Goal: Task Accomplishment & Management: Use online tool/utility

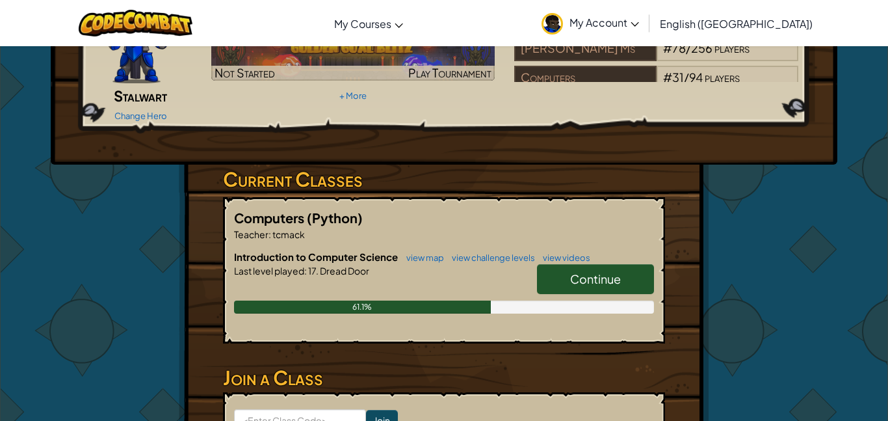
scroll to position [152, 0]
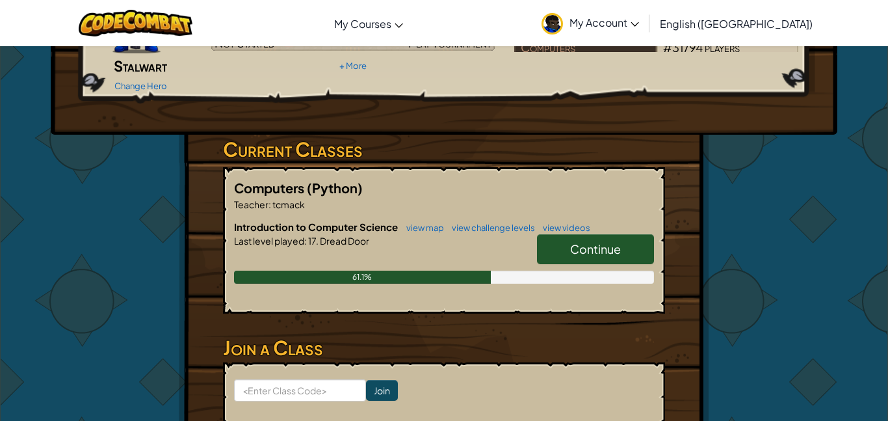
click at [568, 234] on link "Continue" at bounding box center [595, 249] width 117 height 30
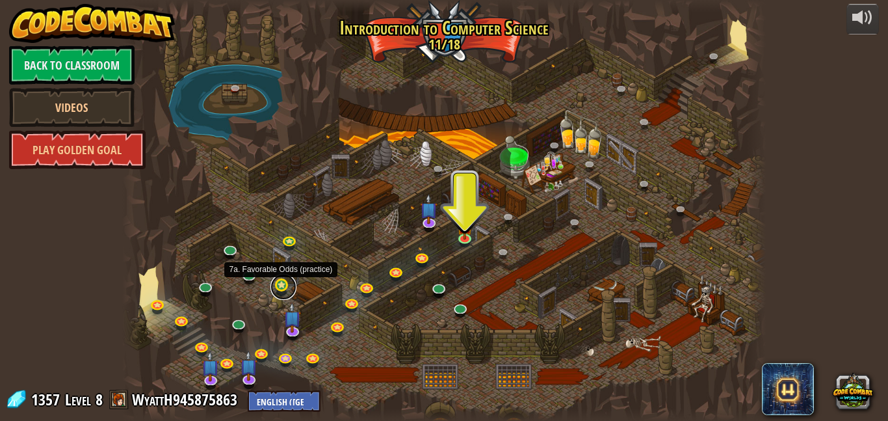
click at [285, 281] on link at bounding box center [283, 287] width 26 height 26
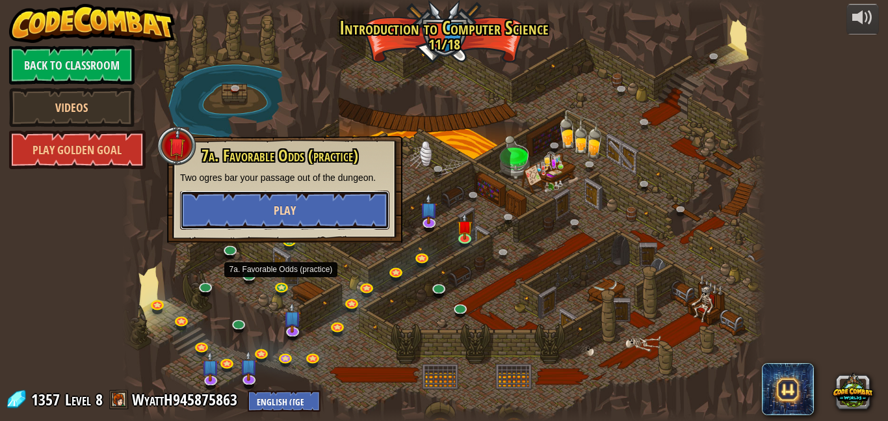
click at [329, 219] on button "Play" at bounding box center [284, 209] width 209 height 39
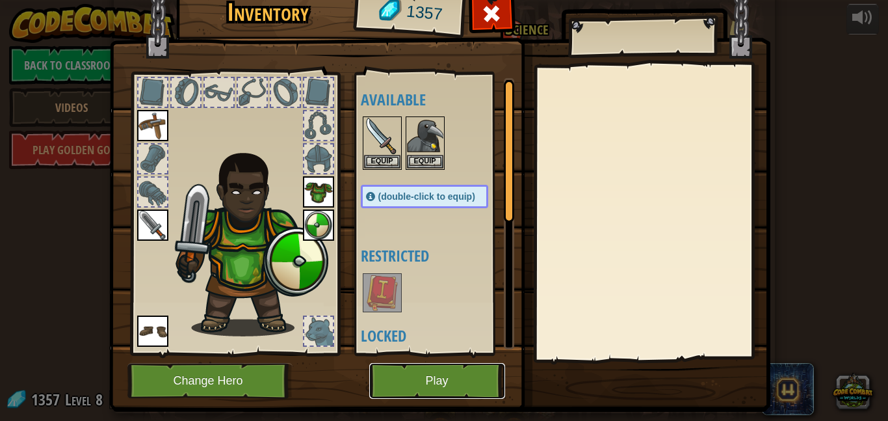
click at [481, 376] on button "Play" at bounding box center [437, 381] width 136 height 36
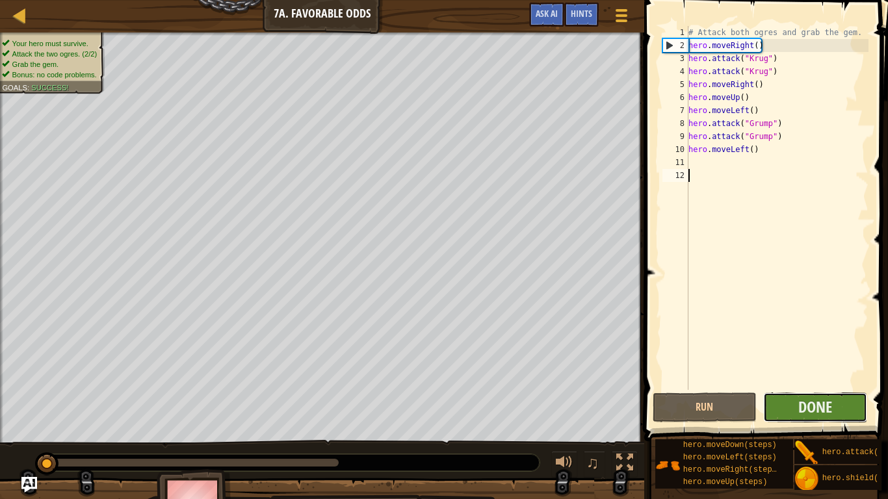
click at [810, 419] on button "Done" at bounding box center [815, 408] width 104 height 30
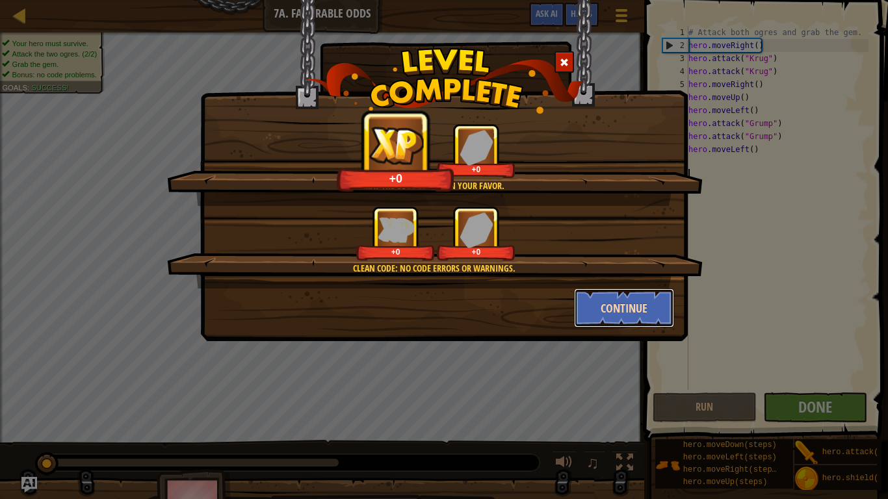
click at [649, 316] on button "Continue" at bounding box center [624, 308] width 101 height 39
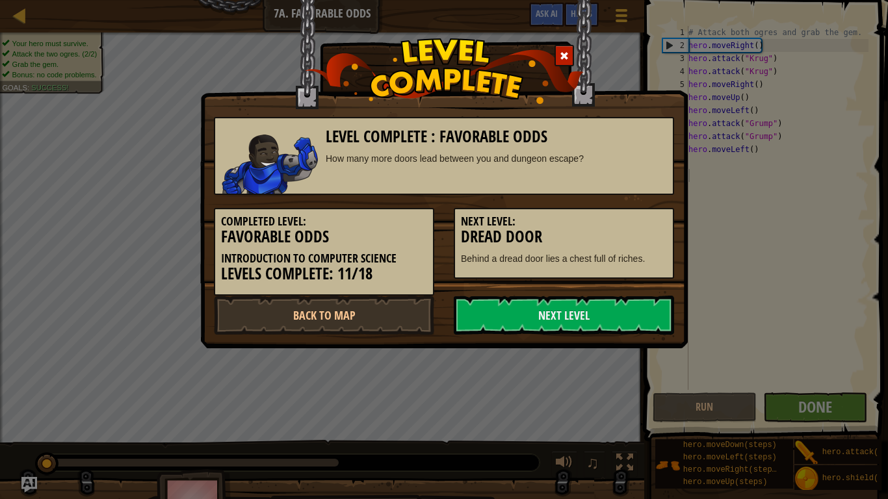
click at [649, 316] on link "Next Level" at bounding box center [564, 315] width 220 height 39
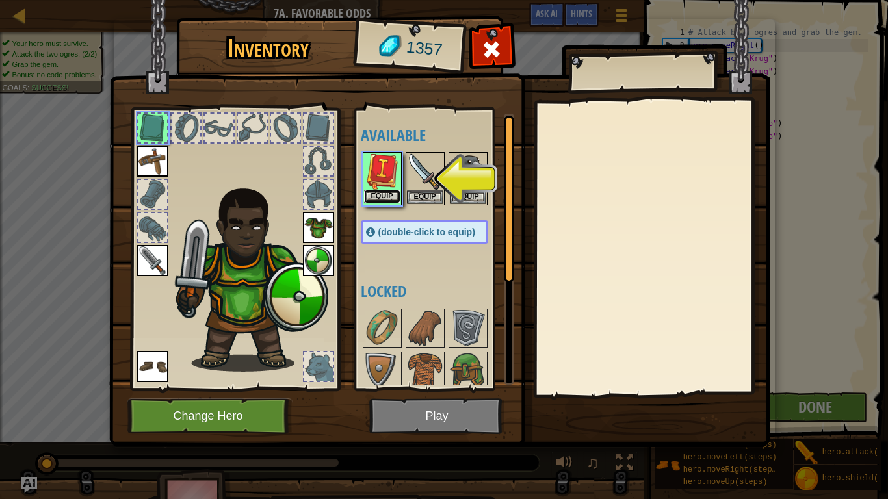
click at [386, 198] on button "Equip" at bounding box center [382, 197] width 36 height 14
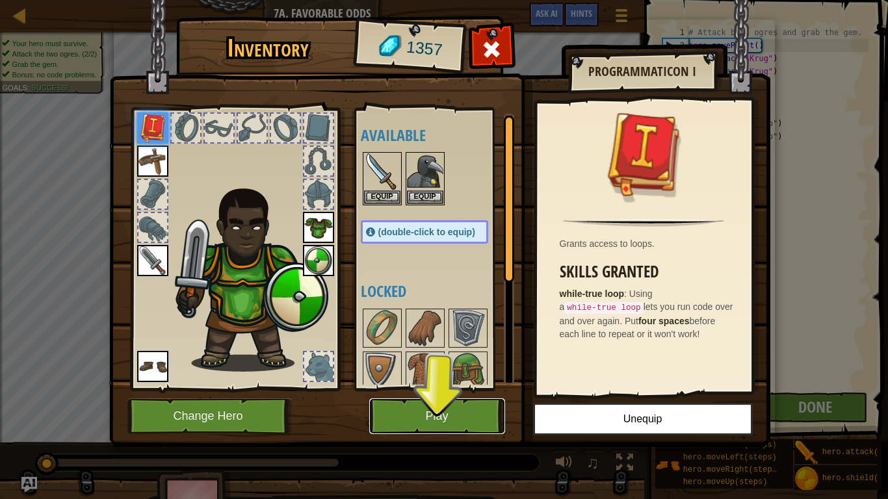
click at [449, 419] on button "Play" at bounding box center [437, 417] width 136 height 36
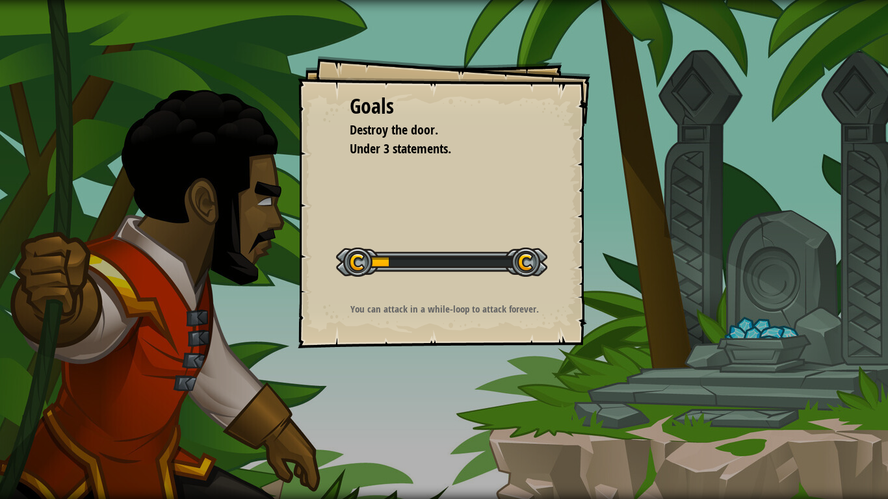
click at [449, 419] on div "Goals Destroy the door. Under 3 statements. Start Level Error loading from serv…" at bounding box center [444, 249] width 888 height 499
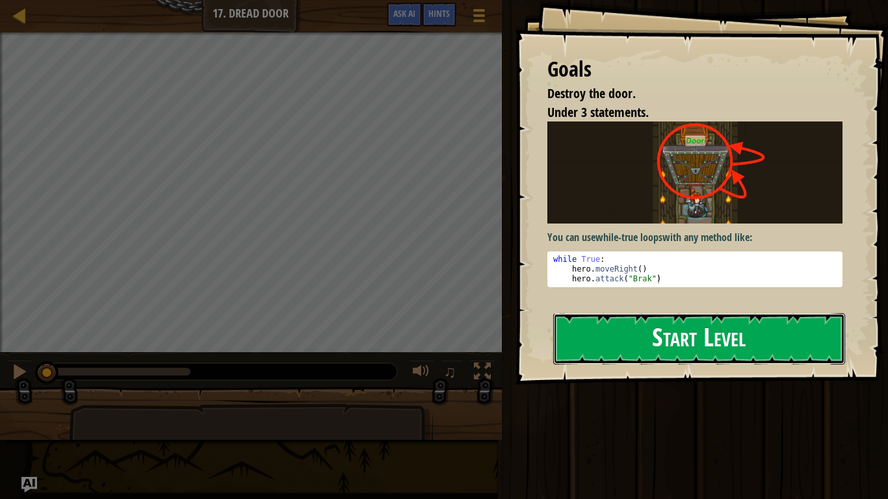
click at [826, 340] on button "Start Level" at bounding box center [699, 338] width 292 height 51
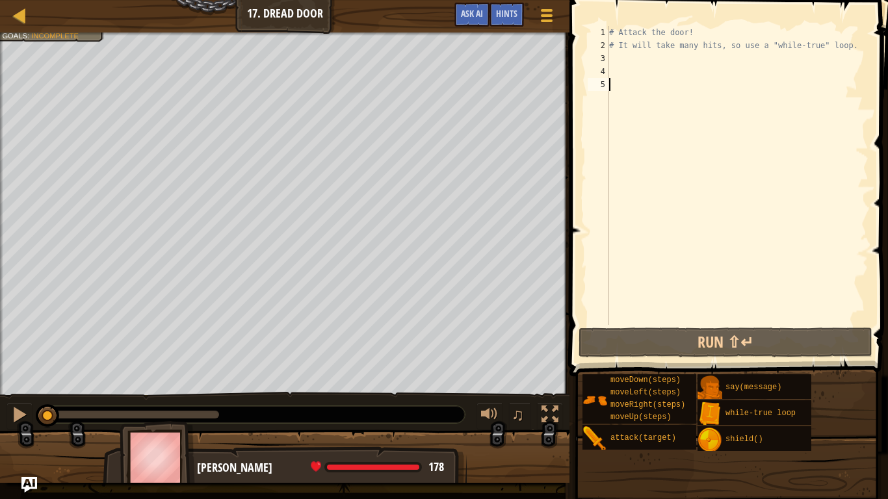
click at [672, 62] on div "# Attack the door! # It will take many hits, so use a "while-true" loop." at bounding box center [738, 188] width 262 height 325
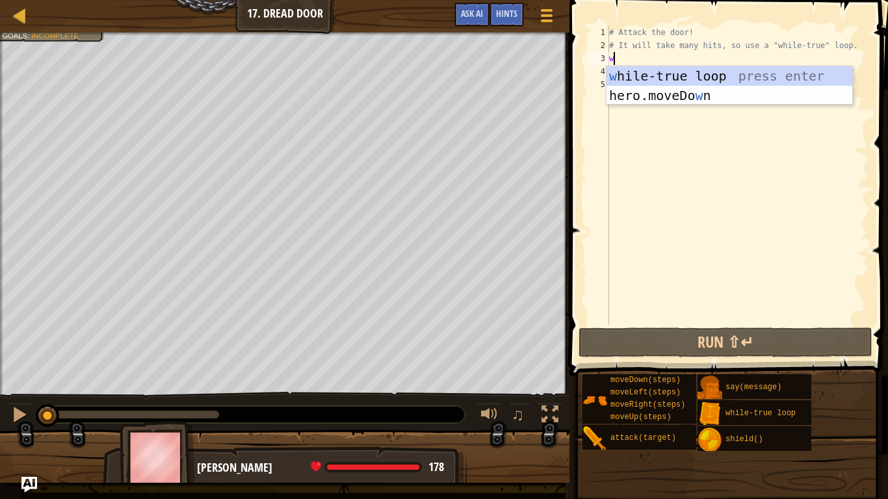
scroll to position [6, 1]
type textarea "wh"
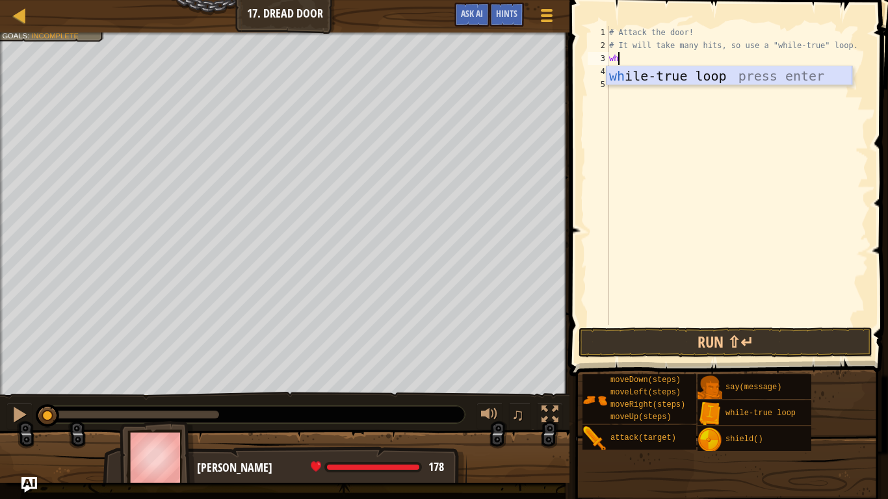
click at [718, 72] on div "wh ile-true loop press enter" at bounding box center [730, 95] width 246 height 59
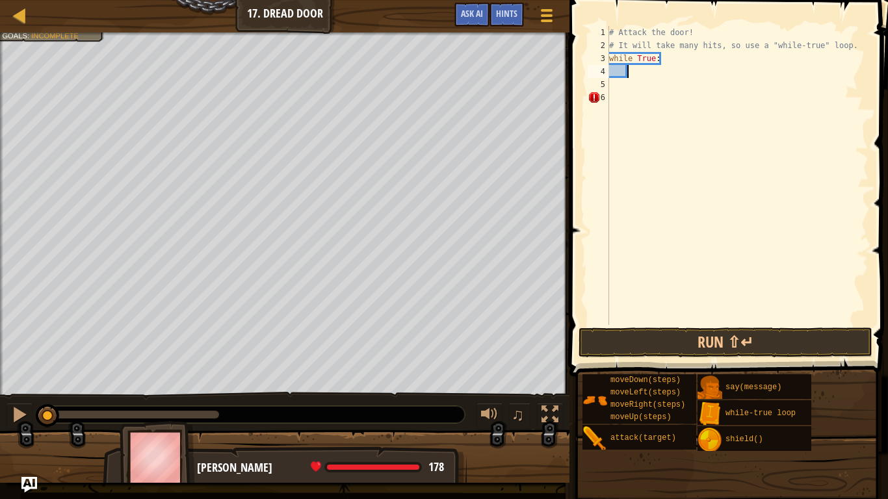
scroll to position [6, 3]
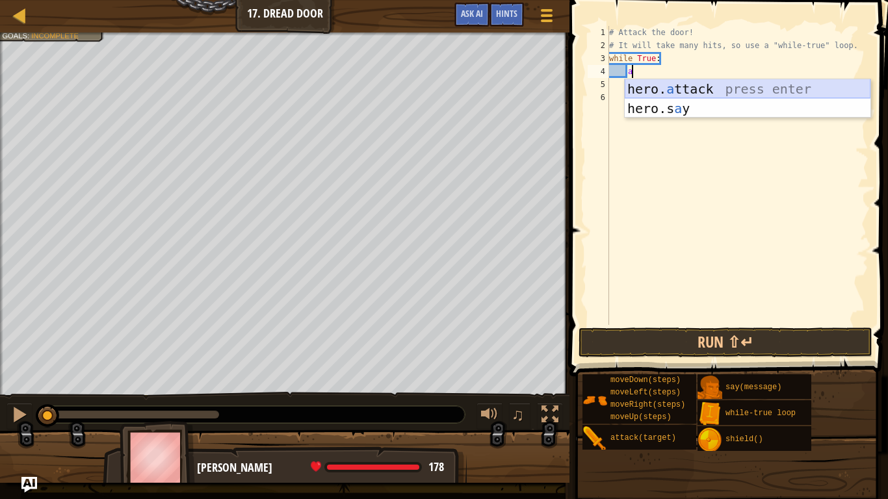
click at [686, 90] on div "hero. a ttack press enter hero.s a y press enter" at bounding box center [748, 118] width 246 height 78
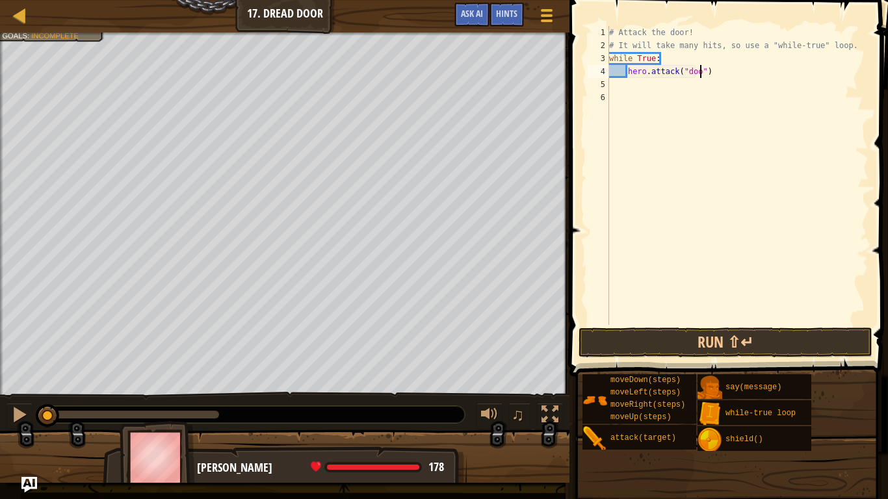
scroll to position [6, 14]
click at [769, 343] on button "Run ⇧↵" at bounding box center [726, 343] width 294 height 30
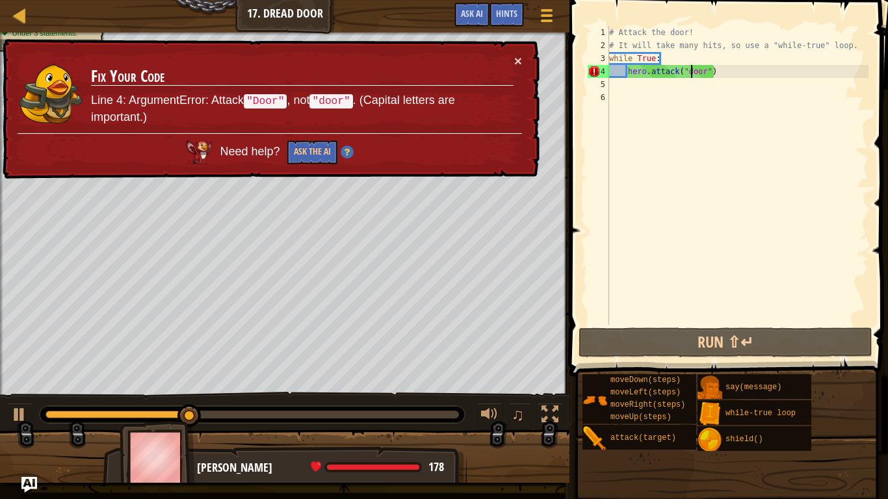
scroll to position [6, 12]
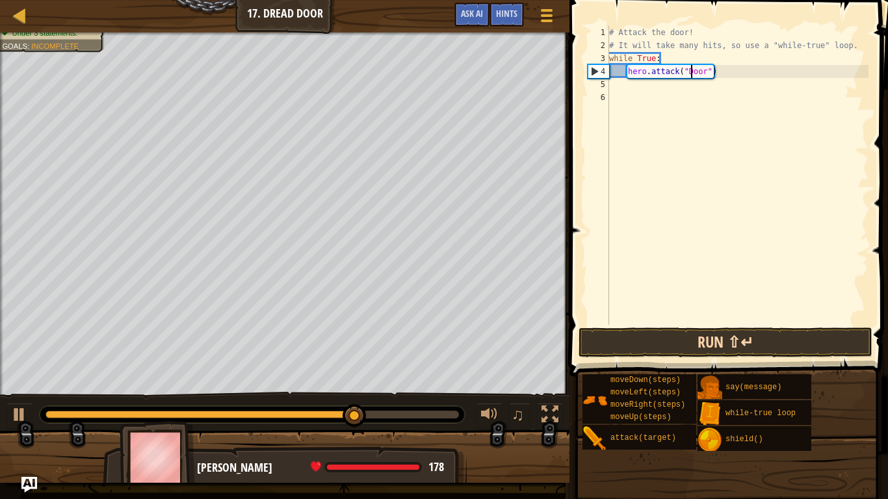
type textarea "hero.attack("Door")"
click at [774, 330] on button "Run ⇧↵" at bounding box center [726, 343] width 294 height 30
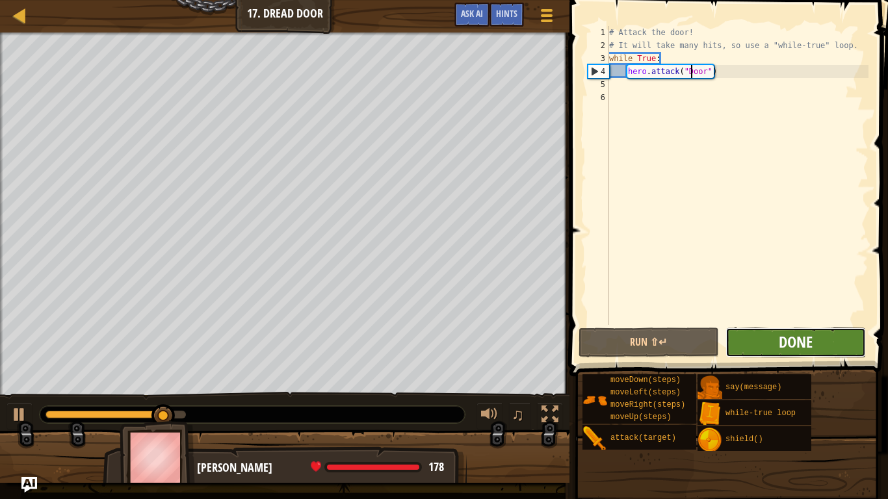
click at [811, 343] on span "Done" at bounding box center [796, 342] width 34 height 21
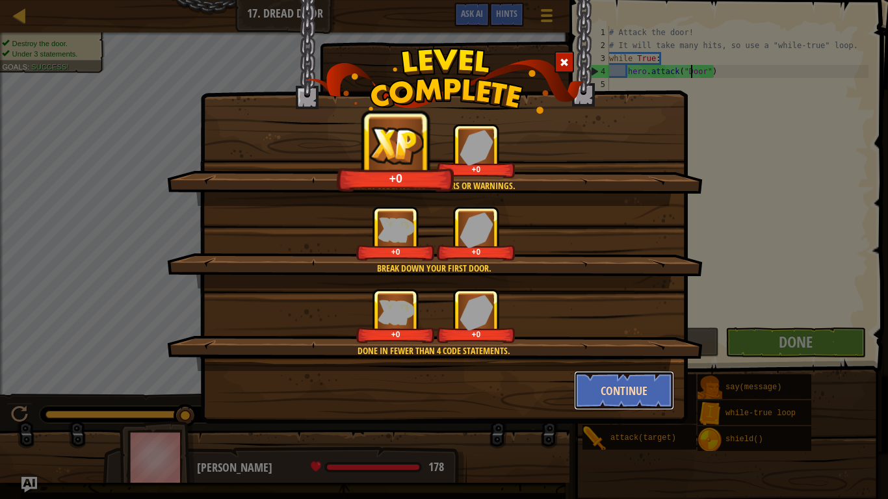
click at [655, 393] on button "Continue" at bounding box center [624, 390] width 101 height 39
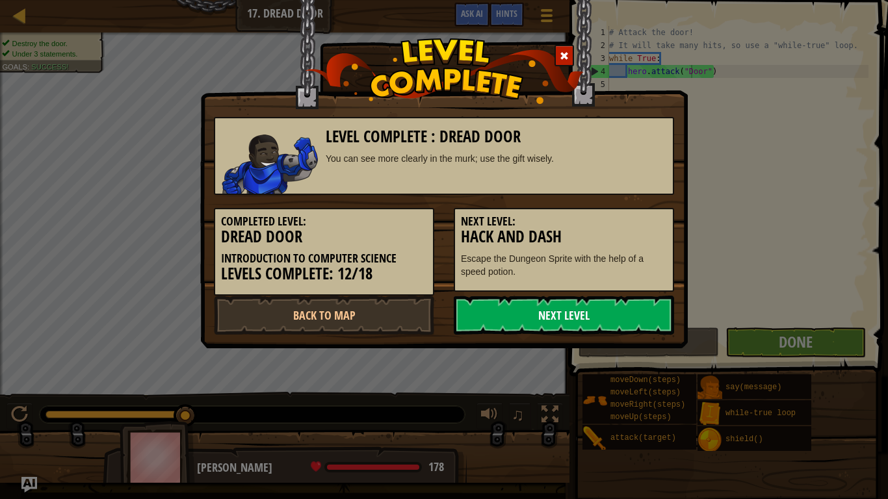
click at [616, 313] on link "Next Level" at bounding box center [564, 315] width 220 height 39
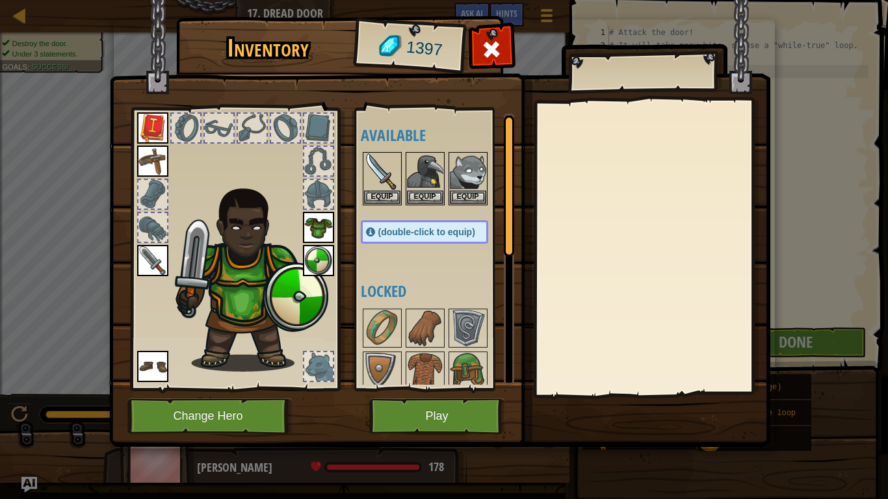
click at [425, 420] on img at bounding box center [439, 211] width 661 height 472
click at [439, 410] on button "Play" at bounding box center [437, 417] width 136 height 36
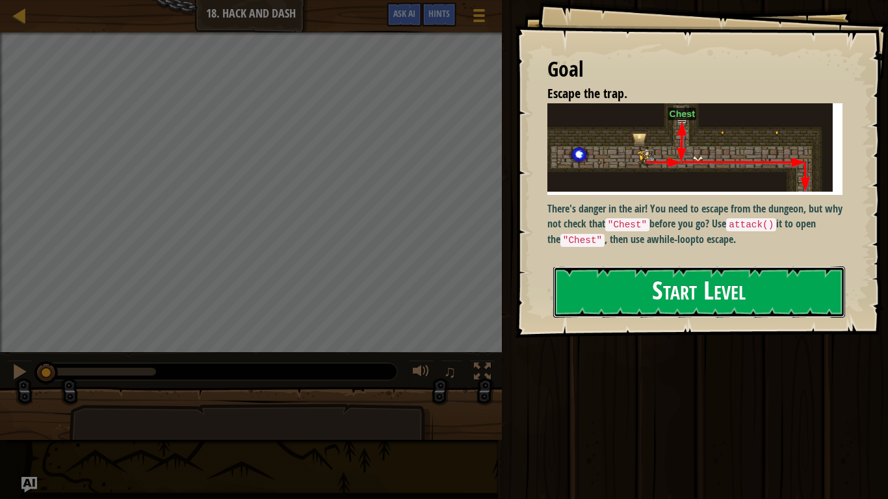
click at [716, 274] on button "Start Level" at bounding box center [699, 292] width 292 height 51
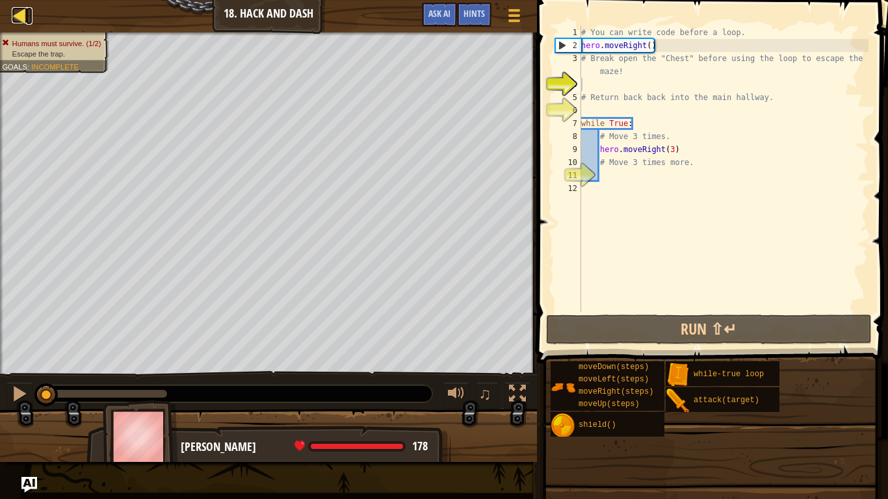
click at [23, 11] on div at bounding box center [20, 15] width 16 height 16
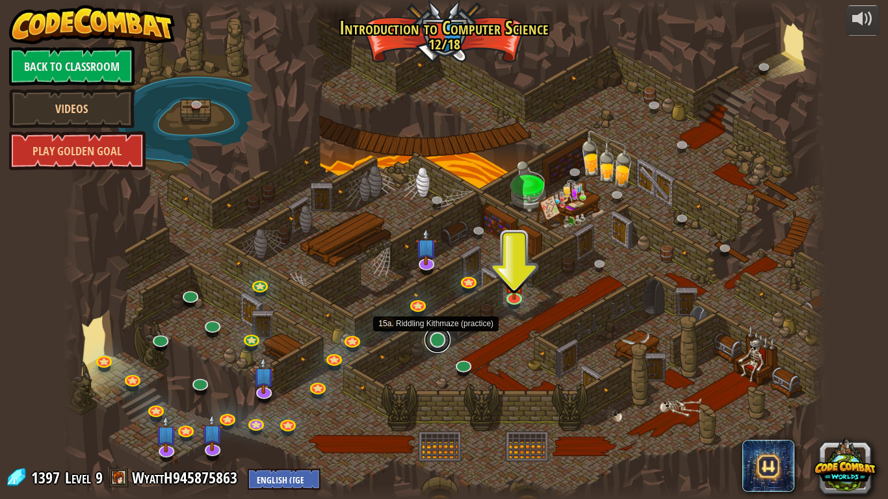
click at [440, 344] on link at bounding box center [438, 340] width 26 height 26
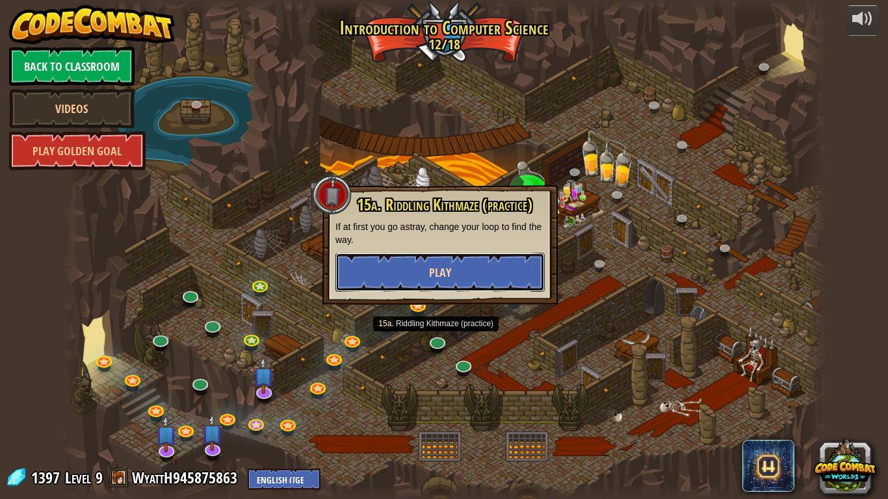
click at [458, 288] on button "Play" at bounding box center [439, 272] width 209 height 39
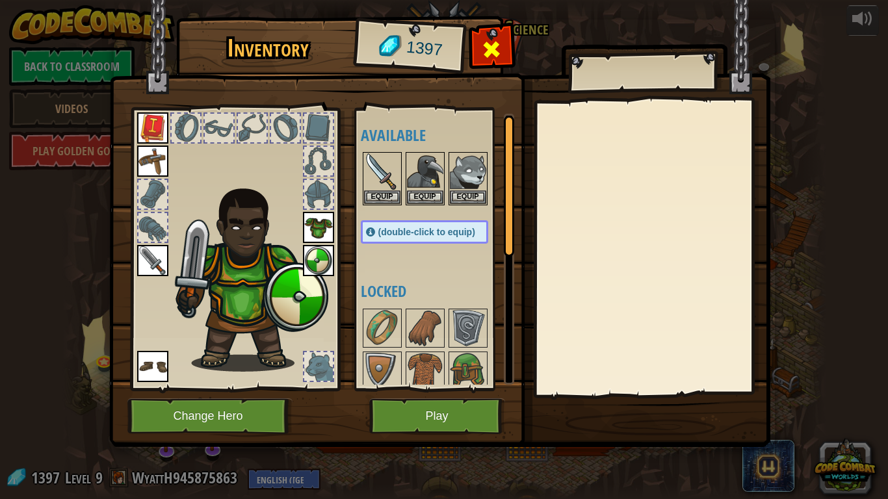
click at [506, 57] on div at bounding box center [491, 53] width 41 height 41
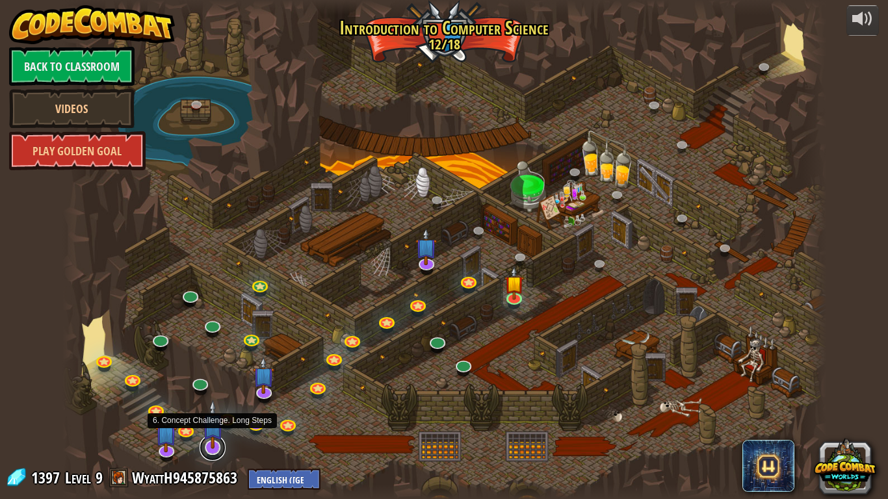
click at [211, 420] on link at bounding box center [213, 448] width 26 height 26
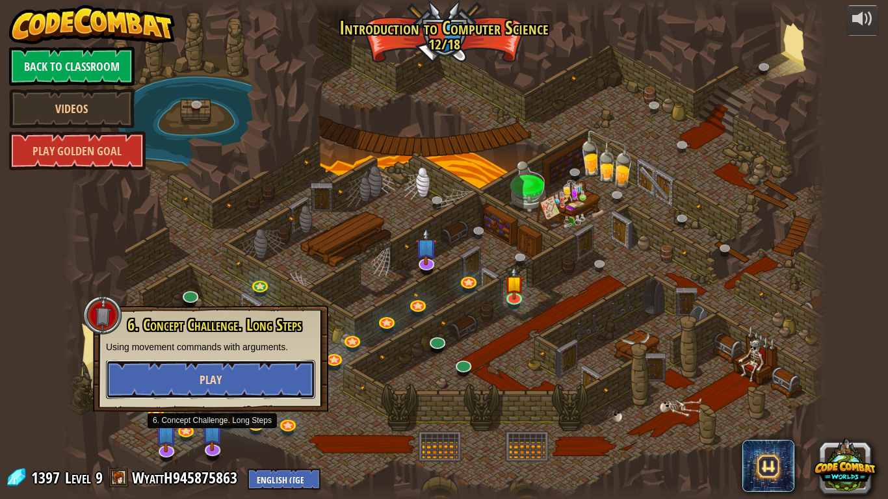
click at [222, 376] on button "Play" at bounding box center [210, 379] width 209 height 39
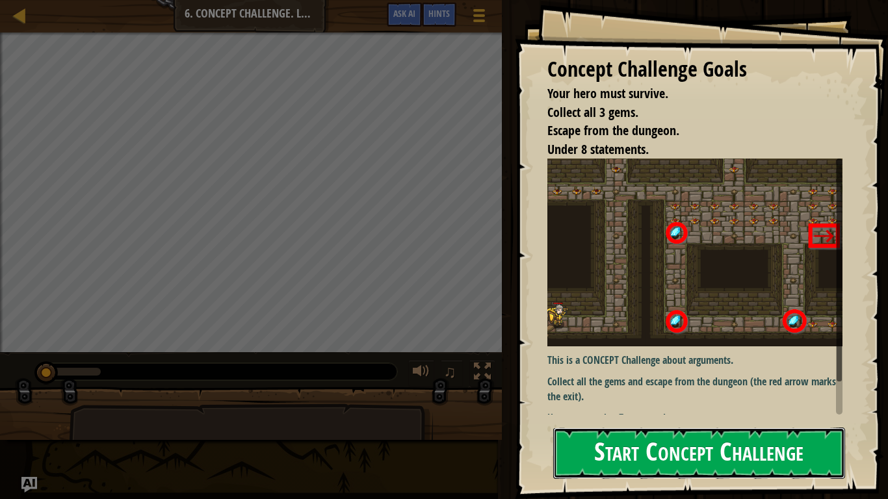
click at [629, 420] on button "Start Concept Challenge" at bounding box center [699, 453] width 292 height 51
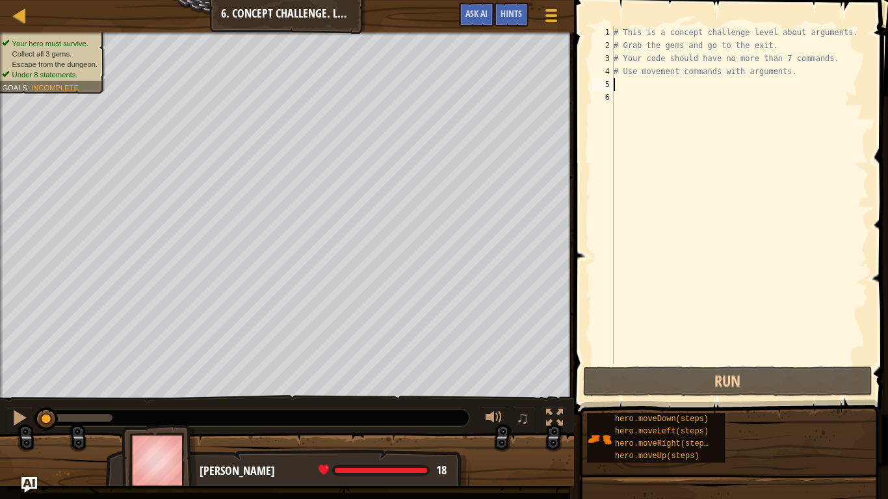
type textarea "# Use movement commands with arguments."
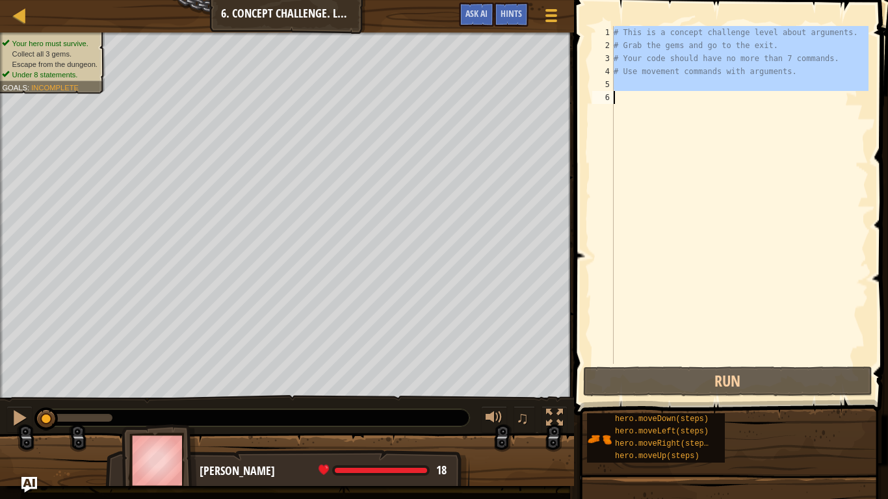
drag, startPoint x: 614, startPoint y: 31, endPoint x: 763, endPoint y: 105, distance: 166.3
click at [763, 105] on div "# This is a concept challenge level about arguments. # Grab the gems and go to …" at bounding box center [739, 208] width 257 height 364
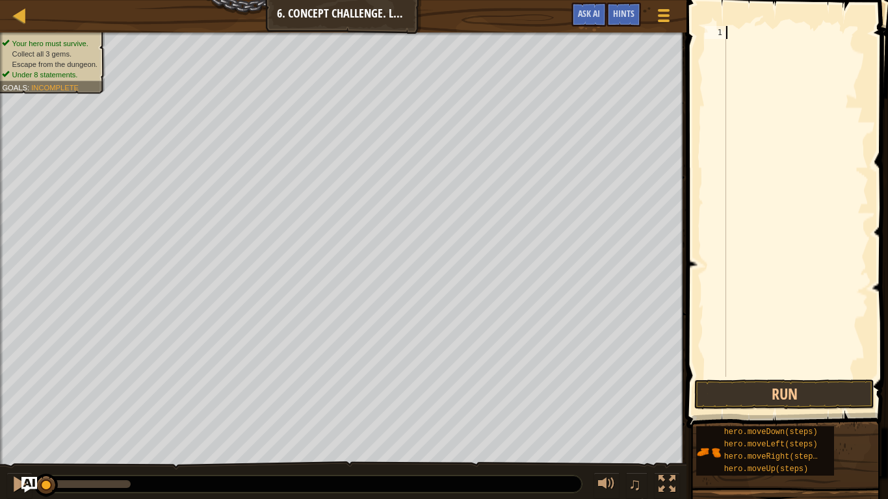
type textarea "h"
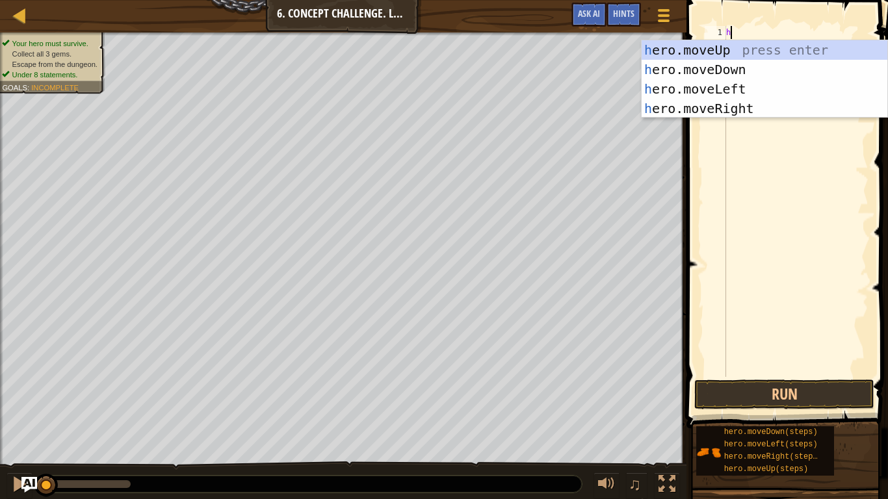
scroll to position [6, 0]
click at [751, 94] on div "h ero.moveUp press enter h ero.moveDown press enter h ero.moveLeft press enter …" at bounding box center [765, 98] width 246 height 117
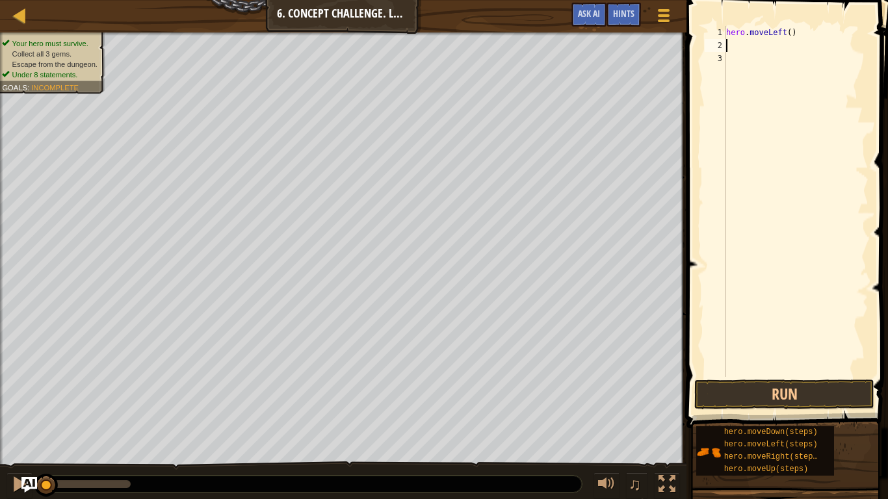
type textarea "h"
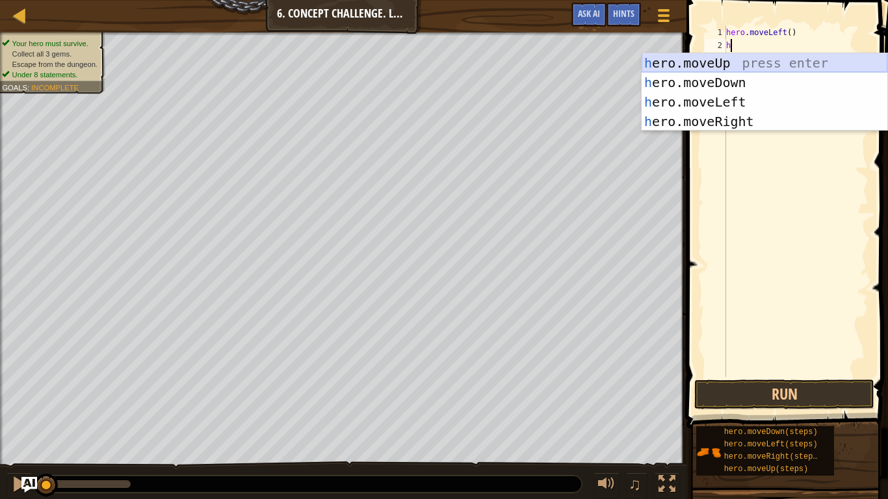
click at [718, 62] on div "h ero.moveUp press enter h ero.moveDown press enter h ero.moveLeft press enter …" at bounding box center [765, 111] width 246 height 117
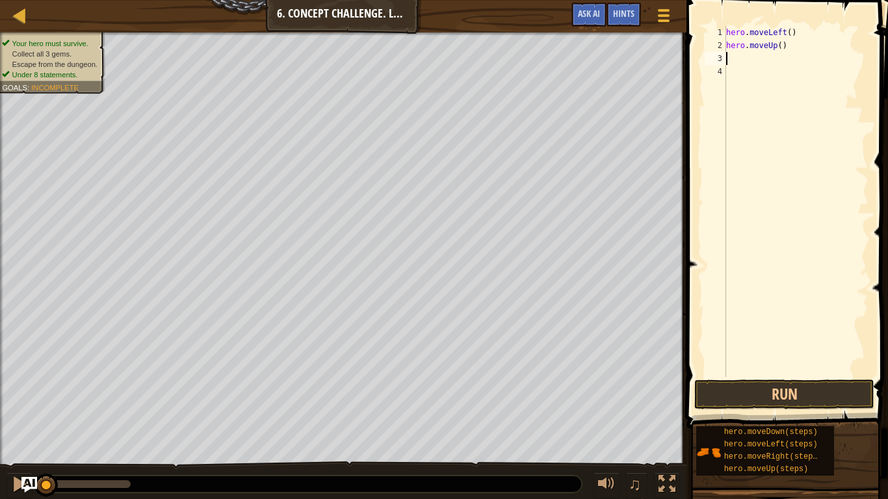
click at [781, 42] on div "hero . moveLeft ( ) hero . moveUp ( )" at bounding box center [796, 214] width 145 height 377
type textarea "hero.moveUp(3)"
click at [753, 55] on div "hero . moveLeft ( ) hero . moveUp ( 3 )" at bounding box center [796, 214] width 145 height 377
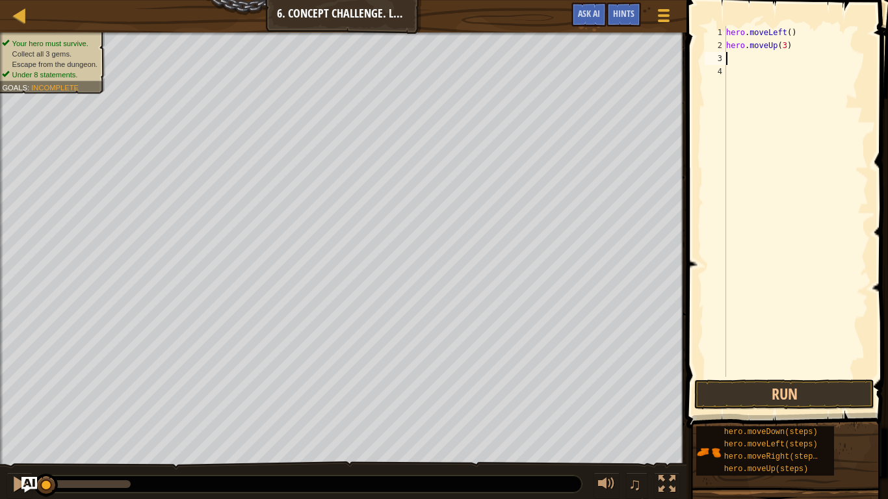
type textarea "h"
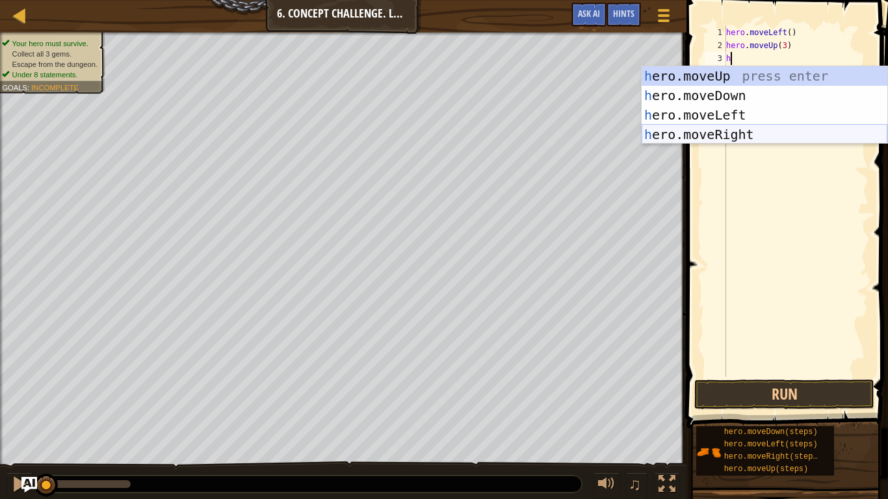
click at [731, 142] on div "h ero.moveUp press enter h ero.moveDown press enter h ero.moveLeft press enter …" at bounding box center [765, 124] width 246 height 117
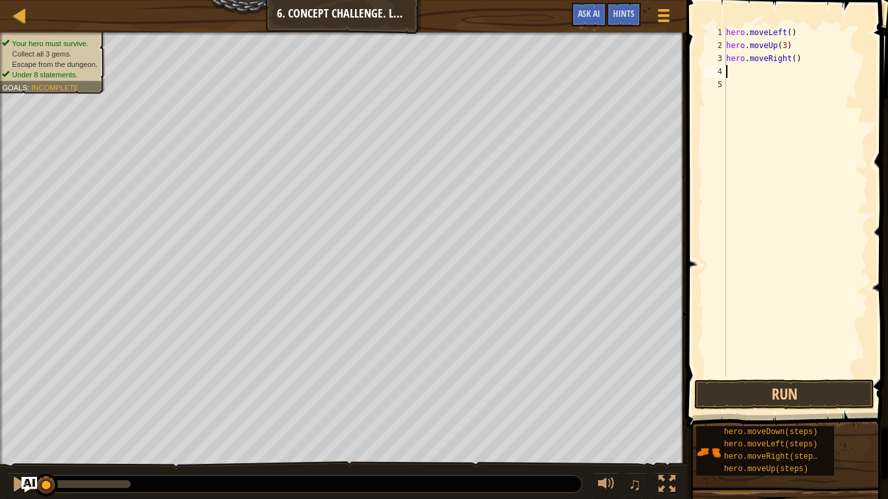
click at [793, 59] on div "hero . moveLeft ( ) hero . moveUp ( 3 ) hero . moveRight ( )" at bounding box center [796, 214] width 145 height 377
type textarea "hero.moveRight(2)"
click at [740, 71] on div "hero . moveLeft ( ) hero . moveUp ( 3 ) hero . moveRight ( 2 )" at bounding box center [796, 214] width 145 height 377
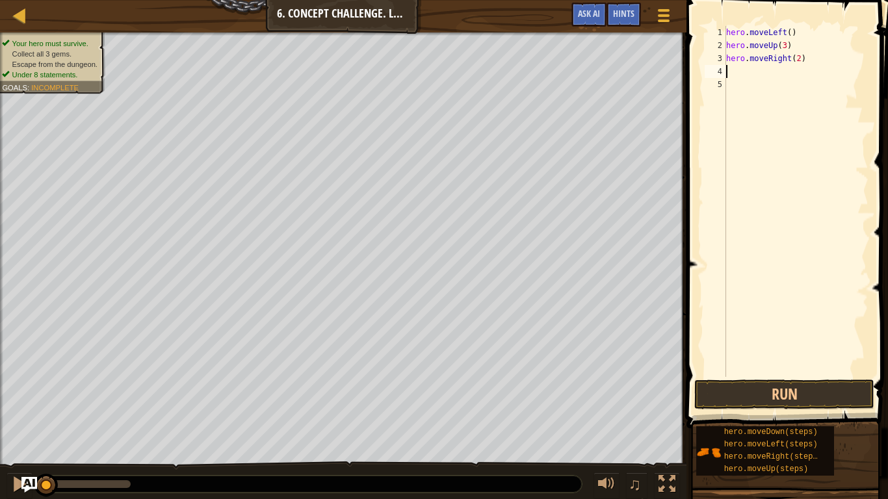
type textarea "h"
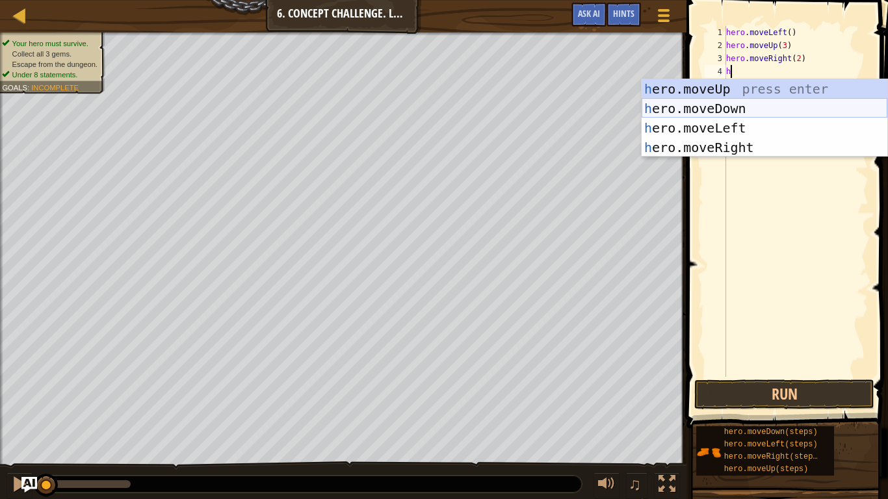
click at [733, 114] on div "h ero.moveUp press enter h ero.moveDown press enter h ero.moveLeft press enter …" at bounding box center [765, 137] width 246 height 117
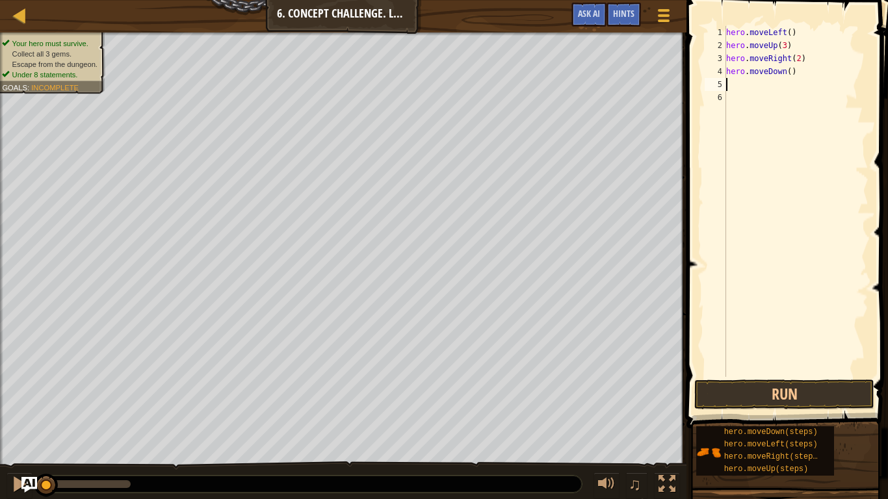
type textarea "h"
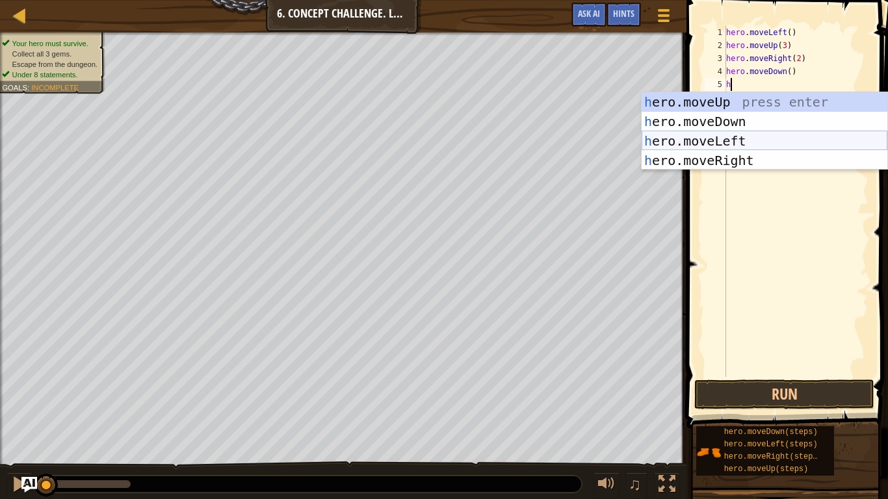
click at [711, 140] on div "h ero.moveUp press enter h ero.moveDown press enter h ero.moveLeft press enter …" at bounding box center [765, 150] width 246 height 117
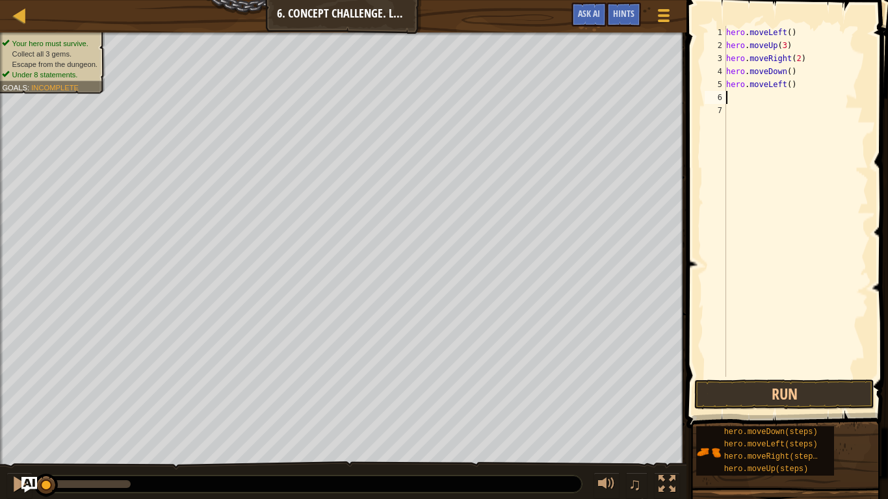
type textarea "h"
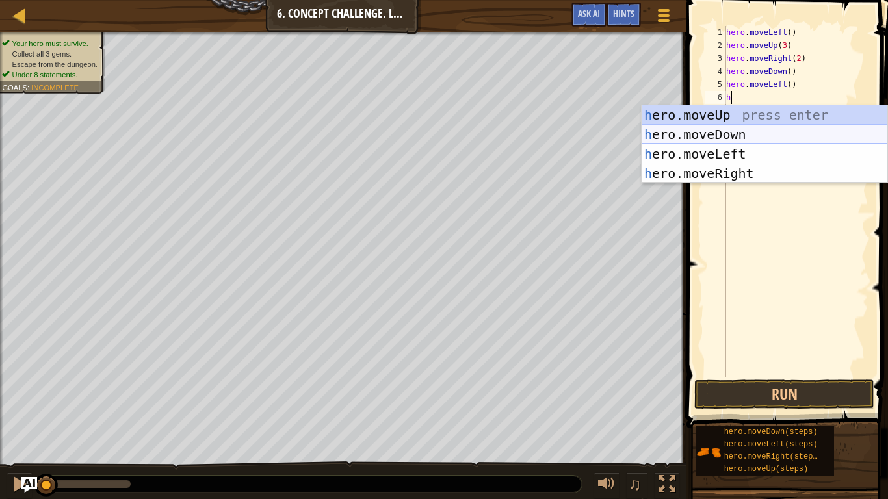
click at [722, 135] on div "h ero.moveUp press enter h ero.moveDown press enter h ero.moveLeft press enter …" at bounding box center [765, 163] width 246 height 117
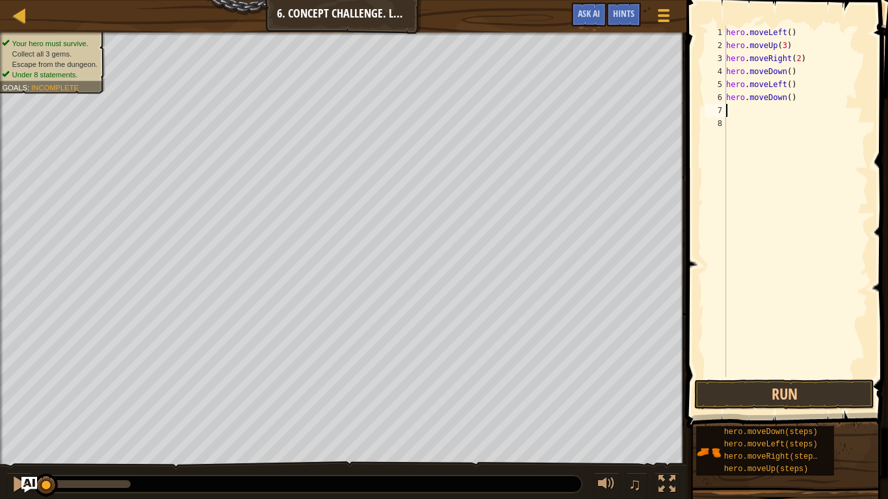
click at [790, 98] on div "hero . moveLeft ( ) hero . moveUp ( 3 ) hero . moveRight ( 2 ) hero . moveDown …" at bounding box center [796, 214] width 145 height 377
type textarea "hero.moveDown(2)"
click at [775, 111] on div "hero . moveLeft ( ) hero . moveUp ( 3 ) hero . moveRight ( 2 ) hero . moveDown …" at bounding box center [796, 214] width 145 height 377
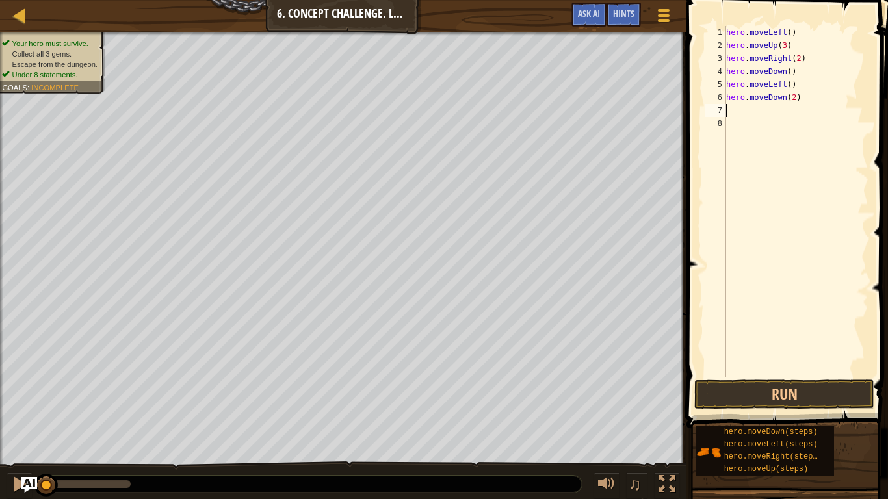
type textarea "h"
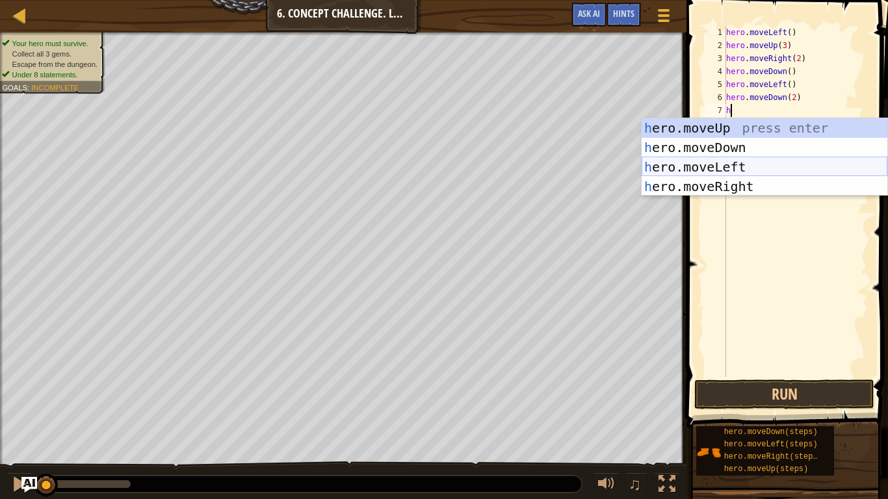
click at [742, 161] on div "h ero.moveUp press enter h ero.moveDown press enter h ero.moveLeft press enter …" at bounding box center [765, 176] width 246 height 117
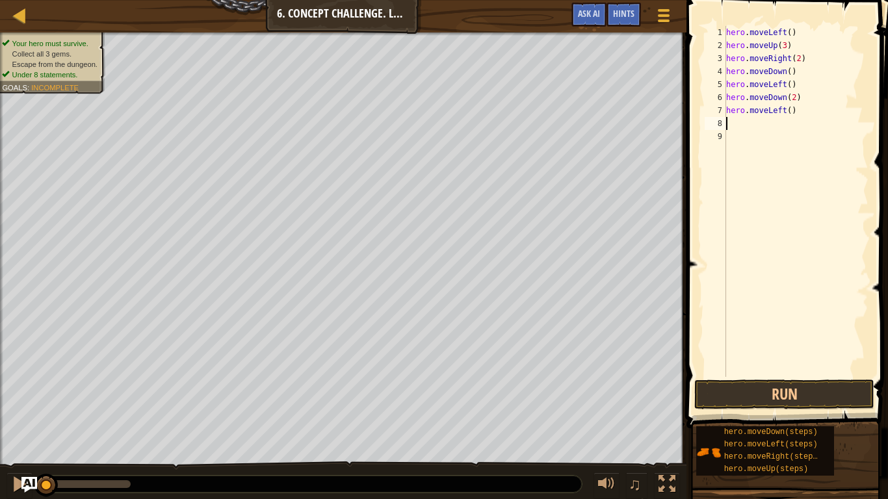
click at [795, 111] on div "hero . moveLeft ( ) hero . moveUp ( 3 ) hero . moveRight ( 2 ) hero . moveDown …" at bounding box center [796, 214] width 145 height 377
type textarea "h"
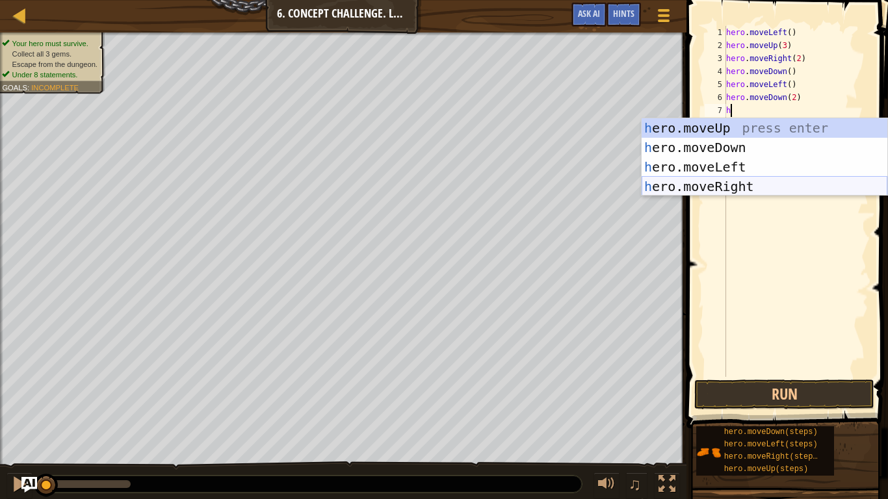
click at [730, 193] on div "h ero.moveUp press enter h ero.moveDown press enter h ero.moveLeft press enter …" at bounding box center [765, 176] width 246 height 117
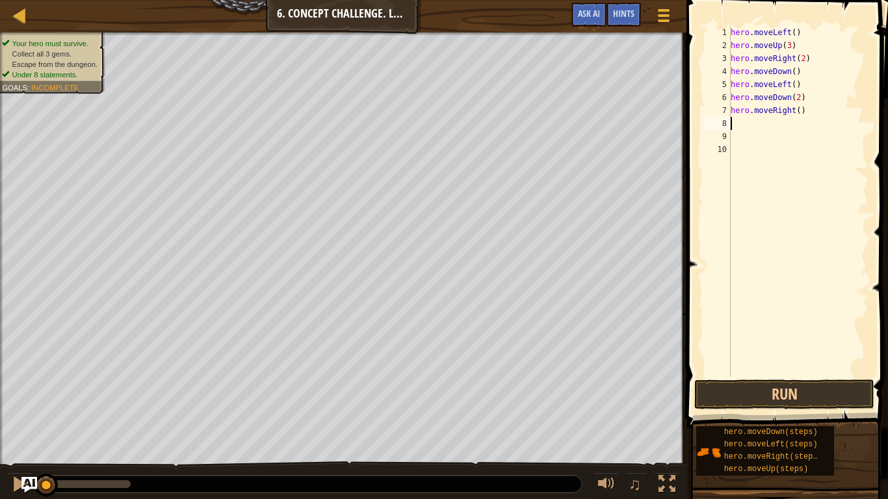
click at [800, 111] on div "hero . moveLeft ( ) hero . moveUp ( 3 ) hero . moveRight ( 2 ) hero . moveDown …" at bounding box center [798, 214] width 140 height 377
type textarea "hero.moveRight(2)"
click at [747, 125] on div "hero . moveLeft ( ) hero . moveUp ( 3 ) hero . moveRight ( 2 ) hero . moveDown …" at bounding box center [798, 214] width 140 height 377
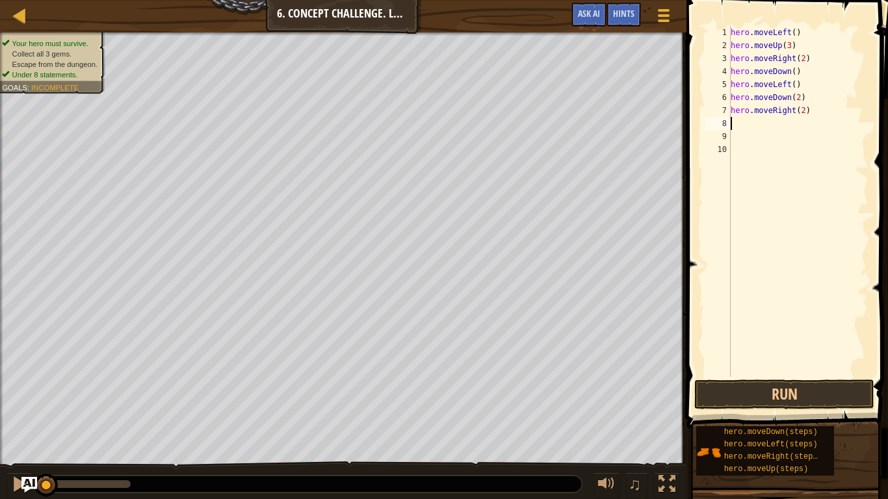
type textarea "h"
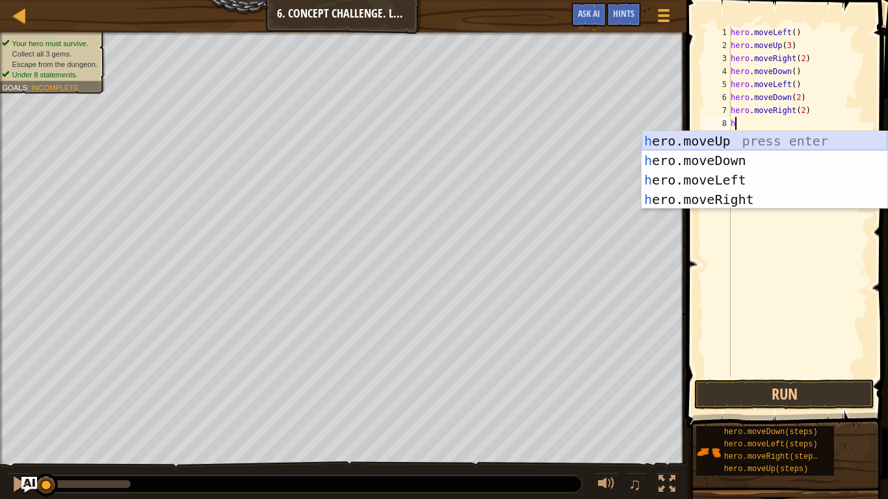
click at [721, 149] on div "h ero.moveUp press enter h ero.moveDown press enter h ero.moveLeft press enter …" at bounding box center [765, 189] width 246 height 117
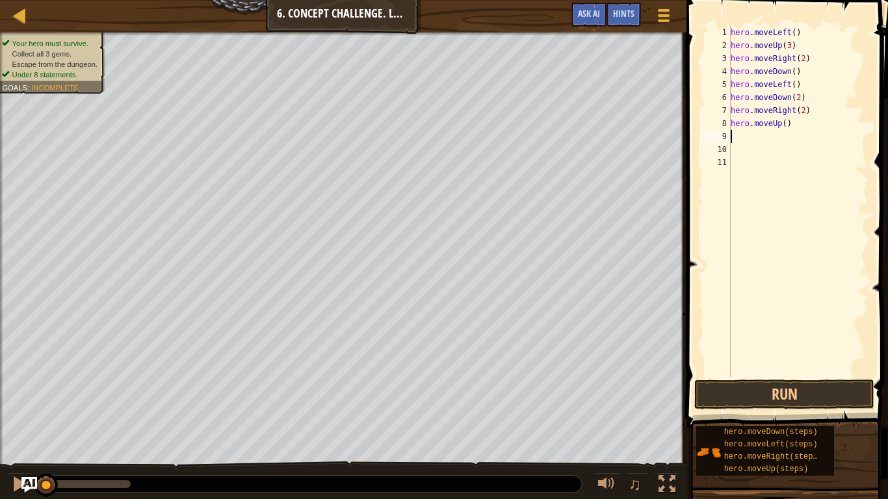
click at [783, 125] on div "hero . moveLeft ( ) hero . moveUp ( 3 ) hero . moveRight ( 2 ) hero . moveDown …" at bounding box center [798, 214] width 140 height 377
type textarea "hero.moveUp(2)"
click at [770, 142] on div "hero . moveLeft ( ) hero . moveUp ( 3 ) hero . moveRight ( 2 ) hero . moveDown …" at bounding box center [798, 214] width 140 height 377
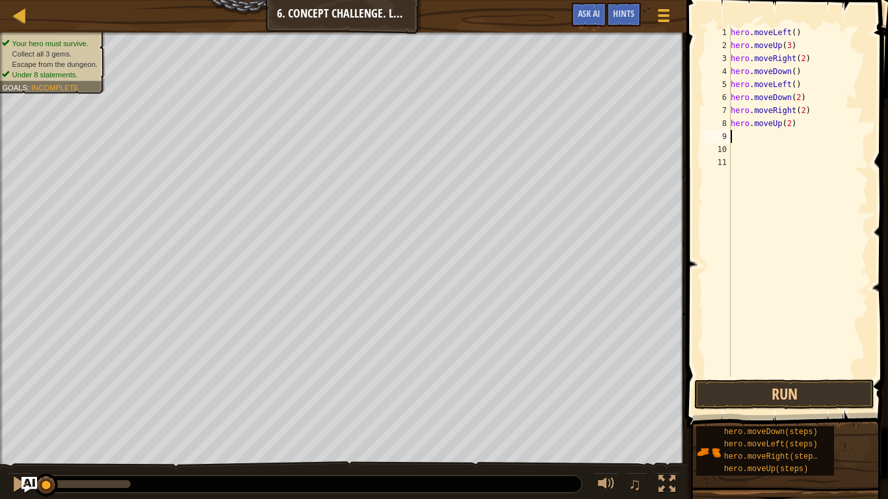
type textarea "h"
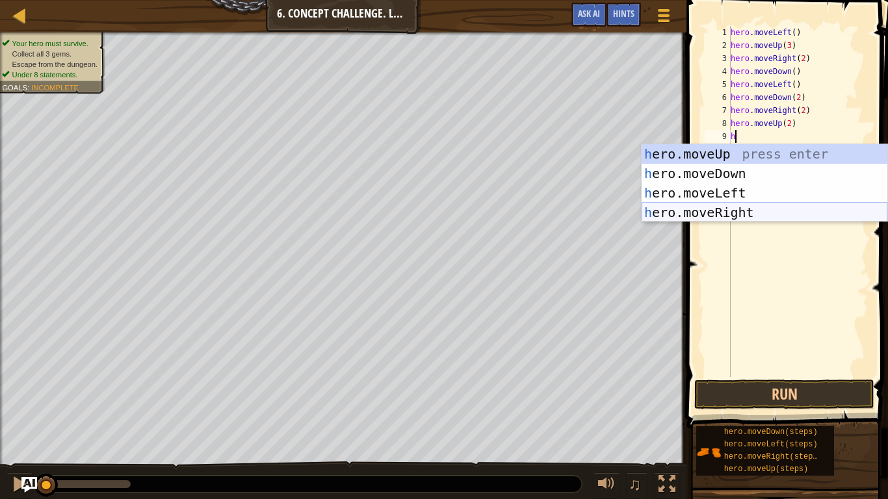
click at [745, 209] on div "h ero.moveUp press enter h ero.moveDown press enter h ero.moveLeft press enter …" at bounding box center [765, 202] width 246 height 117
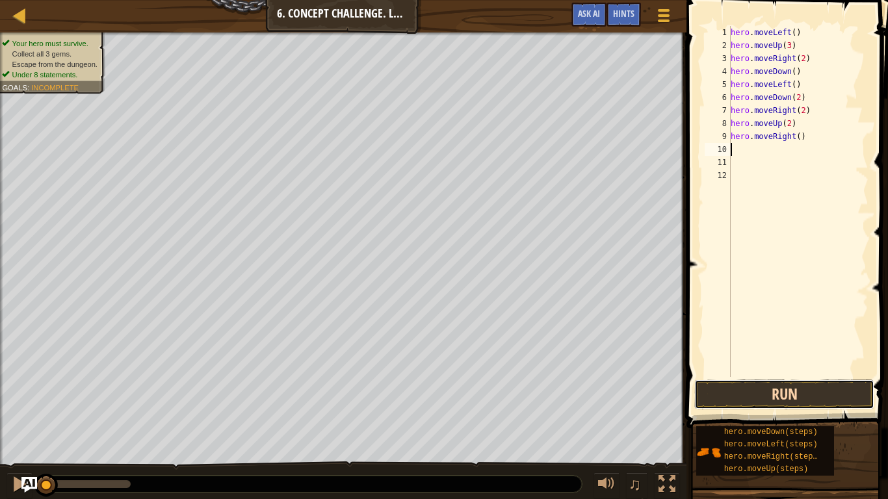
click at [808, 393] on button "Run" at bounding box center [784, 395] width 180 height 30
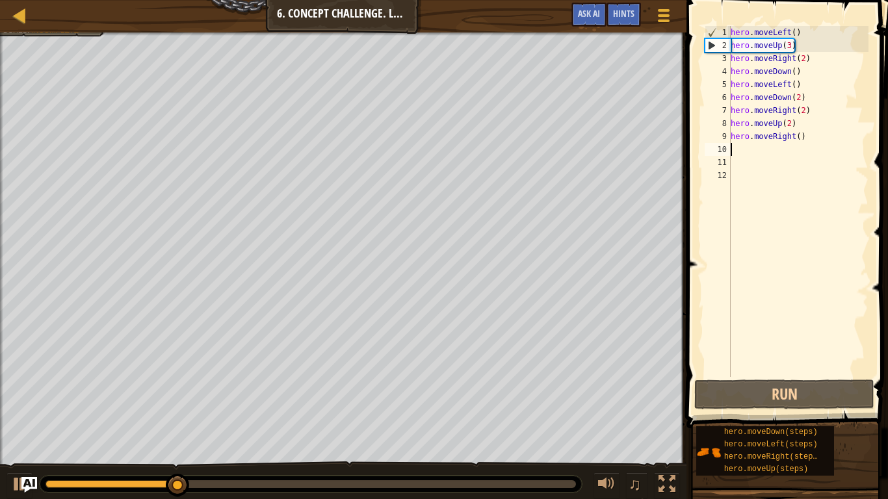
click at [802, 30] on div "hero . moveLeft ( ) hero . moveUp ( 3 ) hero . moveRight ( 2 ) hero . moveDown …" at bounding box center [798, 214] width 140 height 377
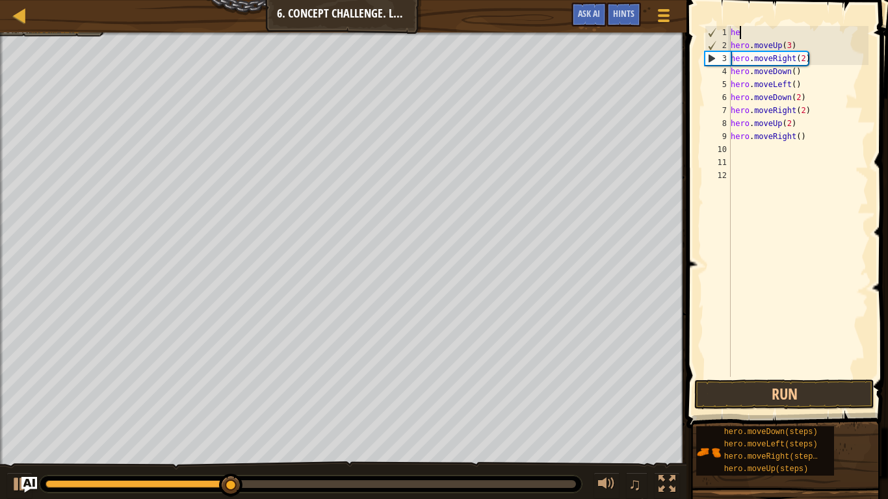
type textarea "h"
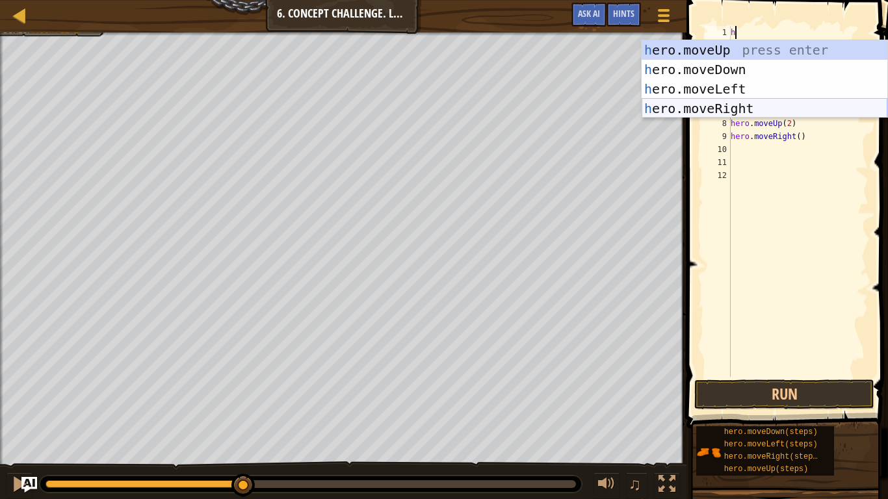
click at [725, 105] on div "h ero.moveUp press enter h ero.moveDown press enter h ero.moveLeft press enter …" at bounding box center [765, 98] width 246 height 117
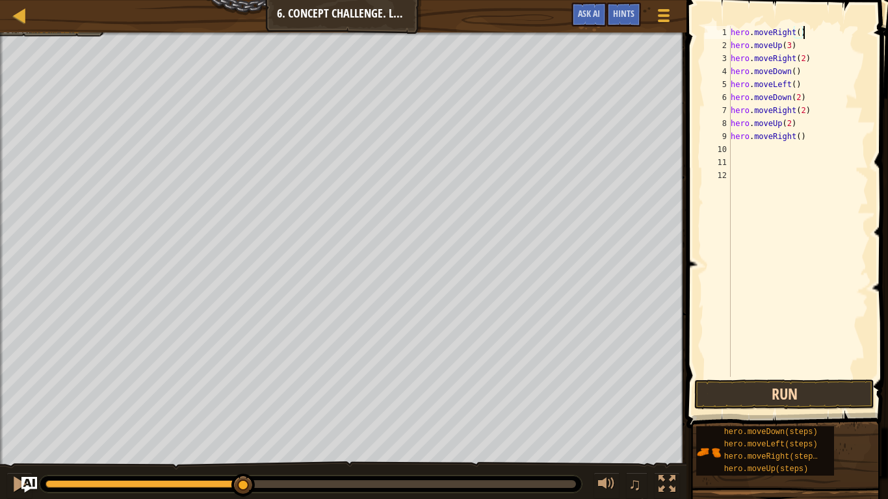
type textarea "hero.moveRight()"
click at [800, 397] on button "Run" at bounding box center [784, 395] width 180 height 30
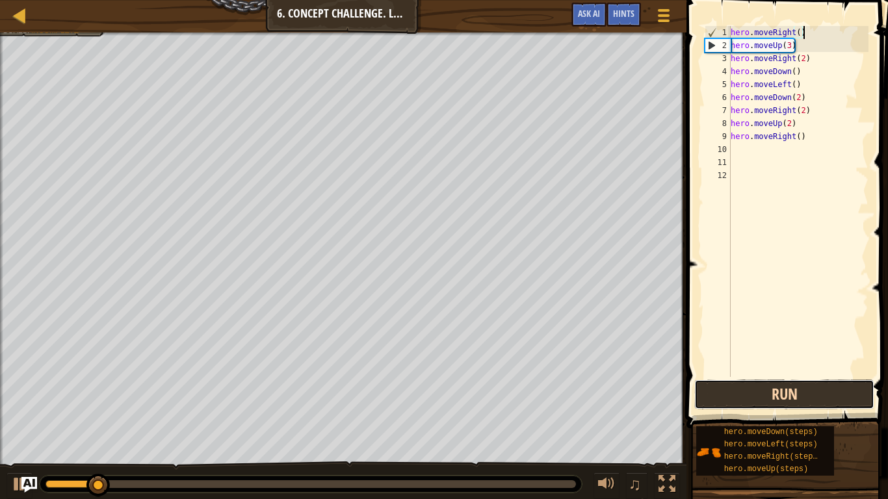
click at [800, 397] on button "Run" at bounding box center [784, 395] width 180 height 30
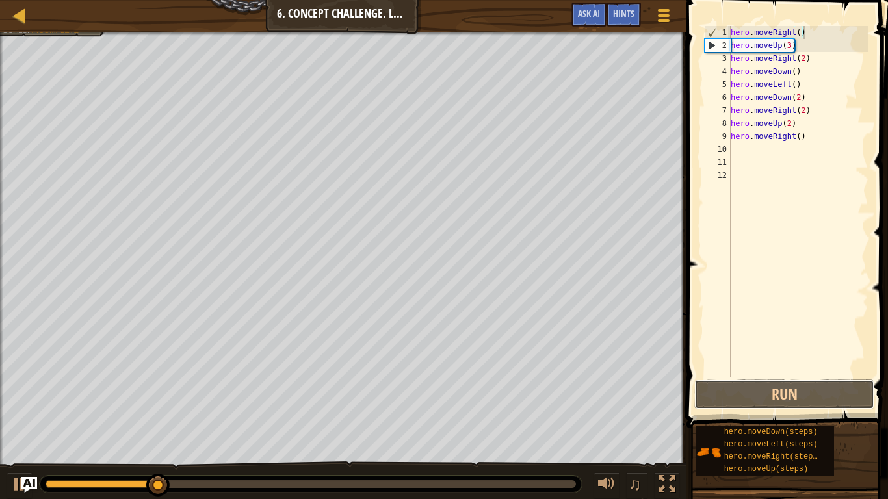
drag, startPoint x: 800, startPoint y: 397, endPoint x: 714, endPoint y: 275, distance: 149.0
click at [714, 275] on div "hero.moveRight() 1 2 3 4 5 6 7 8 9 10 11 12 hero . moveRight ( ) hero . moveUp …" at bounding box center [785, 240] width 205 height 467
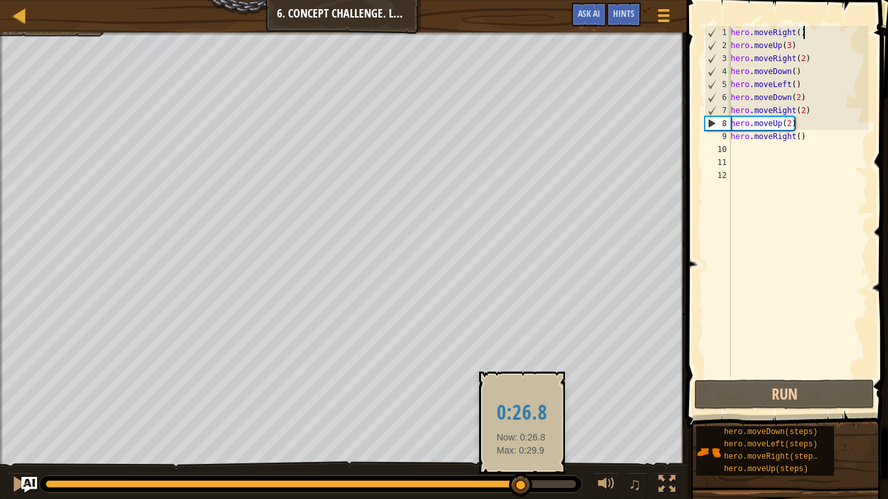
drag, startPoint x: 185, startPoint y: 484, endPoint x: 525, endPoint y: 478, distance: 340.0
click at [525, 420] on div at bounding box center [520, 485] width 23 height 23
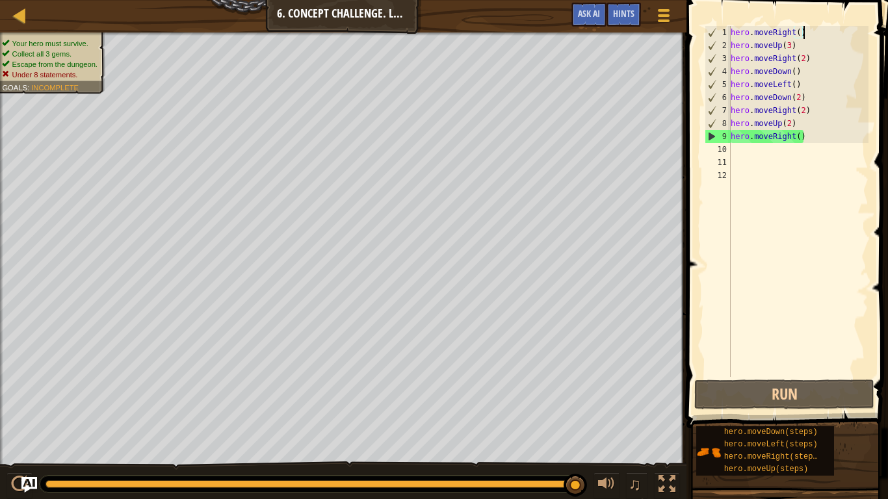
click at [758, 174] on div "hero . moveRight ( ) hero . moveUp ( 3 ) hero . moveRight ( 2 ) hero . moveDown…" at bounding box center [798, 214] width 140 height 377
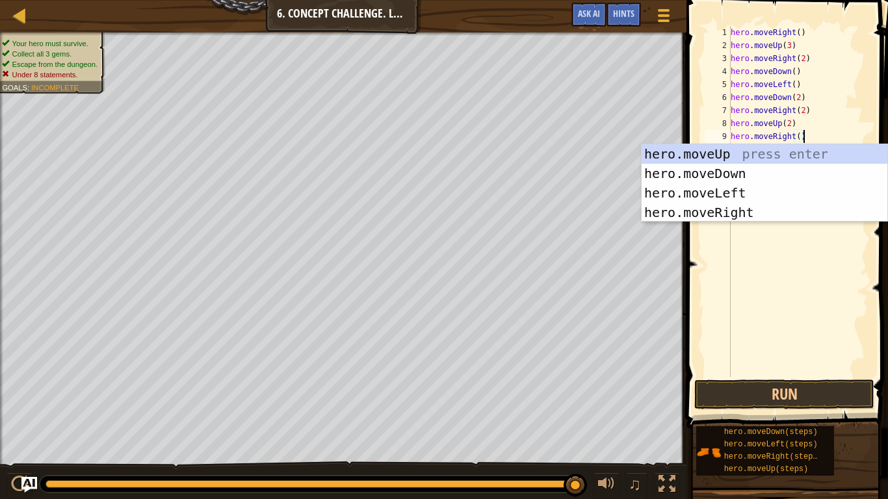
click at [703, 78] on div "hero.moveRight() 1 2 3 4 5 6 7 8 9 10 hero . moveRight ( ) hero . moveUp ( 3 ) …" at bounding box center [785, 201] width 166 height 351
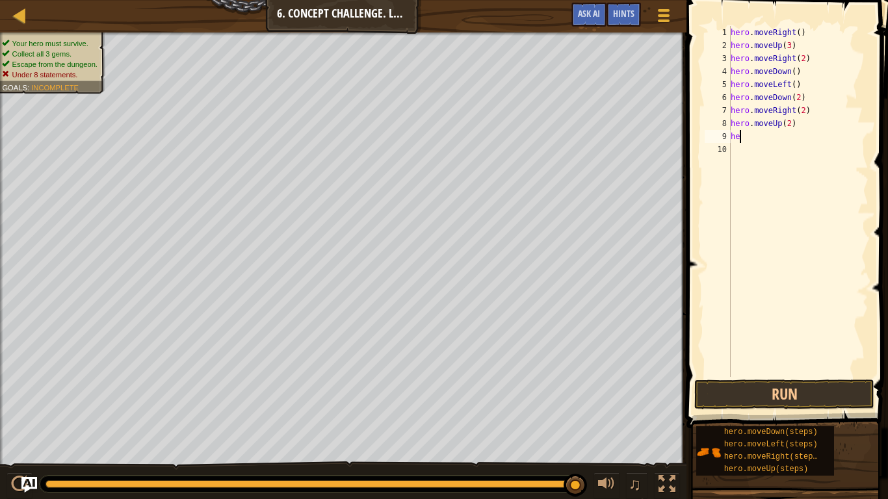
type textarea "h"
click at [809, 392] on button "Run" at bounding box center [784, 395] width 180 height 30
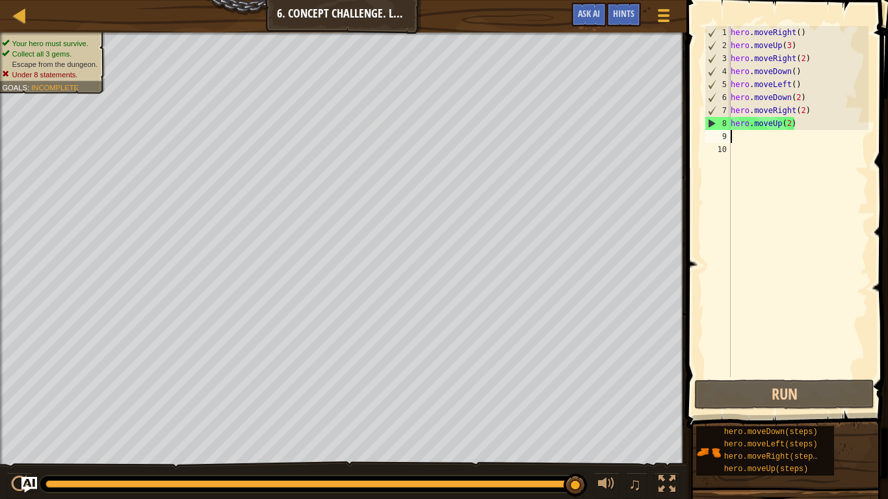
click at [638, 420] on div "Your hero must survive. Collect all 3 gems. Escape from the dungeon. Under 8 st…" at bounding box center [444, 267] width 888 height 468
click at [616, 13] on span "Hints" at bounding box center [623, 13] width 21 height 12
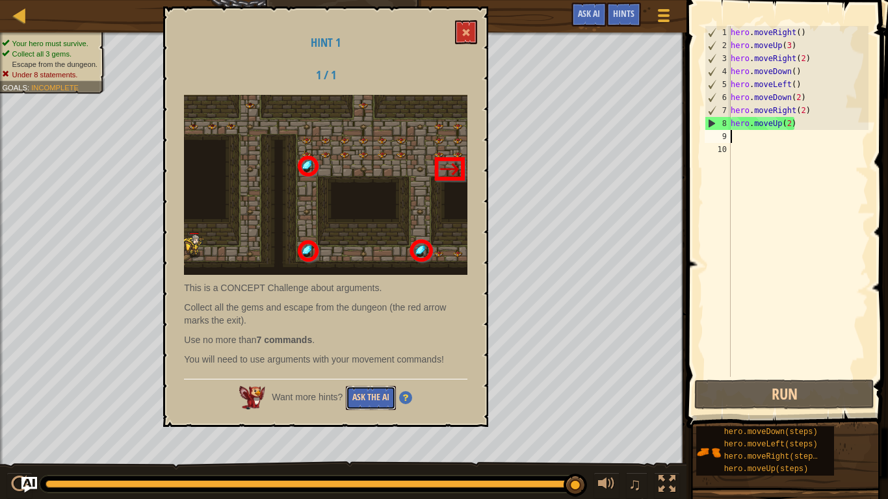
click at [371, 401] on button "Ask the AI" at bounding box center [371, 398] width 50 height 24
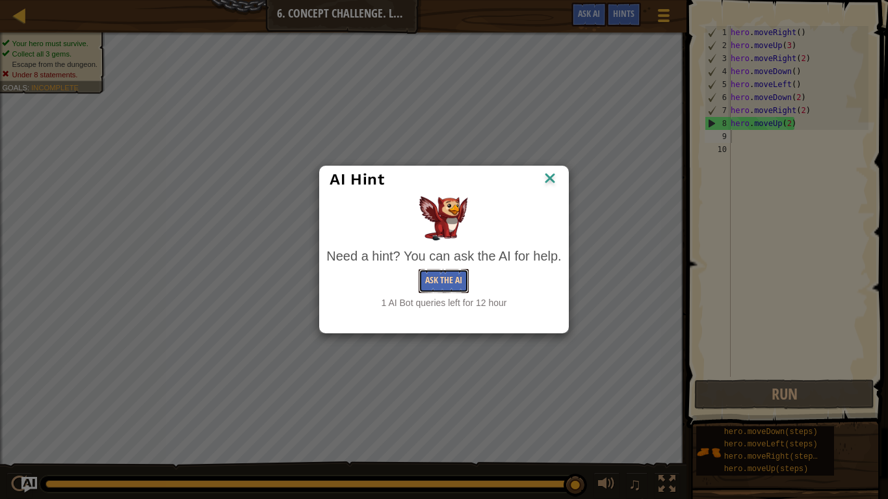
click at [437, 285] on button "Ask the AI" at bounding box center [444, 281] width 50 height 24
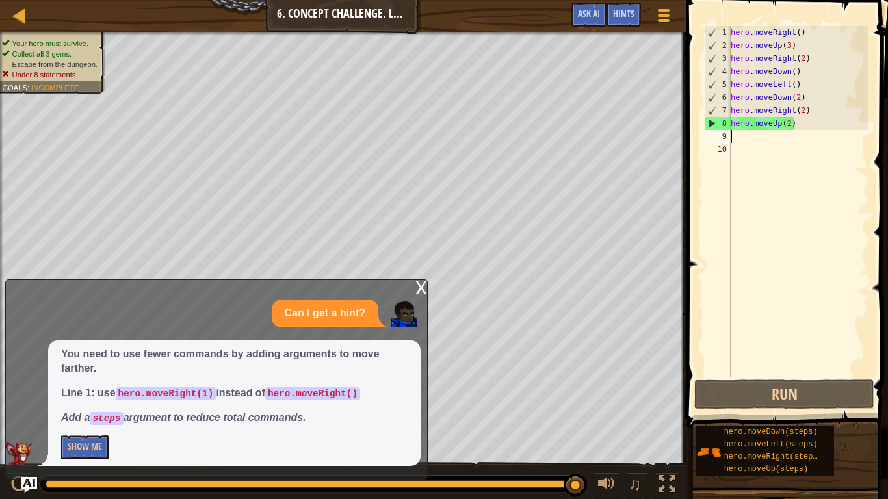
click at [797, 33] on div "hero . moveRight ( ) hero . moveUp ( 3 ) hero . moveRight ( 2 ) hero . moveDown…" at bounding box center [798, 214] width 140 height 377
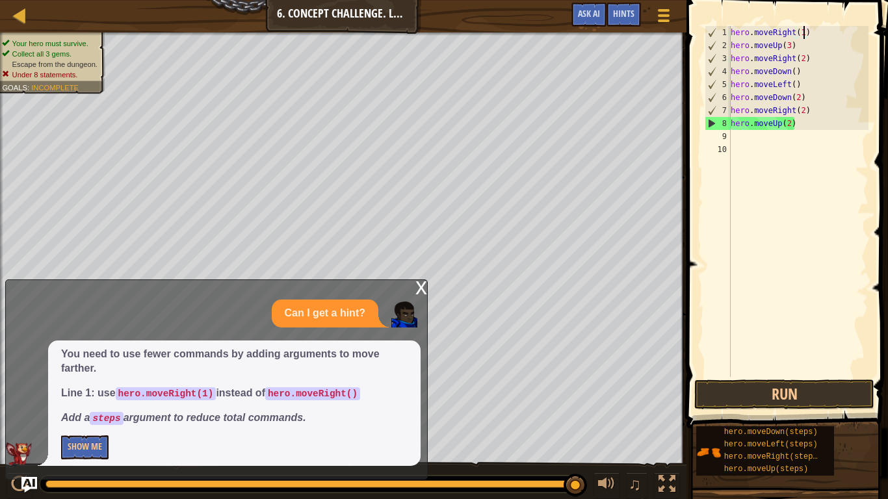
scroll to position [6, 10]
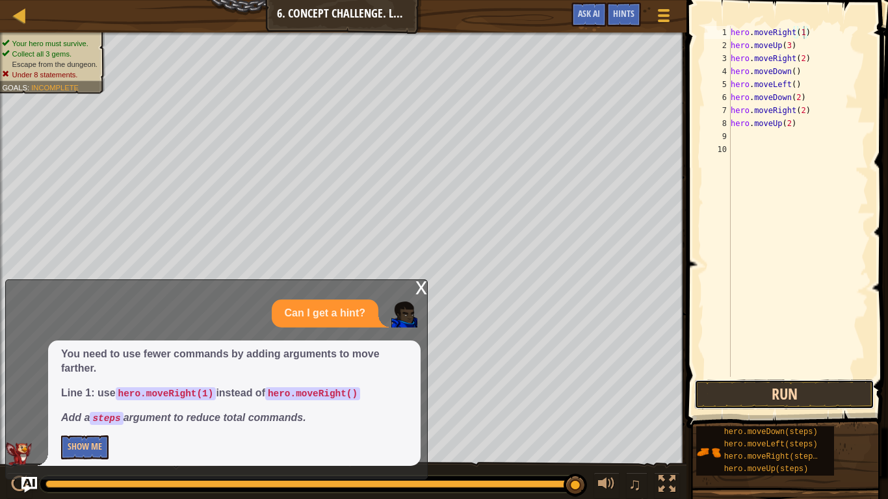
click at [820, 385] on button "Run" at bounding box center [784, 395] width 180 height 30
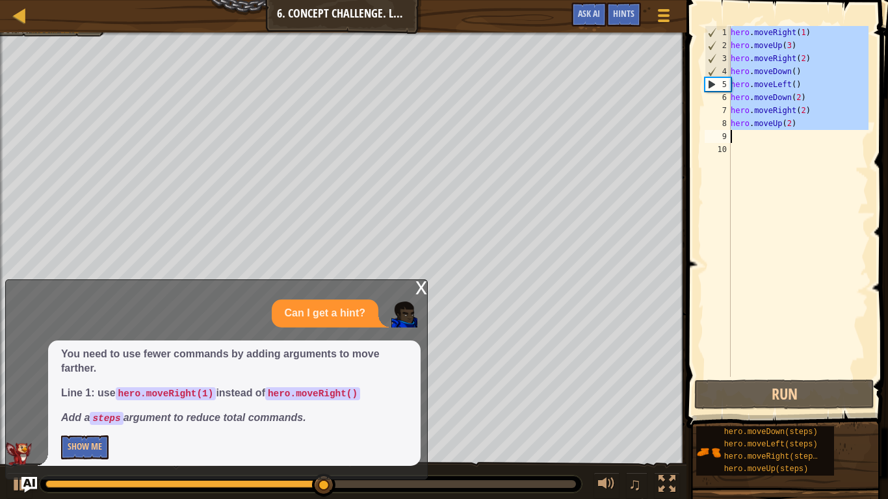
drag, startPoint x: 732, startPoint y: 27, endPoint x: 837, endPoint y: 140, distance: 154.6
click at [837, 140] on div "hero . moveRight ( 1 ) hero . moveUp ( 3 ) hero . moveRight ( 2 ) hero . moveDo…" at bounding box center [798, 214] width 140 height 377
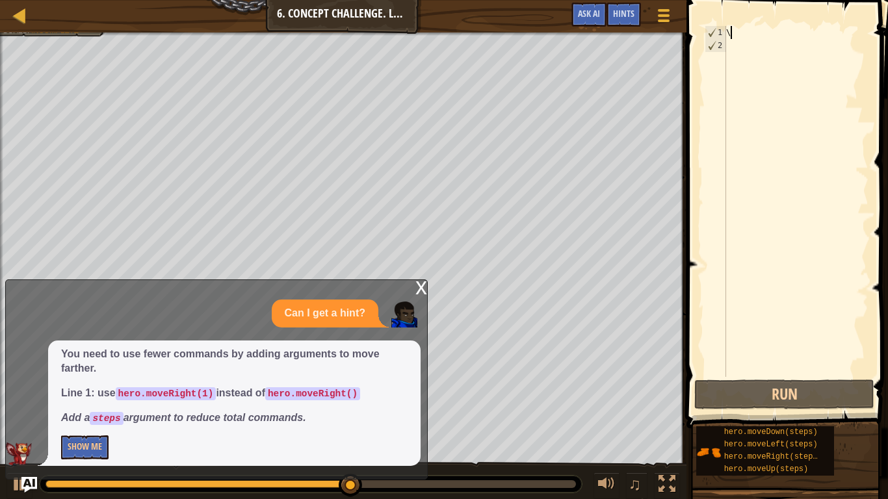
type textarea "\"
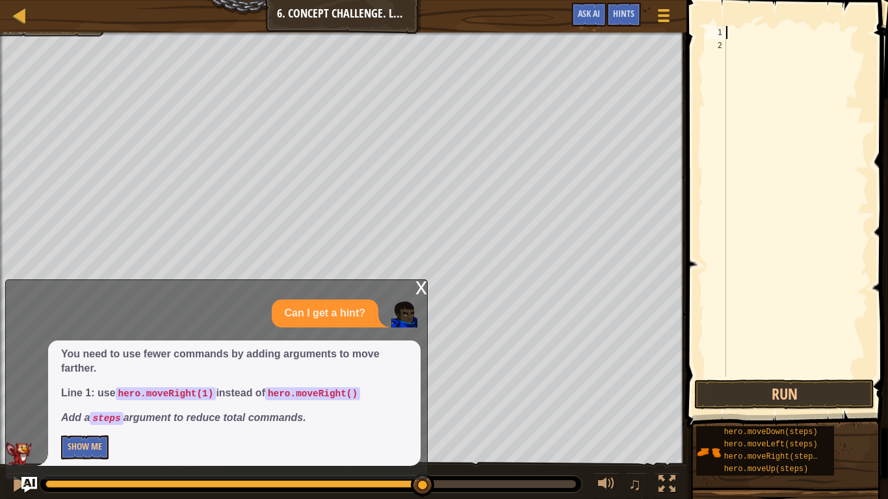
click at [421, 288] on div "x" at bounding box center [421, 286] width 12 height 13
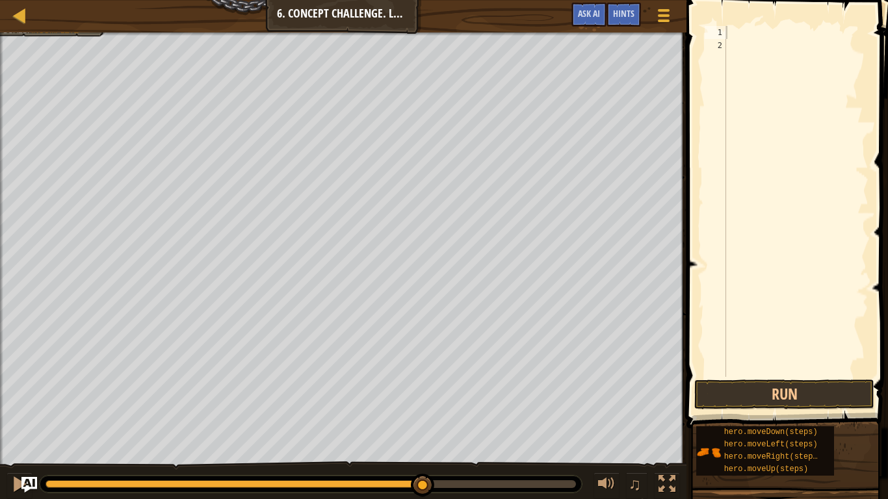
click at [740, 36] on div at bounding box center [796, 214] width 145 height 377
type textarea "h"
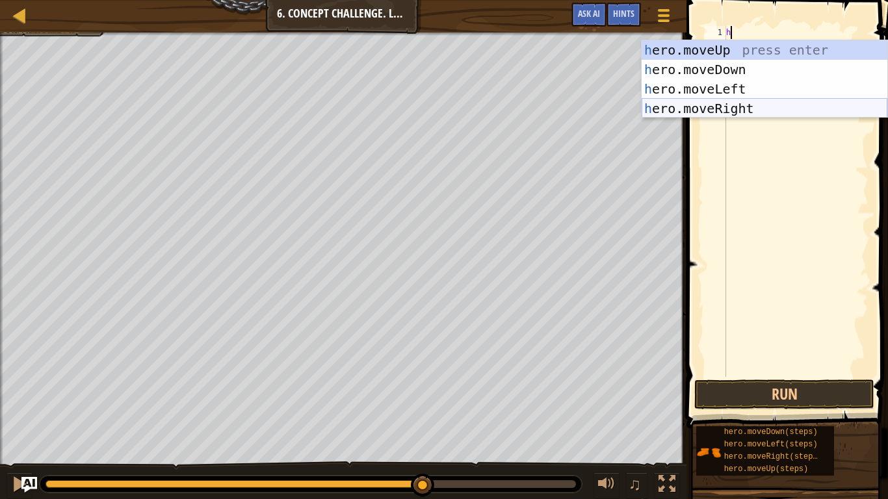
click at [750, 104] on div "h ero.moveUp press enter h ero.moveDown press enter h ero.moveLeft press enter …" at bounding box center [765, 98] width 246 height 117
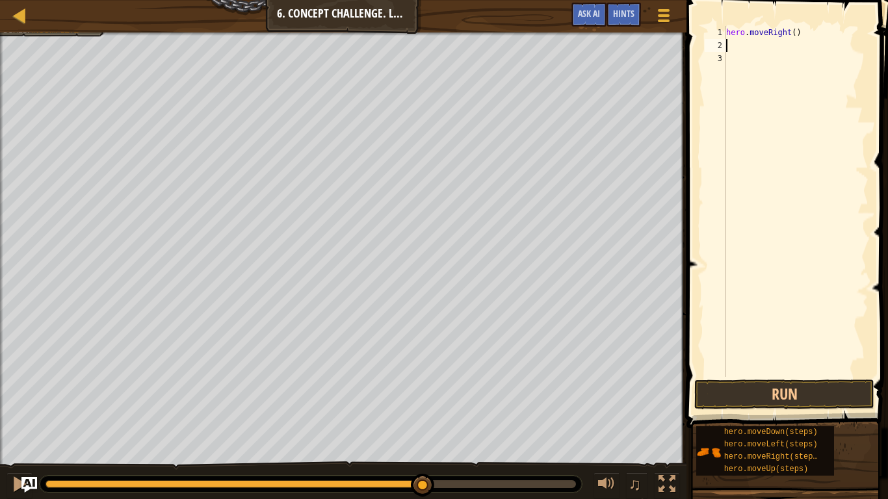
type textarea "h"
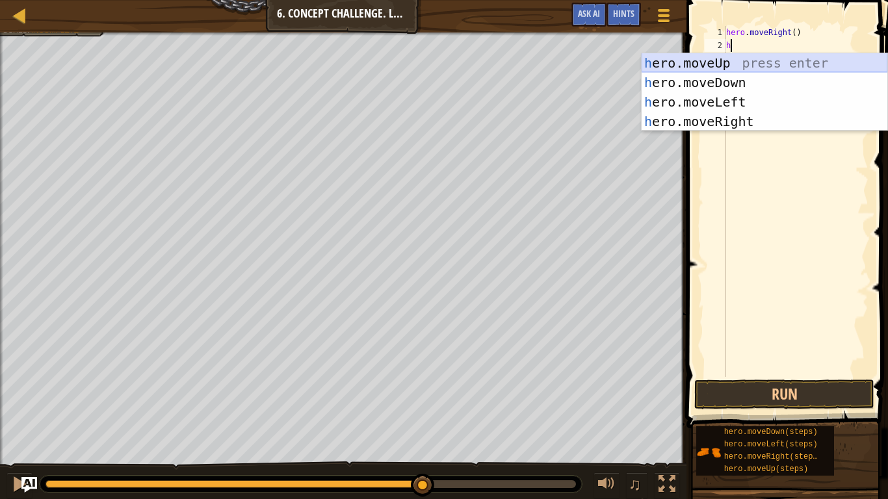
click at [727, 64] on div "h ero.moveUp press enter h ero.moveDown press enter h ero.moveLeft press enter …" at bounding box center [765, 111] width 246 height 117
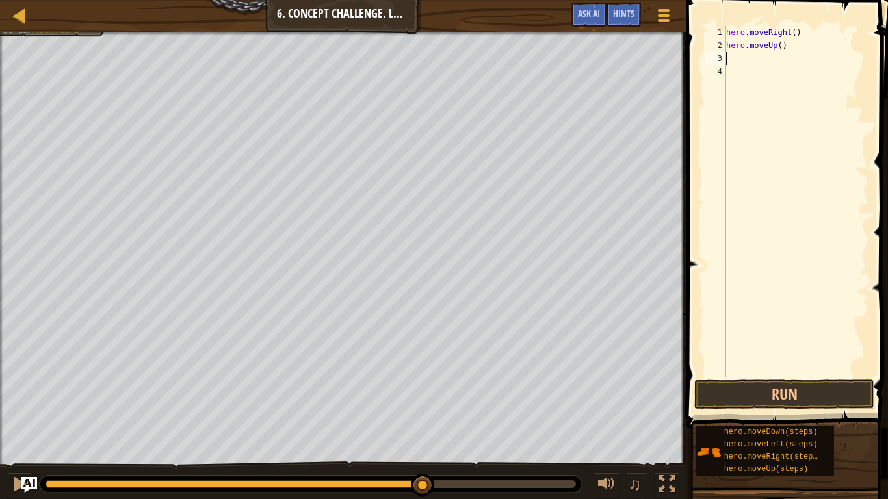
click at [778, 45] on div "hero . moveRight ( ) hero . moveUp ( )" at bounding box center [796, 214] width 145 height 377
type textarea "hero.moveUp(3)"
click at [744, 55] on div "hero . moveRight ( ) hero . moveUp ( 3 )" at bounding box center [796, 214] width 145 height 377
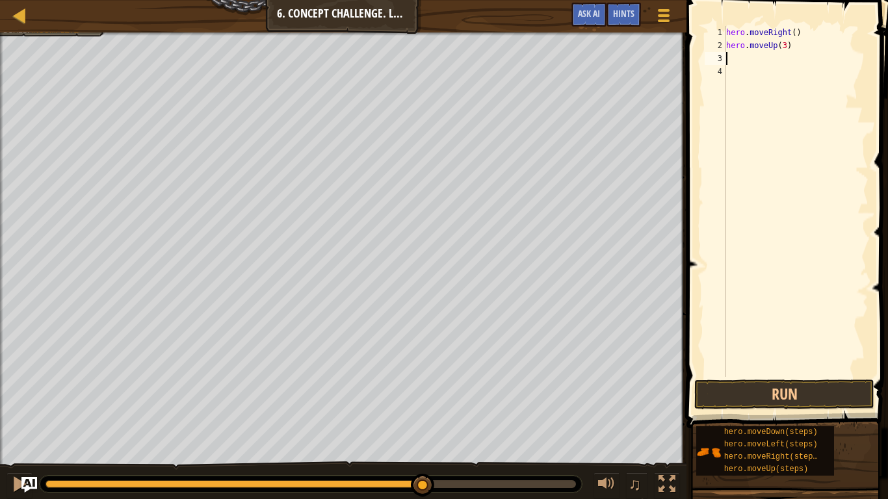
type textarea "h"
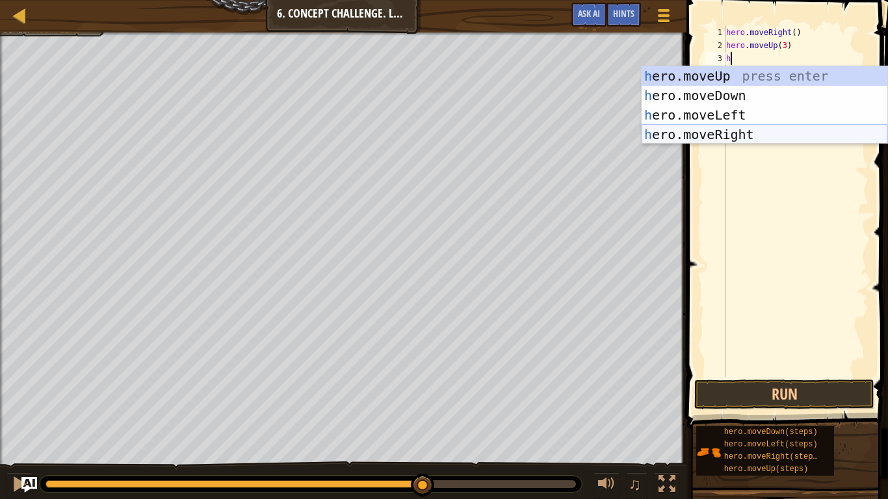
click at [724, 128] on div "h ero.moveUp press enter h ero.moveDown press enter h ero.moveLeft press enter …" at bounding box center [765, 124] width 246 height 117
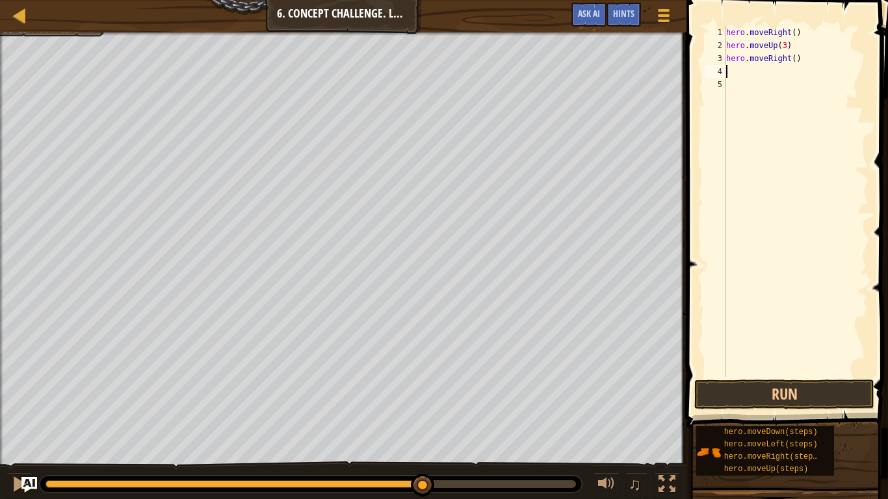
click at [796, 60] on div "hero . moveRight ( ) hero . moveUp ( 3 ) hero . moveRight ( )" at bounding box center [796, 214] width 145 height 377
type textarea "hero.moveRight(2)"
click at [752, 70] on div "hero . moveRight ( ) hero . moveUp ( 3 ) hero . moveRight ( 2 )" at bounding box center [796, 214] width 145 height 377
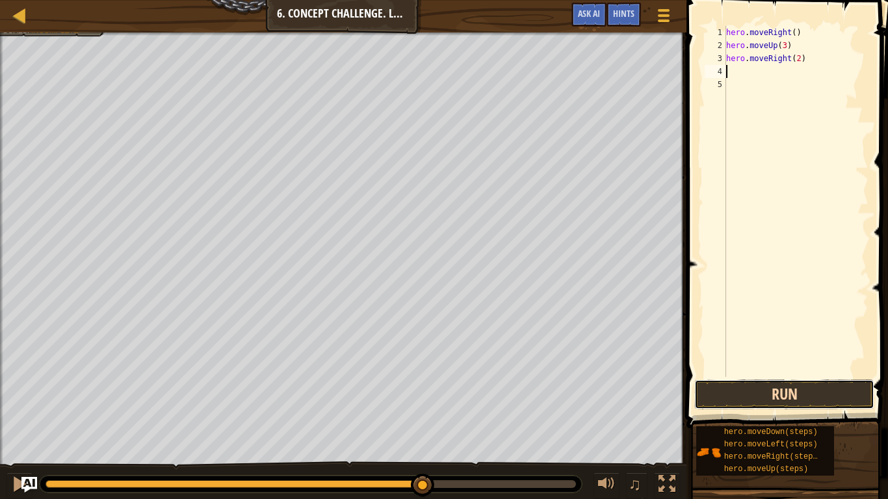
click at [814, 395] on button "Run" at bounding box center [784, 395] width 180 height 30
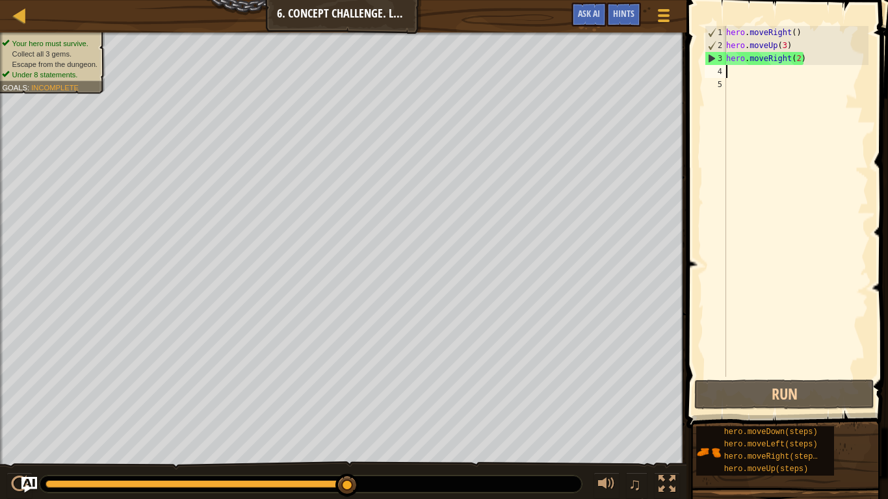
type textarea "h"
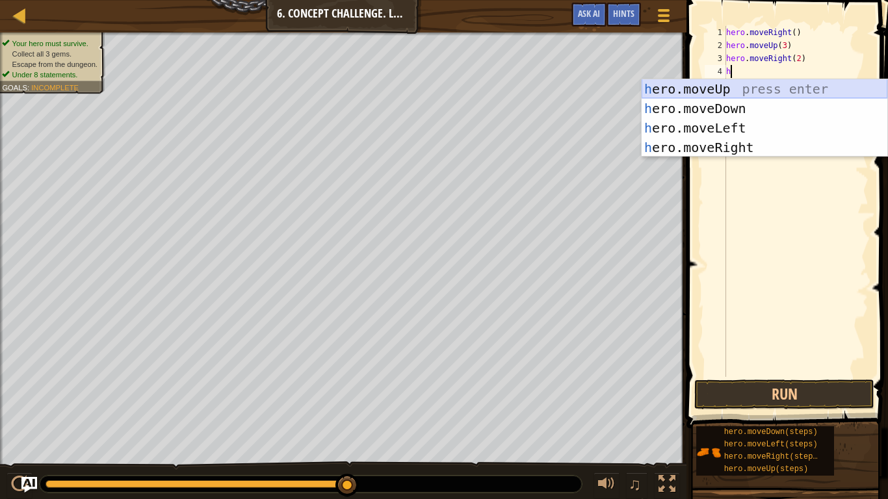
click at [732, 97] on div "h ero.moveUp press enter h ero.moveDown press enter h ero.moveLeft press enter …" at bounding box center [765, 137] width 246 height 117
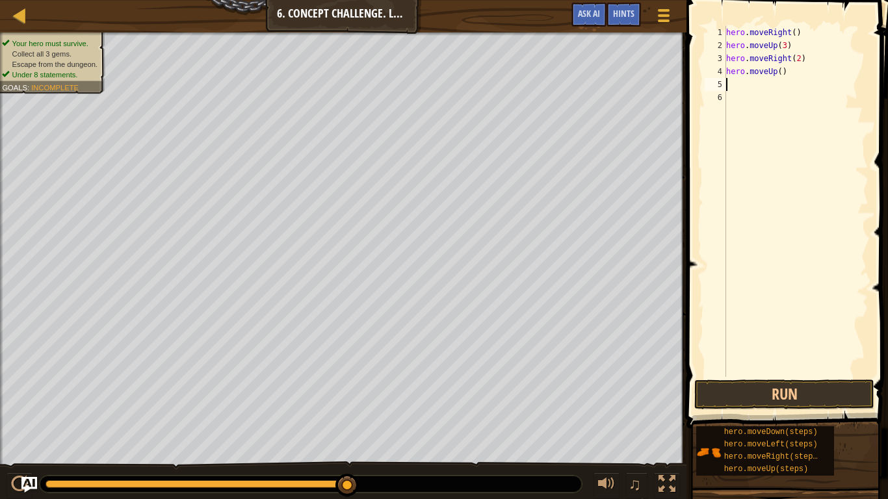
click at [785, 73] on div "hero . moveRight ( ) hero . moveUp ( 3 ) hero . moveRight ( 2 ) hero . moveUp (…" at bounding box center [796, 214] width 145 height 377
type textarea "h"
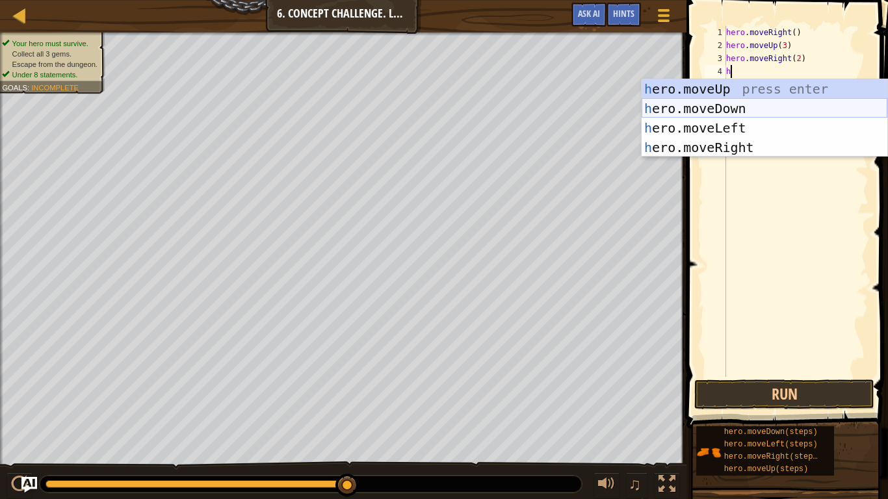
click at [737, 111] on div "h ero.moveUp press enter h ero.moveDown press enter h ero.moveLeft press enter …" at bounding box center [765, 137] width 246 height 117
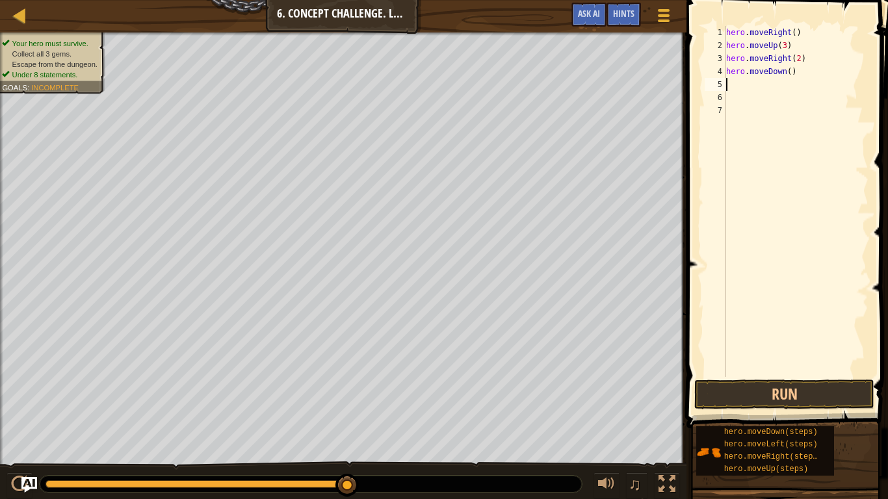
click at [788, 72] on div "hero . moveRight ( ) hero . moveUp ( 3 ) hero . moveRight ( 2 ) hero . moveDown…" at bounding box center [796, 214] width 145 height 377
type textarea "hero.moveDown(3)"
click at [743, 83] on div "hero . moveRight ( ) hero . moveUp ( 3 ) hero . moveRight ( 2 ) hero . moveDown…" at bounding box center [796, 214] width 145 height 377
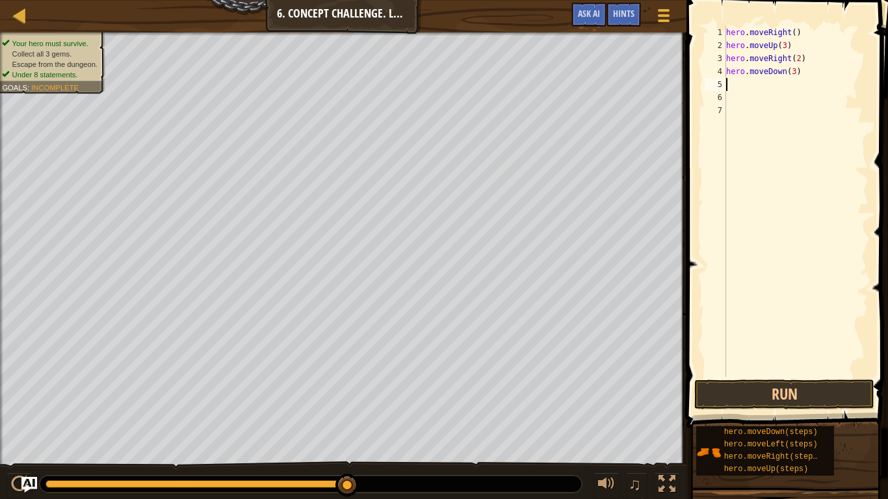
type textarea "h"
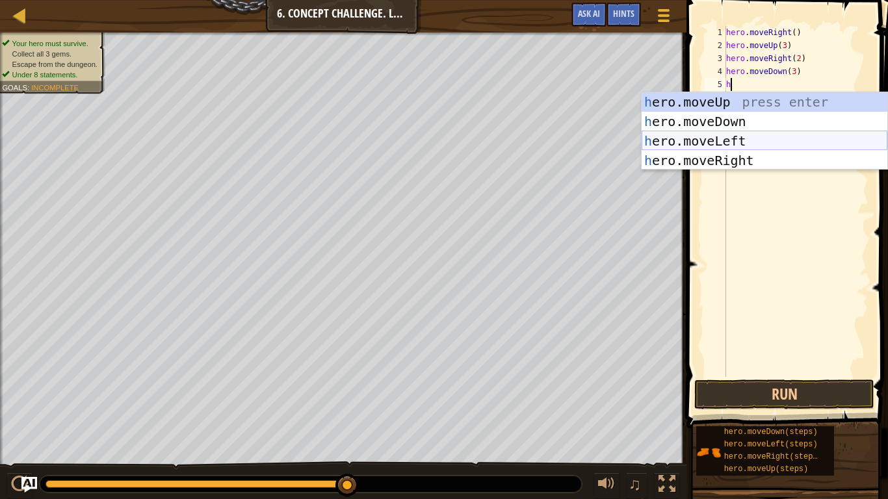
click at [716, 137] on div "h ero.moveUp press enter h ero.moveDown press enter h ero.moveLeft press enter …" at bounding box center [765, 150] width 246 height 117
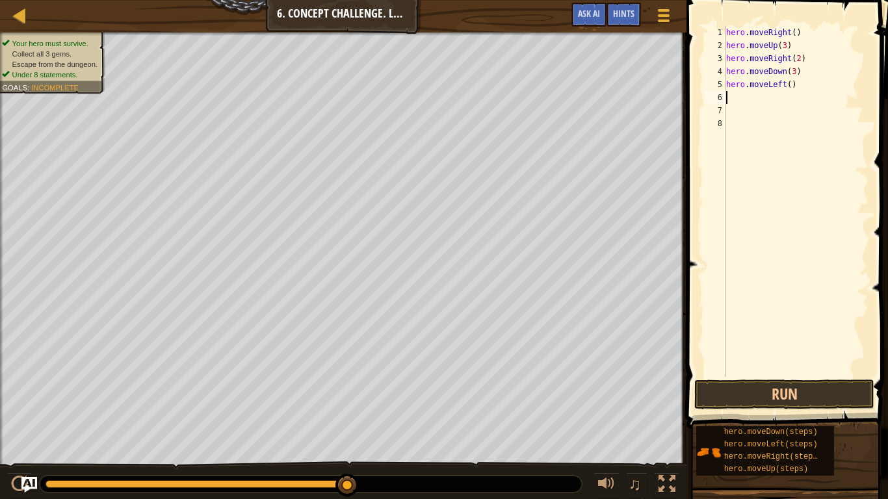
type textarea "h"
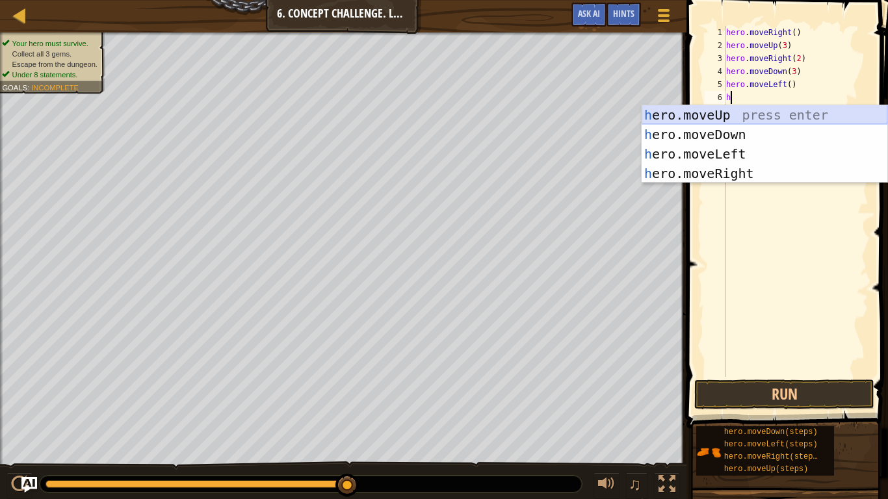
click at [723, 116] on div "h ero.moveUp press enter h ero.moveDown press enter h ero.moveLeft press enter …" at bounding box center [765, 163] width 246 height 117
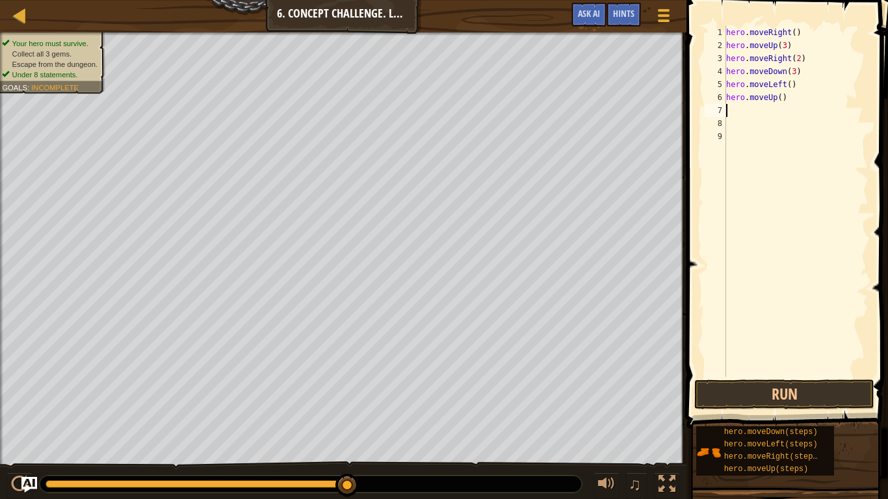
click at [781, 96] on div "hero . moveRight ( ) hero . moveUp ( 3 ) hero . moveRight ( 2 ) hero . moveDown…" at bounding box center [796, 214] width 145 height 377
type textarea "hero.moveUp(2)"
click at [742, 109] on div "hero . moveRight ( ) hero . moveUp ( 3 ) hero . moveRight ( 2 ) hero . moveDown…" at bounding box center [796, 214] width 145 height 377
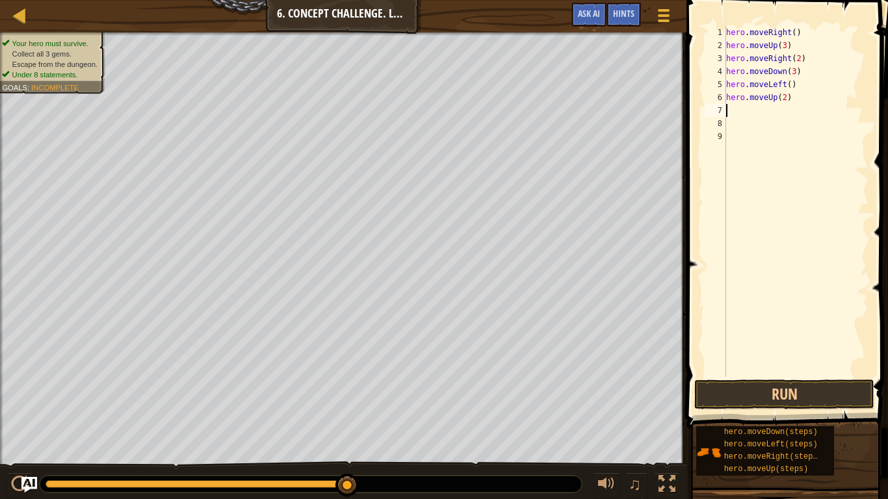
type textarea "h"
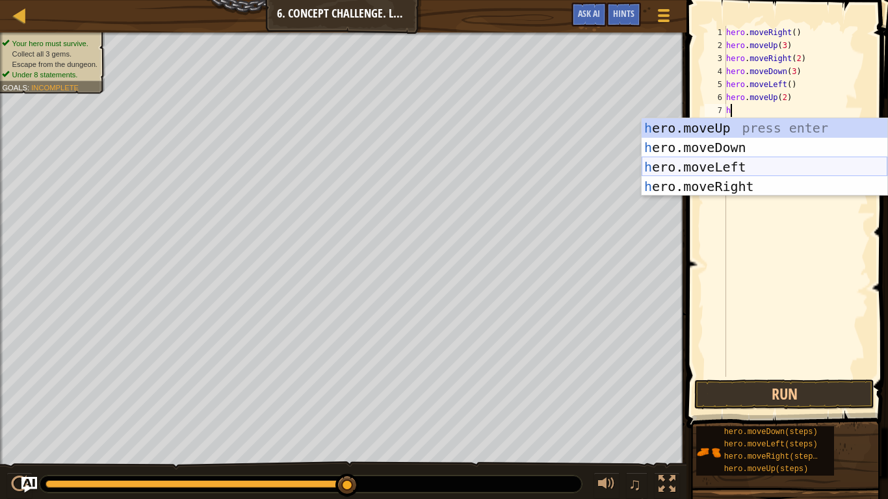
click at [752, 164] on div "h ero.moveUp press enter h ero.moveDown press enter h ero.moveLeft press enter …" at bounding box center [765, 176] width 246 height 117
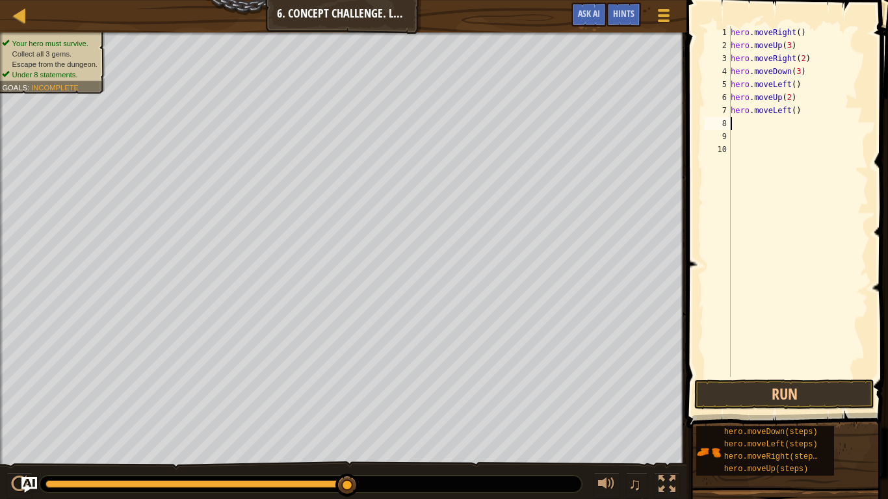
type textarea "2"
click at [751, 128] on div "hero . moveRight ( ) hero . moveUp ( 3 ) hero . moveRight ( 2 ) hero . moveDown…" at bounding box center [798, 214] width 140 height 377
type textarea "2"
click at [795, 107] on div "hero . moveRight ( ) hero . moveUp ( 3 ) hero . moveRight ( 2 ) hero . moveDown…" at bounding box center [798, 214] width 140 height 377
type textarea "h"
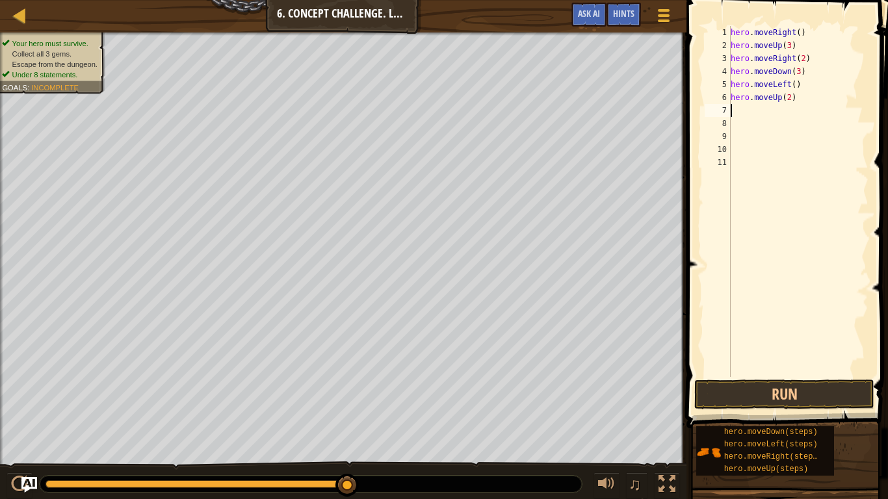
type textarea "h"
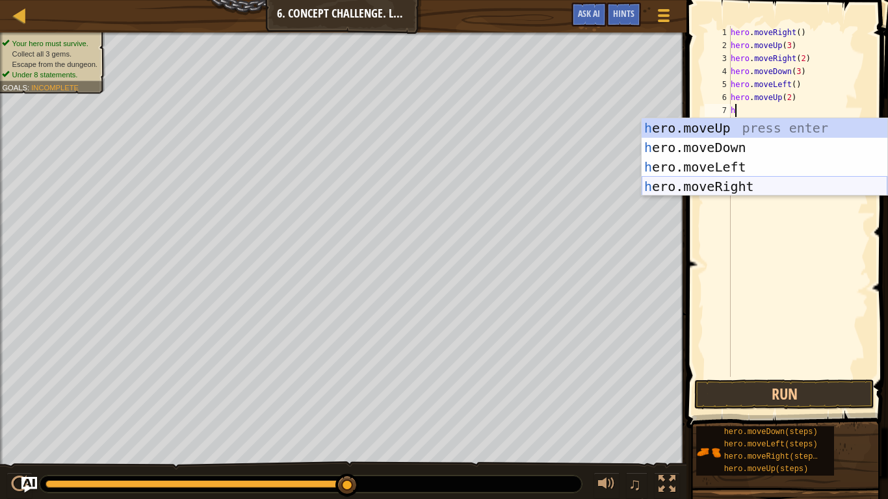
click at [742, 192] on div "h ero.moveUp press enter h ero.moveDown press enter h ero.moveLeft press enter …" at bounding box center [765, 176] width 246 height 117
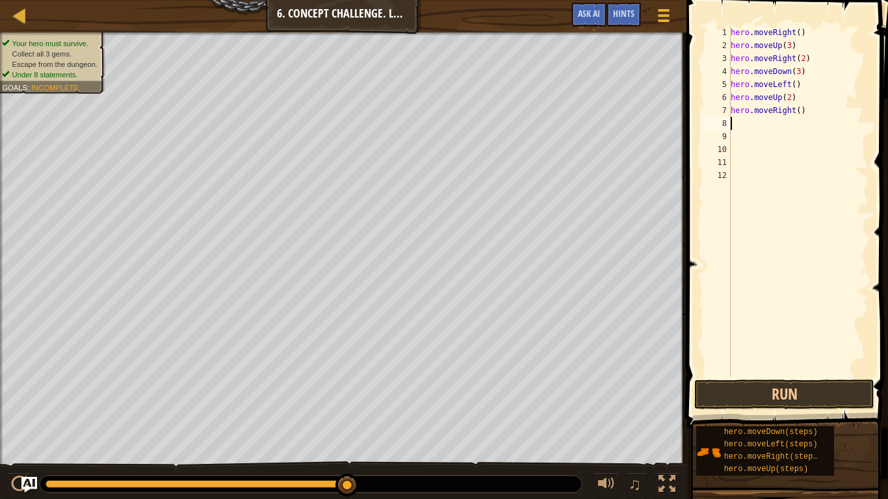
click at [800, 109] on div "hero . moveRight ( ) hero . moveUp ( 3 ) hero . moveRight ( 2 ) hero . moveDown…" at bounding box center [798, 214] width 140 height 377
click at [798, 397] on button "Run" at bounding box center [784, 395] width 180 height 30
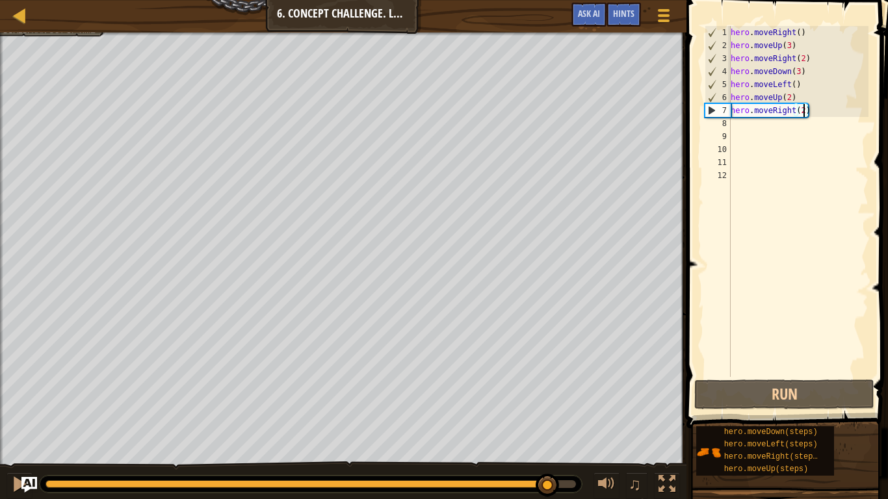
drag, startPoint x: 384, startPoint y: 486, endPoint x: 548, endPoint y: 498, distance: 164.9
click at [548, 420] on div "♫" at bounding box center [343, 481] width 686 height 39
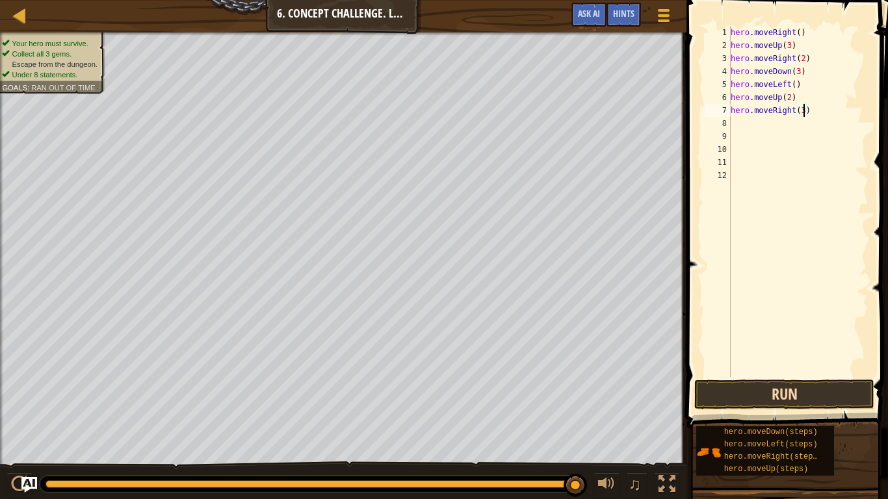
type textarea "hero.moveRight(3)"
click at [763, 403] on button "Run" at bounding box center [784, 395] width 180 height 30
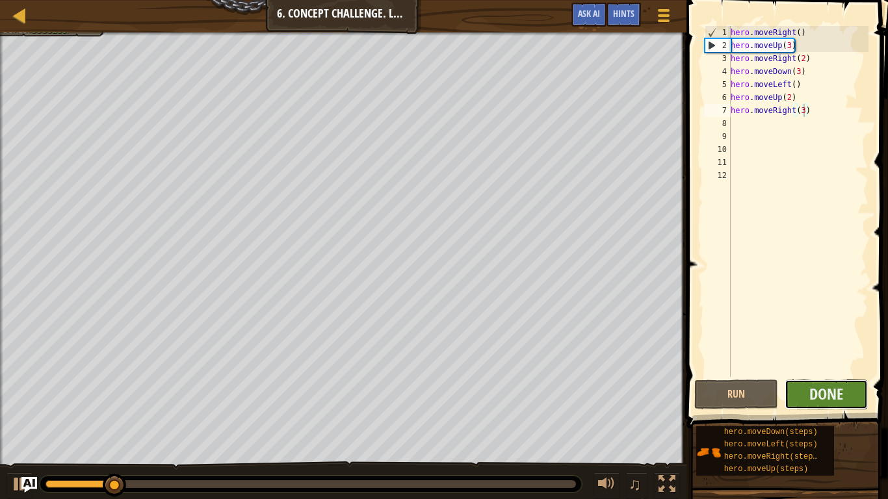
click at [843, 382] on button "Done" at bounding box center [827, 395] width 84 height 30
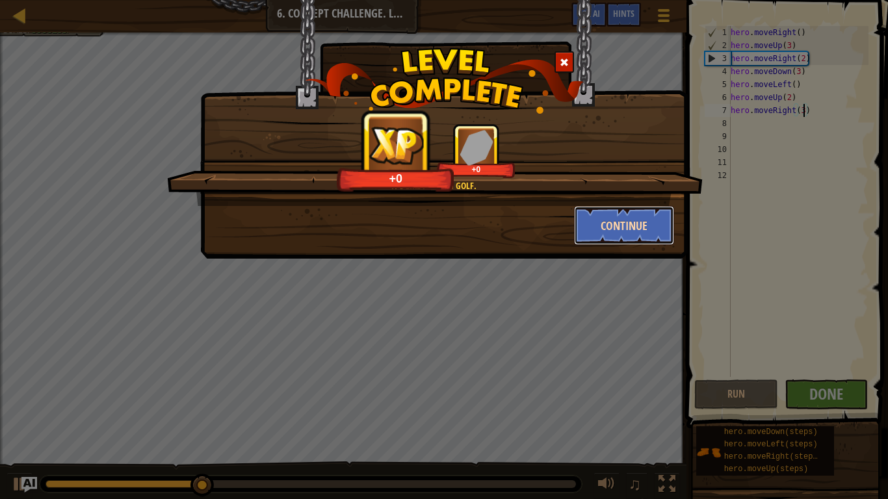
click at [656, 226] on button "Continue" at bounding box center [624, 225] width 101 height 39
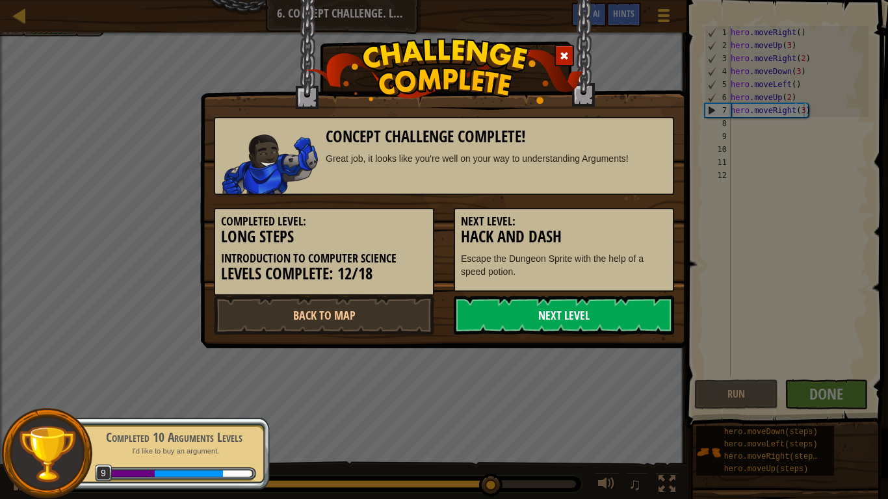
click at [620, 304] on link "Next Level" at bounding box center [564, 315] width 220 height 39
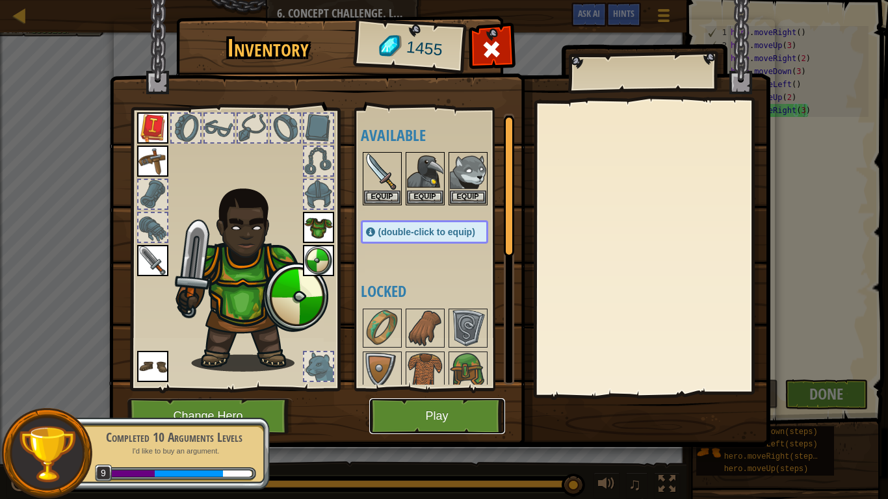
click at [429, 414] on button "Play" at bounding box center [437, 417] width 136 height 36
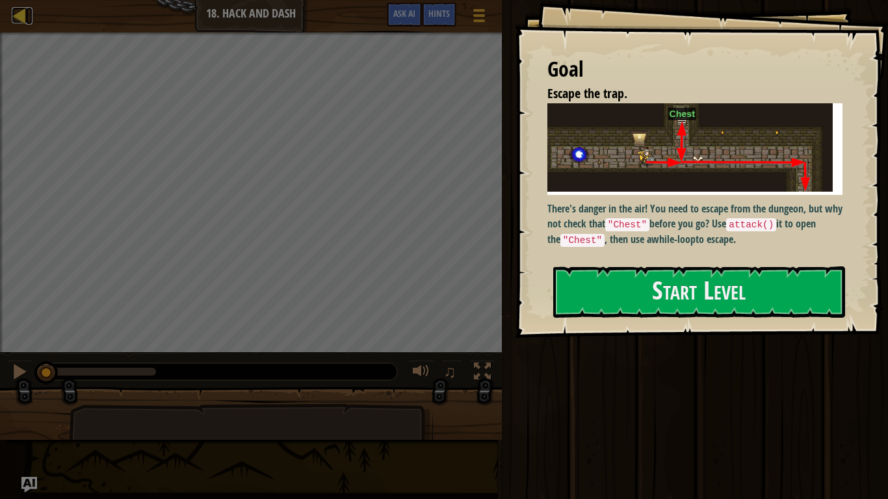
click at [28, 13] on link "Map" at bounding box center [29, 16] width 7 height 18
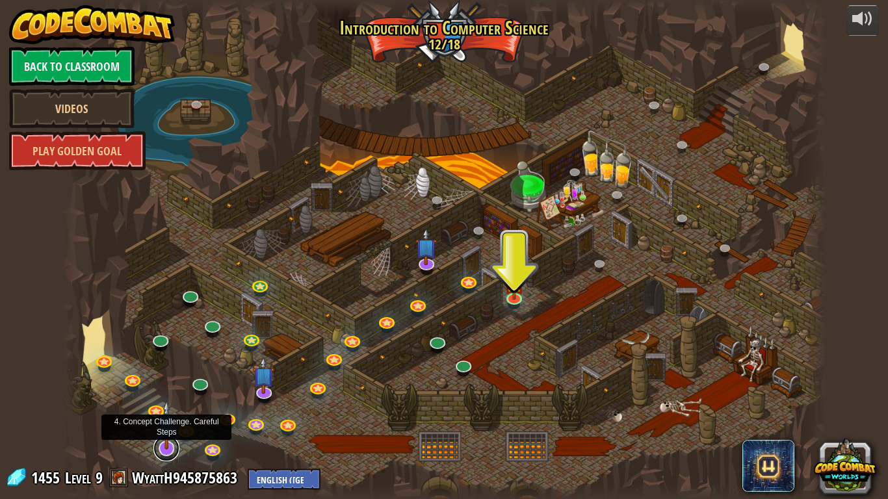
click at [163, 420] on link at bounding box center [166, 449] width 26 height 26
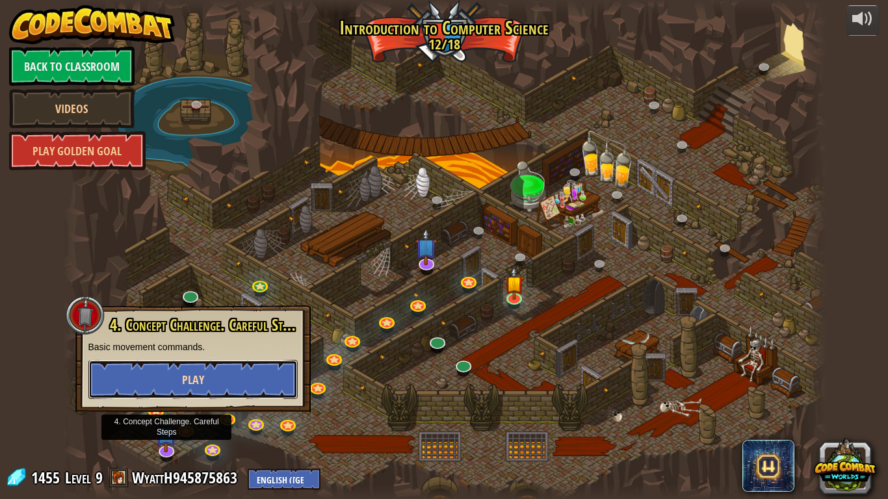
click at [268, 375] on button "Play" at bounding box center [192, 379] width 209 height 39
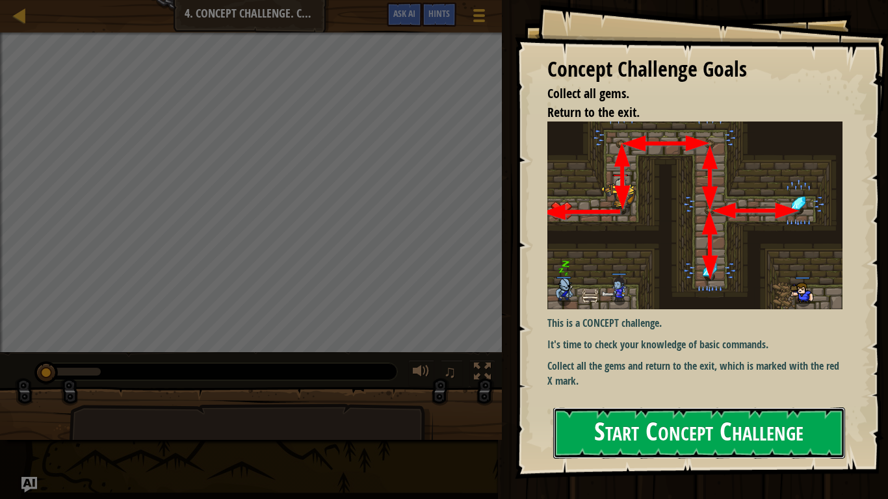
click at [737, 420] on button "Start Concept Challenge" at bounding box center [699, 433] width 292 height 51
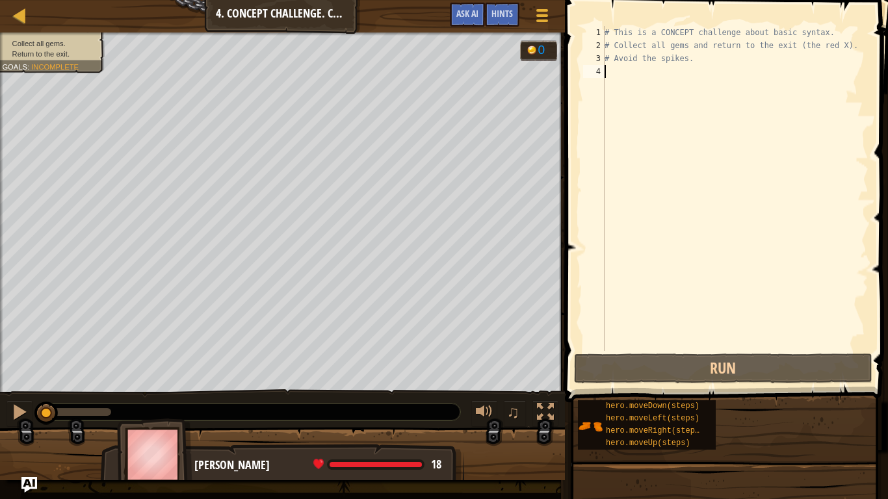
type textarea "h"
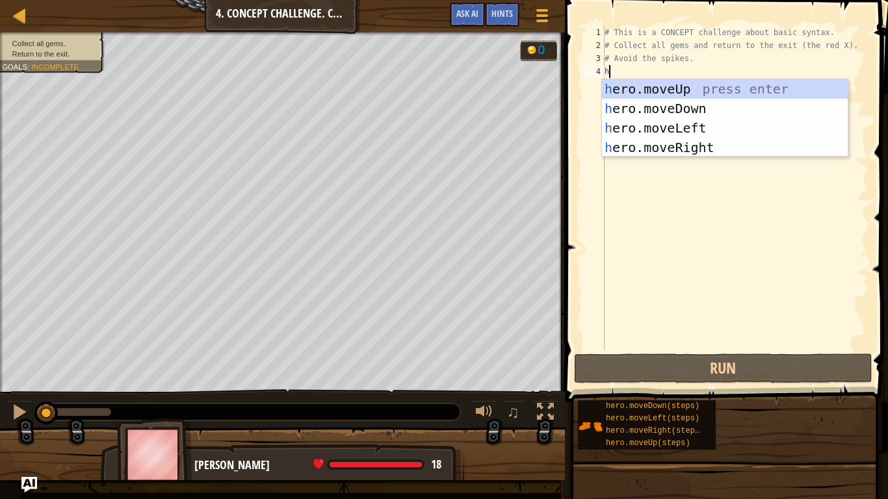
scroll to position [6, 0]
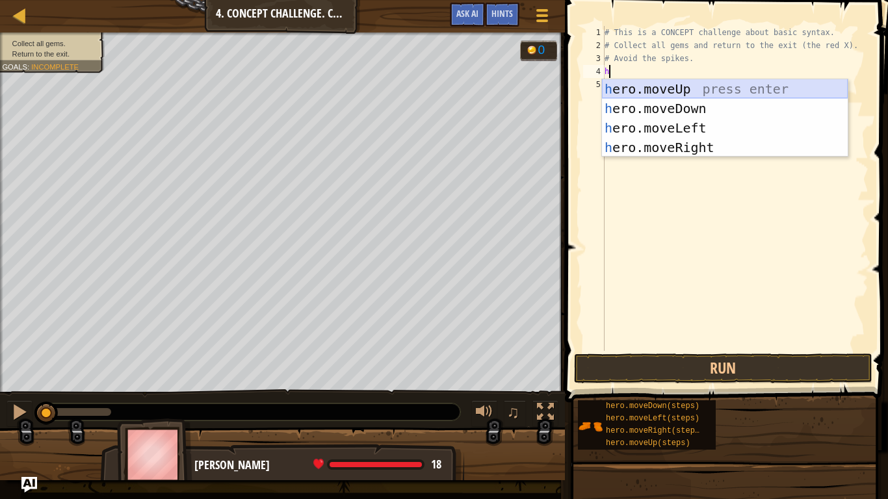
click at [690, 81] on div "h ero.moveUp press enter h ero.moveDown press enter h ero.moveLeft press enter …" at bounding box center [725, 137] width 246 height 117
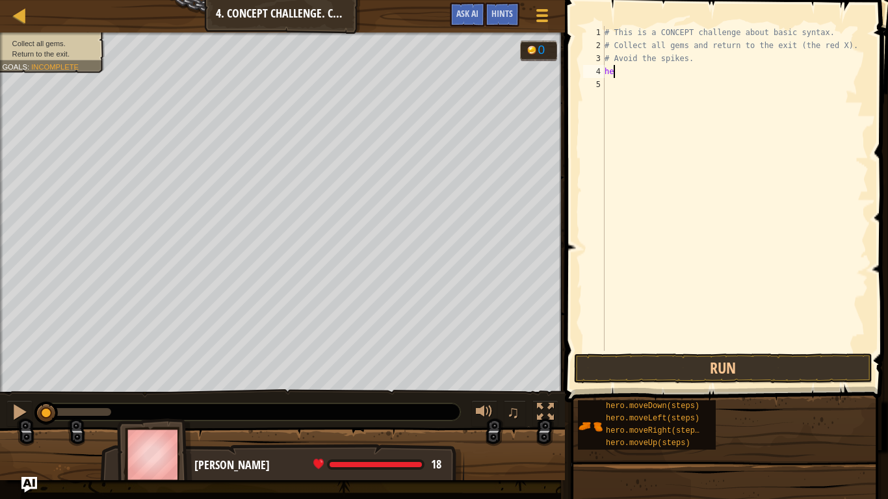
type textarea "h"
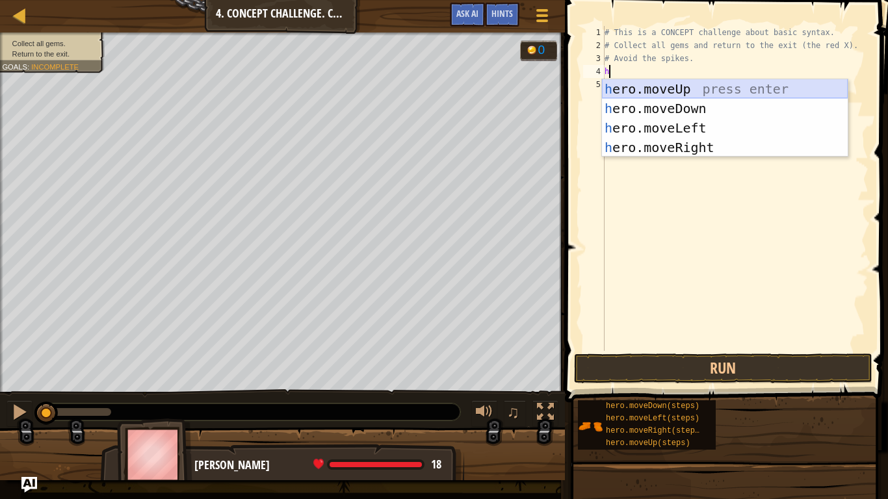
click at [676, 89] on div "h ero.moveUp press enter h ero.moveDown press enter h ero.moveLeft press enter …" at bounding box center [725, 137] width 246 height 117
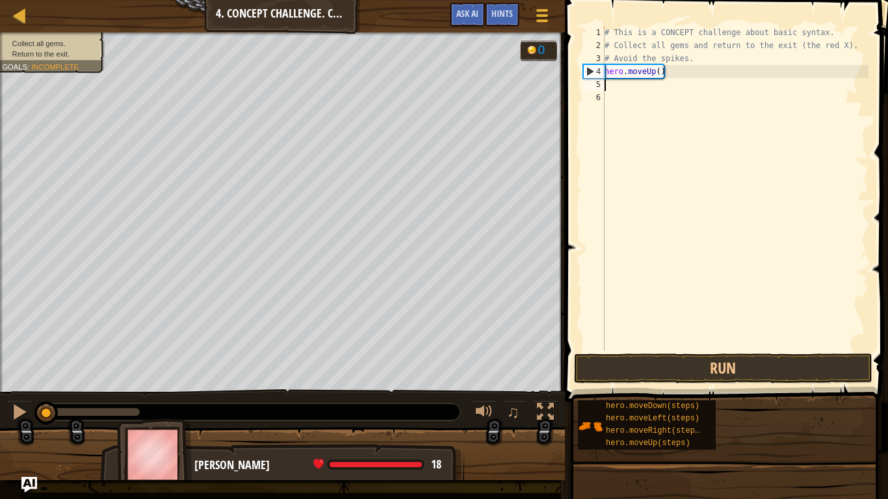
type textarea "h"
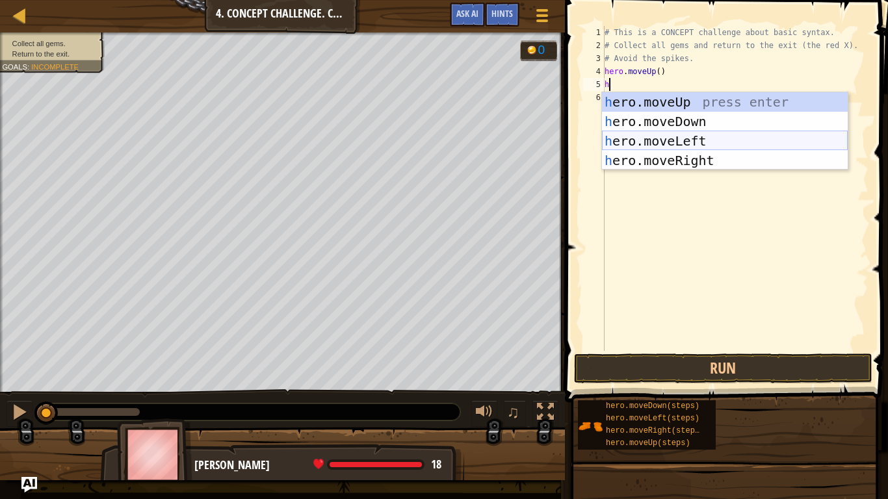
click at [694, 142] on div "h ero.moveUp press enter h ero.moveDown press enter h ero.moveLeft press enter …" at bounding box center [725, 150] width 246 height 117
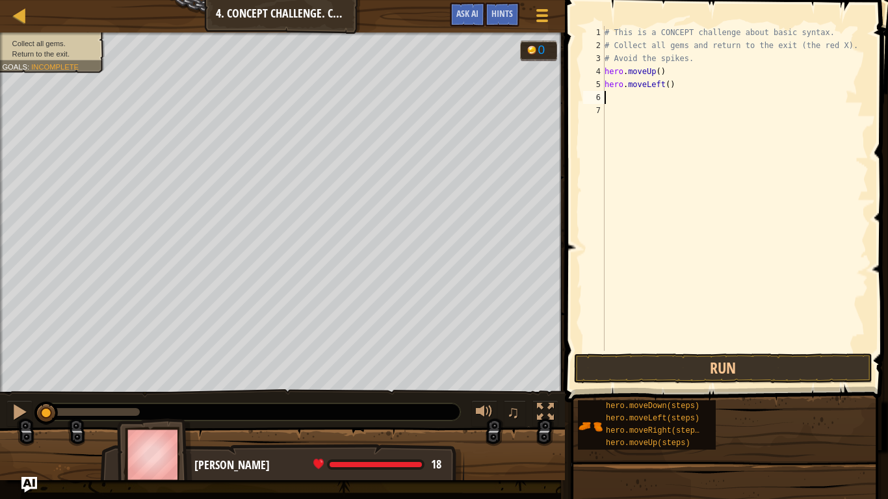
type textarea "h"
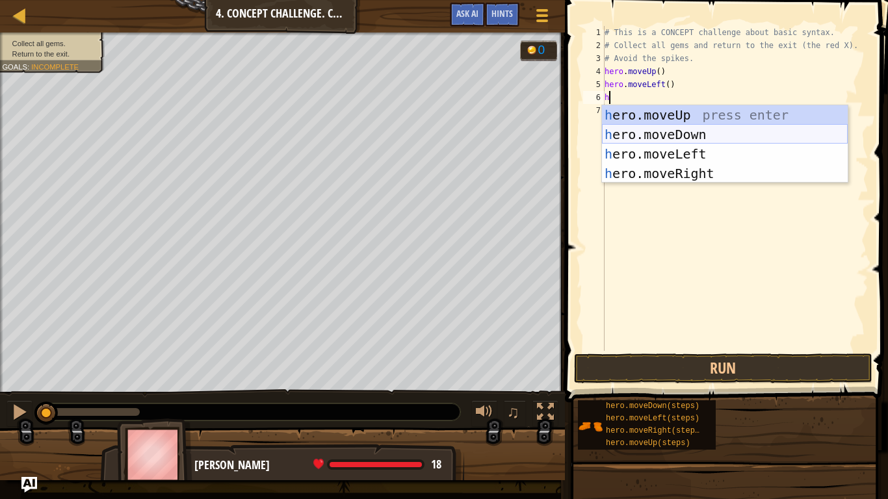
click at [678, 135] on div "h ero.moveUp press enter h ero.moveDown press enter h ero.moveLeft press enter …" at bounding box center [725, 163] width 246 height 117
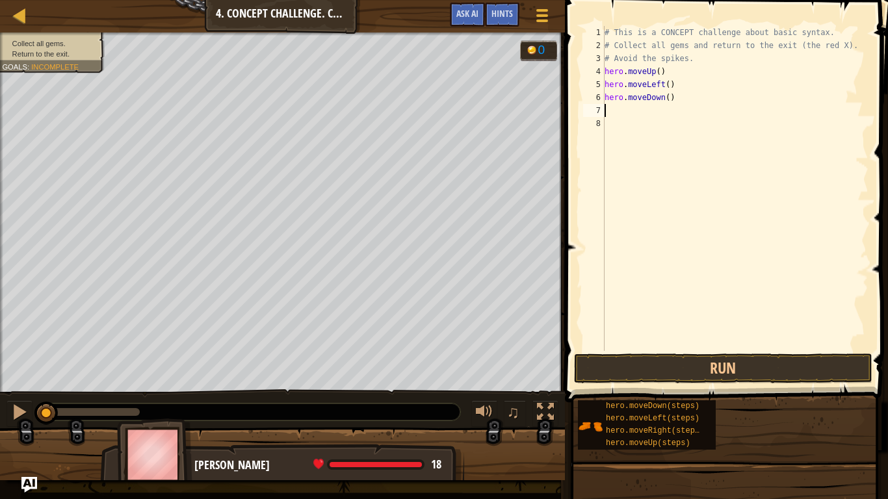
click at [668, 98] on div "# This is a CONCEPT challenge about basic syntax. # Collect all gems and return…" at bounding box center [735, 201] width 267 height 351
type textarea "hero.moveDown(2)"
click at [642, 112] on div "# This is a CONCEPT challenge about basic syntax. # Collect all gems and return…" at bounding box center [735, 201] width 267 height 351
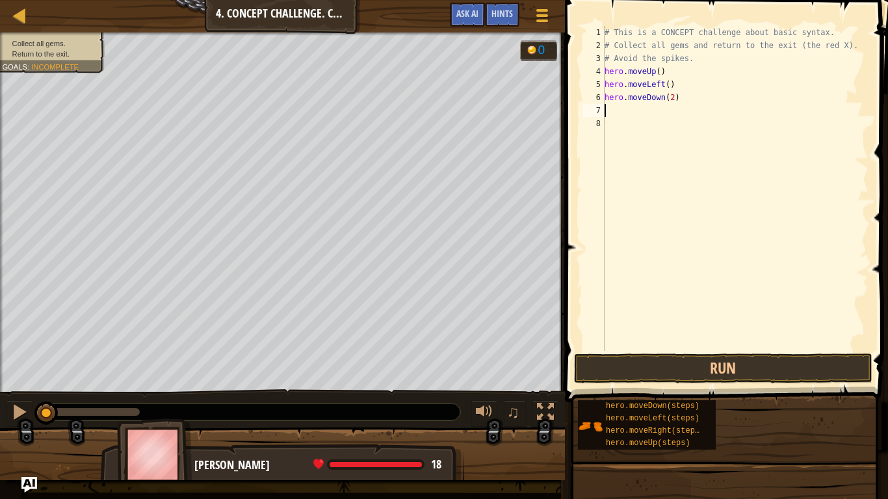
type textarea "h"
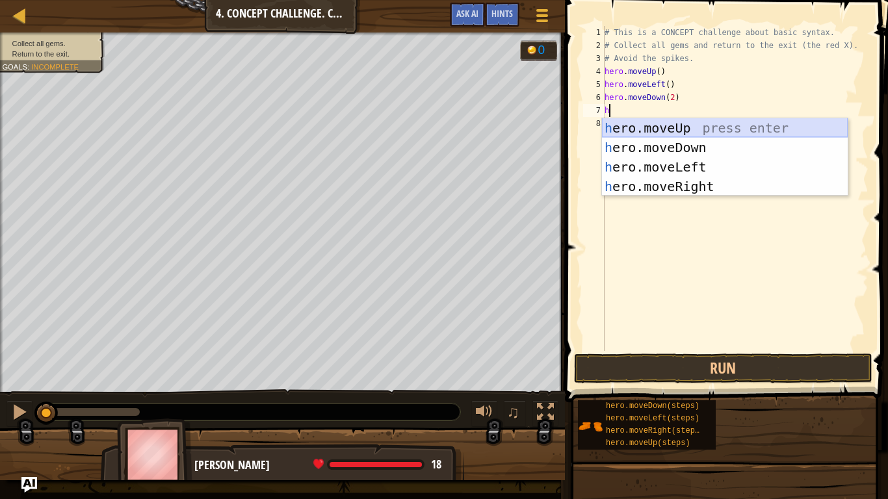
click at [648, 124] on div "h ero.moveUp press enter h ero.moveDown press enter h ero.moveLeft press enter …" at bounding box center [725, 176] width 246 height 117
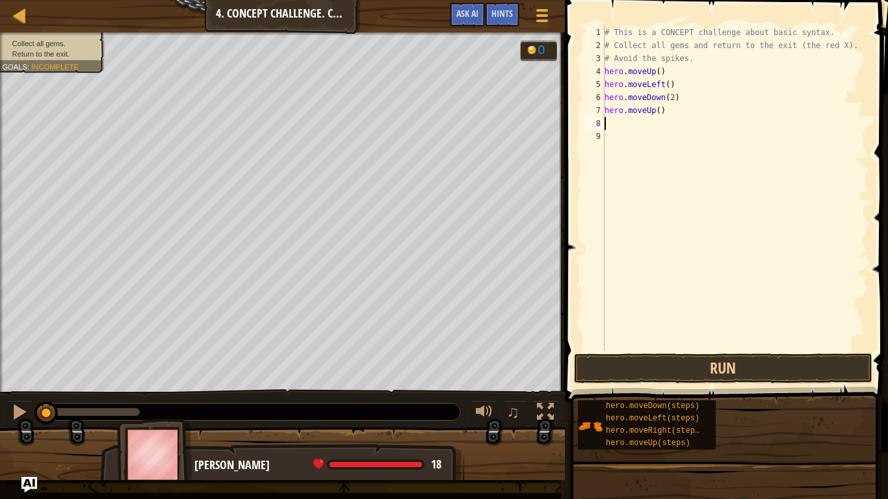
type textarea "h"
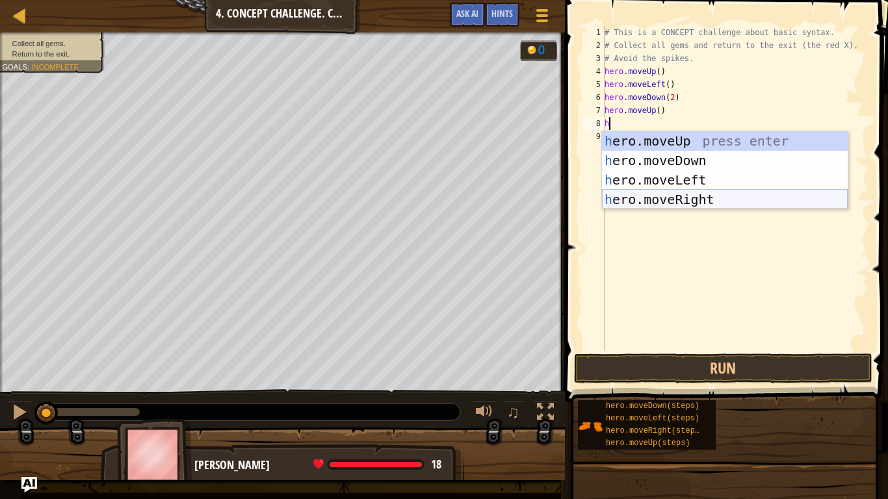
click at [687, 202] on div "h ero.moveUp press enter h ero.moveDown press enter h ero.moveLeft press enter …" at bounding box center [725, 189] width 246 height 117
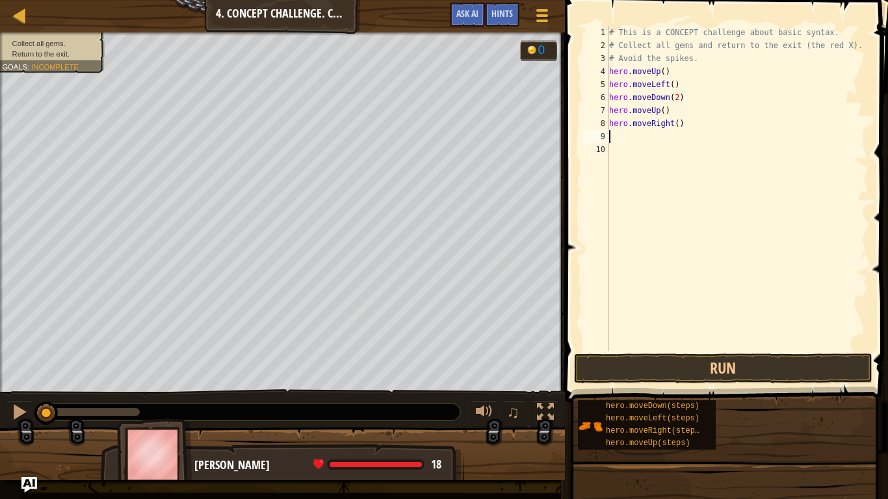
type textarea "h"
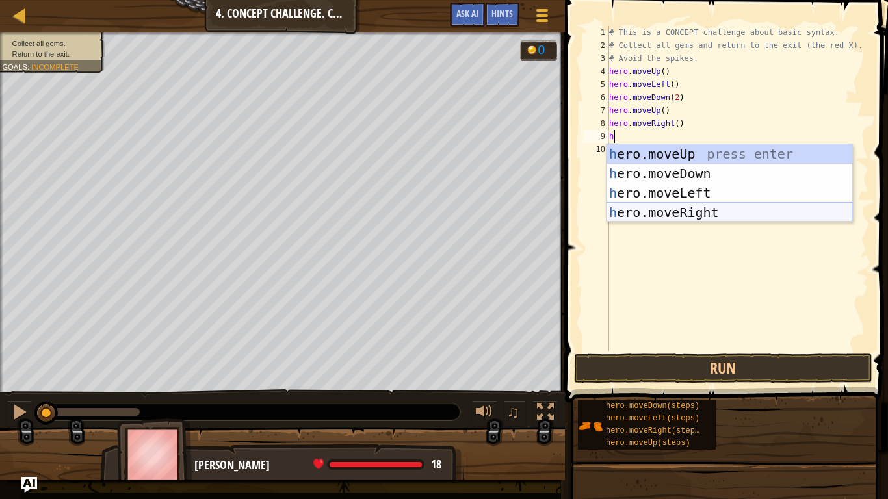
click at [691, 209] on div "h ero.moveUp press enter h ero.moveDown press enter h ero.moveLeft press enter …" at bounding box center [730, 202] width 246 height 117
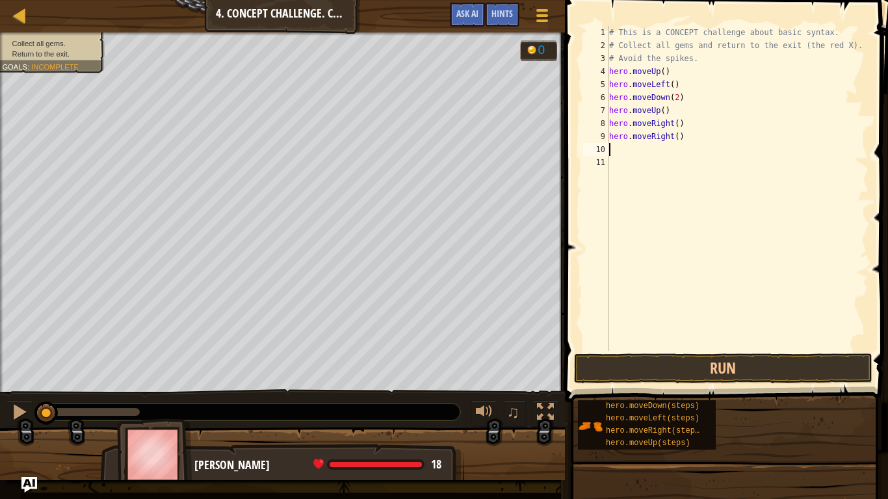
type textarea "h"
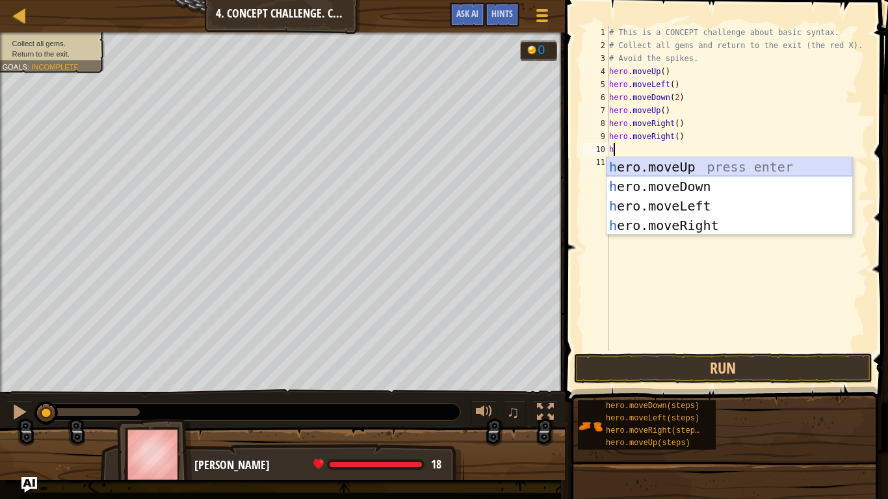
click at [657, 163] on div "h ero.moveUp press enter h ero.moveDown press enter h ero.moveLeft press enter …" at bounding box center [730, 215] width 246 height 117
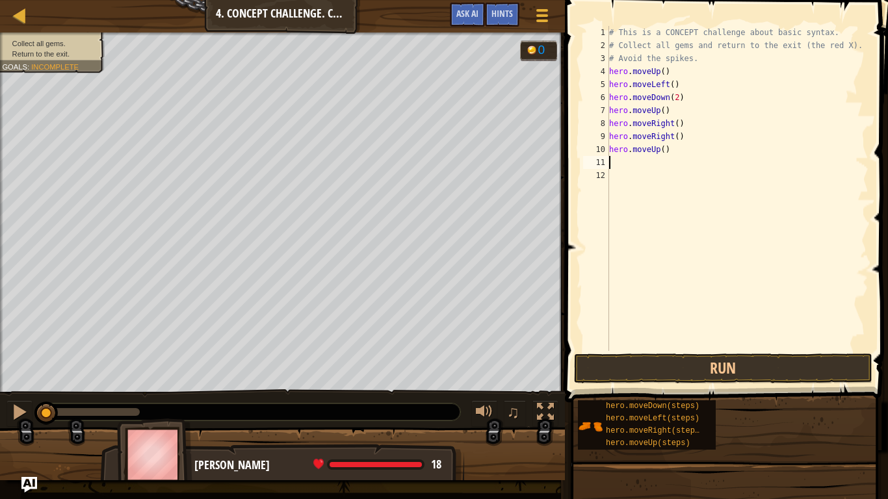
type textarea "h"
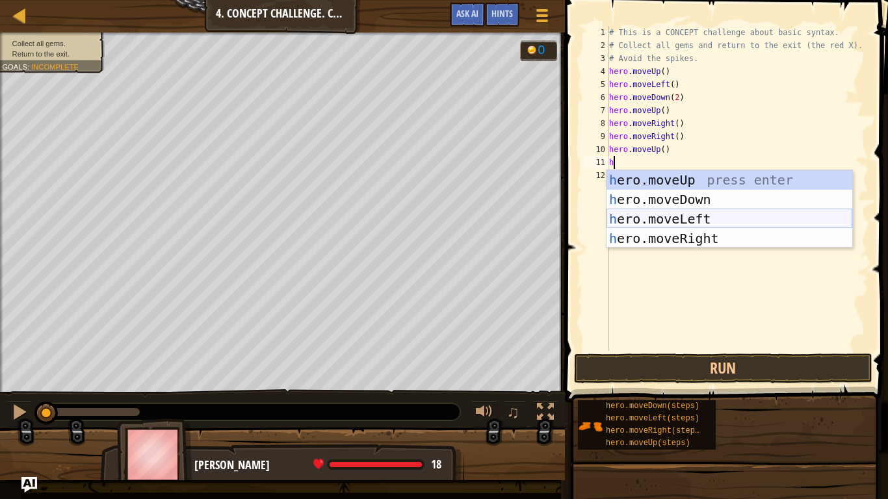
click at [683, 219] on div "h ero.moveUp press enter h ero.moveDown press enter h ero.moveLeft press enter …" at bounding box center [730, 228] width 246 height 117
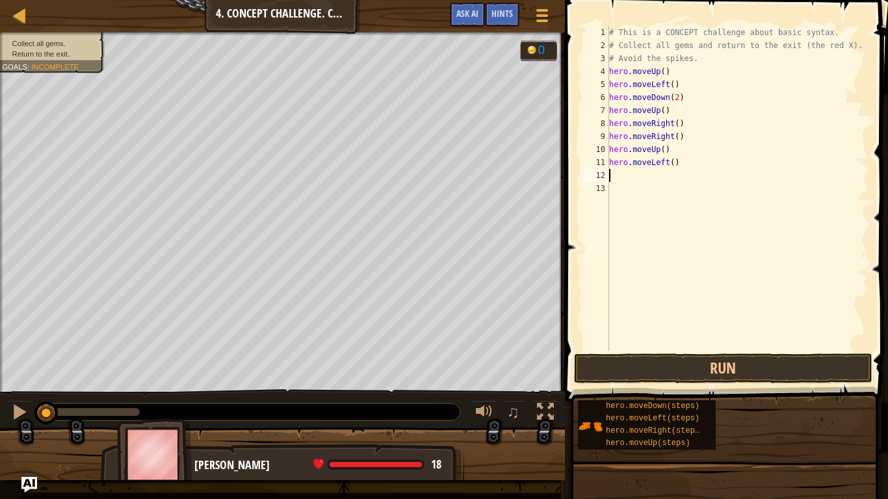
type textarea "h"
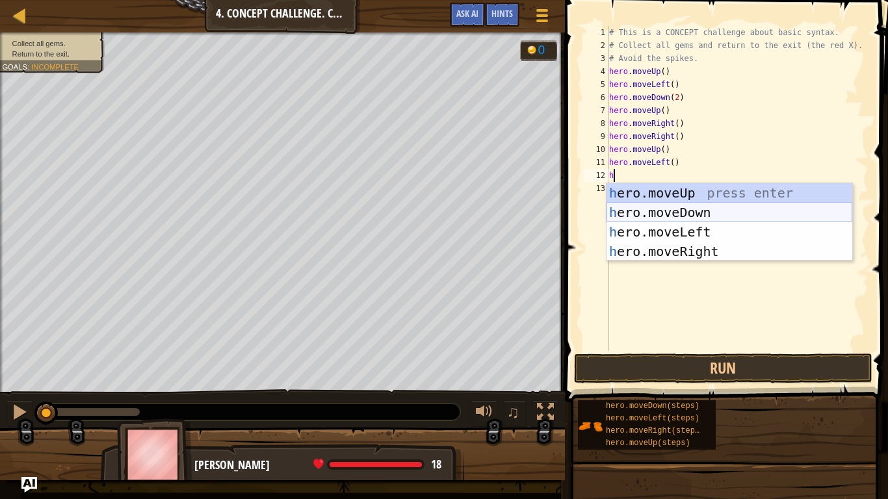
click at [672, 213] on div "h ero.moveUp press enter h ero.moveDown press enter h ero.moveLeft press enter …" at bounding box center [730, 241] width 246 height 117
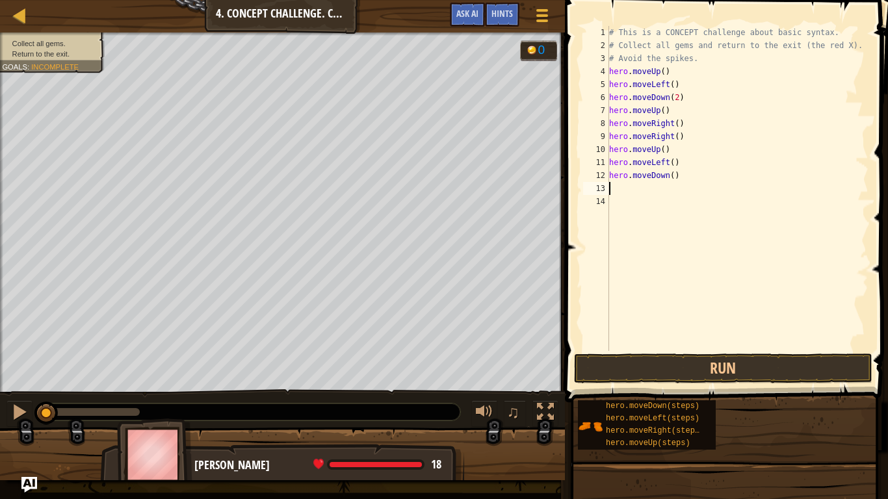
type textarea "h"
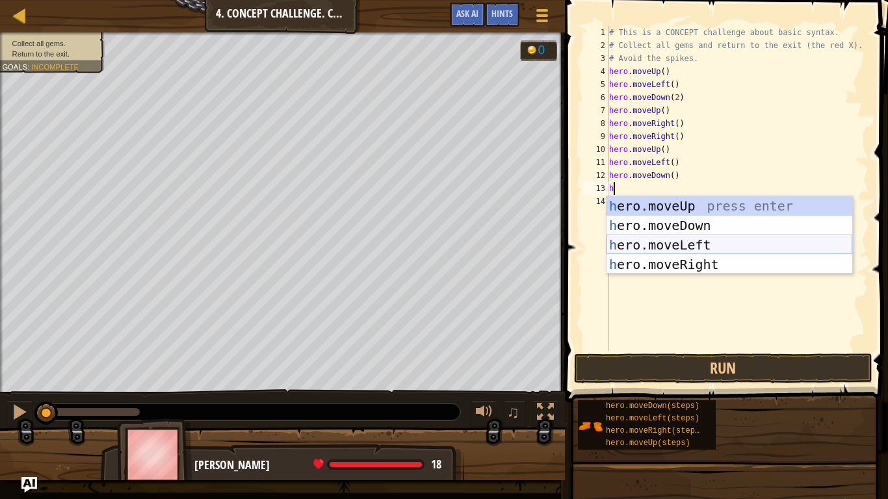
click at [690, 245] on div "h ero.moveUp press enter h ero.moveDown press enter h ero.moveLeft press enter …" at bounding box center [730, 254] width 246 height 117
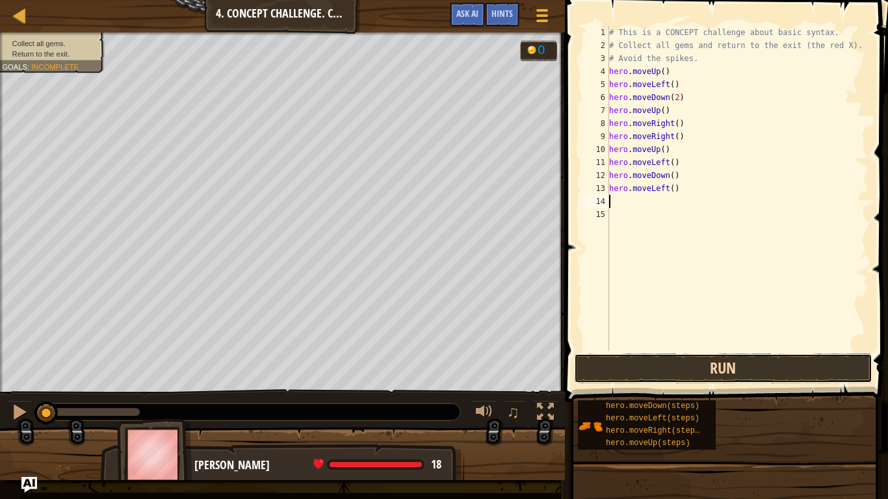
click at [720, 376] on button "Run" at bounding box center [723, 369] width 298 height 30
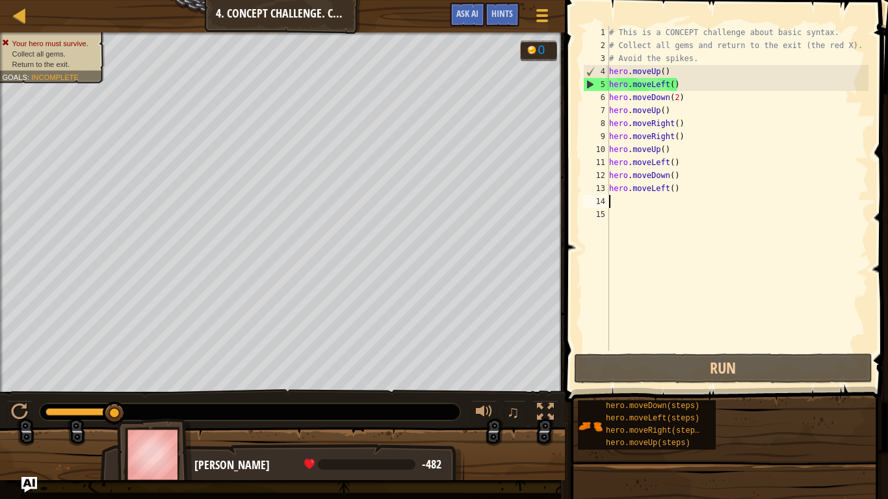
click at [685, 86] on div "# This is a CONCEPT challenge about basic syntax. # Collect all gems and return…" at bounding box center [738, 201] width 262 height 351
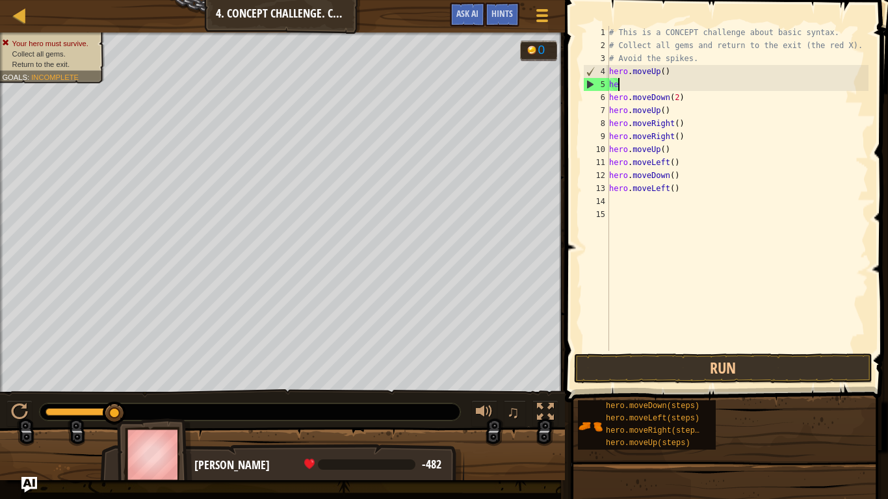
type textarea "h"
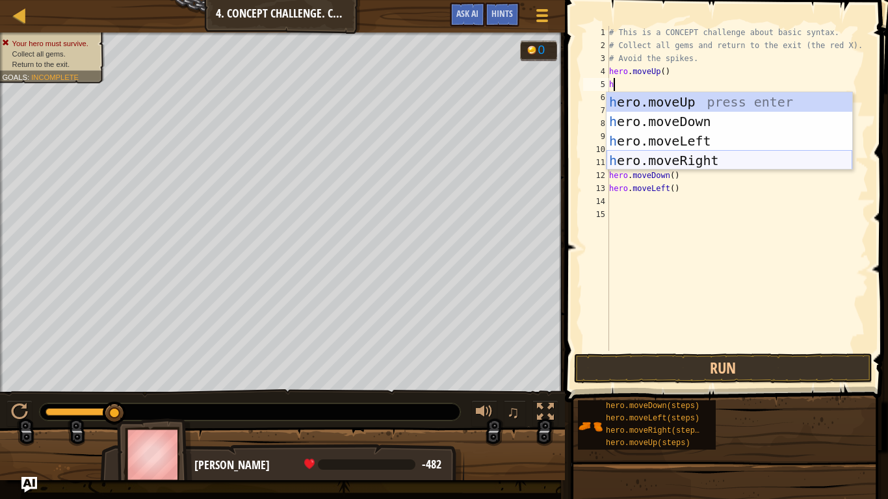
click at [712, 154] on div "h ero.moveUp press enter h ero.moveDown press enter h ero.moveLeft press enter …" at bounding box center [730, 150] width 246 height 117
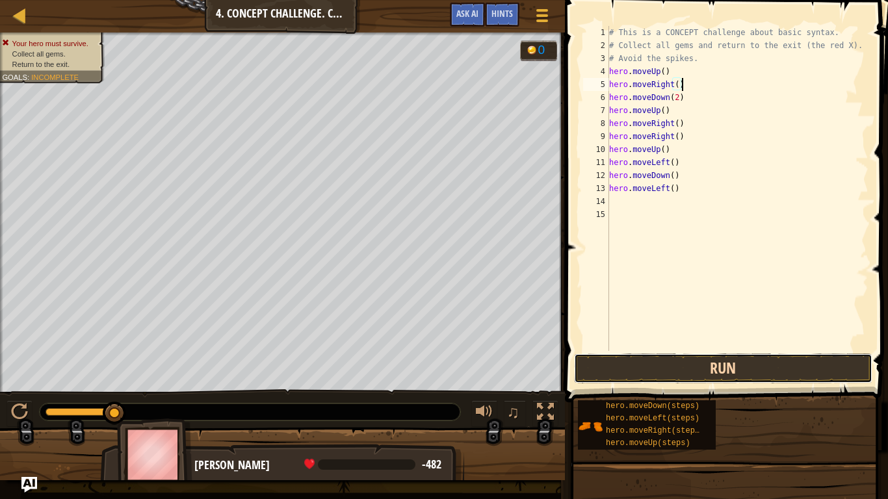
click at [745, 369] on button "Run" at bounding box center [723, 369] width 298 height 30
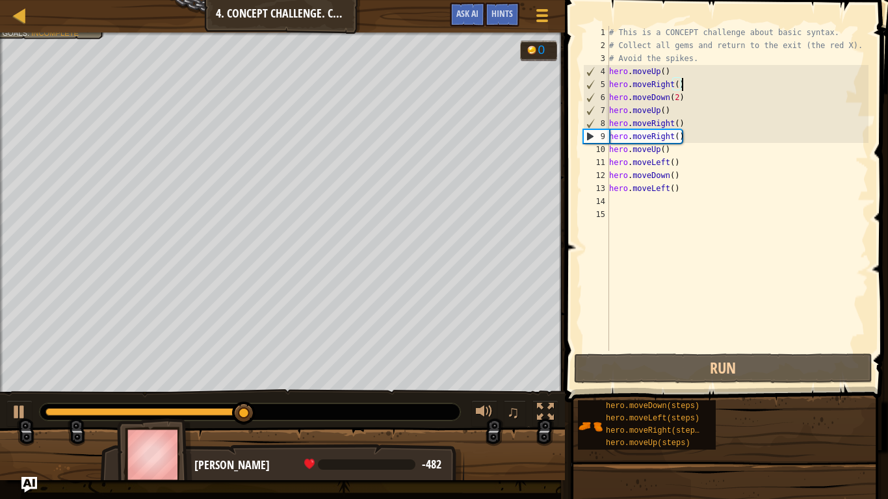
click at [686, 134] on div "# This is a CONCEPT challenge about basic syntax. # Collect all gems and return…" at bounding box center [738, 201] width 262 height 351
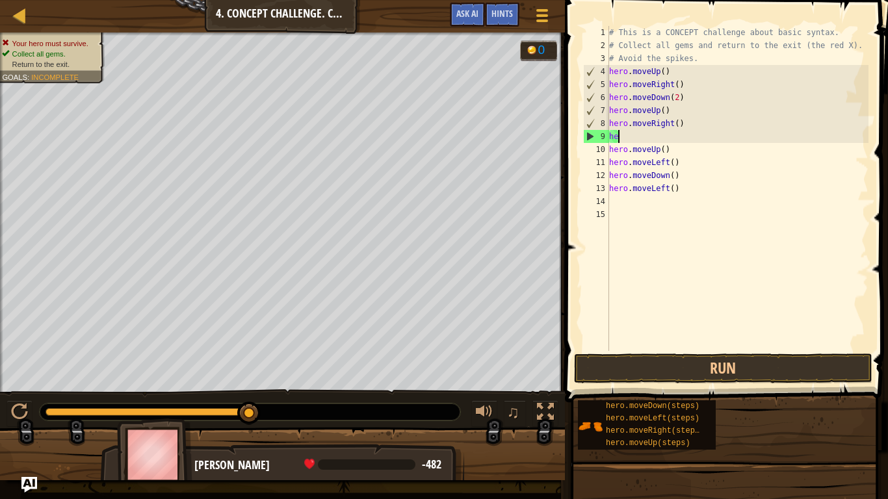
type textarea "h"
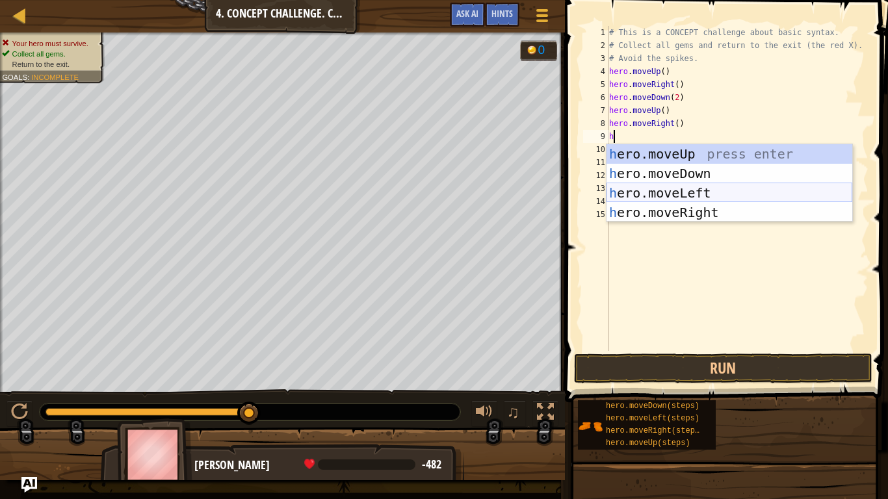
click at [700, 190] on div "h ero.moveUp press enter h ero.moveDown press enter h ero.moveLeft press enter …" at bounding box center [730, 202] width 246 height 117
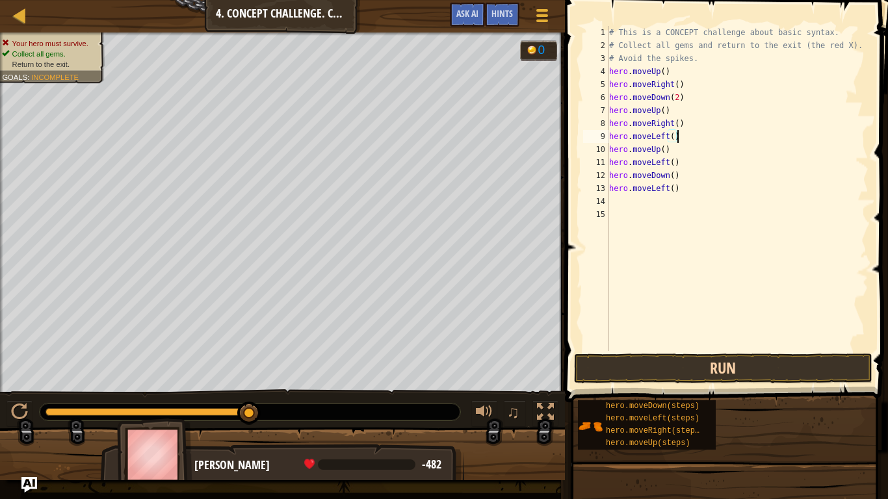
type textarea "hero.moveLeft()"
click at [720, 366] on button "Run" at bounding box center [723, 369] width 298 height 30
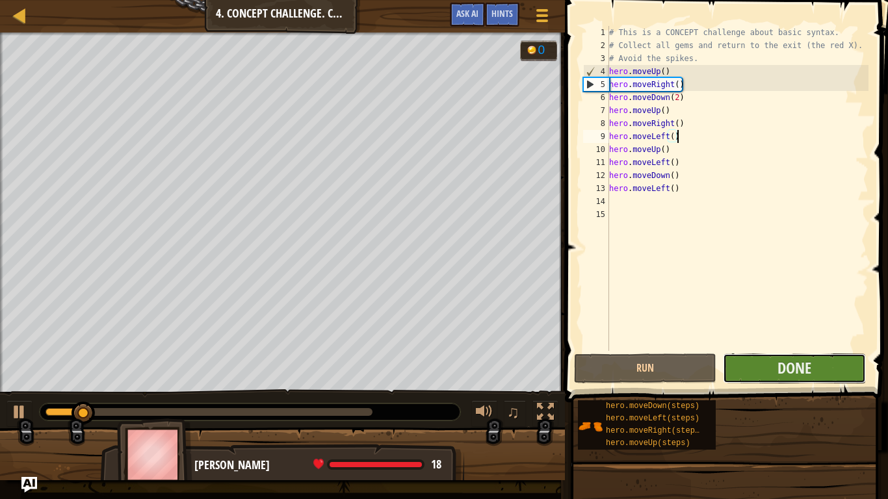
click at [736, 369] on button "Done" at bounding box center [794, 369] width 142 height 30
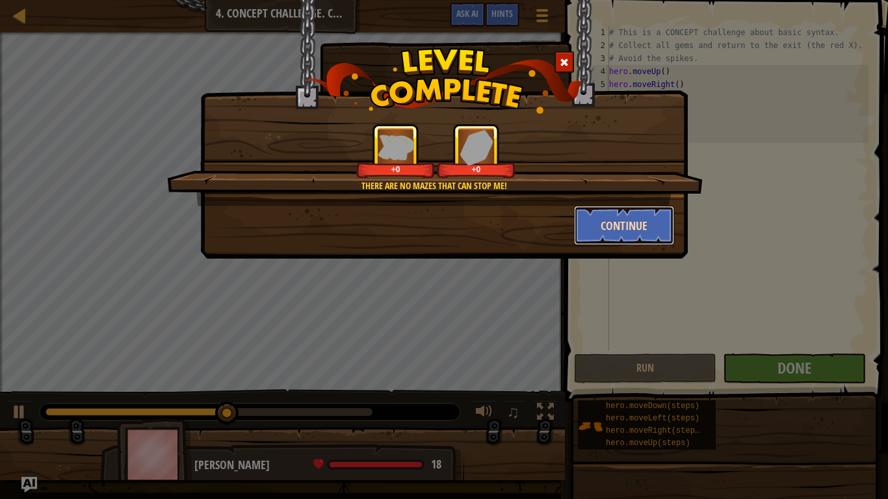
click at [601, 229] on button "Continue" at bounding box center [624, 225] width 101 height 39
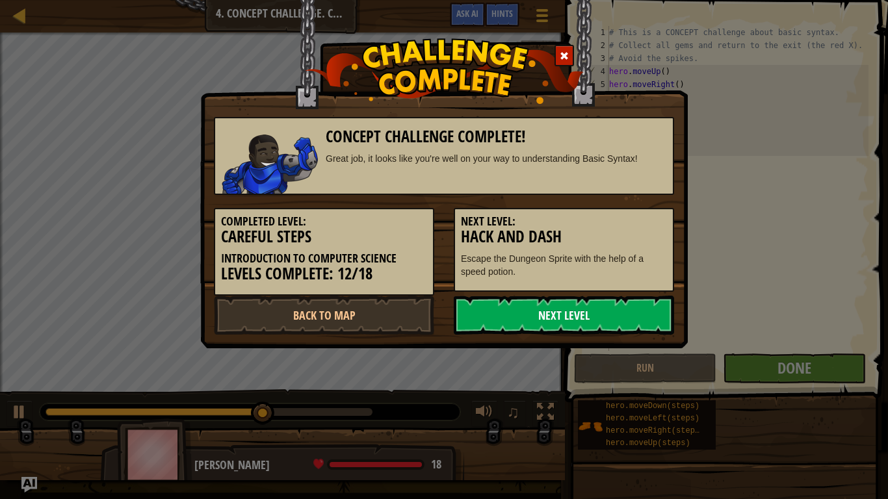
click at [617, 309] on link "Next Level" at bounding box center [564, 315] width 220 height 39
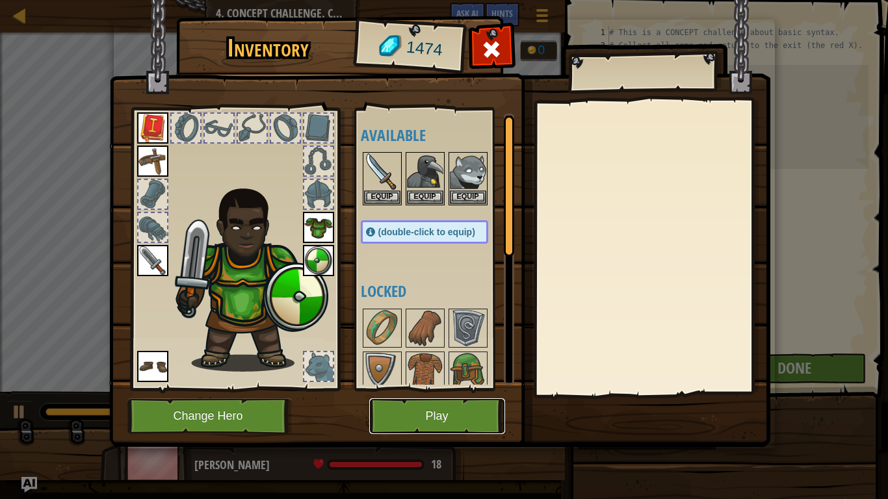
click at [451, 414] on button "Play" at bounding box center [437, 417] width 136 height 36
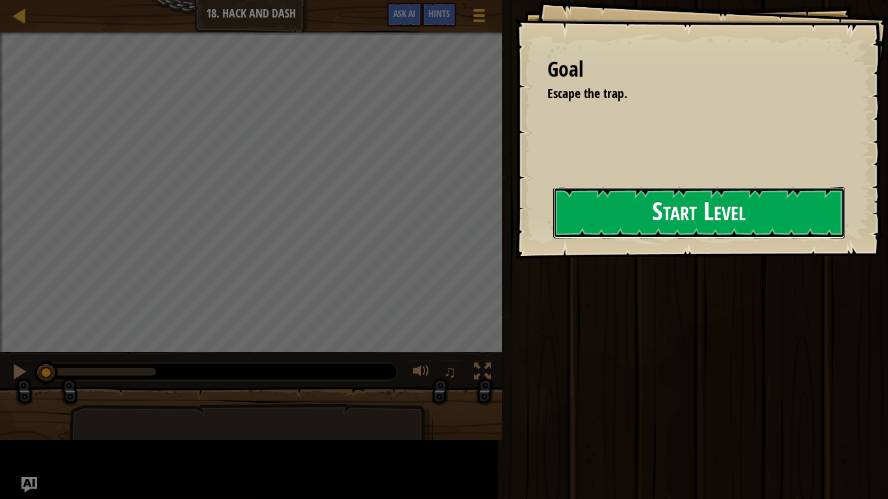
click at [553, 239] on button "Start Level" at bounding box center [699, 212] width 292 height 51
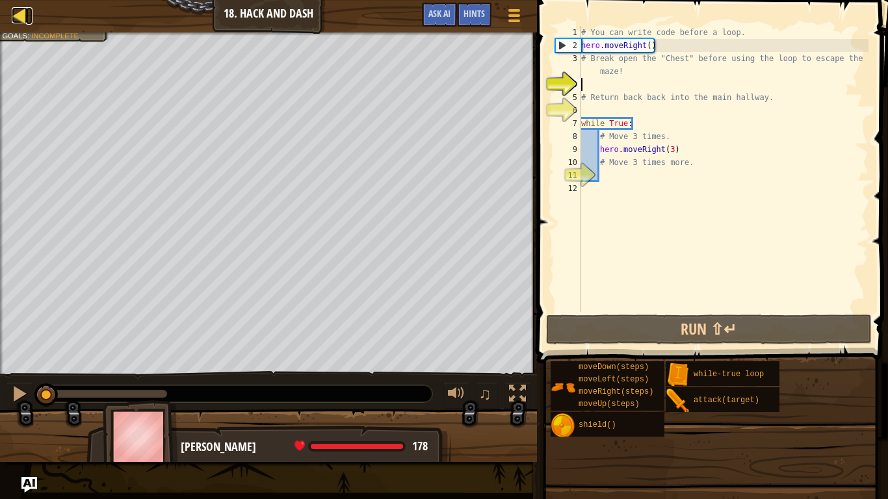
click at [16, 20] on div at bounding box center [20, 15] width 16 height 16
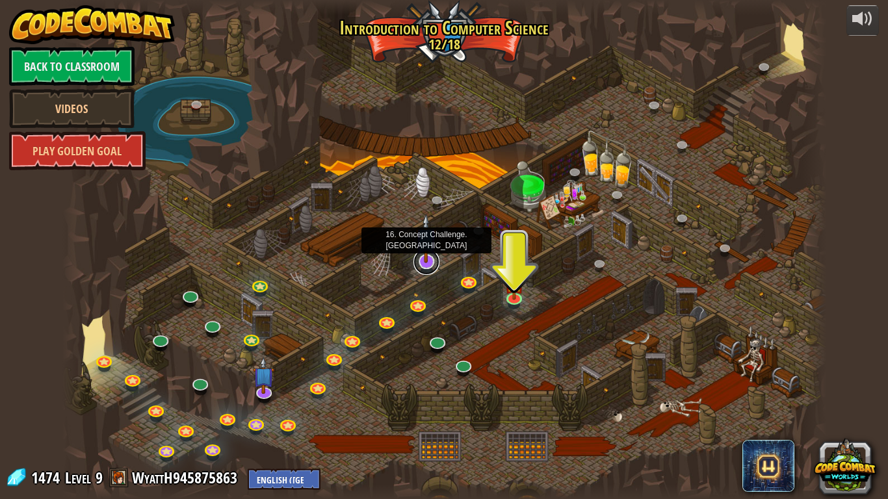
click at [426, 265] on link at bounding box center [426, 262] width 26 height 26
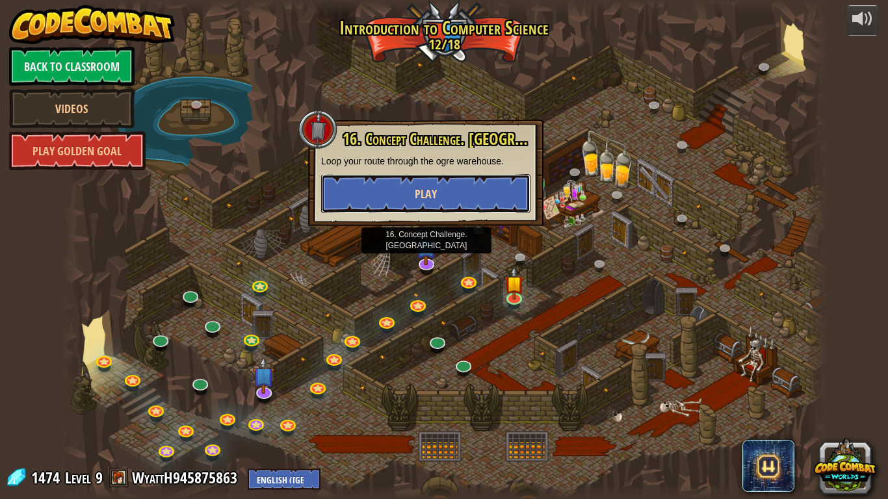
click at [441, 193] on button "Play" at bounding box center [425, 193] width 209 height 39
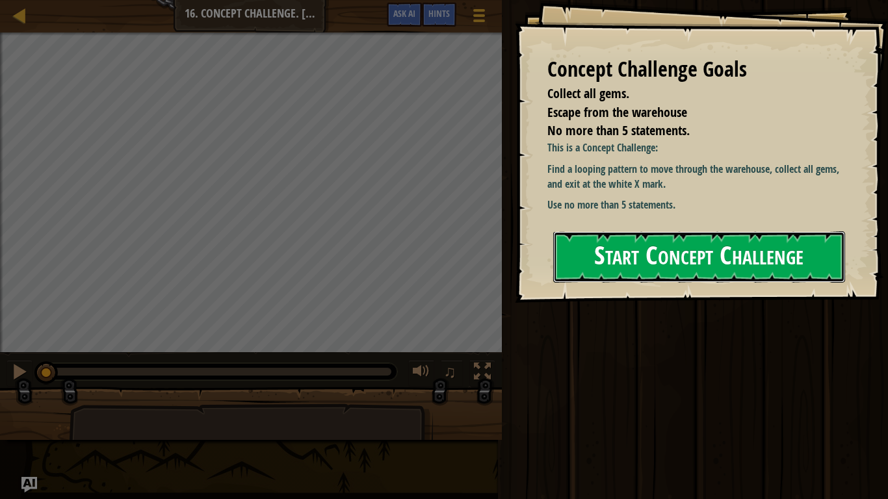
click at [691, 243] on button "Start Concept Challenge" at bounding box center [699, 256] width 292 height 51
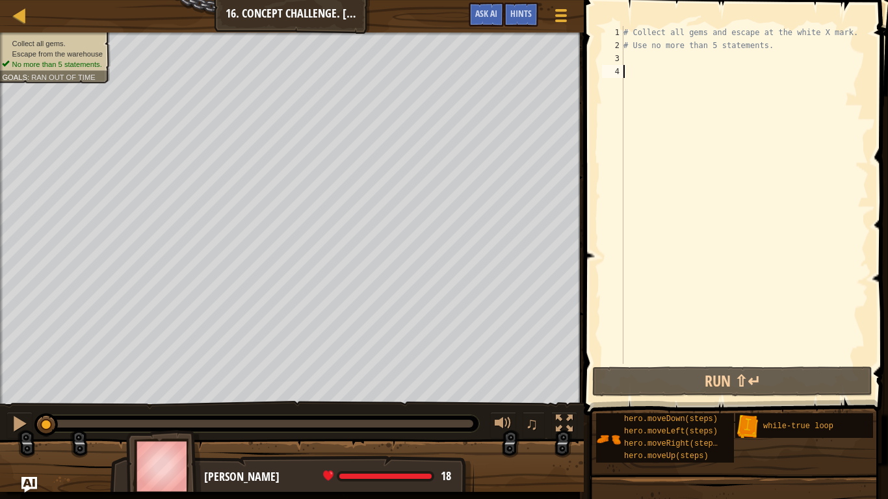
click at [651, 60] on div "# Collect all gems and escape at the white X mark. # Use no more than 5 stateme…" at bounding box center [745, 208] width 248 height 364
type textarea "h"
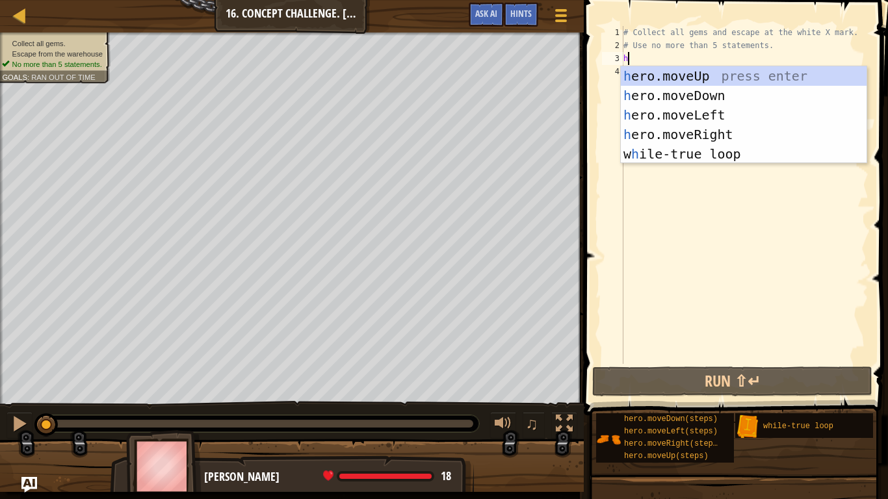
scroll to position [6, 0]
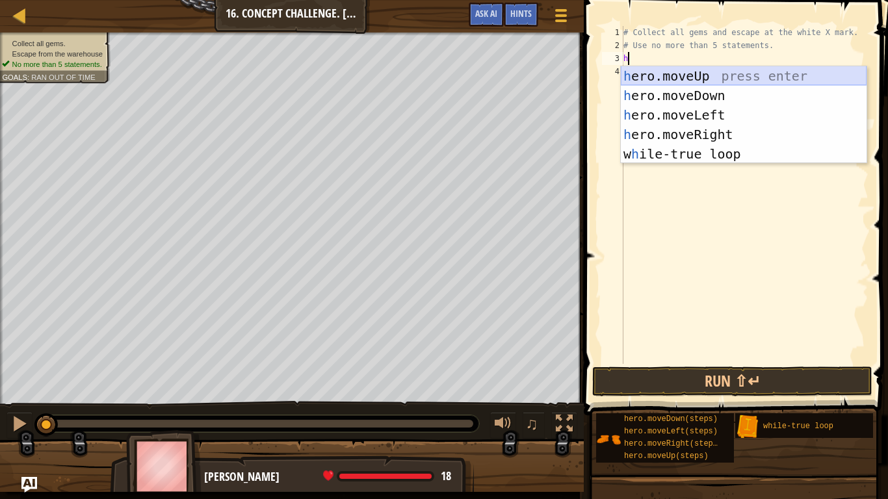
click at [670, 73] on div "h ero.moveUp press enter h ero.moveDown press enter h ero.moveLeft press enter …" at bounding box center [744, 134] width 246 height 137
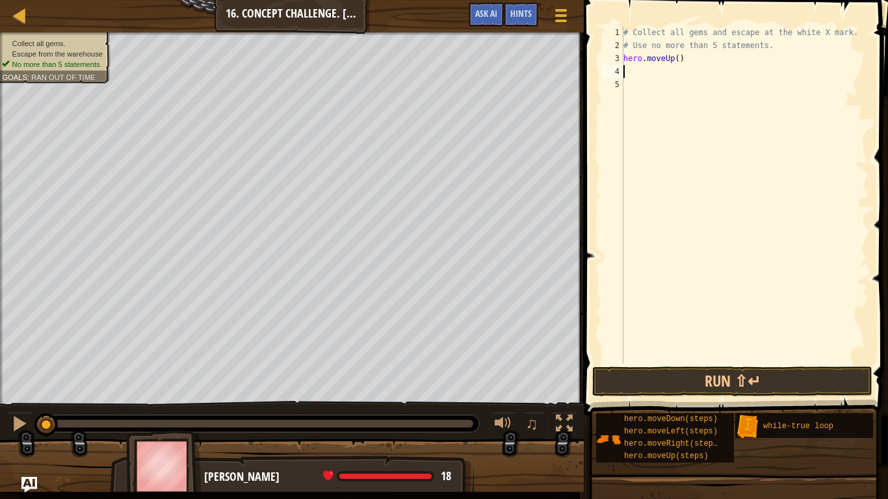
type textarea "h"
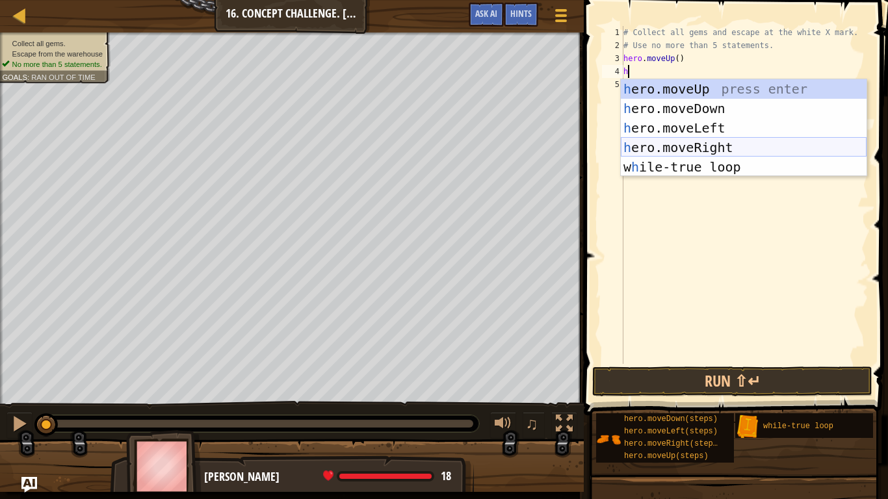
click at [737, 150] on div "h ero.moveUp press enter h ero.moveDown press enter h ero.moveLeft press enter …" at bounding box center [744, 147] width 246 height 137
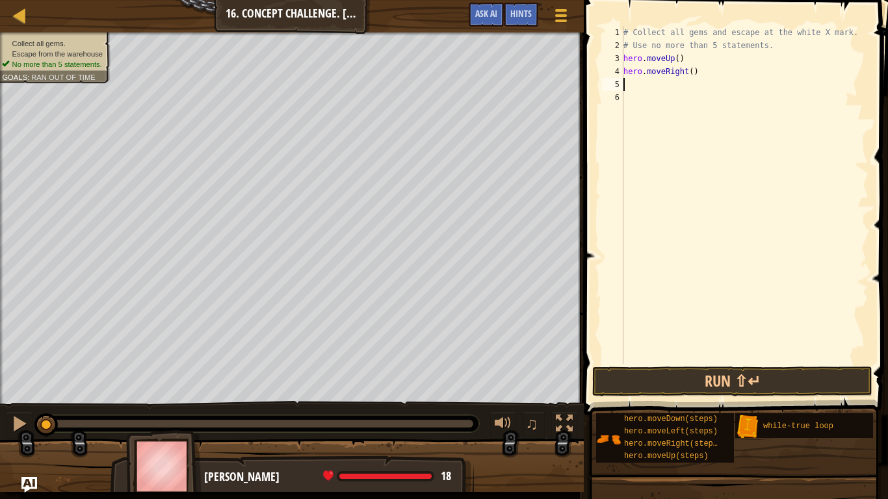
type textarea "h"
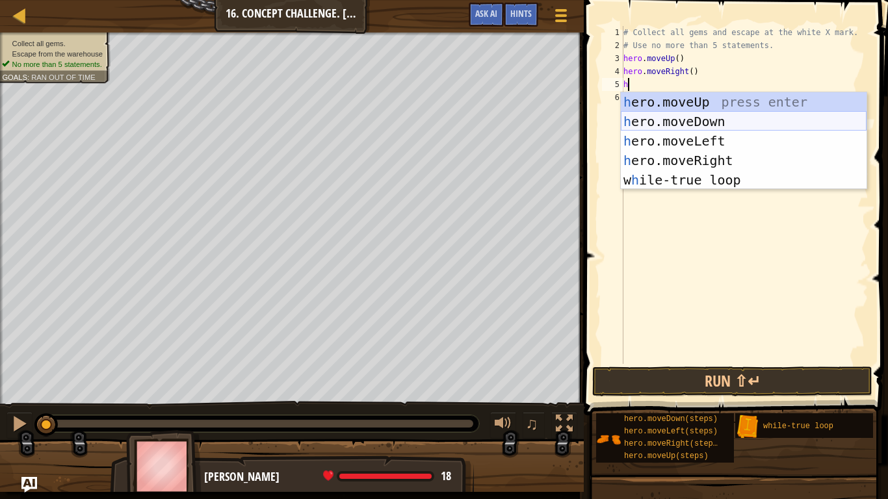
click at [700, 121] on div "h ero.moveUp press enter h ero.moveDown press enter h ero.moveLeft press enter …" at bounding box center [744, 160] width 246 height 137
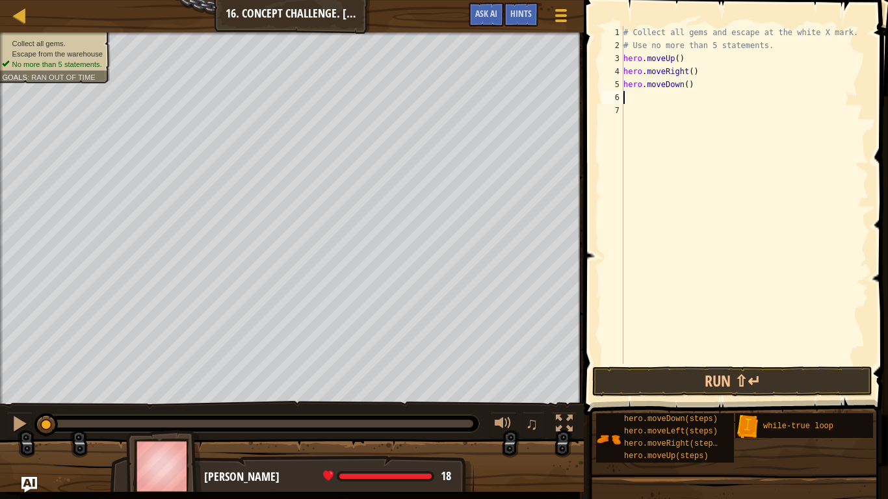
type textarea "h"
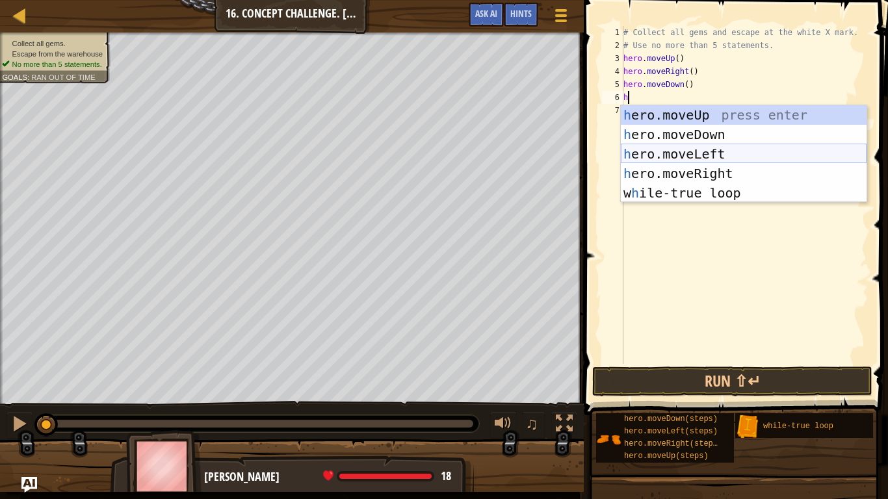
click at [705, 159] on div "h ero.moveUp press enter h ero.moveDown press enter h ero.moveLeft press enter …" at bounding box center [744, 173] width 246 height 137
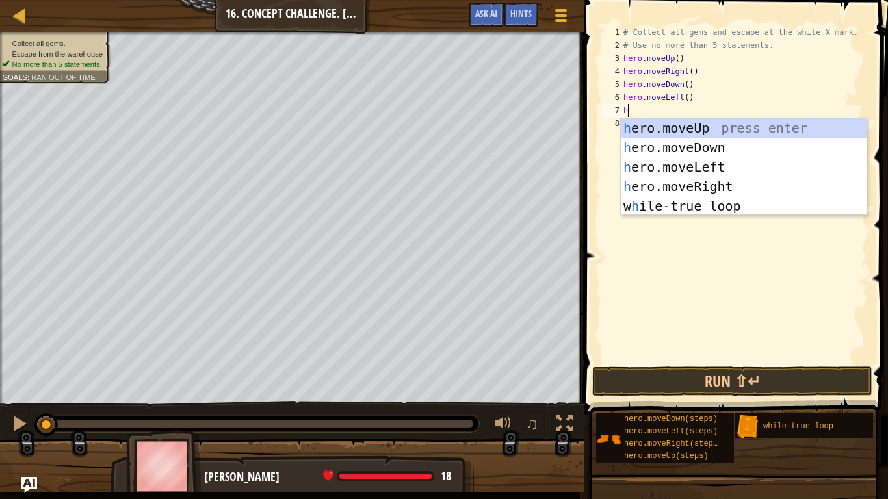
type textarea "h"
click at [688, 128] on div "h ero.moveUp press enter h ero.moveDown press enter h ero.moveLeft press enter …" at bounding box center [744, 186] width 246 height 137
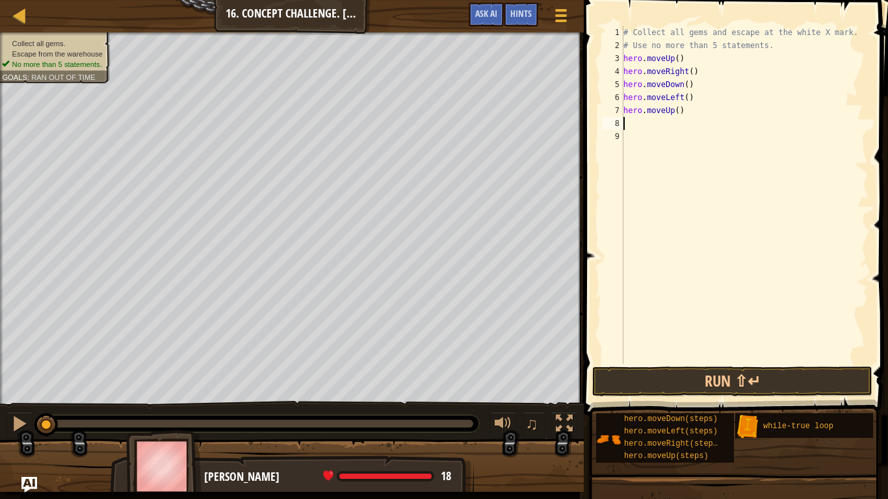
type textarea "h"
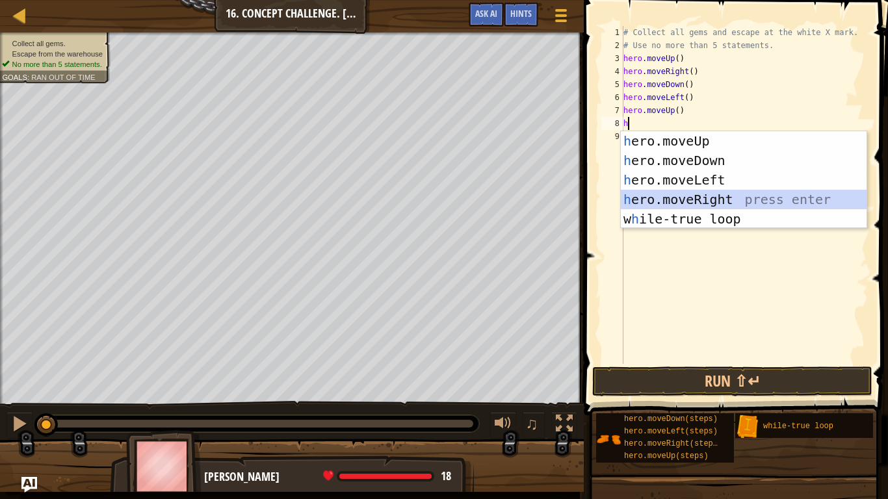
click at [723, 200] on div "h ero.moveUp press enter h ero.moveDown press enter h ero.moveLeft press enter …" at bounding box center [744, 199] width 246 height 137
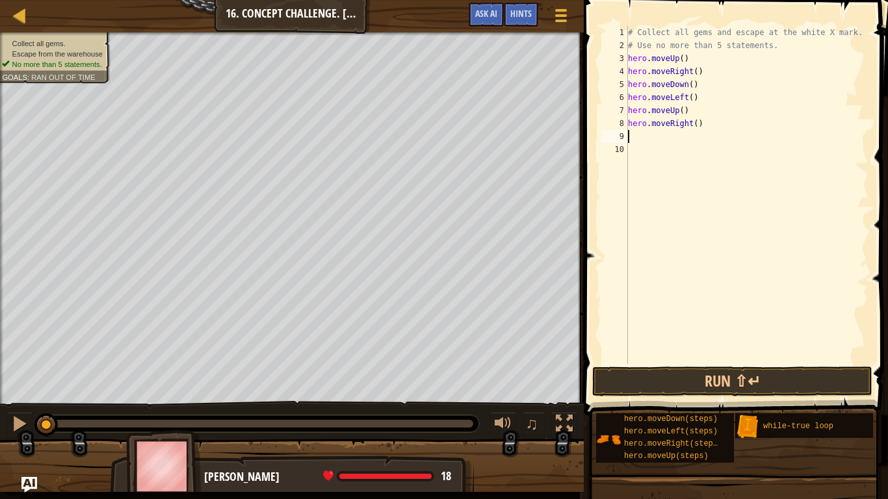
type textarea "h"
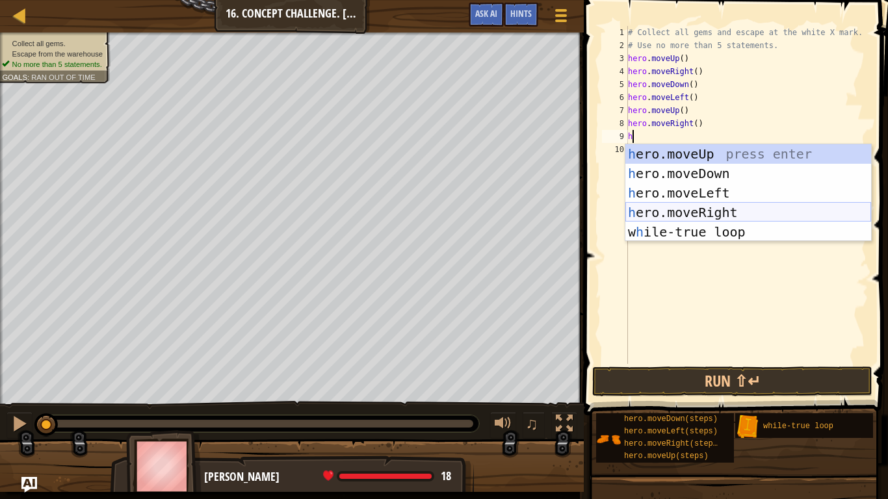
click at [722, 212] on div "h ero.moveUp press enter h ero.moveDown press enter h ero.moveLeft press enter …" at bounding box center [748, 212] width 246 height 137
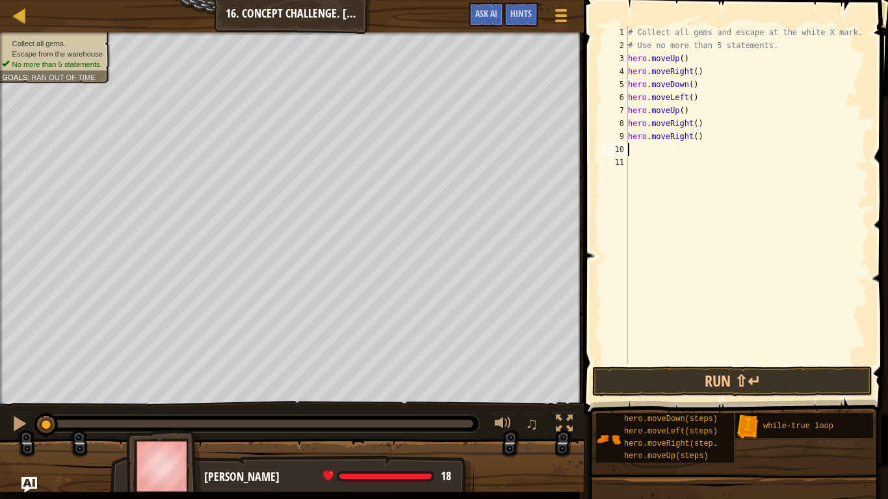
click at [722, 212] on div "# Collect all gems and escape at the white X mark. # Use no more than 5 stateme…" at bounding box center [746, 208] width 243 height 364
type textarea "h"
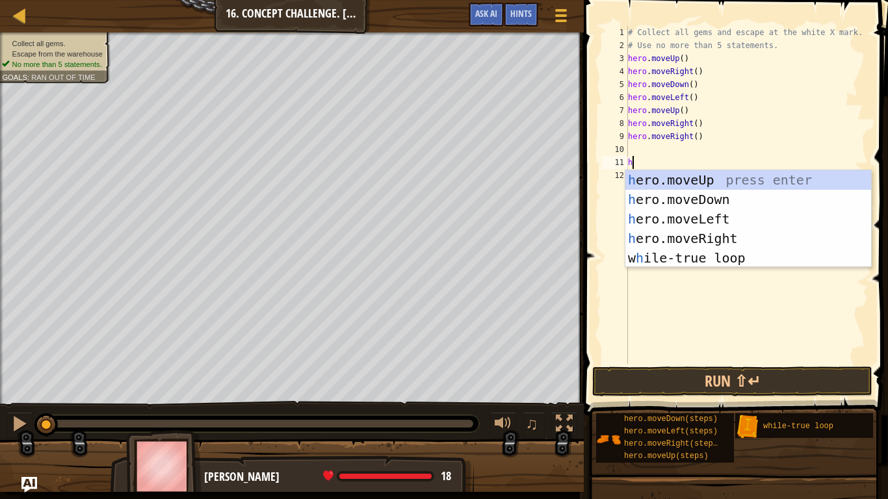
click at [679, 150] on div "# Collect all gems and escape at the white X mark. # Use no more than 5 stateme…" at bounding box center [746, 208] width 243 height 364
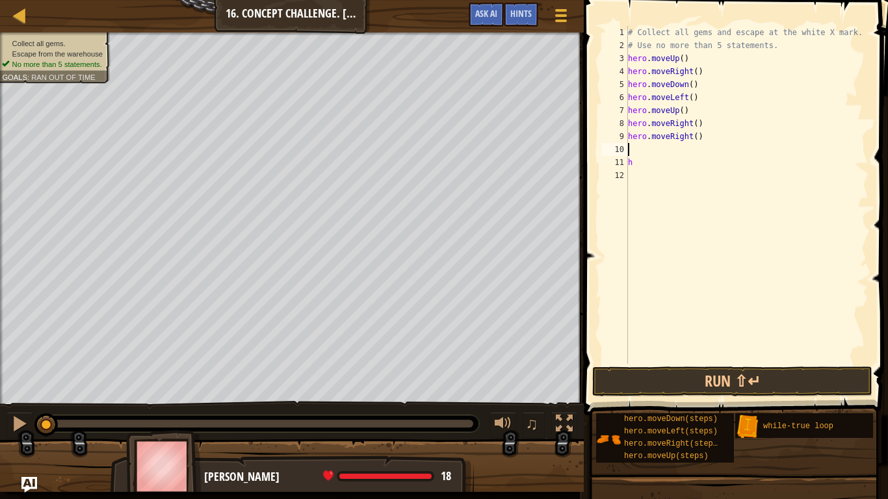
type textarea "n"
type textarea "h"
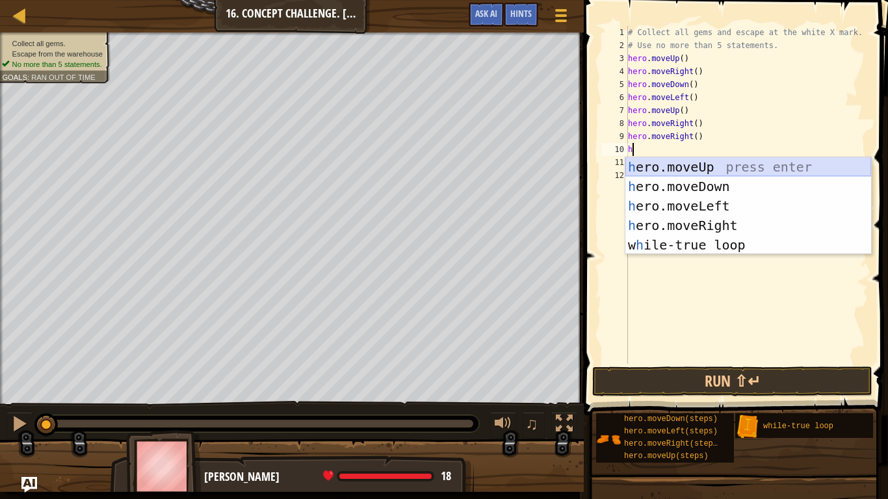
click at [692, 173] on div "h ero.moveUp press enter h ero.moveDown press enter h ero.moveLeft press enter …" at bounding box center [748, 225] width 246 height 137
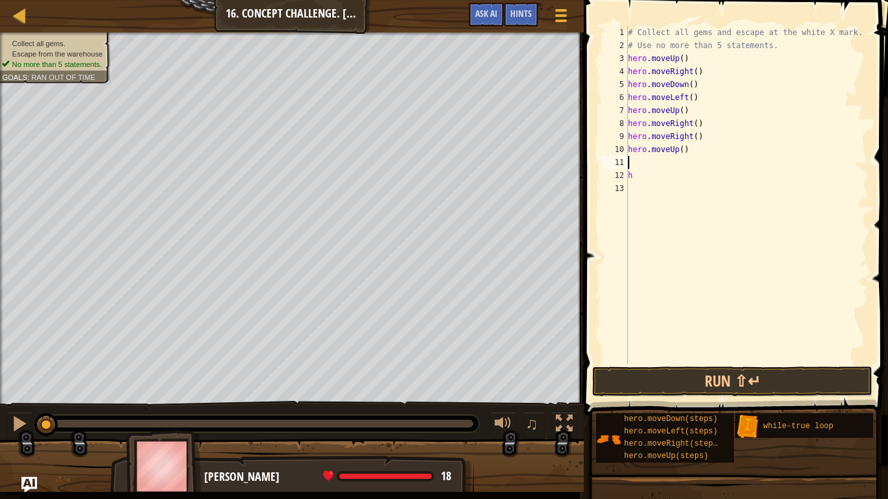
type textarea "h"
click at [754, 387] on button "Run ⇧↵" at bounding box center [732, 382] width 280 height 30
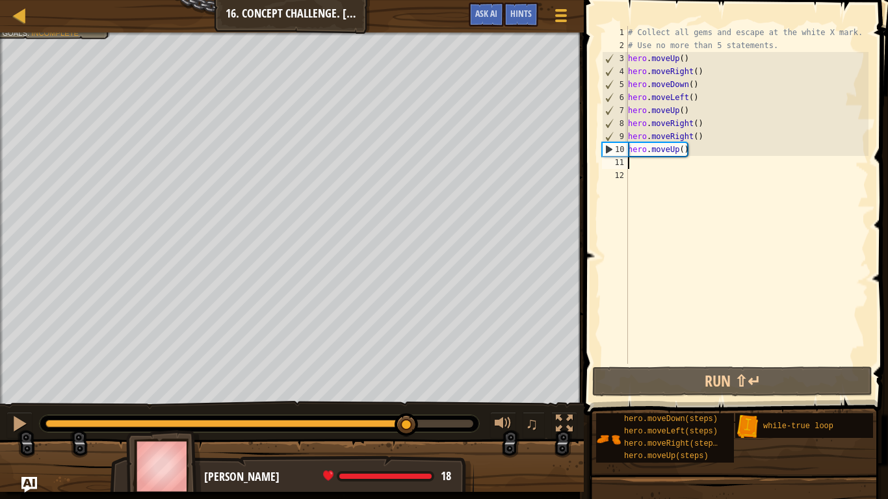
drag, startPoint x: 66, startPoint y: 419, endPoint x: 407, endPoint y: 424, distance: 340.7
click at [407, 420] on div at bounding box center [406, 424] width 23 height 23
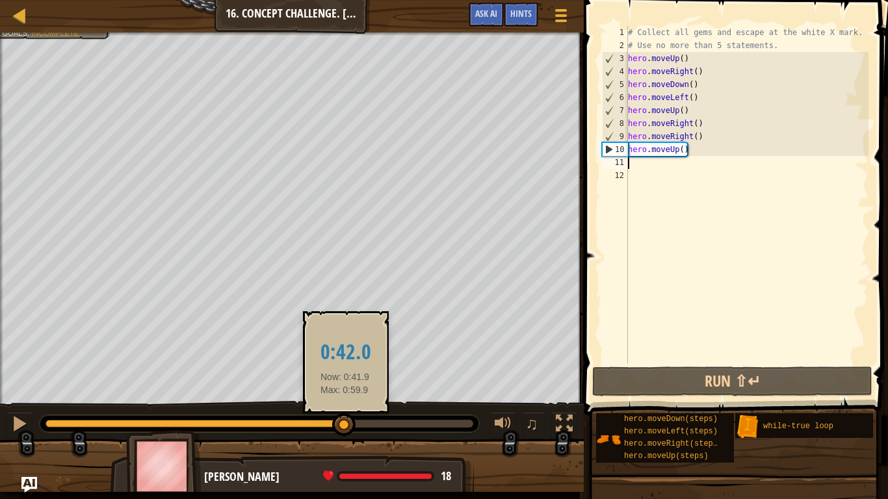
drag, startPoint x: 441, startPoint y: 423, endPoint x: 330, endPoint y: 419, distance: 111.2
click at [332, 419] on div at bounding box center [343, 424] width 23 height 23
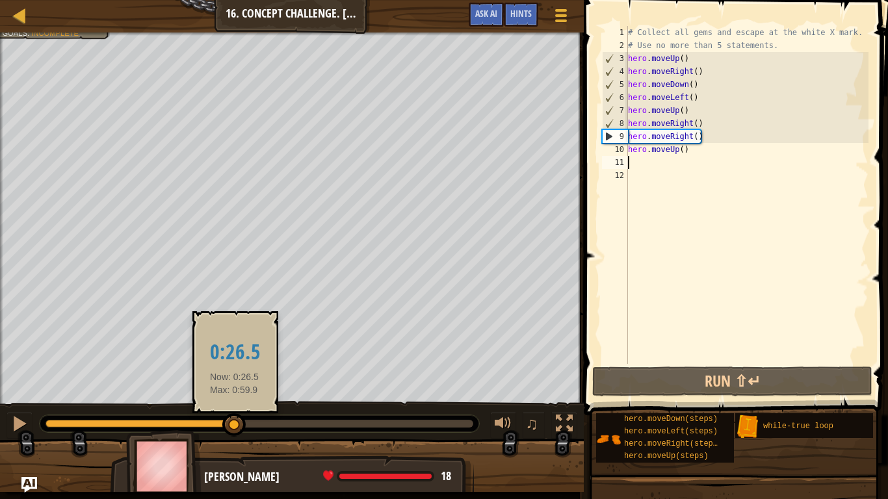
drag, startPoint x: 330, startPoint y: 419, endPoint x: 226, endPoint y: 411, distance: 104.4
click at [226, 0] on body "Map Introduction to Computer Science 16. Concept Challenge. Loop Warehouse Game…" at bounding box center [444, 0] width 888 height 0
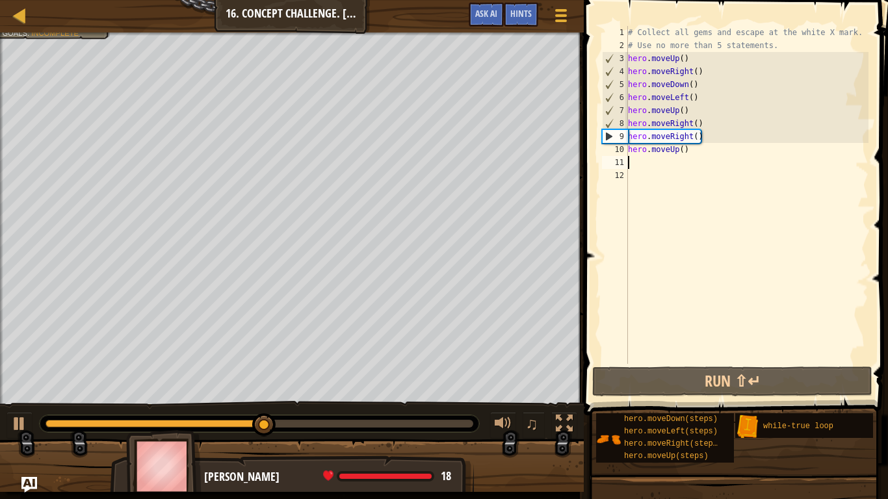
click at [682, 57] on div "# Collect all gems and escape at the white X mark. # Use no more than 5 stateme…" at bounding box center [746, 208] width 243 height 364
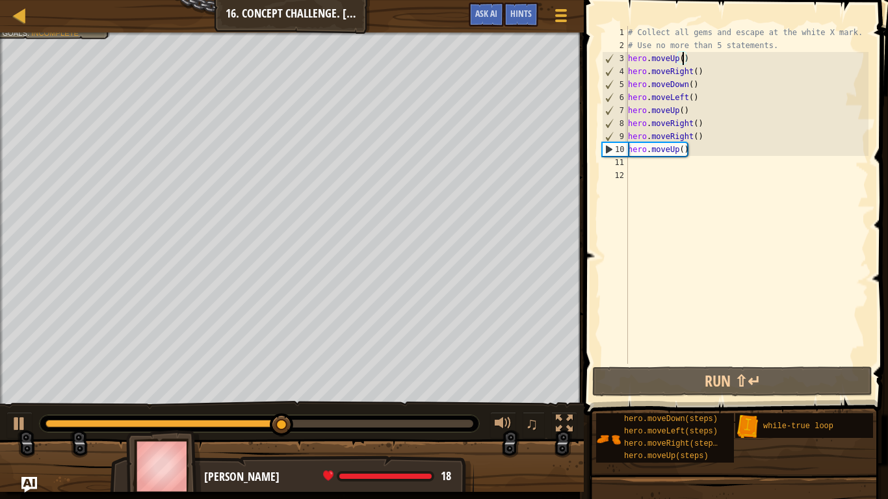
scroll to position [6, 8]
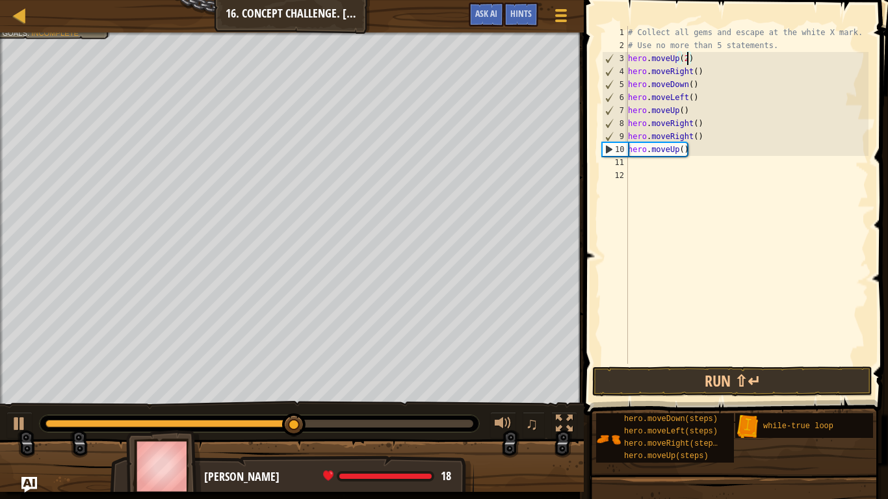
click at [678, 364] on span at bounding box center [737, 189] width 315 height 454
click at [694, 382] on button "Run ⇧↵" at bounding box center [732, 382] width 280 height 30
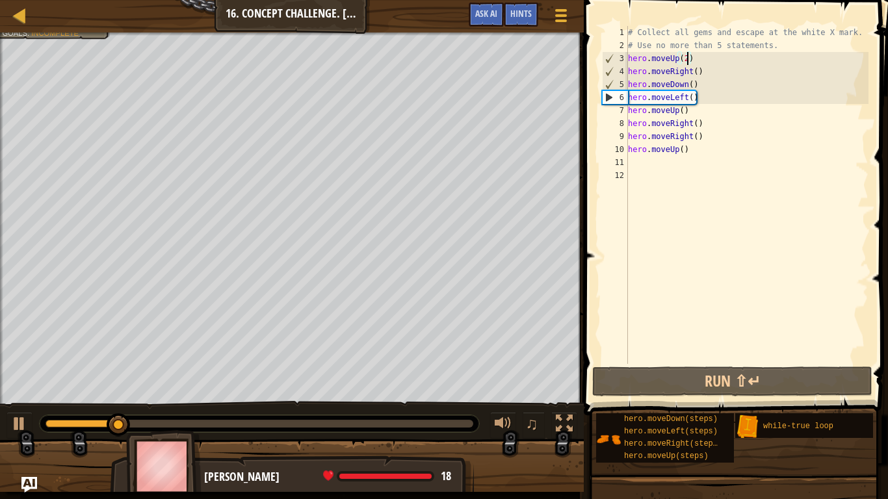
click at [699, 99] on div "# Collect all gems and escape at the white X mark. # Use no more than 5 stateme…" at bounding box center [746, 208] width 243 height 364
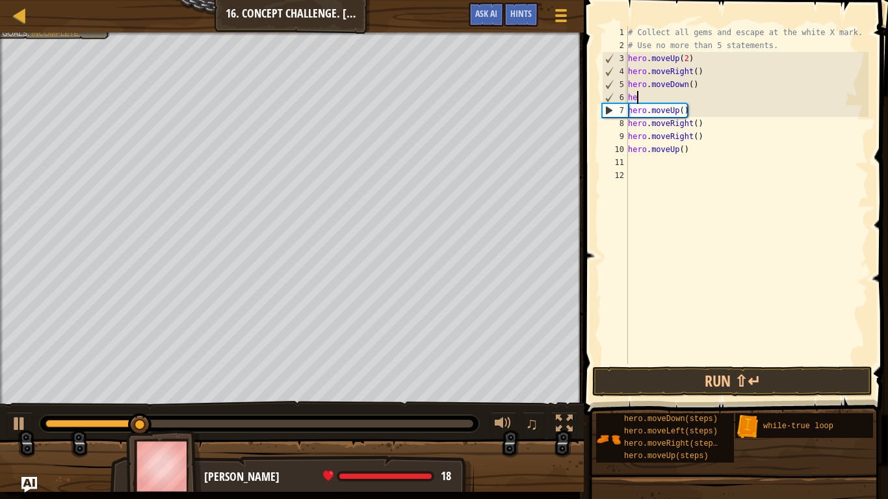
scroll to position [6, 1]
type textarea "h"
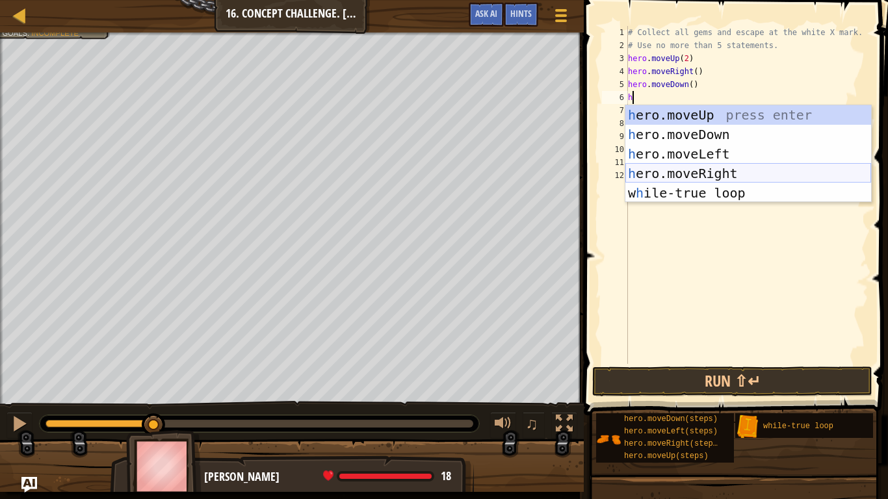
click at [712, 174] on div "h ero.moveUp press enter h ero.moveDown press enter h ero.moveLeft press enter …" at bounding box center [748, 173] width 246 height 137
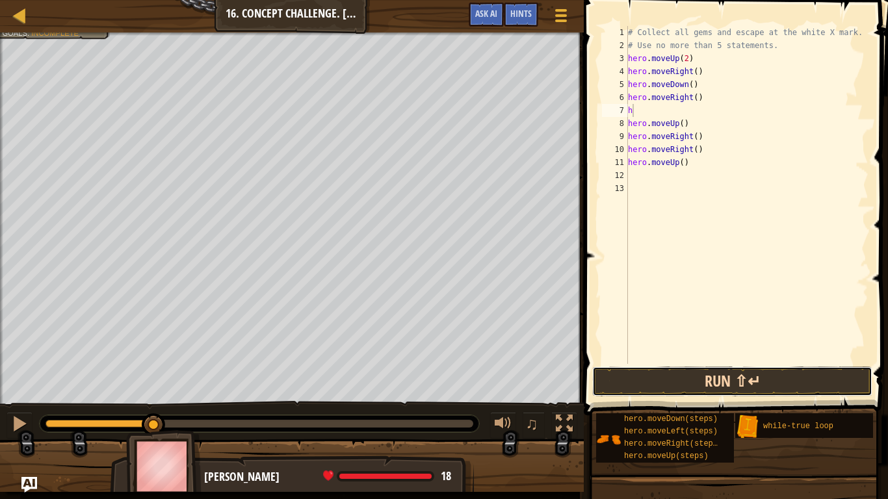
click at [701, 380] on button "Run ⇧↵" at bounding box center [732, 382] width 280 height 30
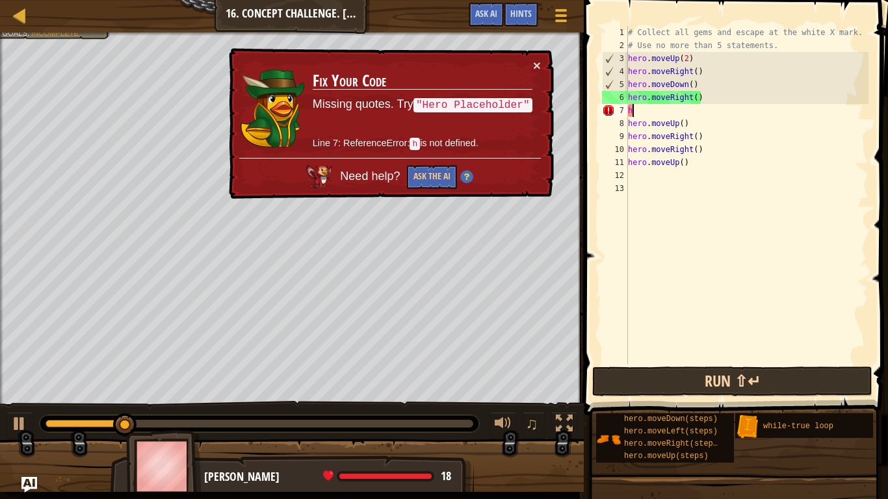
scroll to position [6, 1]
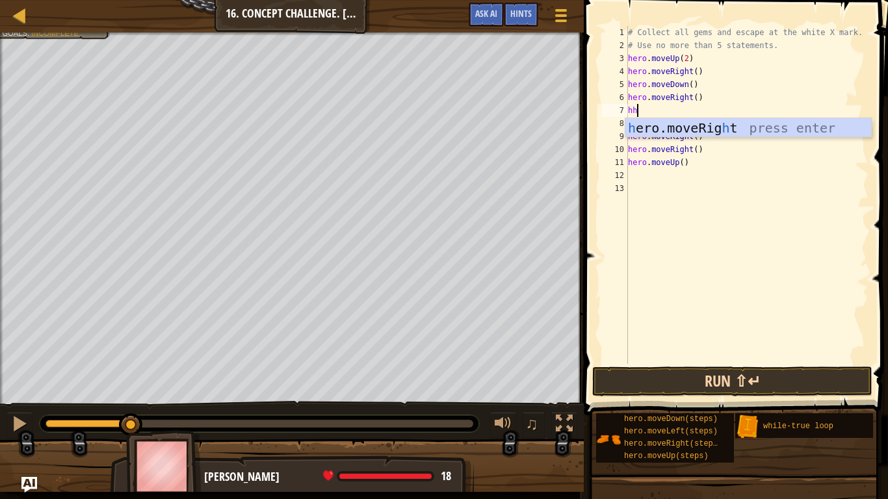
type textarea "h"
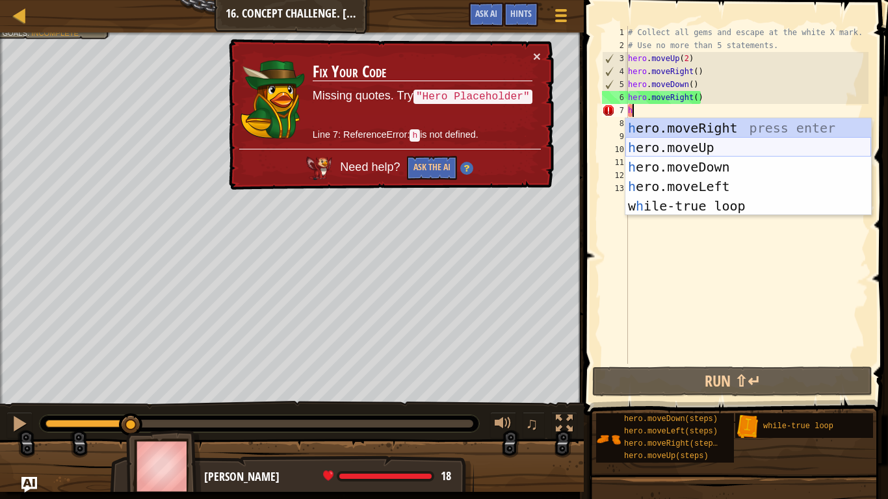
click at [672, 145] on div "h ero.moveRight press enter h ero.moveUp press enter h ero.moveDown press enter…" at bounding box center [748, 186] width 246 height 137
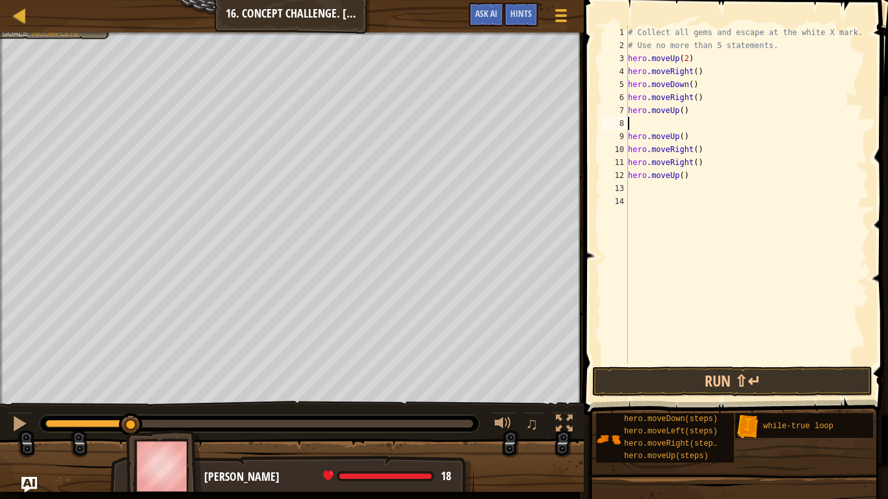
type textarea "h"
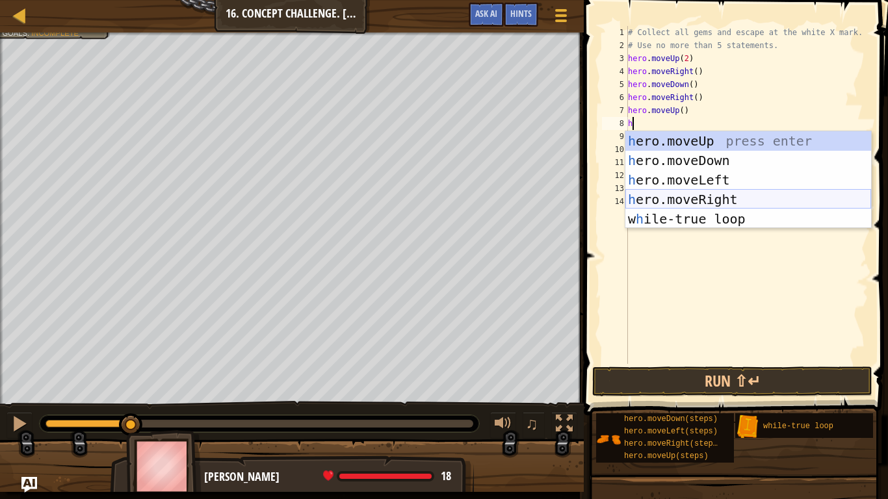
click at [727, 200] on div "h ero.moveUp press enter h ero.moveDown press enter h ero.moveLeft press enter …" at bounding box center [748, 199] width 246 height 137
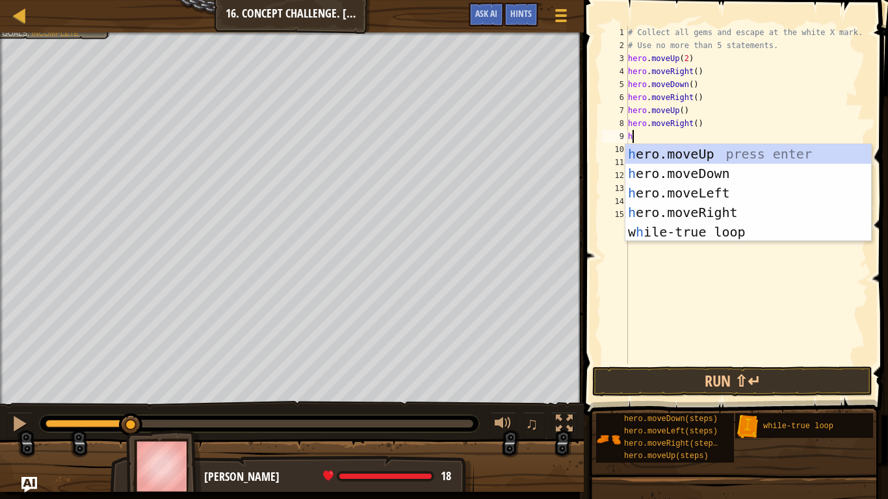
type textarea "h"
click at [701, 151] on div "h ero.moveUp press enter h ero.moveDown press enter h ero.moveLeft press enter …" at bounding box center [748, 212] width 246 height 137
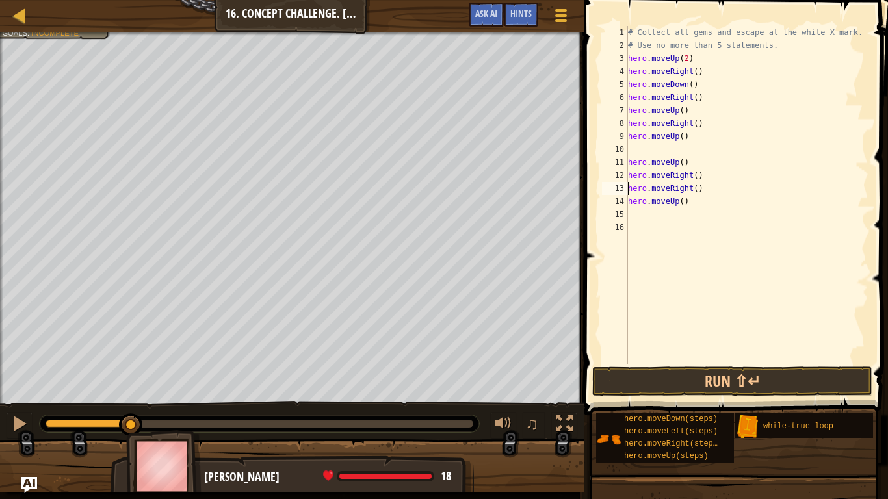
type textarea "hero.moveUp()"
type textarea "h"
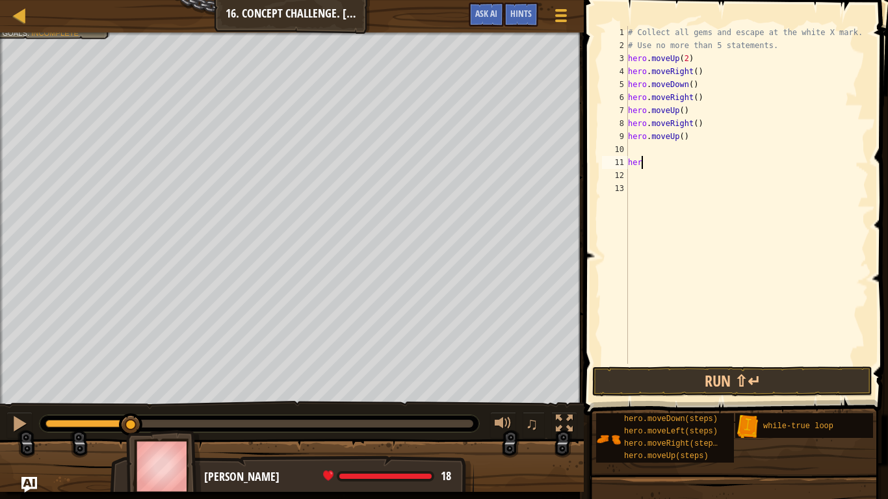
type textarea "h"
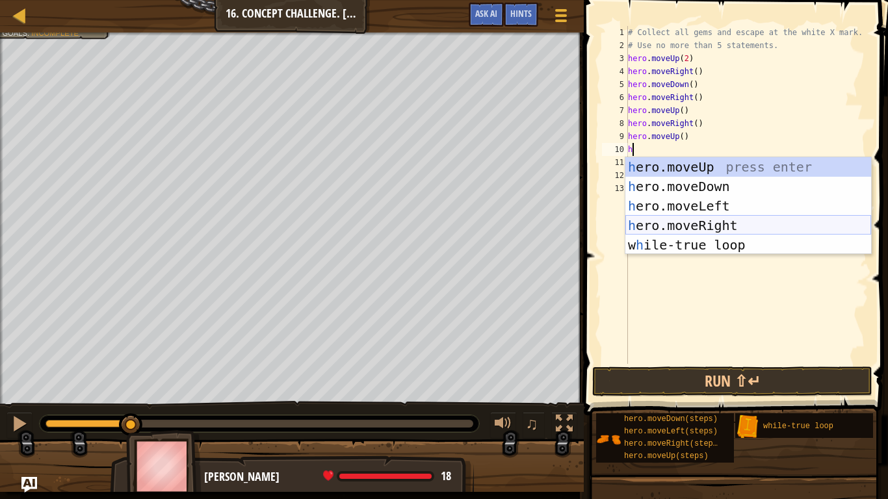
click at [718, 227] on div "h ero.moveUp press enter h ero.moveDown press enter h ero.moveLeft press enter …" at bounding box center [748, 225] width 246 height 137
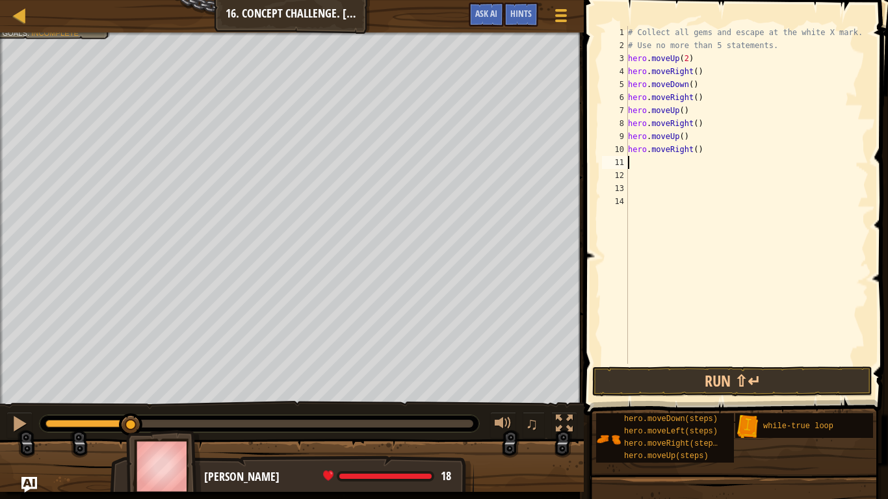
type textarea "h"
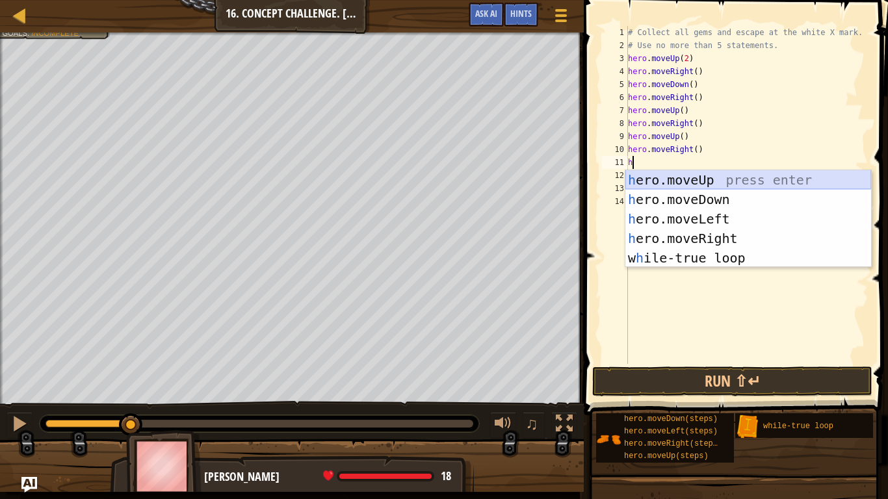
click at [713, 177] on div "h ero.moveUp press enter h ero.moveDown press enter h ero.moveLeft press enter …" at bounding box center [748, 238] width 246 height 137
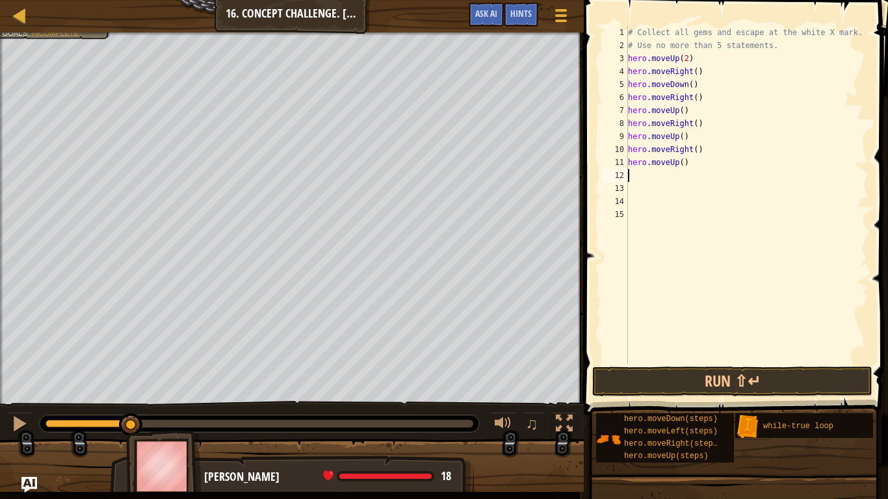
type textarea "h"
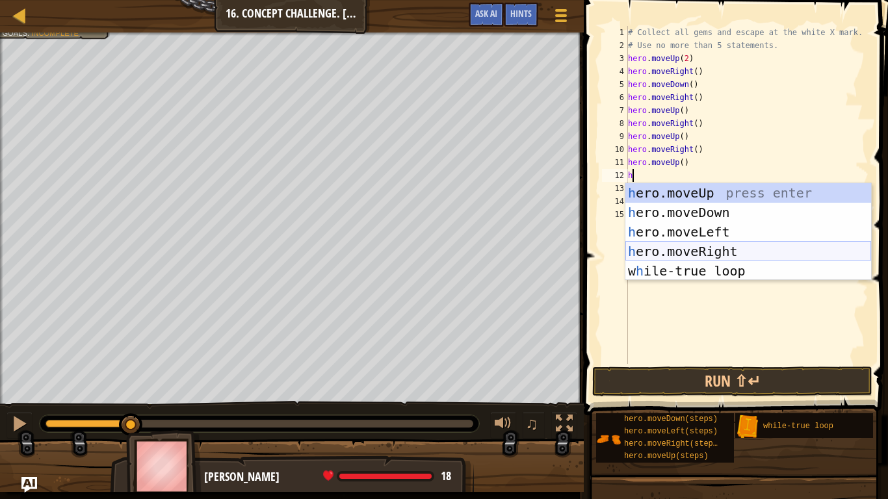
click at [727, 253] on div "h ero.moveUp press enter h ero.moveDown press enter h ero.moveLeft press enter …" at bounding box center [748, 251] width 246 height 137
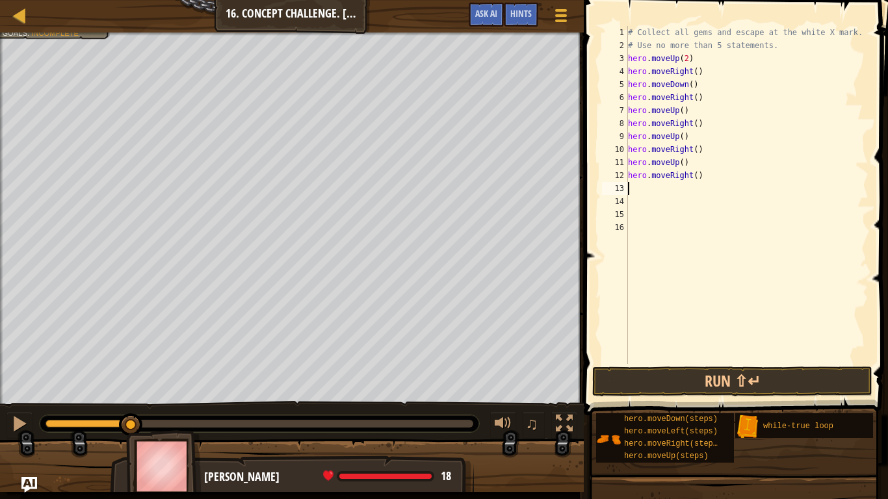
type textarea "h"
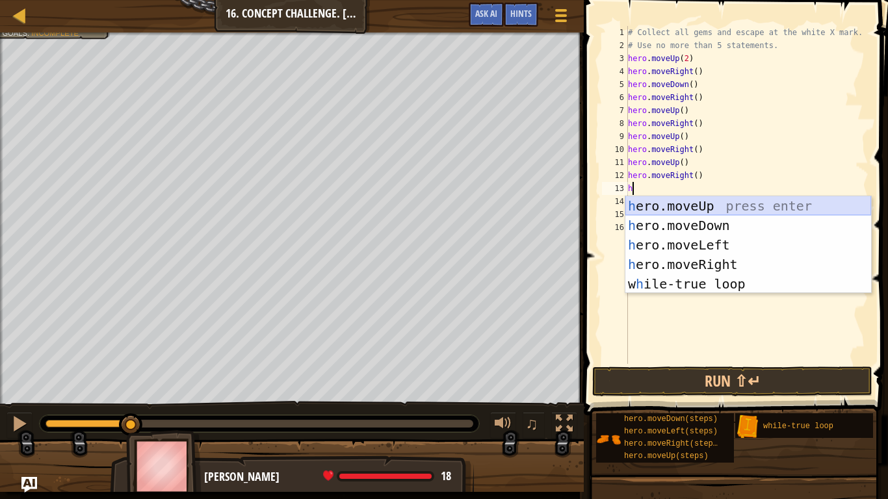
click at [699, 202] on div "h ero.moveUp press enter h ero.moveDown press enter h ero.moveLeft press enter …" at bounding box center [748, 264] width 246 height 137
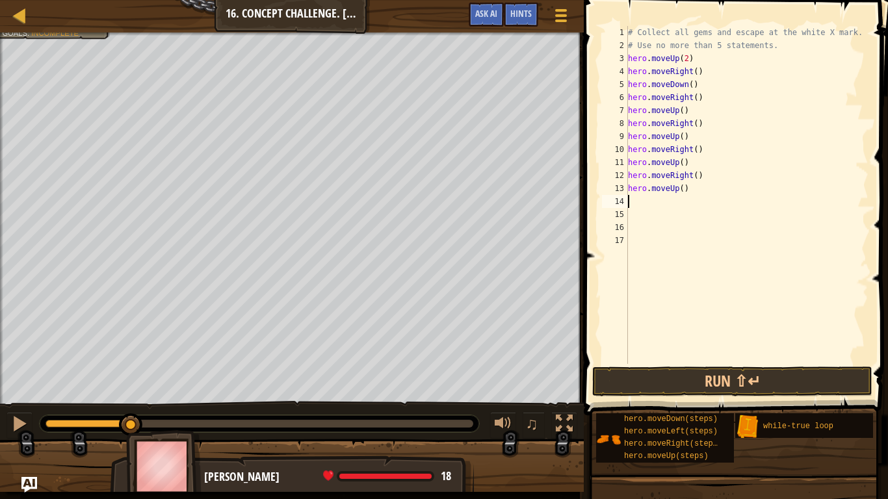
type textarea "h"
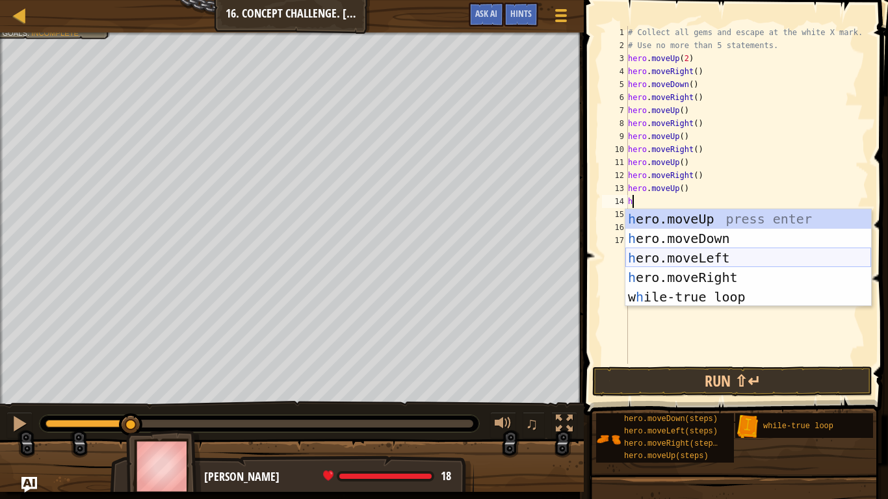
click at [709, 258] on div "h ero.moveUp press enter h ero.moveDown press enter h ero.moveLeft press enter …" at bounding box center [748, 277] width 246 height 137
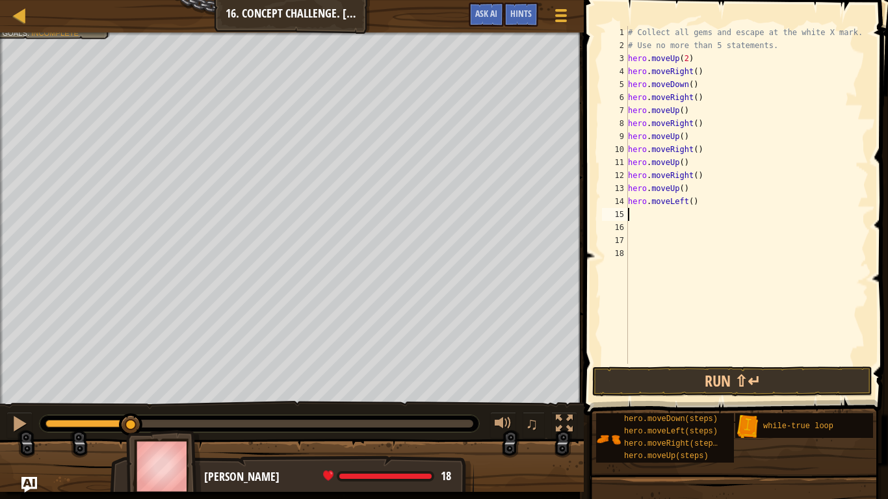
click at [692, 201] on div "# Collect all gems and escape at the white X mark. # Use no more than 5 stateme…" at bounding box center [746, 208] width 243 height 364
type textarea "hero.moveLeft(2)"
click at [658, 212] on div "# Collect all gems and escape at the white X mark. # Use no more than 5 stateme…" at bounding box center [746, 208] width 243 height 364
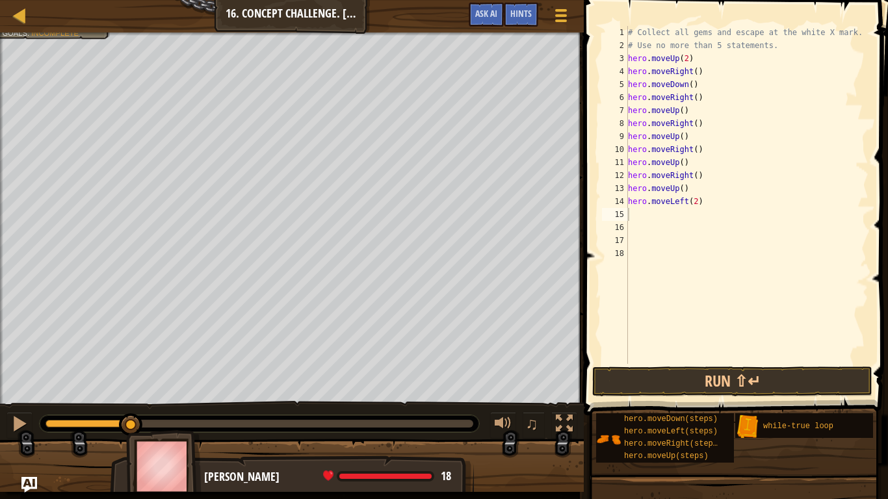
click at [737, 371] on button "Run ⇧↵" at bounding box center [732, 382] width 280 height 30
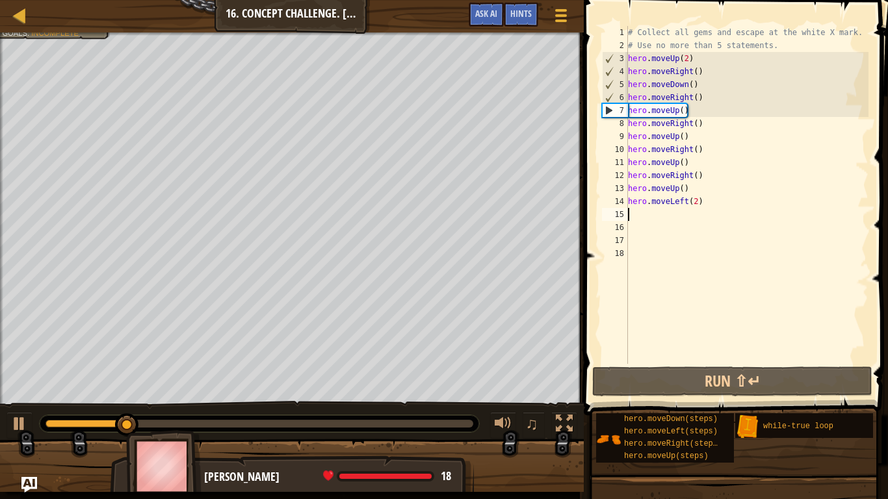
type textarea "h"
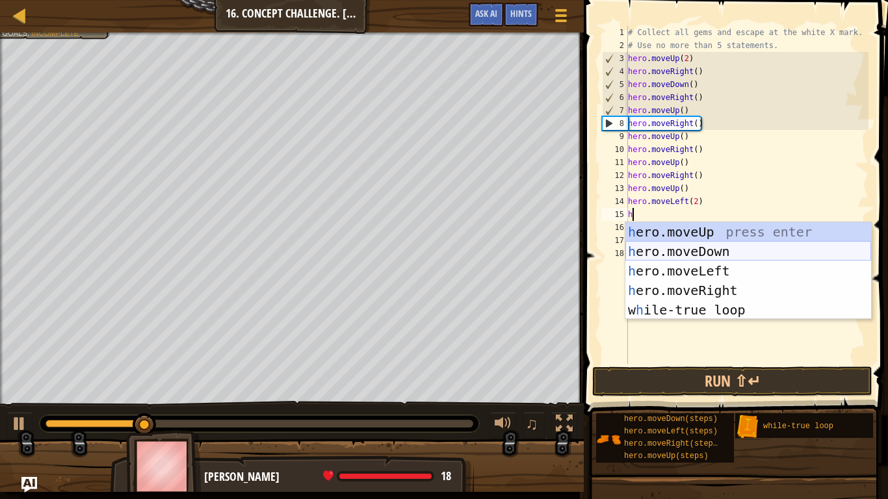
click at [714, 248] on div "h ero.moveUp press enter h ero.moveDown press enter h ero.moveLeft press enter …" at bounding box center [748, 290] width 246 height 137
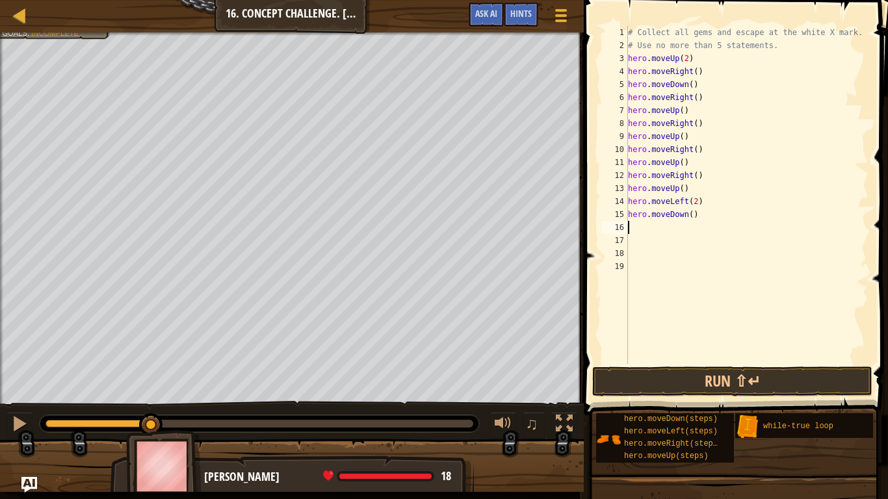
type textarea "h"
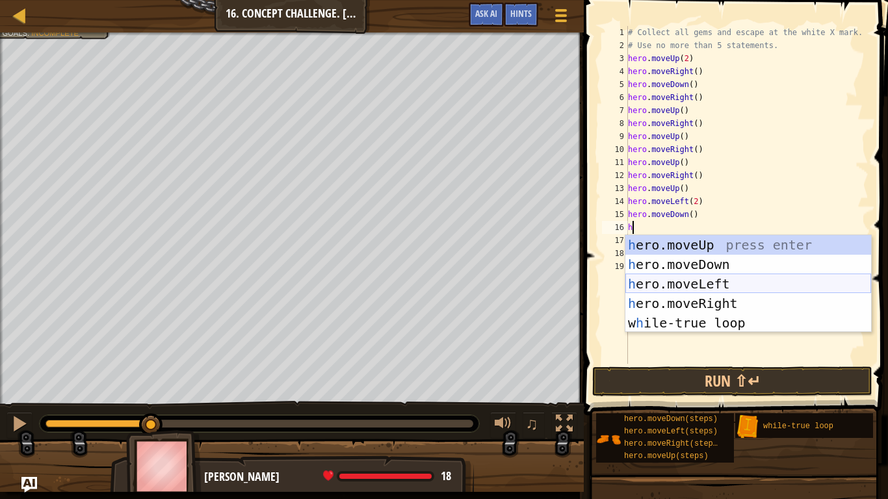
click at [706, 281] on div "h ero.moveUp press enter h ero.moveDown press enter h ero.moveLeft press enter …" at bounding box center [748, 303] width 246 height 137
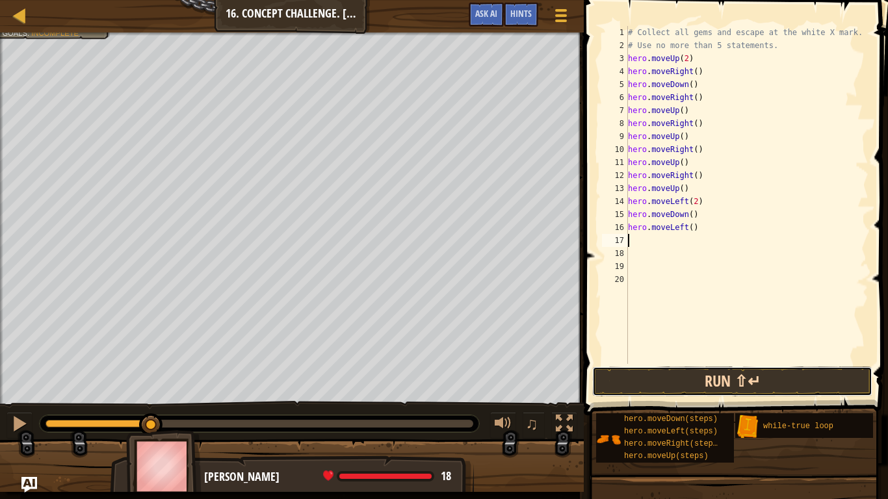
click at [742, 386] on button "Run ⇧↵" at bounding box center [732, 382] width 280 height 30
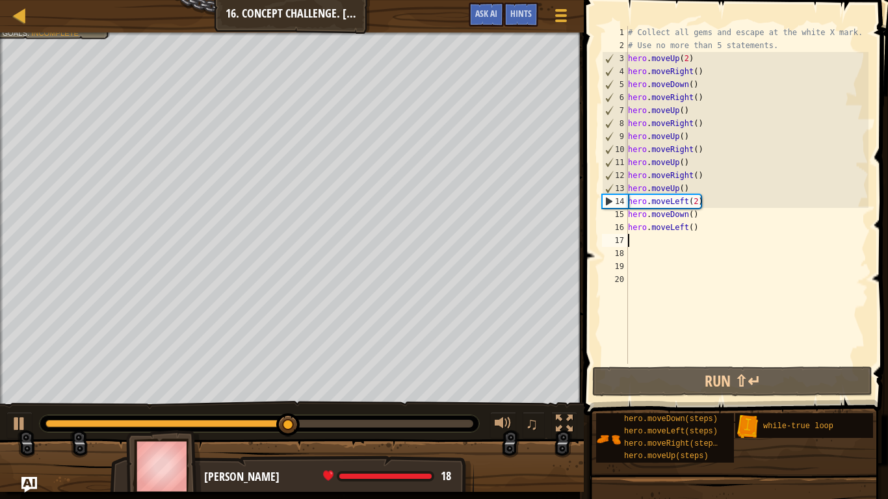
click at [702, 176] on div "# Collect all gems and escape at the white X mark. # Use no more than 5 stateme…" at bounding box center [746, 208] width 243 height 364
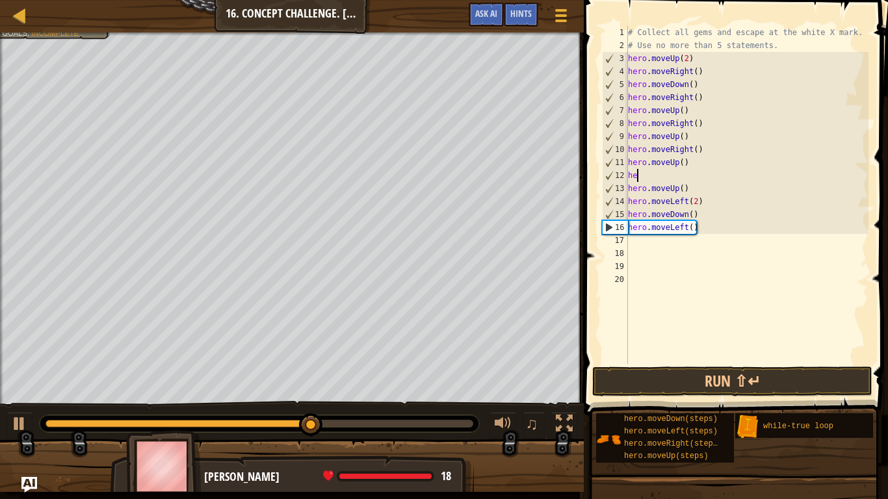
type textarea "h"
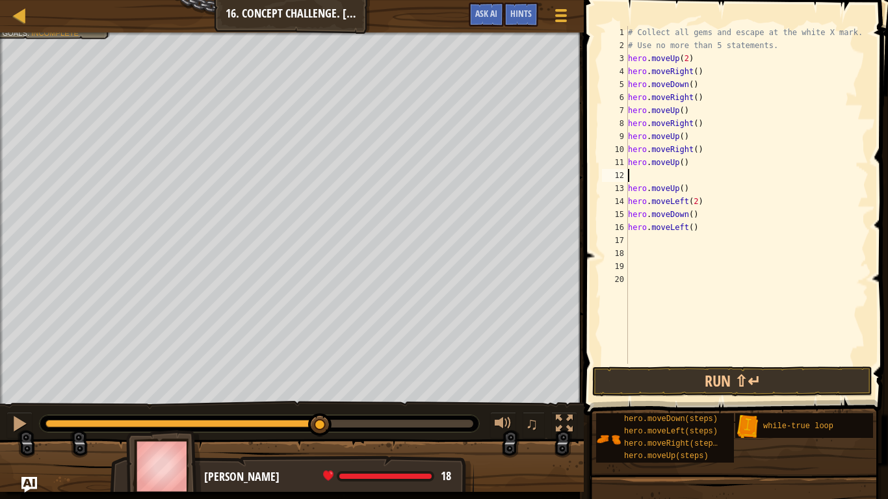
type textarea "h"
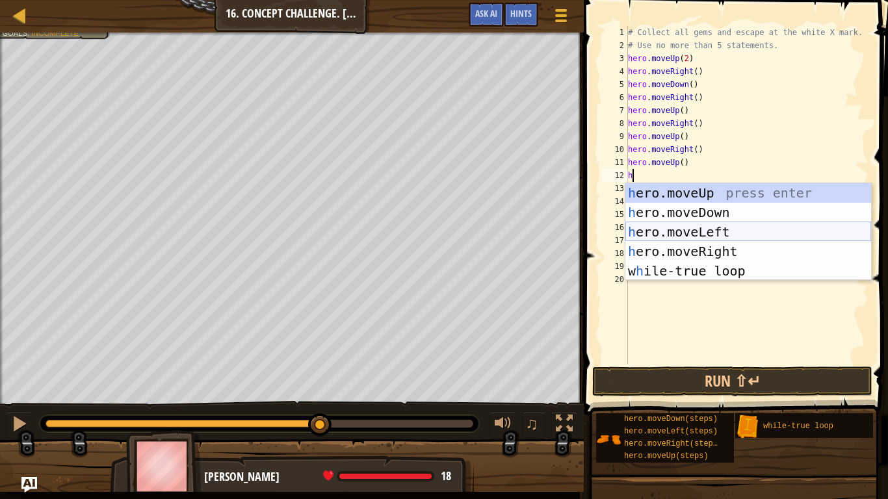
click at [735, 226] on div "h ero.moveUp press enter h ero.moveDown press enter h ero.moveLeft press enter …" at bounding box center [748, 251] width 246 height 137
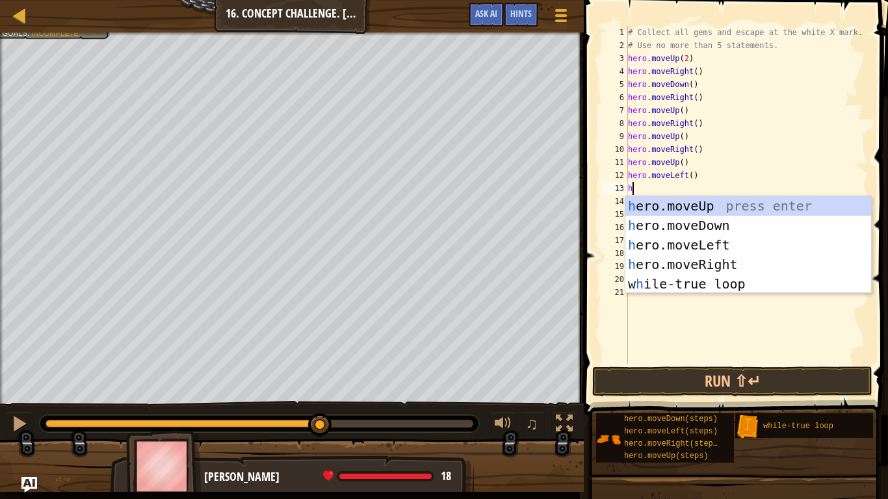
type textarea "h"
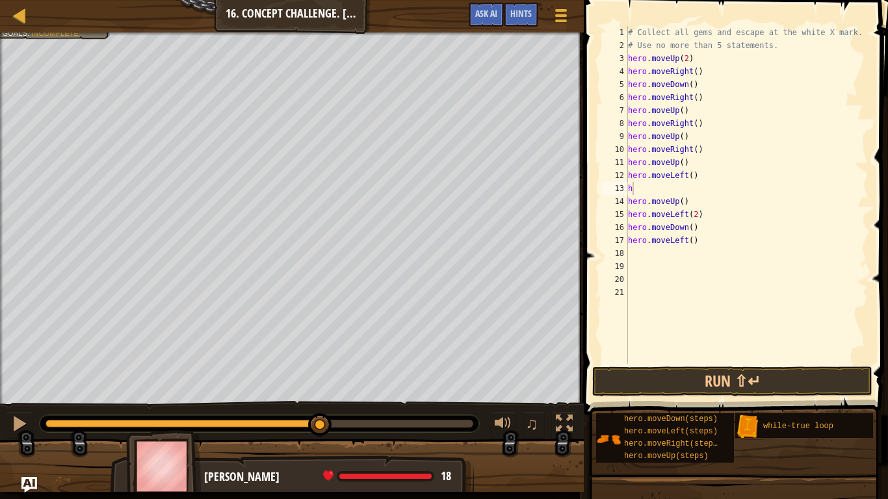
click at [652, 399] on span at bounding box center [737, 189] width 315 height 454
click at [652, 397] on span at bounding box center [737, 189] width 315 height 454
click at [673, 389] on button "Run ⇧↵" at bounding box center [732, 382] width 280 height 30
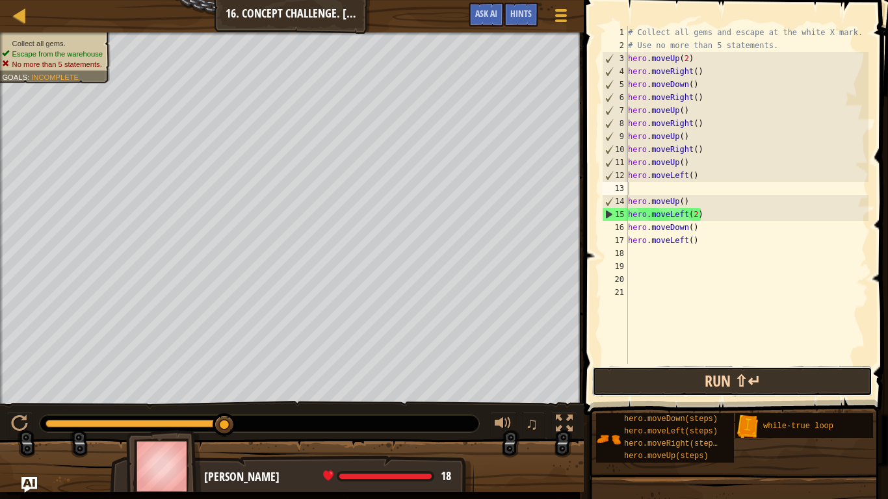
click at [668, 382] on button "Run ⇧↵" at bounding box center [732, 382] width 280 height 30
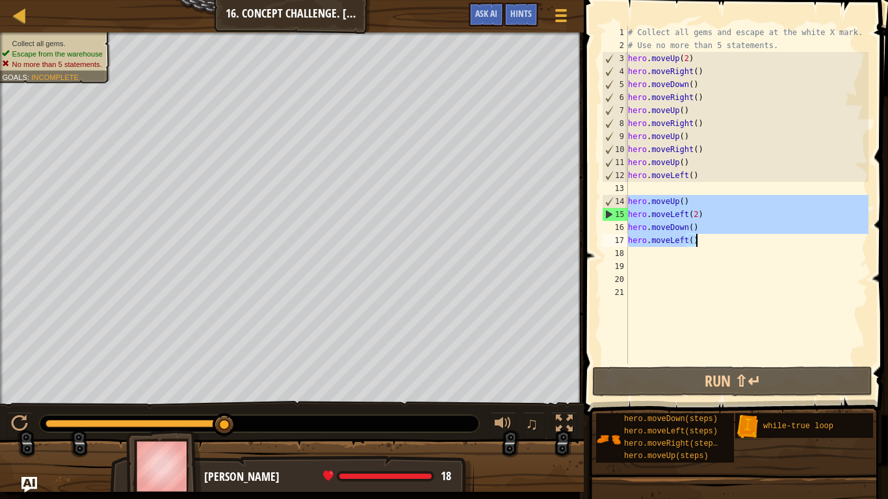
drag, startPoint x: 630, startPoint y: 200, endPoint x: 707, endPoint y: 246, distance: 90.1
click at [707, 246] on div "# Collect all gems and escape at the white X mark. # Use no more than 5 stateme…" at bounding box center [746, 208] width 243 height 364
type textarea "hero.moveDown() hero.moveLeft()"
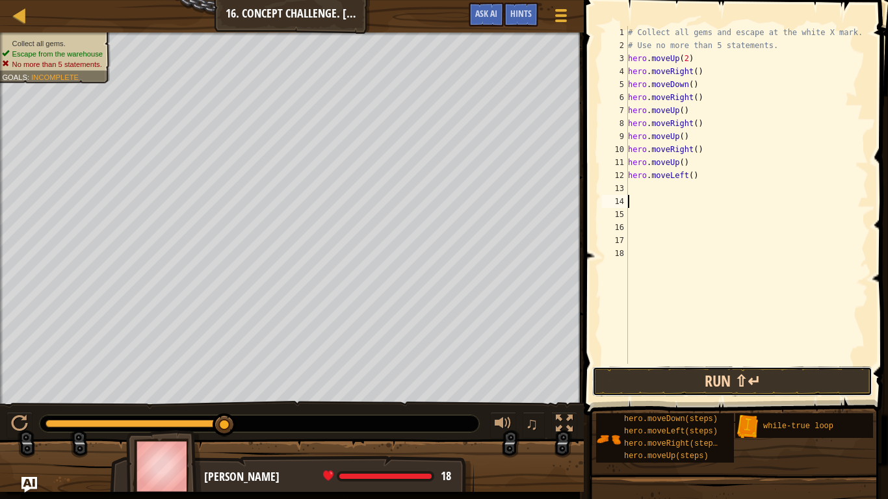
click at [735, 380] on button "Run ⇧↵" at bounding box center [732, 382] width 280 height 30
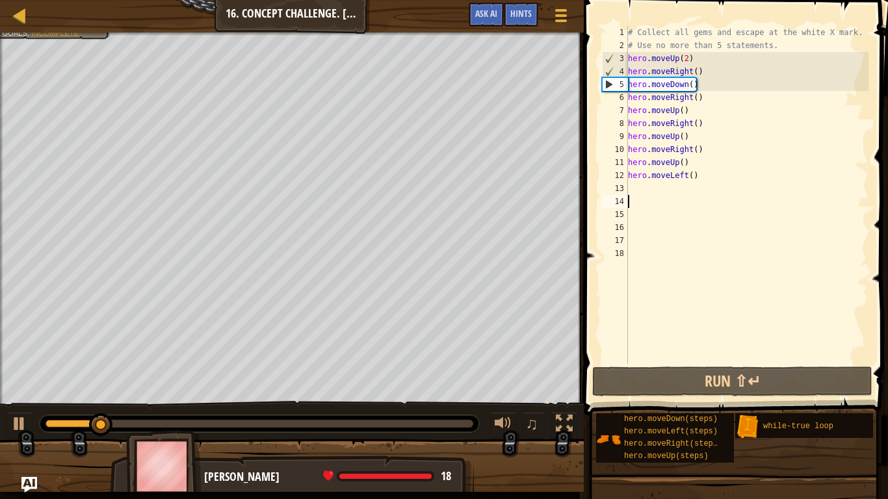
click at [658, 183] on div "# Collect all gems and escape at the white X mark. # Use no more than 5 stateme…" at bounding box center [746, 208] width 243 height 364
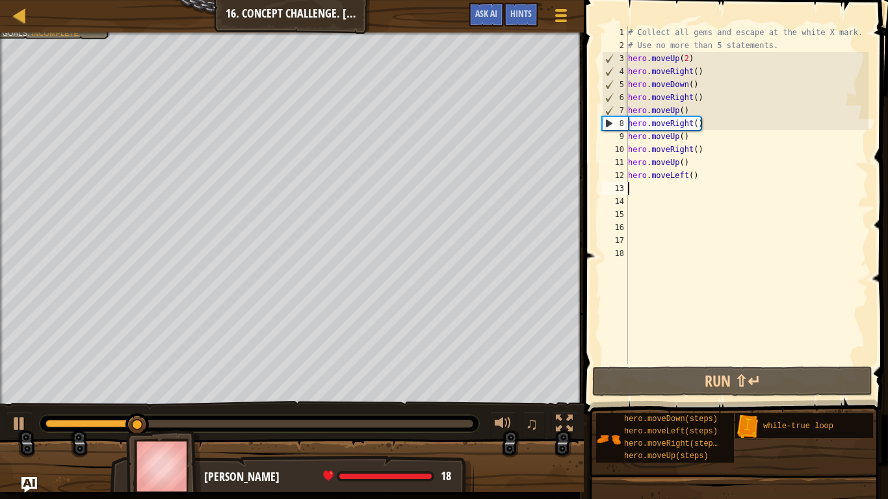
click at [692, 177] on div "# Collect all gems and escape at the white X mark. # Use no more than 5 stateme…" at bounding box center [746, 208] width 243 height 364
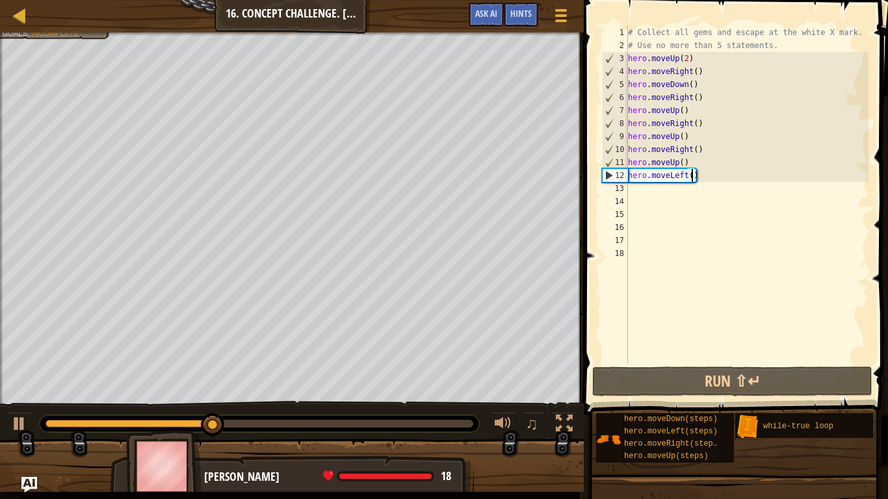
scroll to position [6, 10]
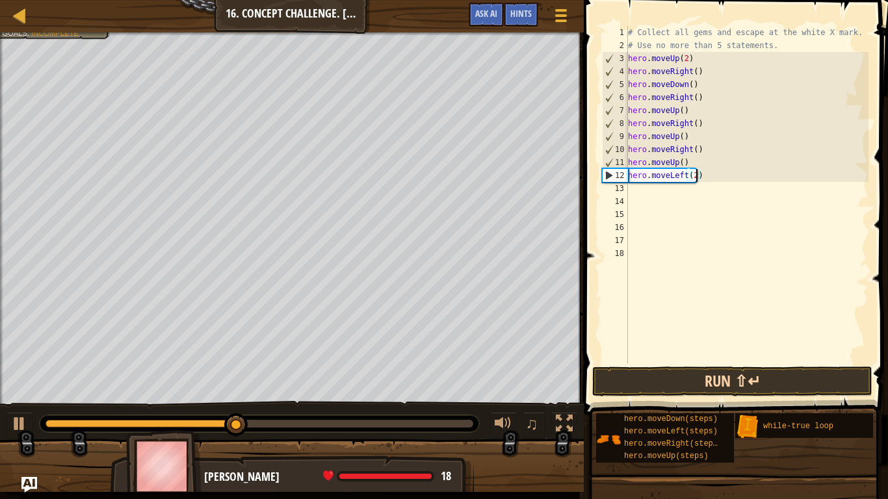
type textarea "hero.moveLeft(2)"
click at [729, 378] on button "Run ⇧↵" at bounding box center [732, 382] width 280 height 30
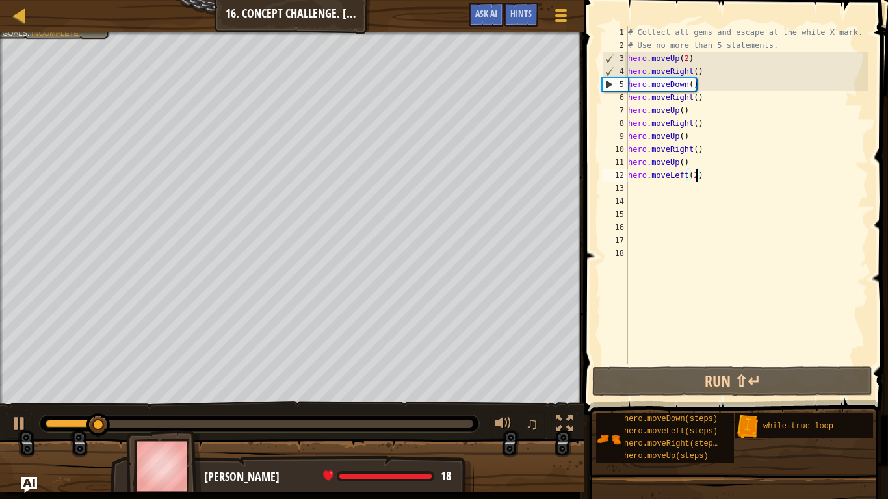
click at [652, 187] on div "# Collect all gems and escape at the white X mark. # Use no more than 5 stateme…" at bounding box center [746, 208] width 243 height 364
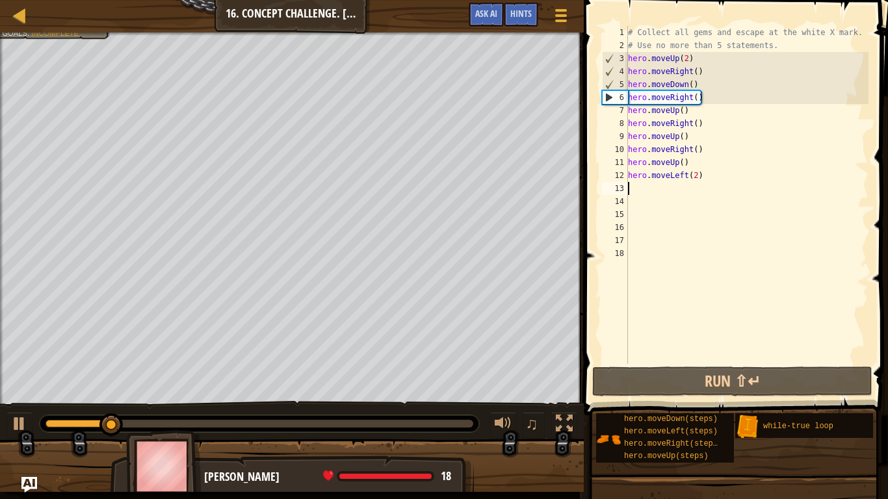
type textarea "h"
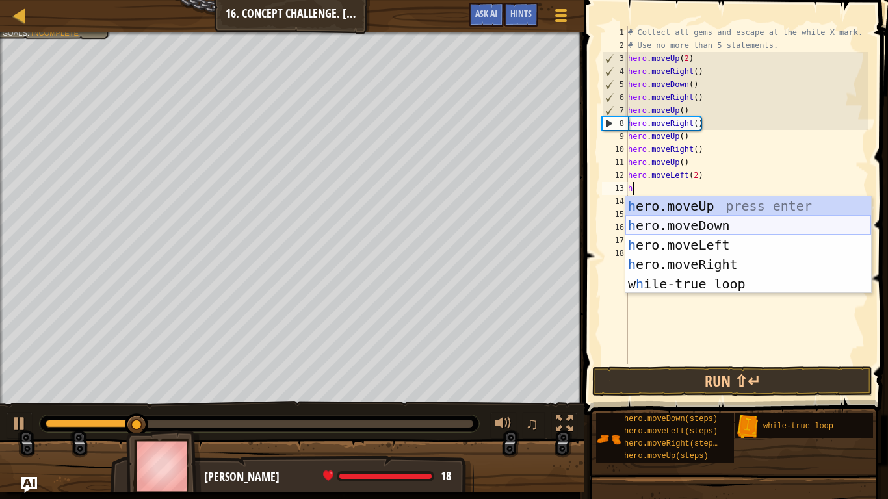
click at [730, 228] on div "h ero.moveUp press enter h ero.moveDown press enter h ero.moveLeft press enter …" at bounding box center [748, 264] width 246 height 137
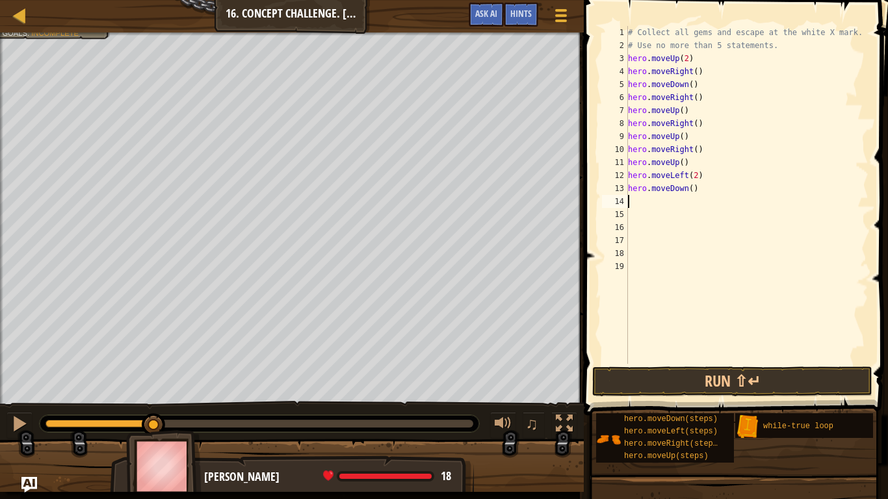
type textarea "h"
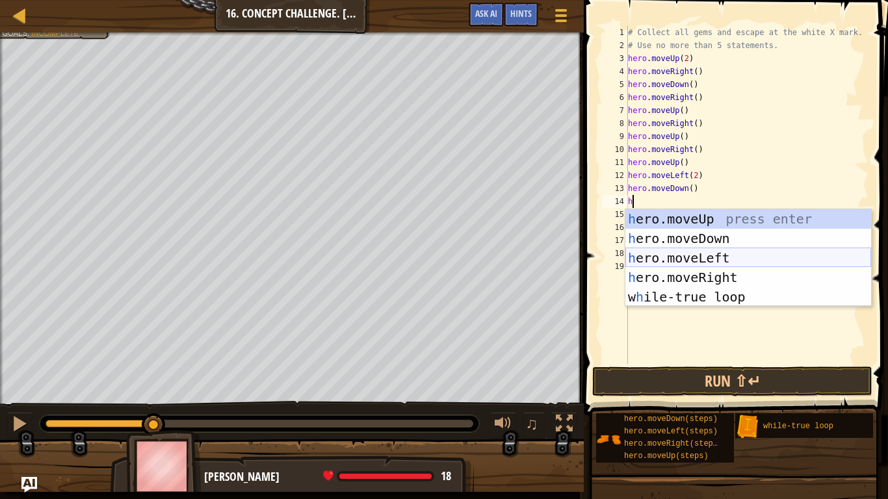
click at [716, 259] on div "h ero.moveUp press enter h ero.moveDown press enter h ero.moveLeft press enter …" at bounding box center [748, 277] width 246 height 137
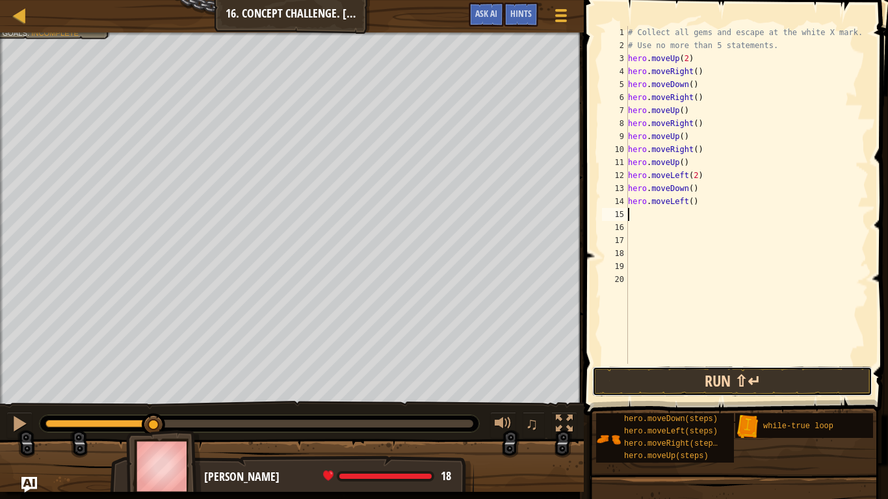
click at [735, 391] on button "Run ⇧↵" at bounding box center [732, 382] width 280 height 30
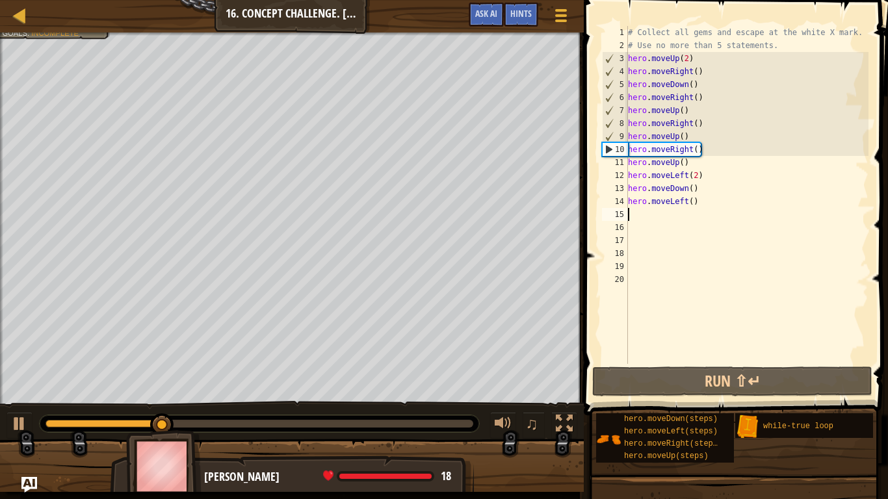
type textarea "h"
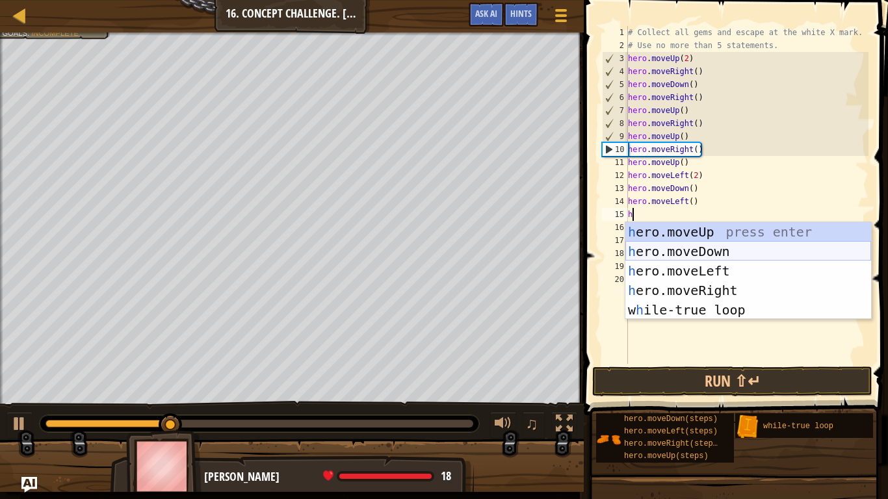
click at [722, 252] on div "h ero.moveUp press enter h ero.moveDown press enter h ero.moveLeft press enter …" at bounding box center [748, 290] width 246 height 137
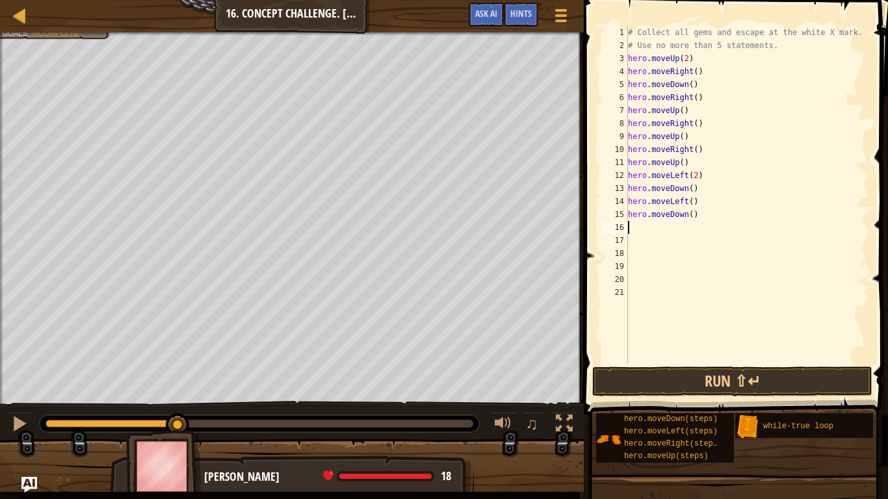
type textarea "h"
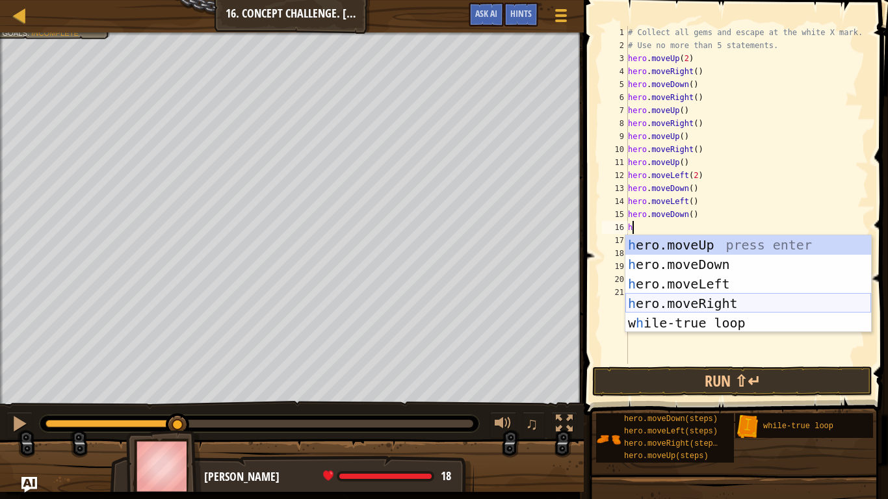
click at [712, 300] on div "h ero.moveUp press enter h ero.moveDown press enter h ero.moveLeft press enter …" at bounding box center [748, 303] width 246 height 137
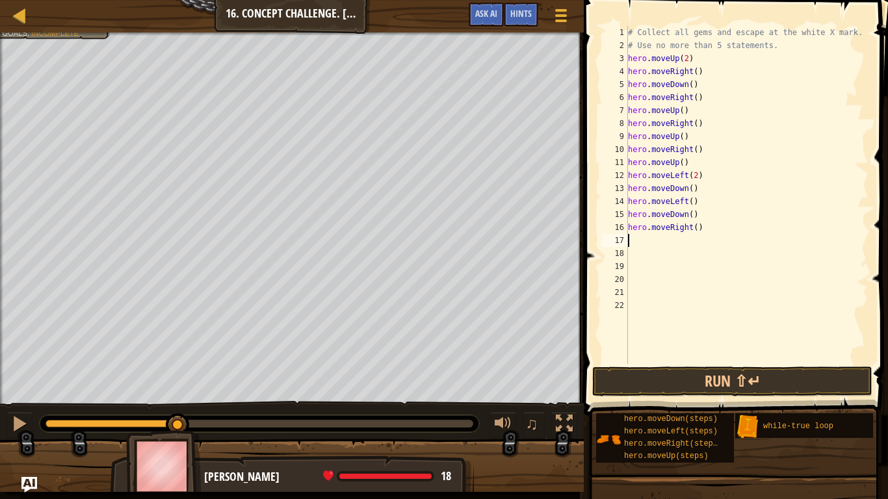
type textarea "h"
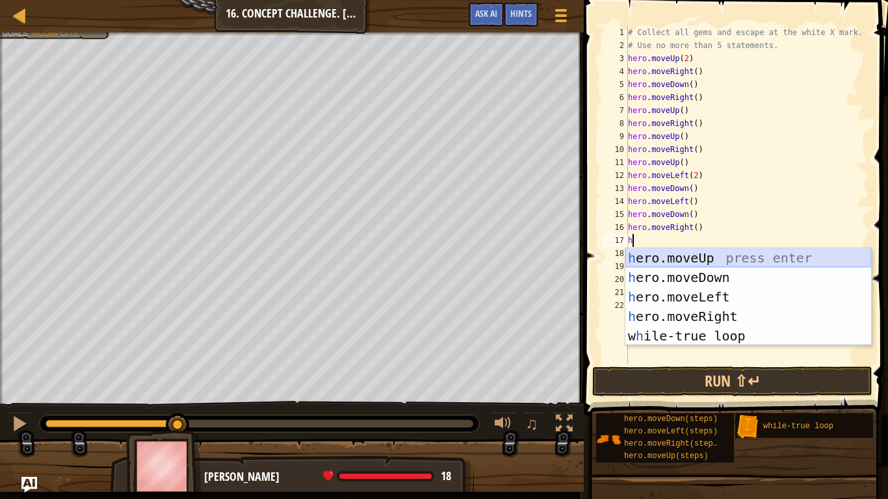
click at [699, 257] on div "h ero.moveUp press enter h ero.moveDown press enter h ero.moveLeft press enter …" at bounding box center [748, 316] width 246 height 137
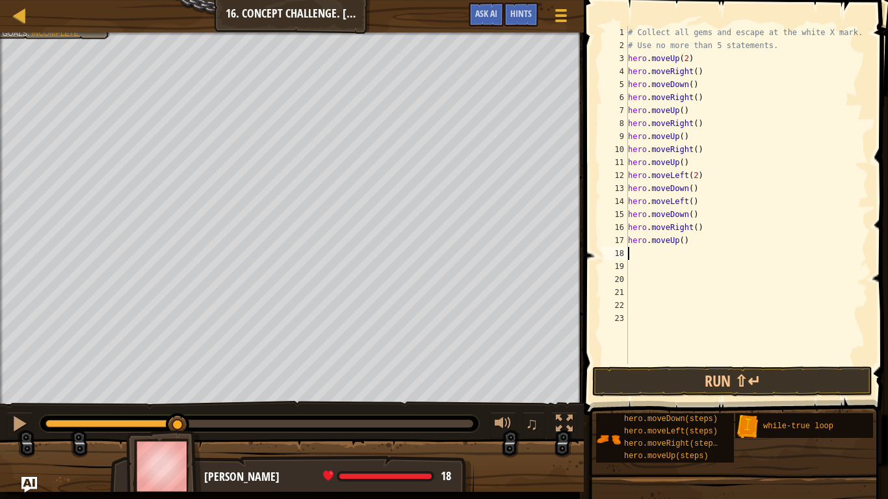
click at [682, 241] on div "# Collect all gems and escape at the white X mark. # Use no more than 5 stateme…" at bounding box center [746, 208] width 243 height 364
click at [731, 380] on button "Run ⇧↵" at bounding box center [732, 382] width 280 height 30
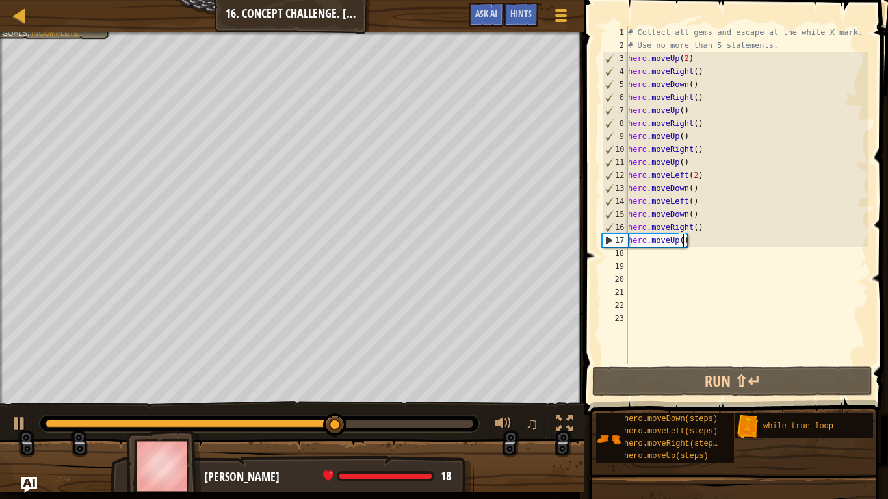
type textarea "hero.moveUp(2)"
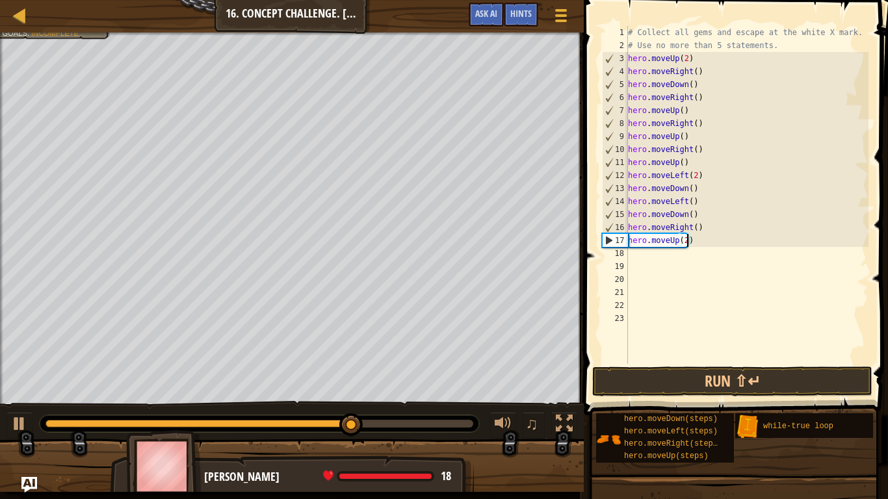
click at [644, 255] on div "# Collect all gems and escape at the white X mark. # Use no more than 5 stateme…" at bounding box center [746, 208] width 243 height 364
type textarea "h"
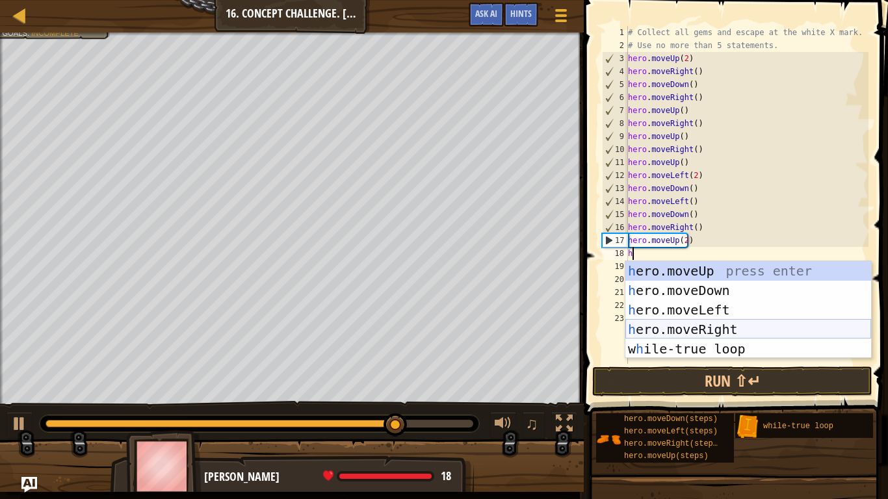
click at [720, 325] on div "h ero.moveUp press enter h ero.moveDown press enter h ero.moveLeft press enter …" at bounding box center [748, 329] width 246 height 137
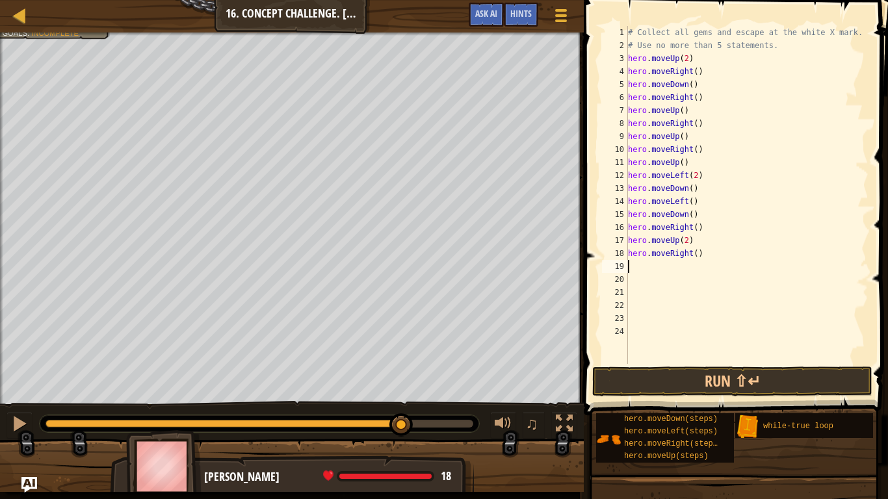
type textarea "h"
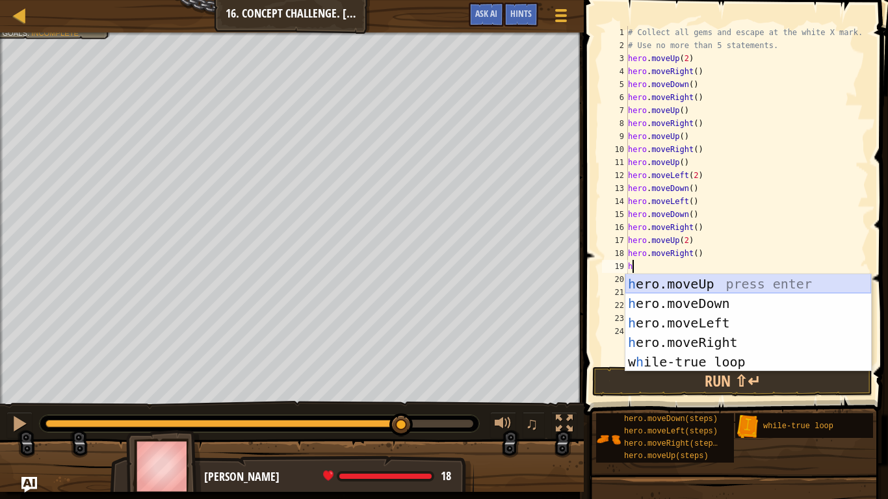
click at [705, 284] on div "h ero.moveUp press enter h ero.moveDown press enter h ero.moveLeft press enter …" at bounding box center [748, 342] width 246 height 137
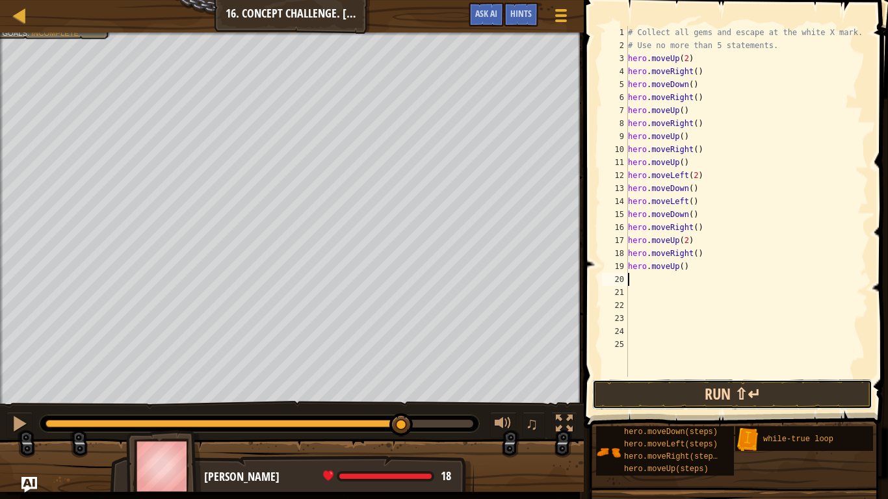
click at [718, 399] on button "Run ⇧↵" at bounding box center [732, 395] width 280 height 30
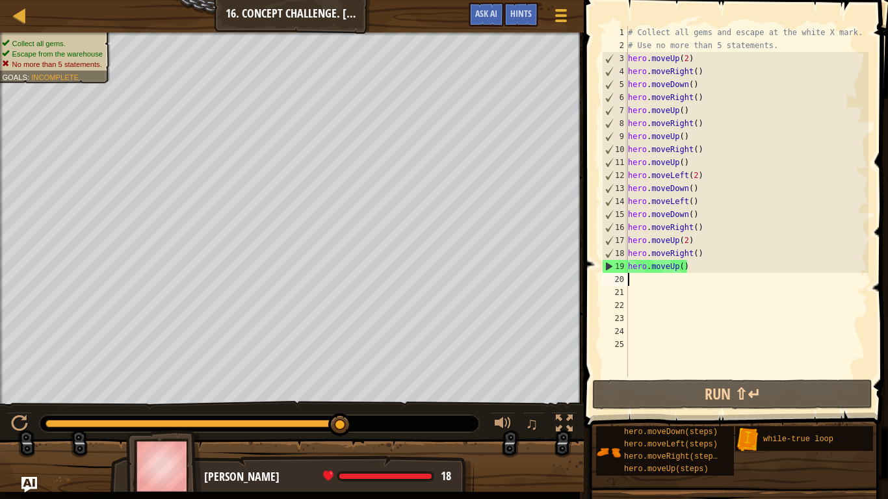
click at [774, 43] on div "# Collect all gems and escape at the white X mark. # Use no more than 5 stateme…" at bounding box center [746, 214] width 243 height 377
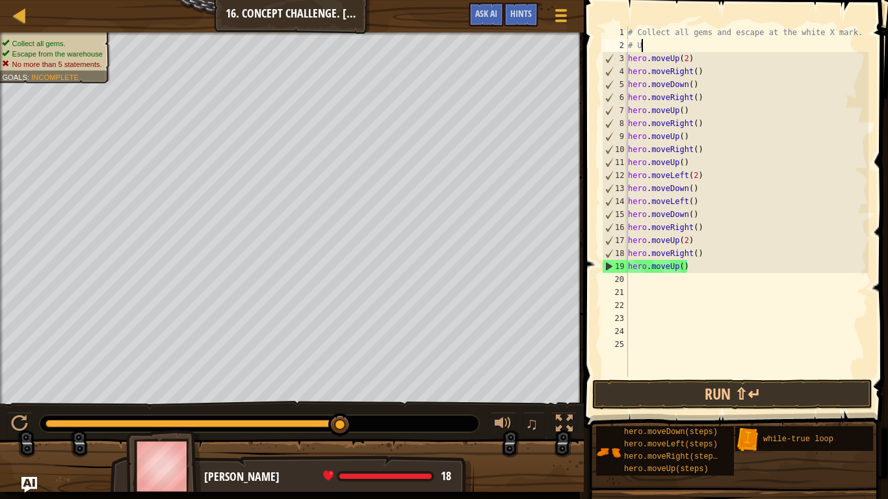
type textarea "#"
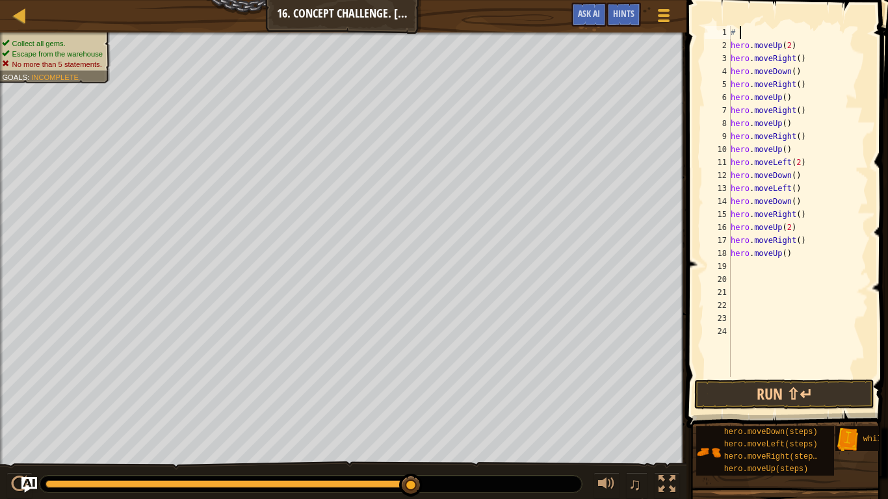
type textarea "#"
click at [749, 399] on button "Run ⇧↵" at bounding box center [784, 395] width 180 height 30
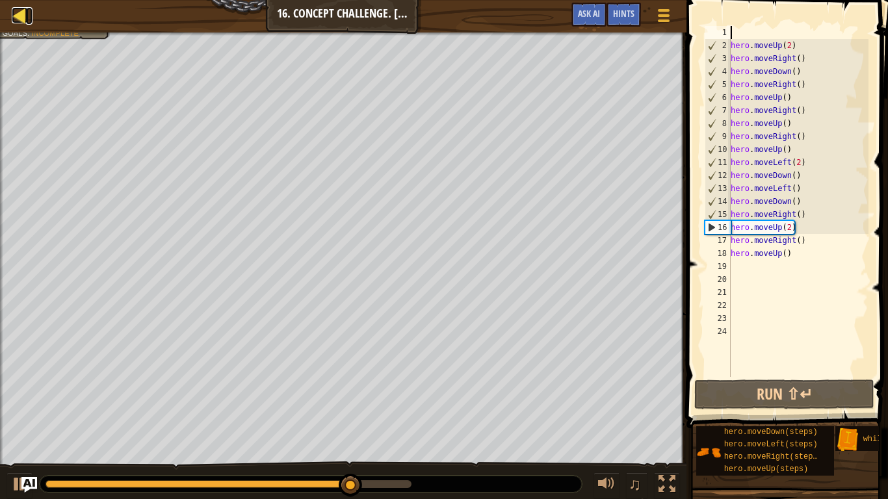
click at [21, 12] on div at bounding box center [20, 15] width 16 height 16
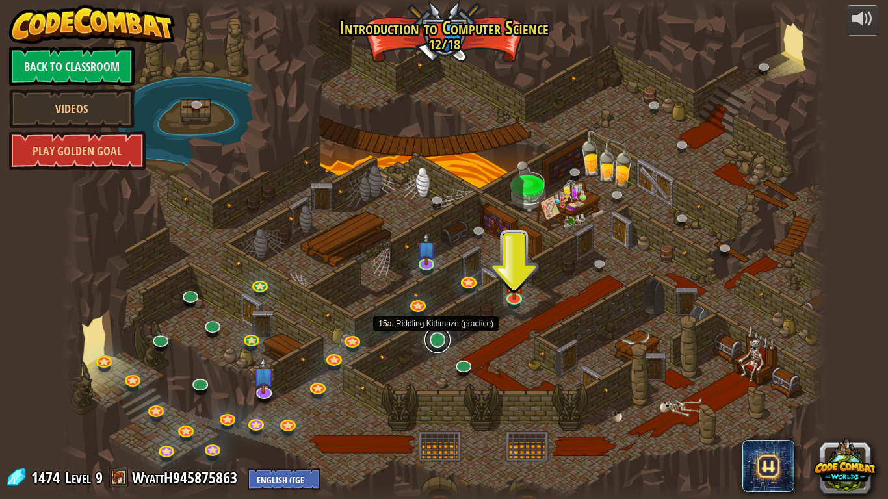
click at [434, 348] on link at bounding box center [438, 340] width 26 height 26
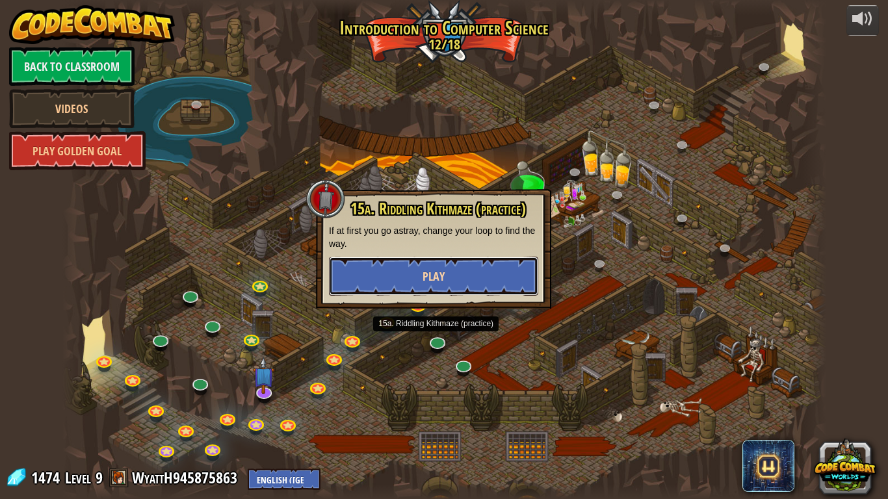
click at [426, 286] on button "Play" at bounding box center [433, 276] width 209 height 39
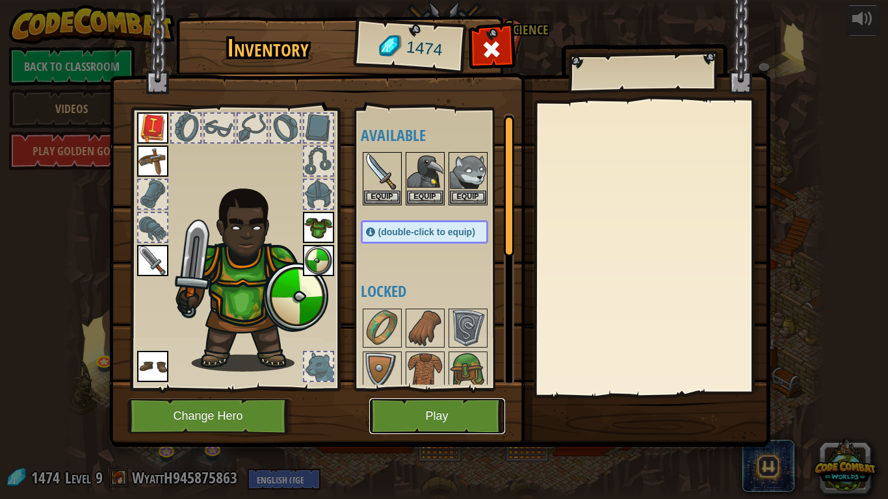
click at [472, 420] on button "Play" at bounding box center [437, 417] width 136 height 36
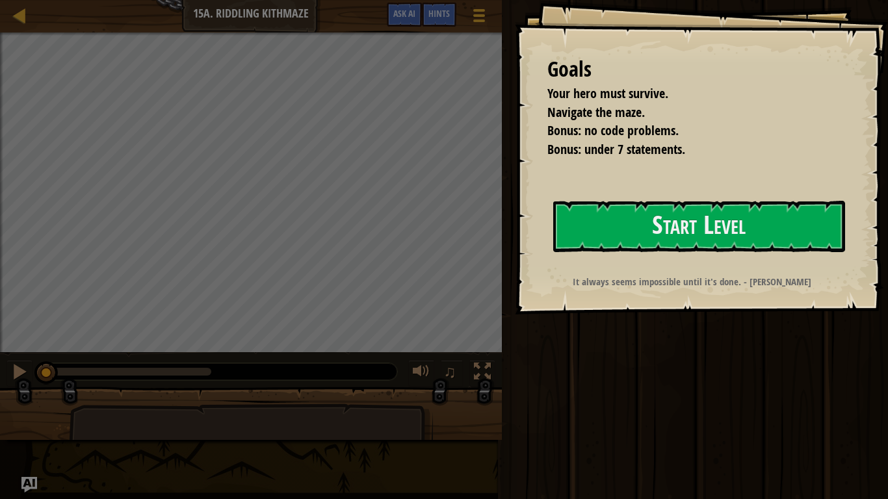
click at [680, 194] on div "Goals Your hero must survive. Navigate the maze. Bonus: no code problems. Bonus…" at bounding box center [701, 157] width 373 height 315
click at [682, 203] on button "Start Level" at bounding box center [699, 226] width 292 height 51
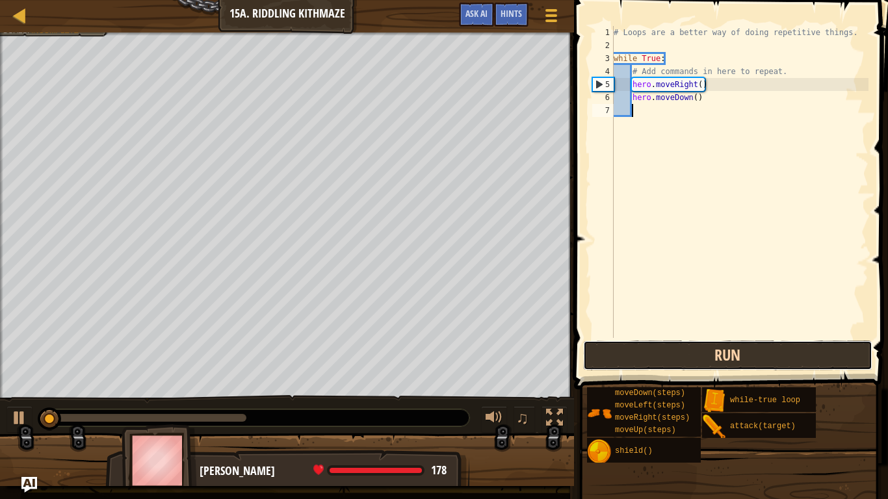
click at [739, 354] on button "Run" at bounding box center [727, 356] width 289 height 30
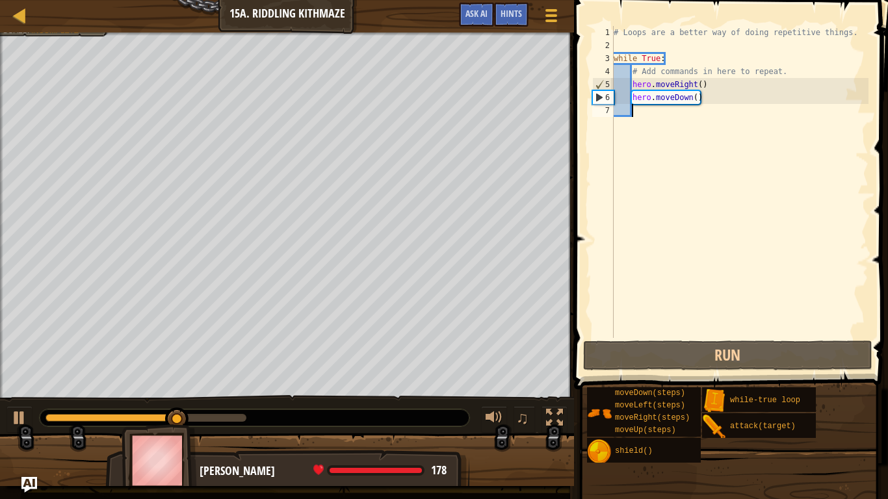
click at [783, 70] on div "# Loops are a better way of doing repetitive things. while True : # Add command…" at bounding box center [739, 195] width 257 height 338
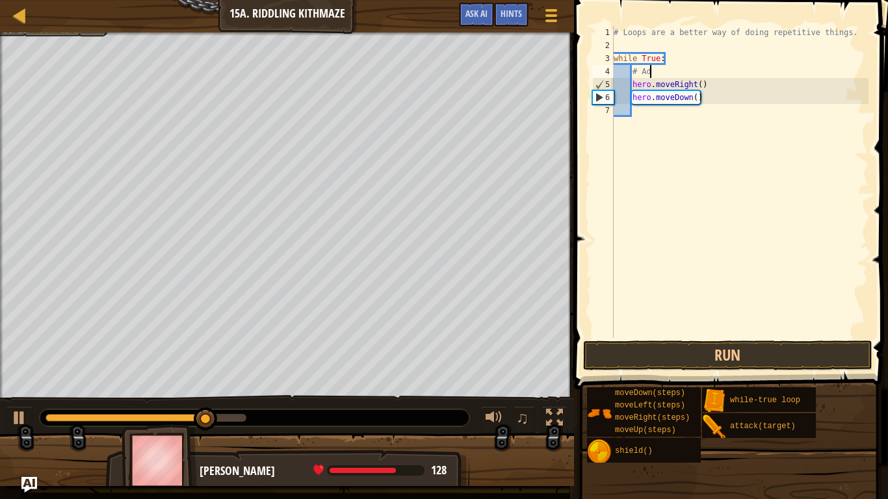
type textarea "#"
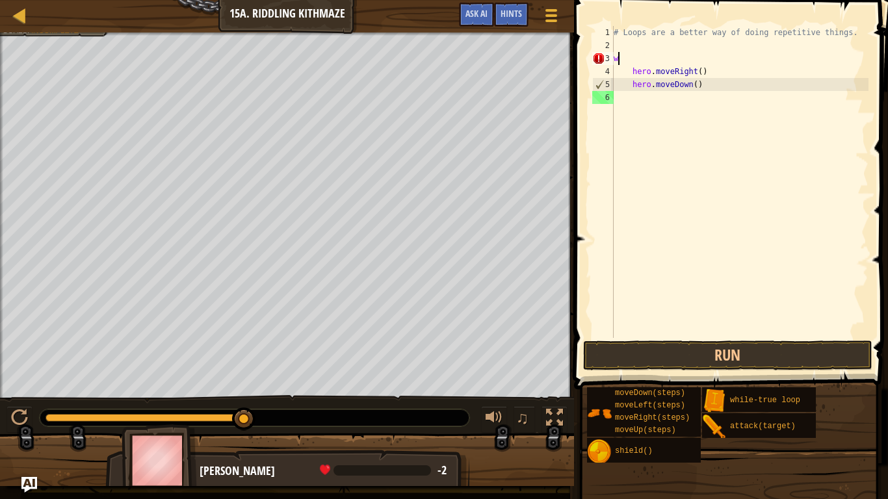
type textarea "w"
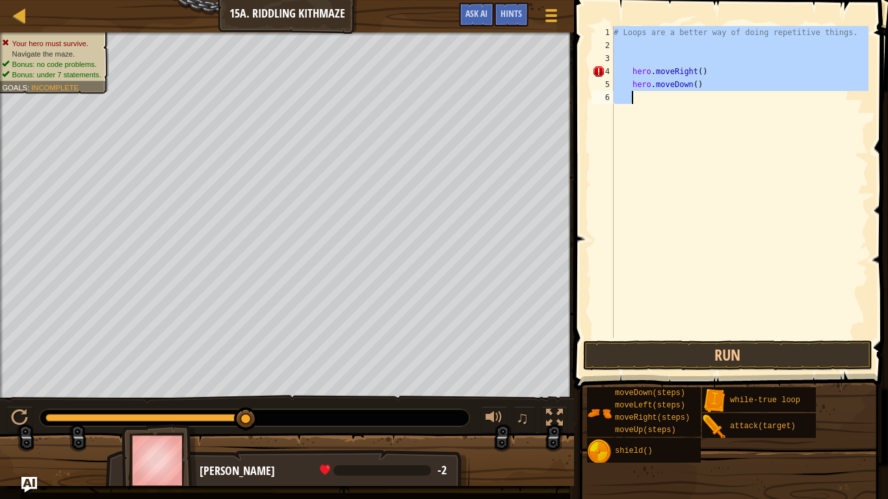
drag, startPoint x: 614, startPoint y: 31, endPoint x: 740, endPoint y: 120, distance: 155.3
click at [740, 120] on div "# Loops are a better way of doing repetitive things. hero . moveRight ( ) hero …" at bounding box center [739, 195] width 257 height 338
type textarea "hero.moveDown()"
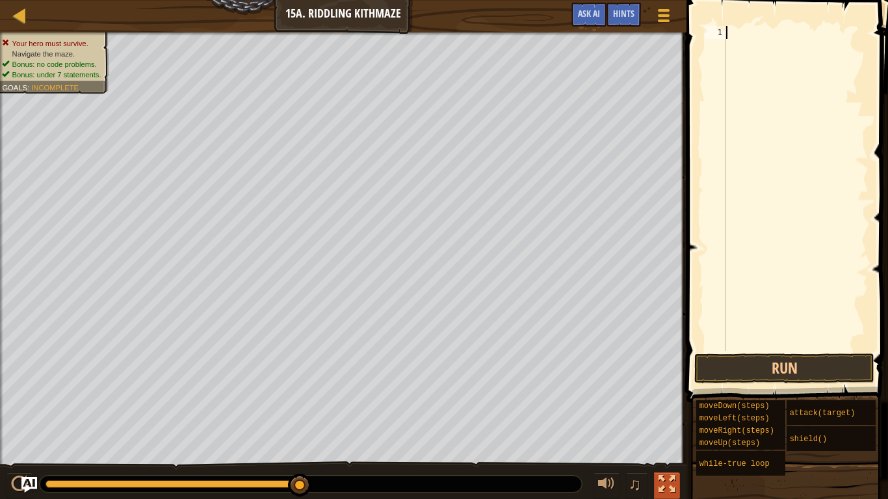
click at [669, 420] on div at bounding box center [667, 484] width 17 height 17
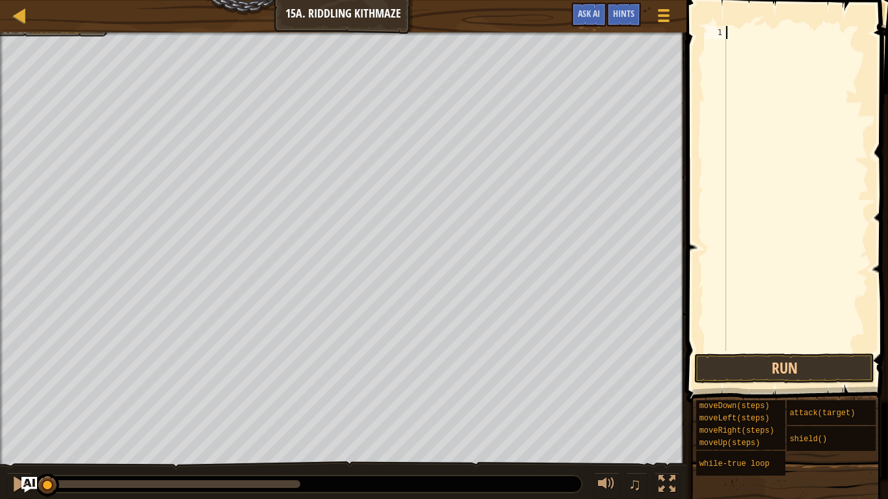
click at [50, 420] on div "Your hero must survive. Navigate the maze. Bonus: no code problems. Bonus: unde…" at bounding box center [444, 267] width 888 height 468
type textarea "h"
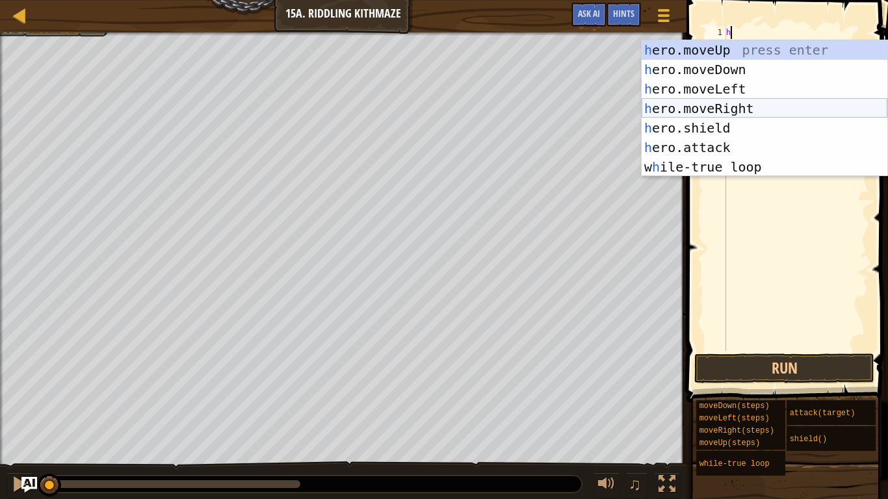
click at [698, 107] on div "h ero.moveUp press enter h ero.moveDown press enter h ero.moveLeft press enter …" at bounding box center [765, 128] width 246 height 176
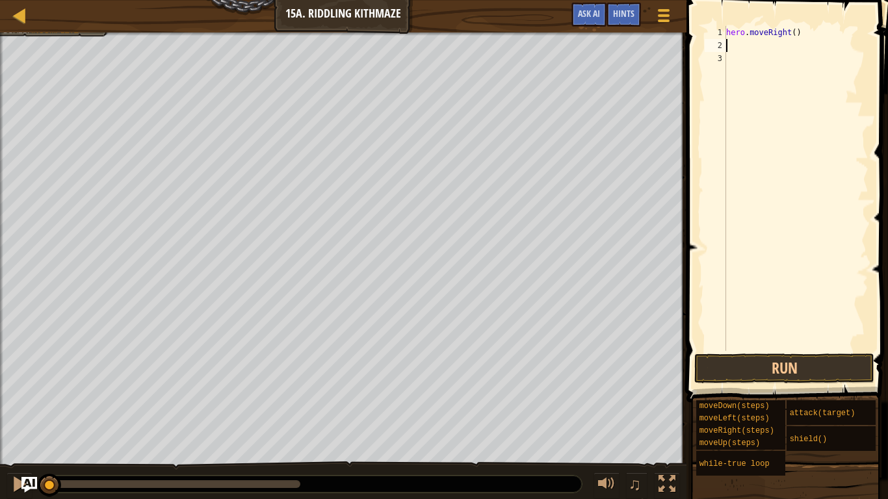
type textarea "h"
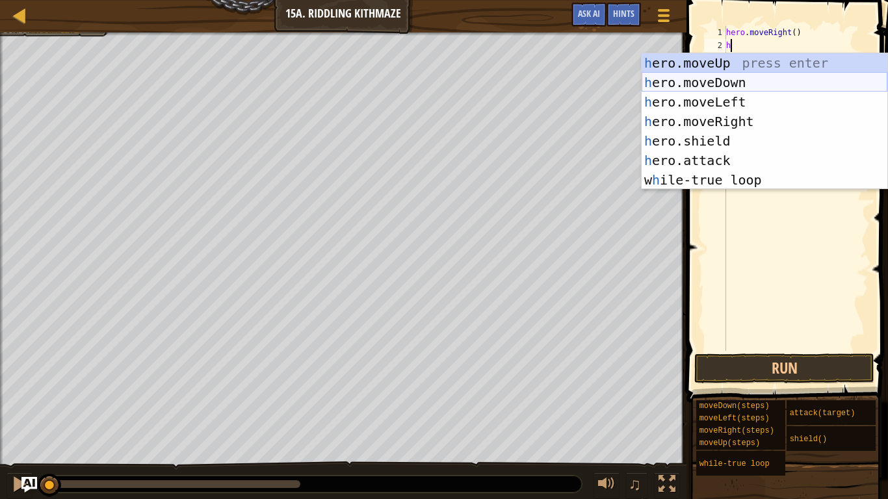
click at [726, 85] on div "h ero.moveUp press enter h ero.moveDown press enter h ero.moveLeft press enter …" at bounding box center [765, 141] width 246 height 176
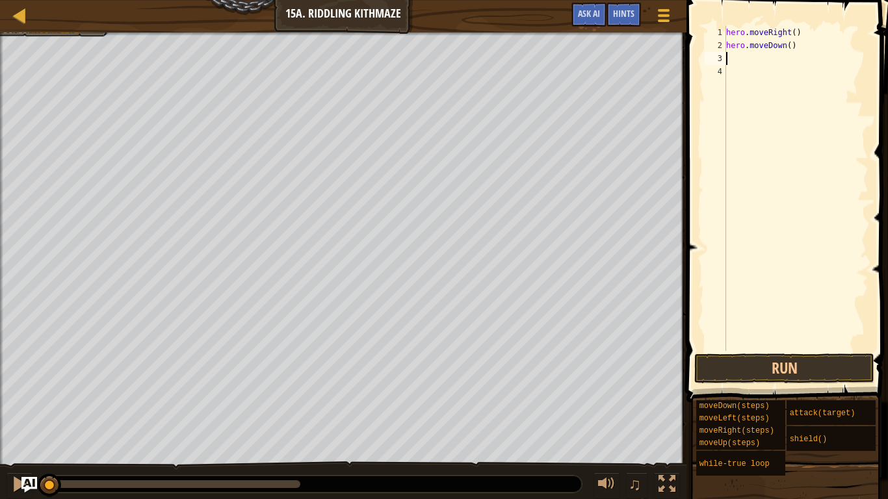
type textarea "h"
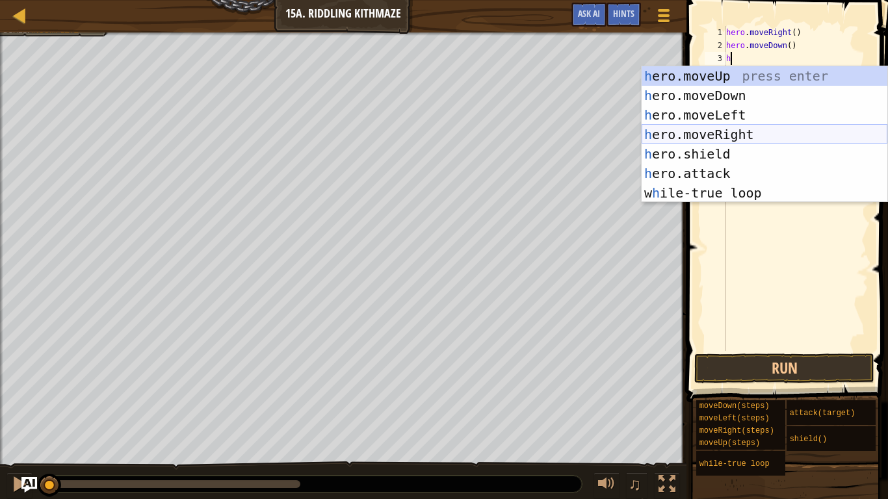
click at [754, 134] on div "h ero.moveUp press enter h ero.moveDown press enter h ero.moveLeft press enter …" at bounding box center [765, 154] width 246 height 176
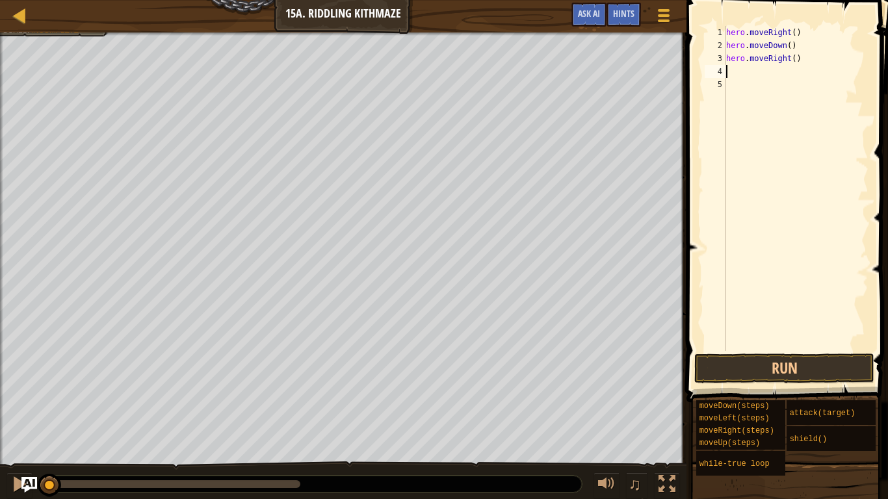
click at [795, 57] on div "hero . moveRight ( ) hero . moveDown ( ) hero . moveRight ( )" at bounding box center [796, 201] width 145 height 351
type textarea "hero.moveRight(2)"
click at [744, 71] on div "hero . moveRight ( ) hero . moveDown ( ) hero . moveRight ( 2 )" at bounding box center [796, 201] width 145 height 351
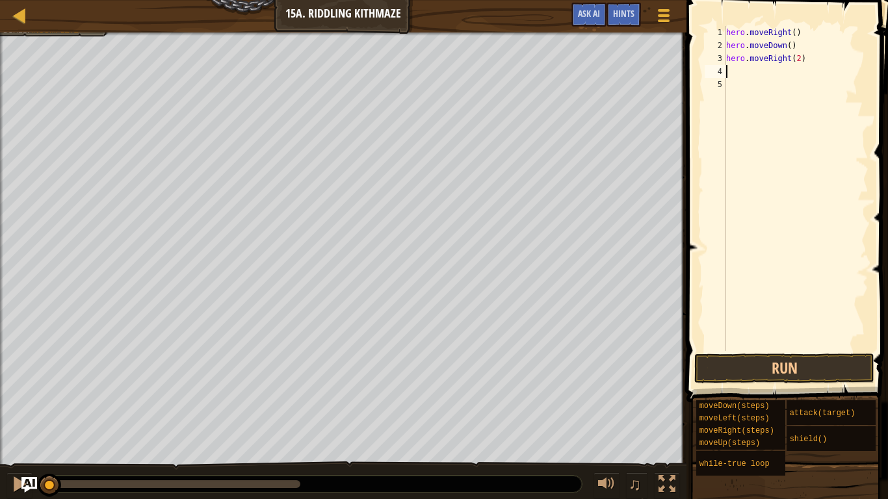
type textarea "h"
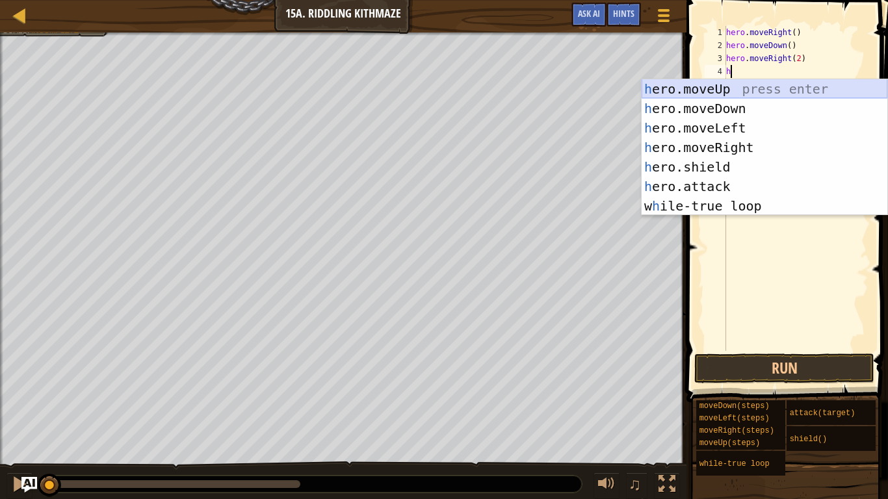
click at [723, 88] on div "h ero.moveUp press enter h ero.moveDown press enter h ero.moveLeft press enter …" at bounding box center [765, 167] width 246 height 176
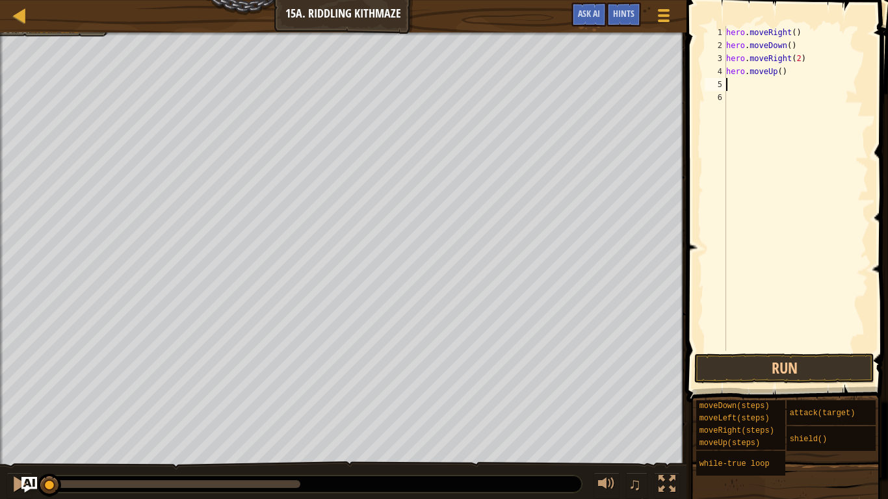
type textarea "h"
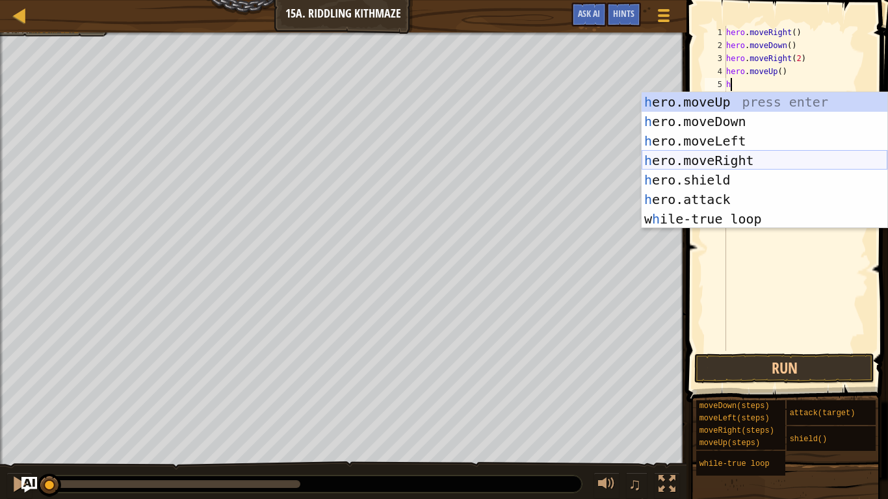
click at [737, 161] on div "h ero.moveUp press enter h ero.moveDown press enter h ero.moveLeft press enter …" at bounding box center [765, 180] width 246 height 176
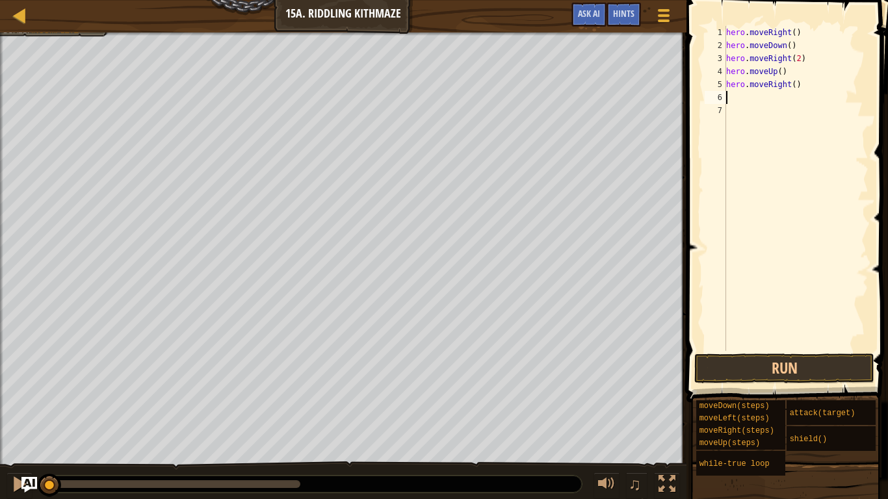
type textarea "h"
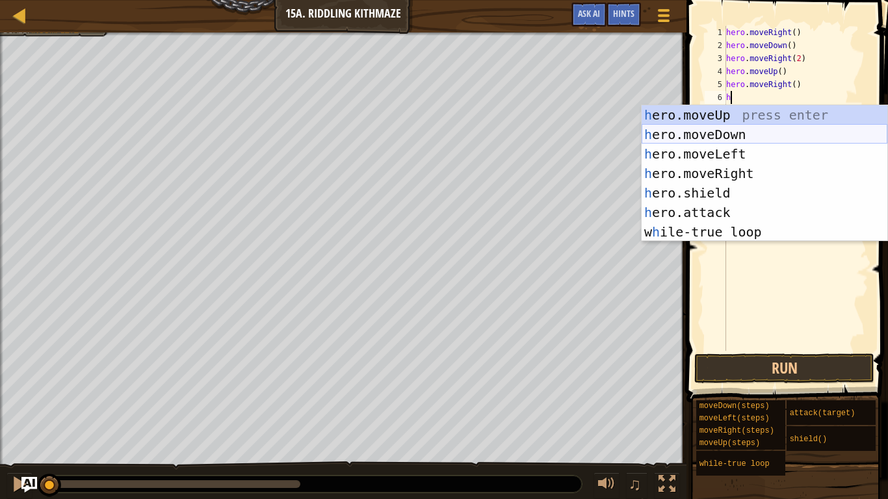
click at [718, 129] on div "h ero.moveUp press enter h ero.moveDown press enter h ero.moveLeft press enter …" at bounding box center [765, 193] width 246 height 176
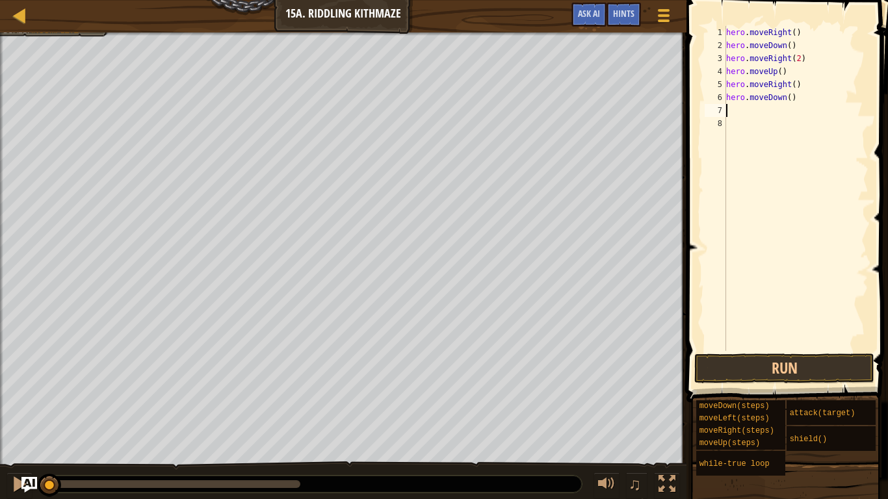
type textarea "h"
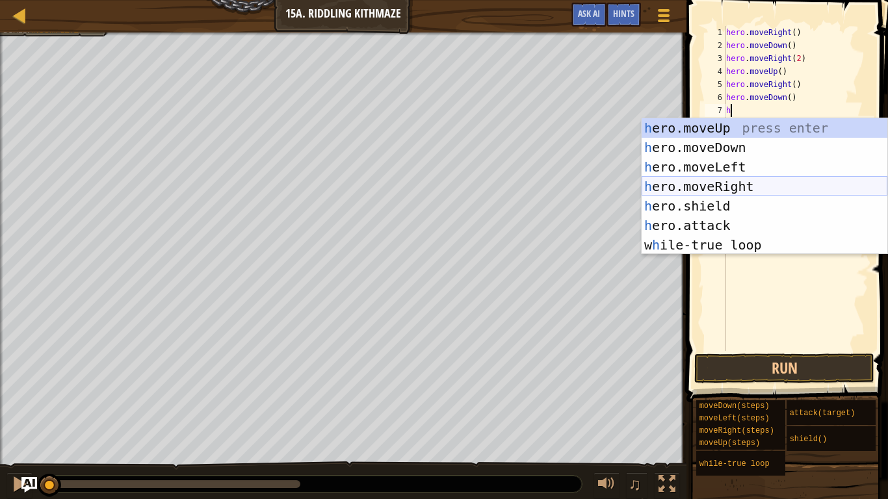
click at [740, 189] on div "h ero.moveUp press enter h ero.moveDown press enter h ero.moveLeft press enter …" at bounding box center [765, 206] width 246 height 176
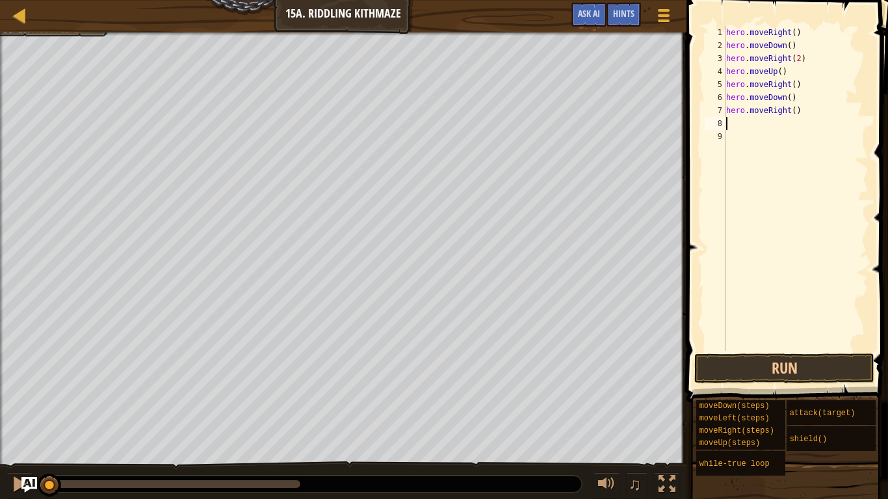
click at [794, 110] on div "hero . moveRight ( ) hero . moveDown ( ) hero . moveRight ( 2 ) hero . moveUp (…" at bounding box center [796, 201] width 145 height 351
type textarea "hero.moveRight(2)"
click at [757, 120] on div "hero . moveRight ( ) hero . moveDown ( ) hero . moveRight ( 2 ) hero . moveUp (…" at bounding box center [796, 201] width 145 height 351
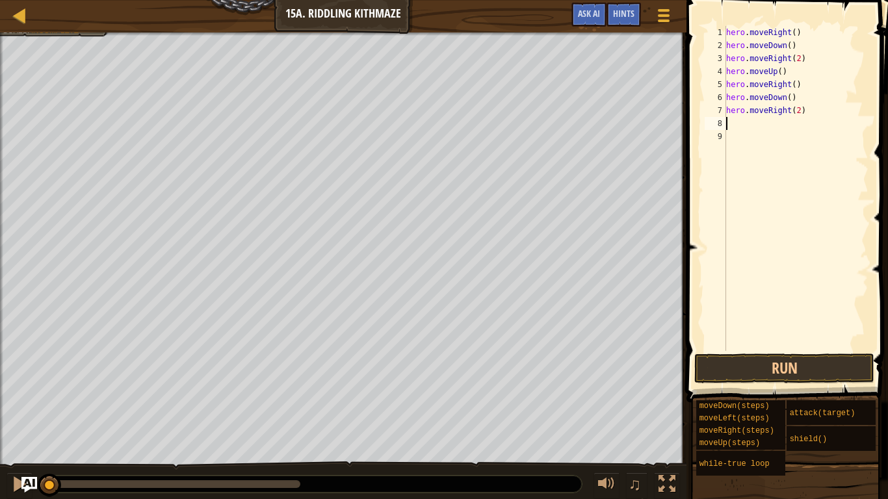
type textarea "h"
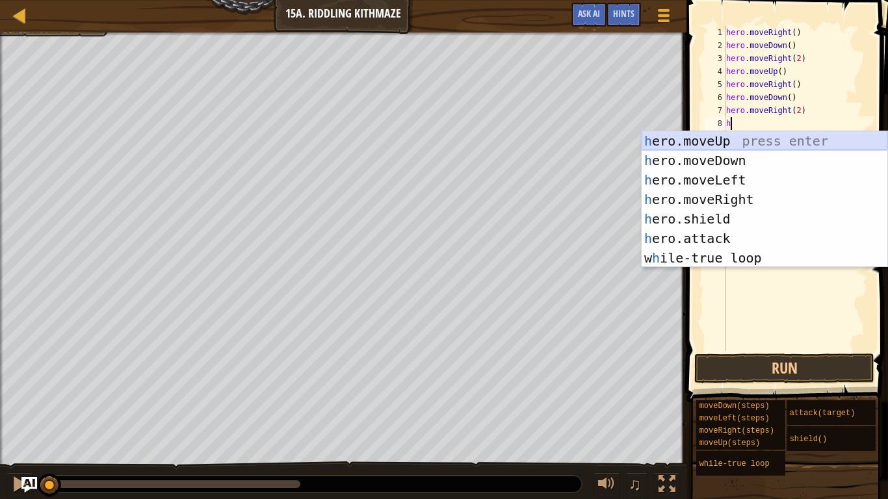
click at [726, 138] on div "h ero.moveUp press enter h ero.moveDown press enter h ero.moveLeft press enter …" at bounding box center [765, 219] width 246 height 176
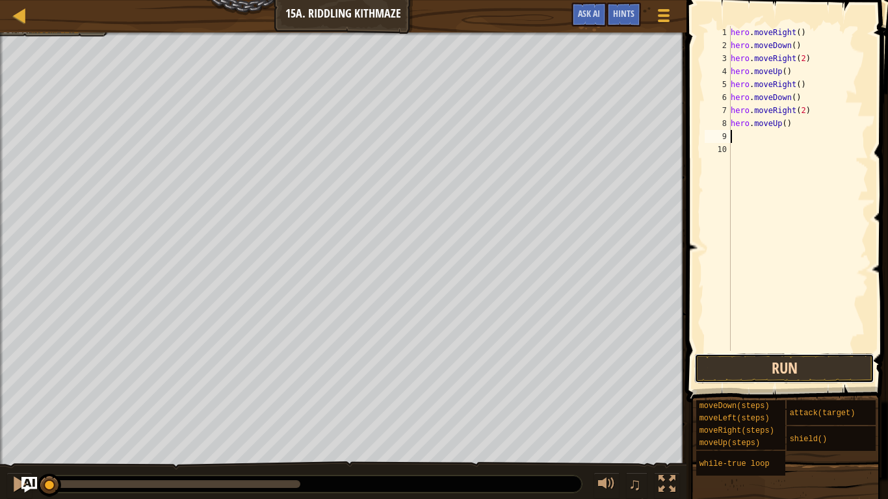
click at [836, 368] on button "Run" at bounding box center [784, 369] width 180 height 30
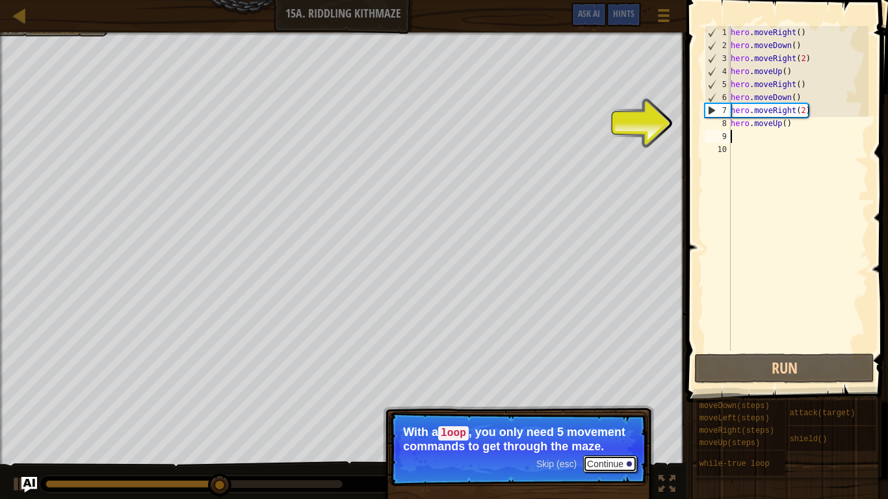
click at [615, 420] on button "Continue" at bounding box center [610, 464] width 54 height 17
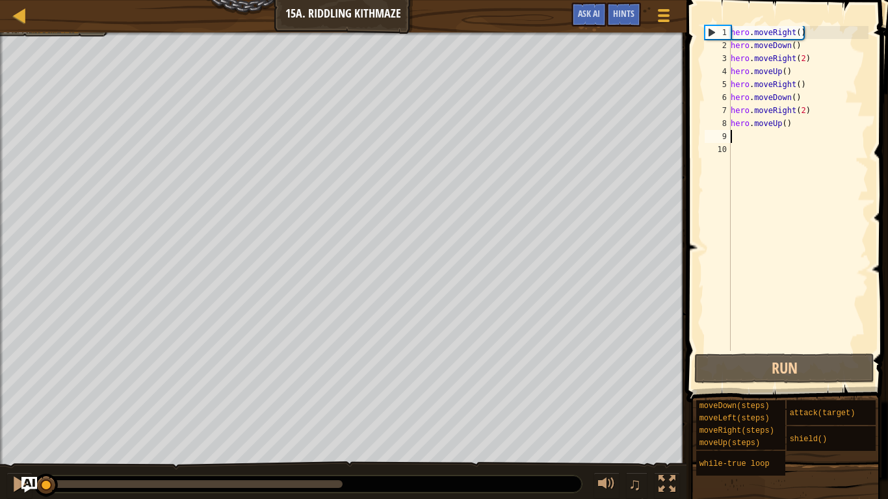
drag, startPoint x: 305, startPoint y: 484, endPoint x: 1, endPoint y: 446, distance: 306.7
click at [1, 420] on div "Your hero must survive. Navigate the maze. Bonus: no code problems. Bonus: unde…" at bounding box center [444, 267] width 888 height 468
click at [815, 112] on div "hero . moveRight ( ) hero . moveDown ( ) hero . moveRight ( 2 ) hero . moveUp (…" at bounding box center [798, 201] width 140 height 351
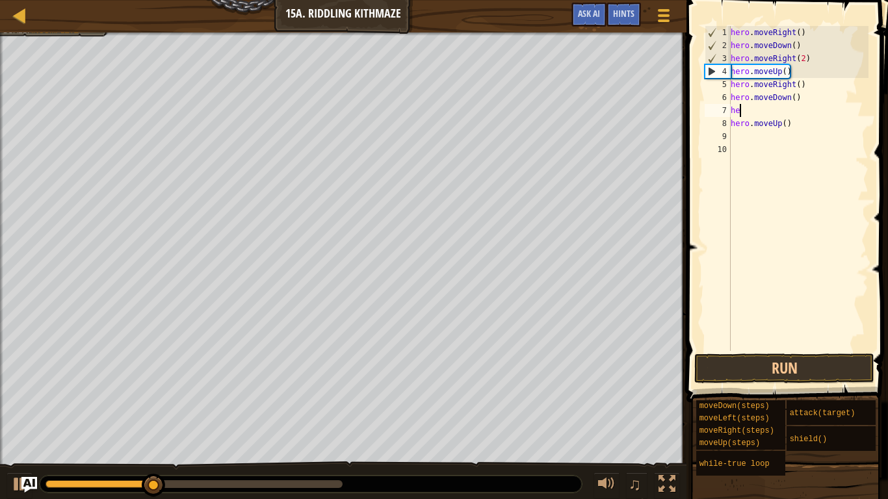
type textarea "h"
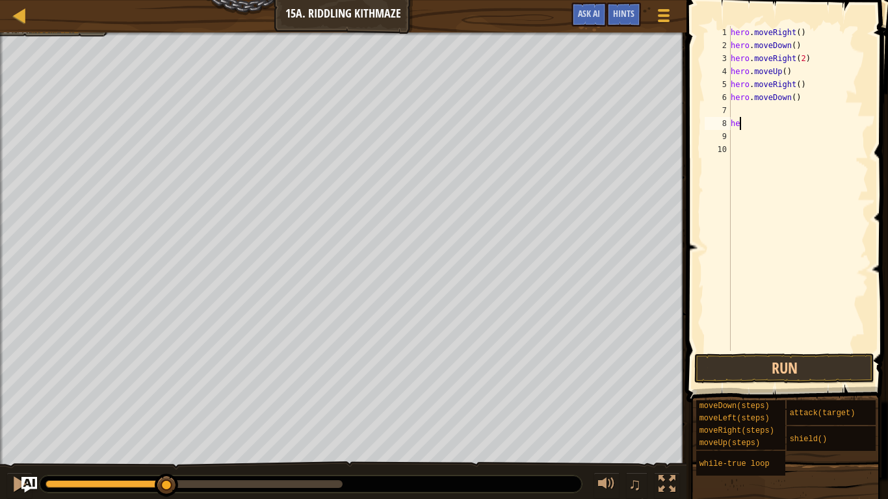
type textarea "h"
type textarea "hero.moveDown()"
click at [750, 17] on span at bounding box center [789, 182] width 212 height 441
click at [829, 114] on div "hero . moveRight ( ) hero . moveDown ( ) hero . moveRight ( 2 ) hero . moveUp (…" at bounding box center [796, 201] width 145 height 351
type textarea "hero.moveRight()"
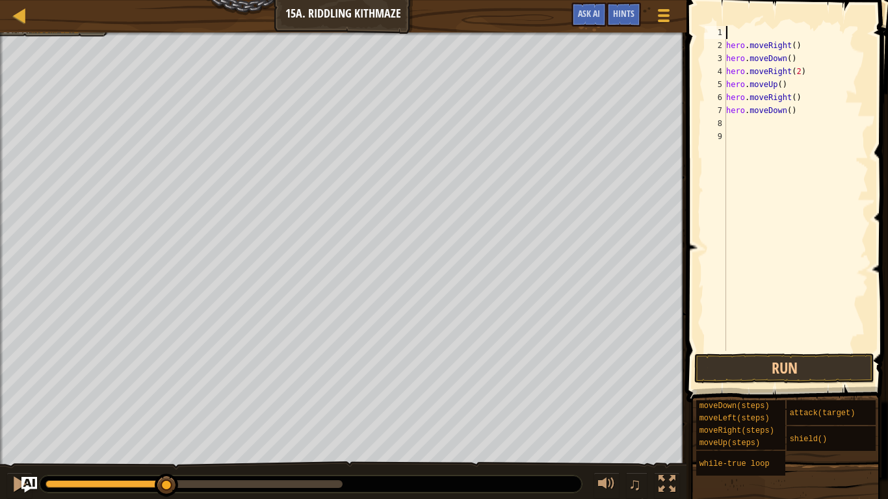
type textarea "w"
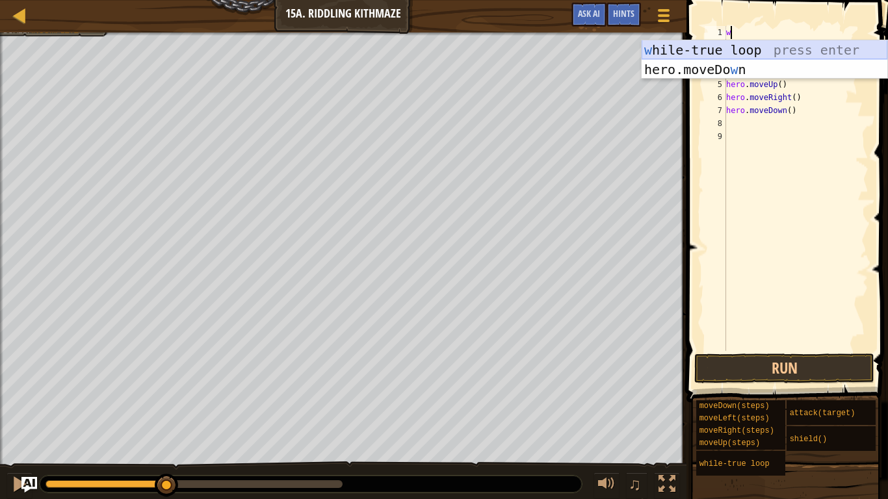
click at [743, 54] on div "w [PERSON_NAME]-true loop press enter hero.moveDo w n press enter" at bounding box center [765, 79] width 246 height 78
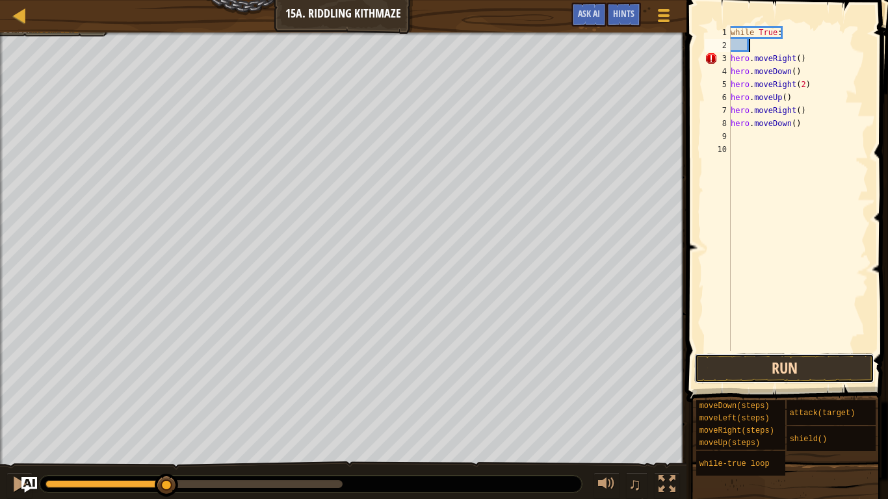
click at [774, 376] on button "Run" at bounding box center [784, 369] width 180 height 30
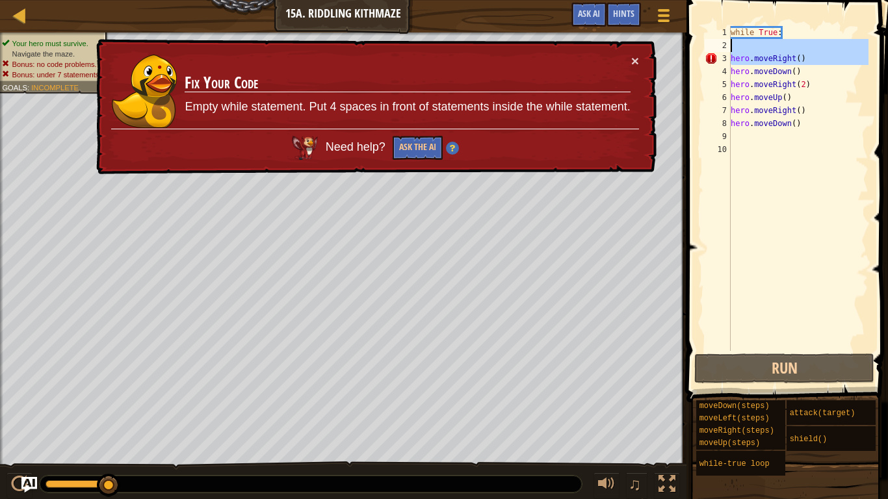
drag, startPoint x: 725, startPoint y: 57, endPoint x: 771, endPoint y: 42, distance: 48.5
click at [771, 42] on div "1 2 3 4 5 6 7 8 9 10 while True : hero . moveRight ( ) hero . moveDown ( ) hero…" at bounding box center [785, 188] width 166 height 325
type textarea "hero.moveRight()"
click at [829, 20] on span at bounding box center [789, 182] width 212 height 441
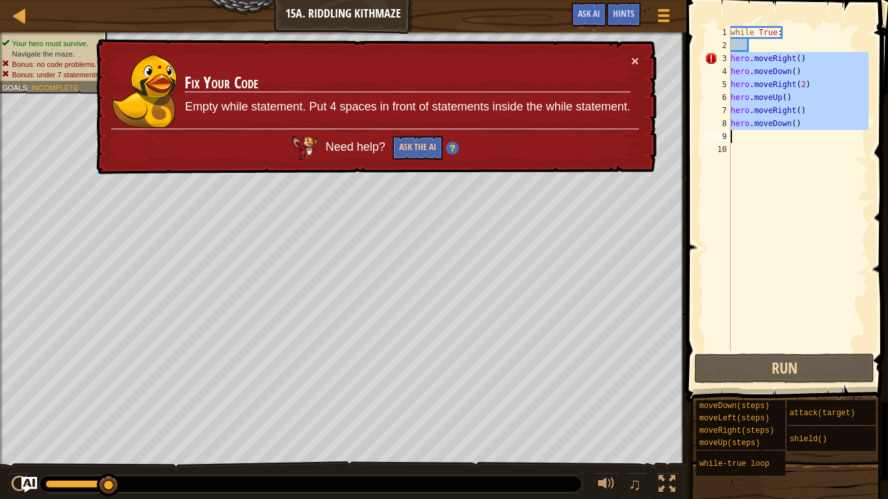
drag, startPoint x: 730, startPoint y: 59, endPoint x: 830, endPoint y: 138, distance: 127.2
click at [830, 138] on div "1 2 3 4 5 6 7 8 9 10 while True : hero . moveRight ( ) hero . moveDown ( ) hero…" at bounding box center [785, 188] width 166 height 325
type textarea "hero.moveDown()"
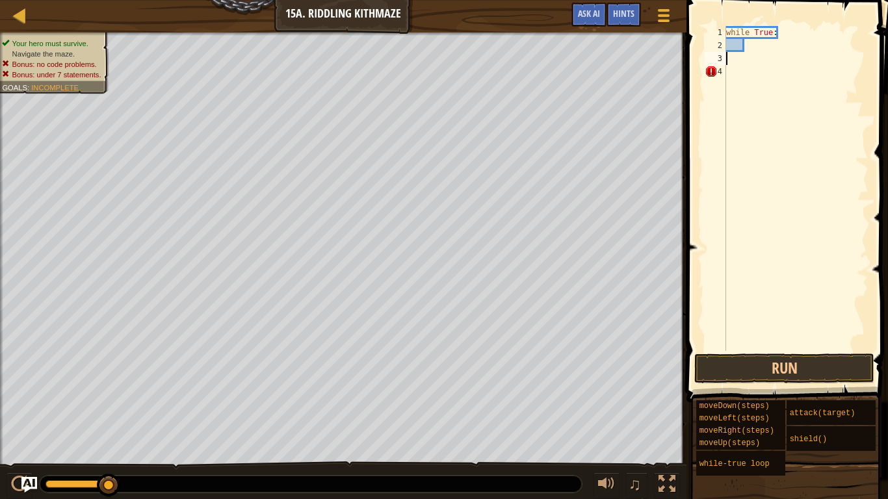
click at [751, 43] on div "while True :" at bounding box center [796, 201] width 145 height 351
type textarea "h"
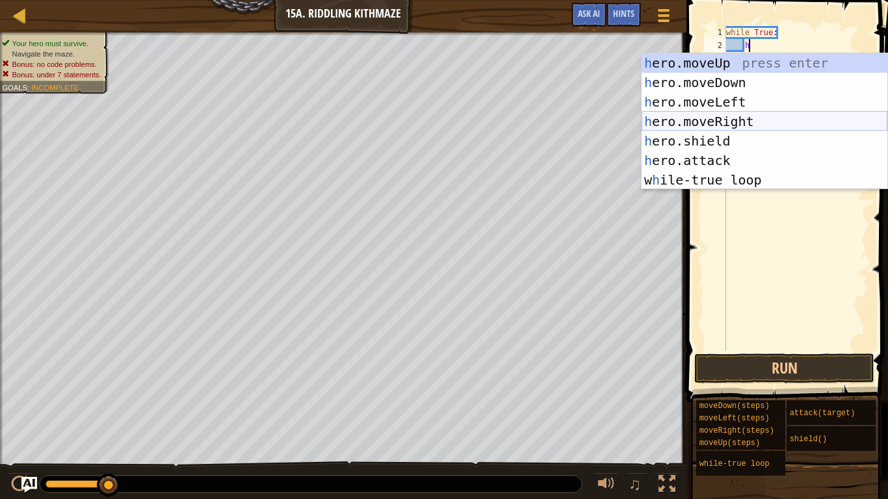
click at [718, 124] on div "h ero.moveUp press enter h ero.moveDown press enter h ero.moveLeft press enter …" at bounding box center [765, 141] width 246 height 176
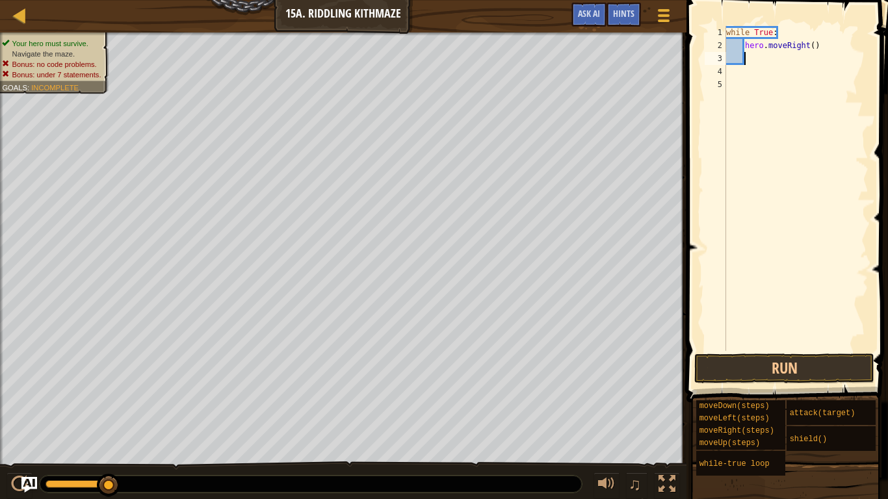
type textarea "h"
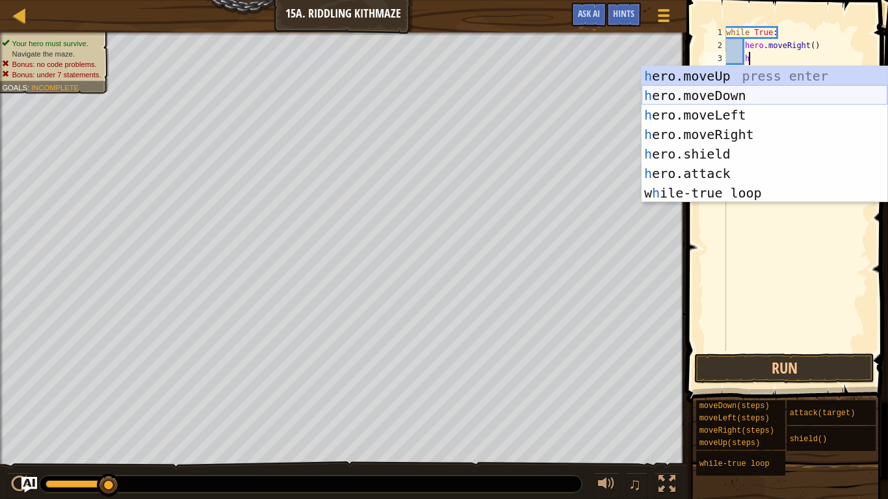
click at [733, 96] on div "h ero.moveUp press enter h ero.moveDown press enter h ero.moveLeft press enter …" at bounding box center [765, 154] width 246 height 176
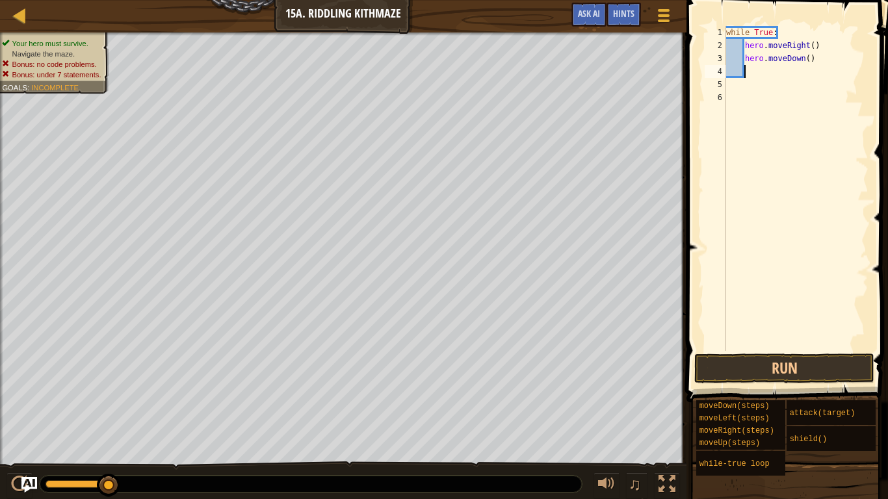
type textarea "h"
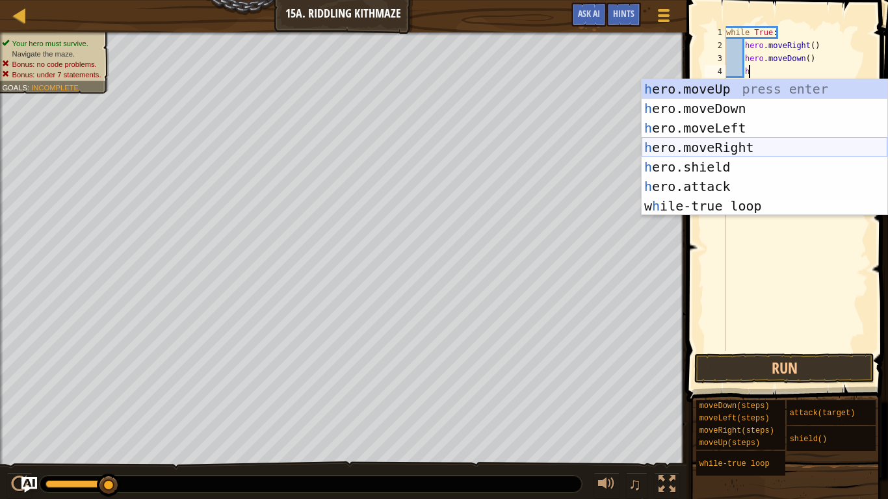
click at [748, 143] on div "h ero.moveUp press enter h ero.moveDown press enter h ero.moveLeft press enter …" at bounding box center [765, 167] width 246 height 176
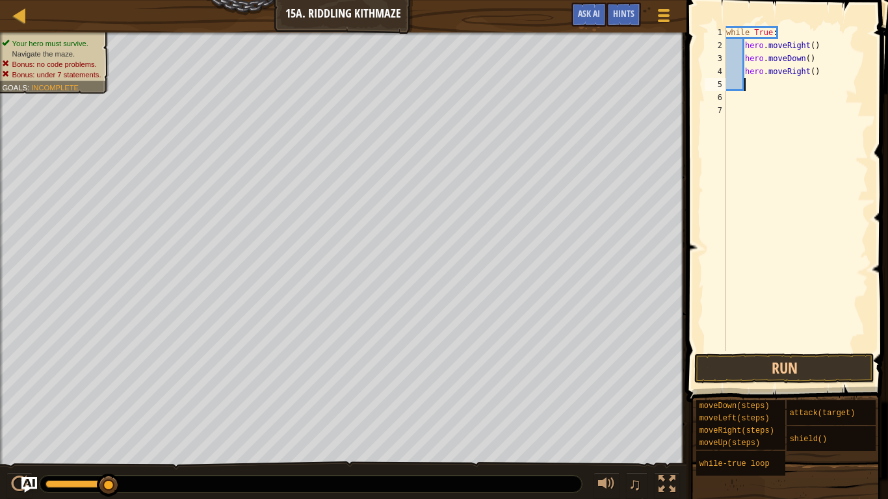
click at [813, 75] on div "while True : hero . moveRight ( ) hero . moveDown ( ) hero . moveRight ( )" at bounding box center [796, 201] width 145 height 351
type textarea "hero.moveRight(2)"
click at [789, 84] on div "while True : hero . moveRight ( ) hero . moveDown ( ) hero . moveRight ( 2 )" at bounding box center [796, 201] width 145 height 351
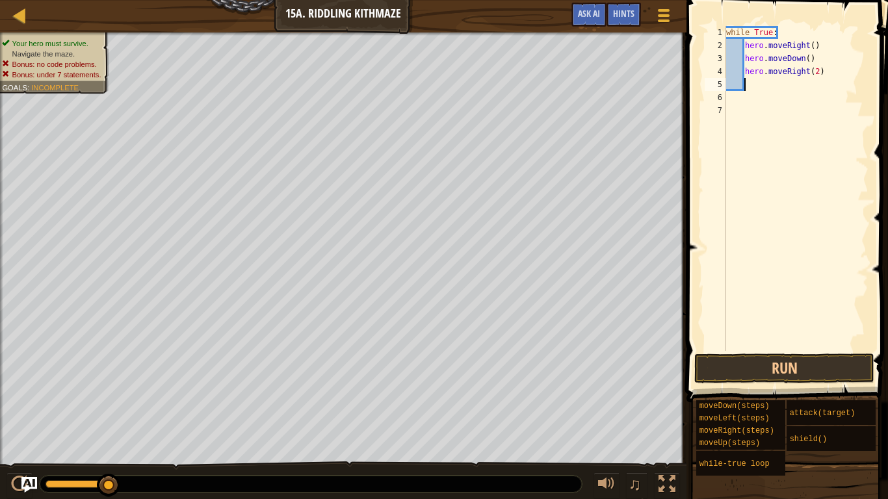
type textarea "h"
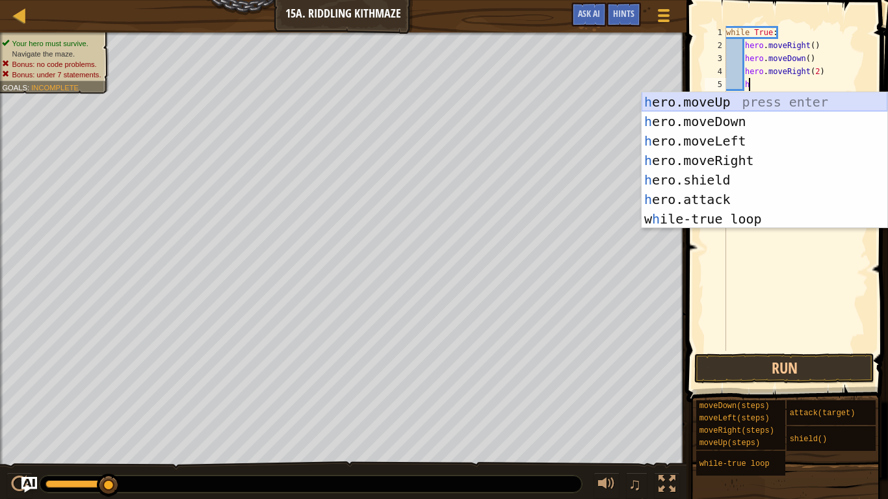
click at [736, 105] on div "h ero.moveUp press enter h ero.moveDown press enter h ero.moveLeft press enter …" at bounding box center [765, 180] width 246 height 176
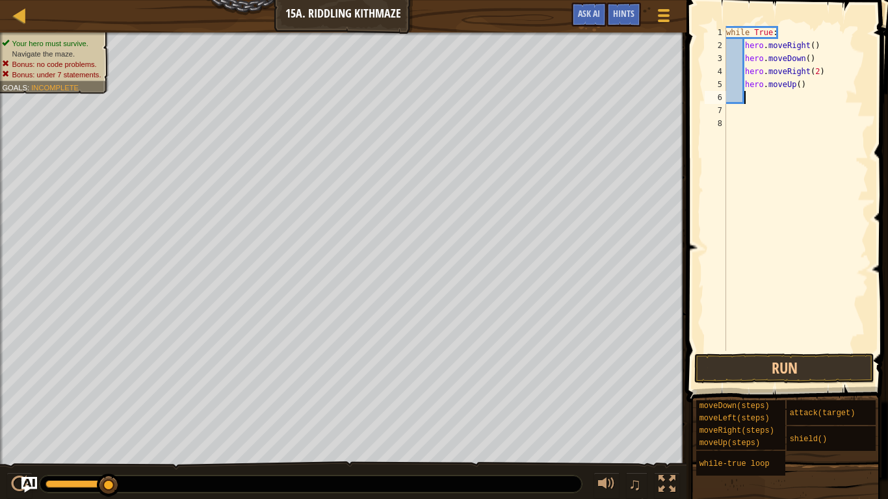
scroll to position [6, 2]
click at [797, 376] on button "Run" at bounding box center [784, 369] width 180 height 30
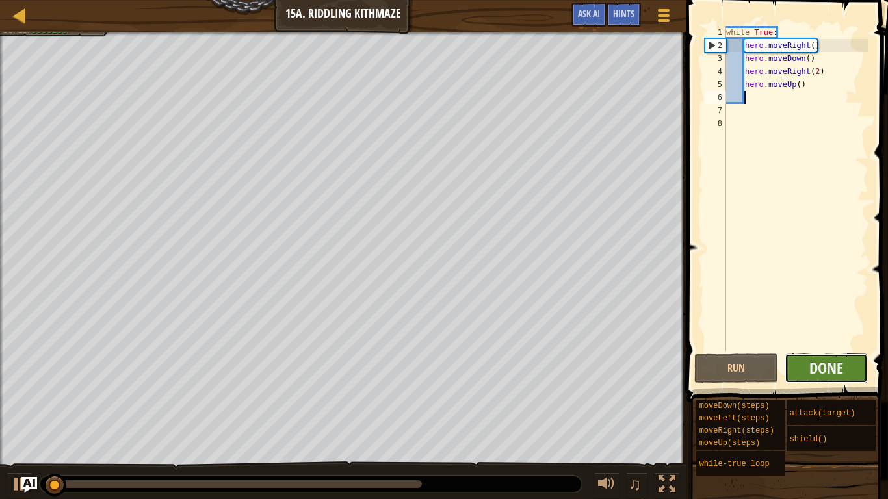
click at [798, 376] on button "Done" at bounding box center [827, 369] width 84 height 30
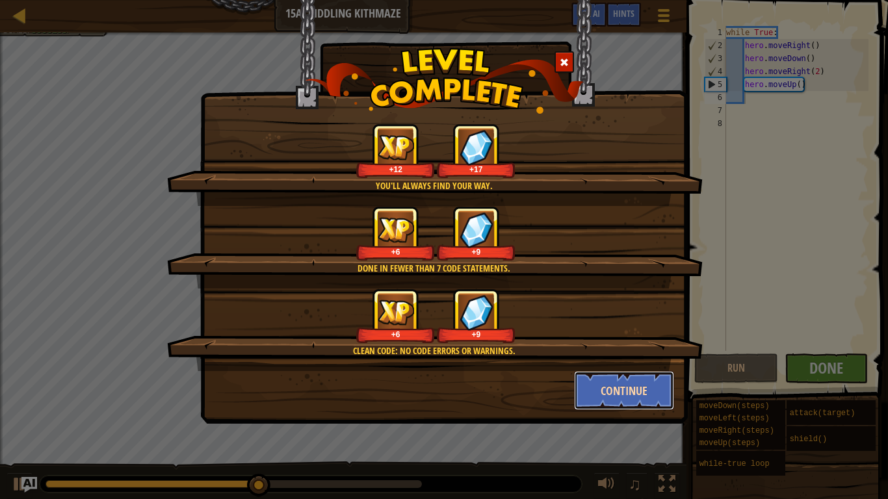
click at [586, 406] on button "Continue" at bounding box center [624, 390] width 101 height 39
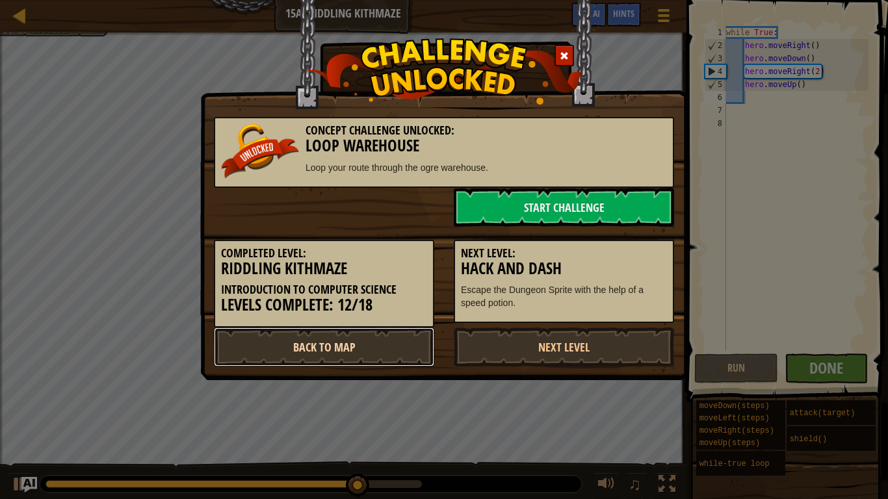
click at [330, 363] on link "Back to Map" at bounding box center [324, 347] width 220 height 39
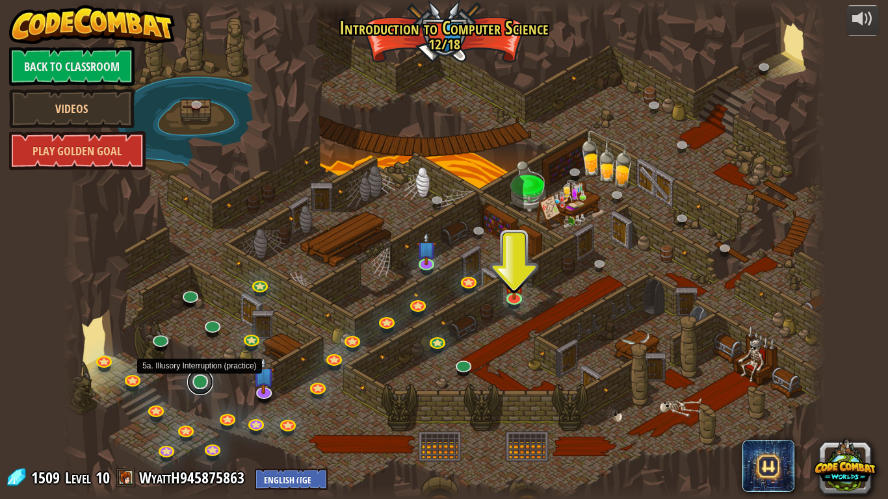
click at [198, 386] on link at bounding box center [200, 382] width 26 height 26
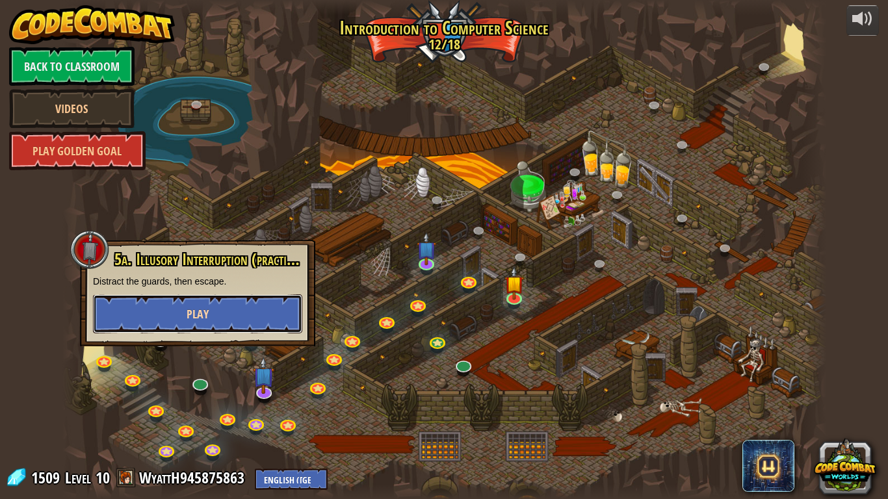
click at [182, 330] on button "Play" at bounding box center [197, 313] width 209 height 39
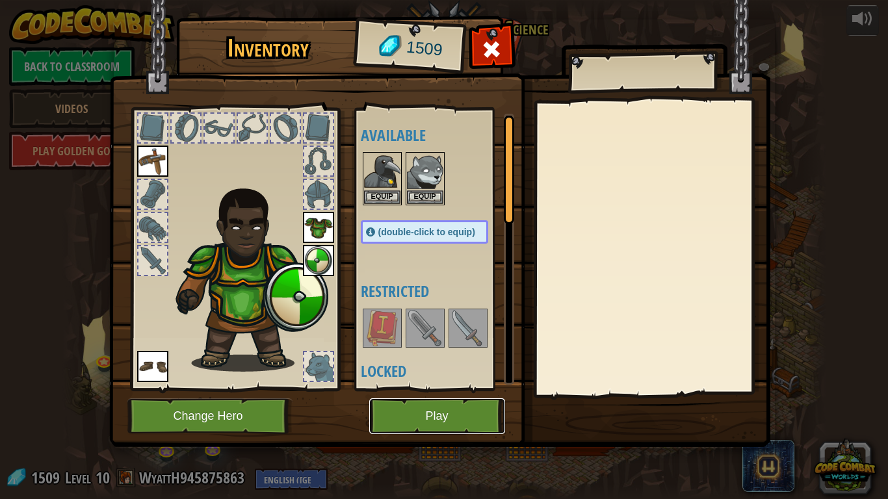
click at [442, 418] on button "Play" at bounding box center [437, 417] width 136 height 36
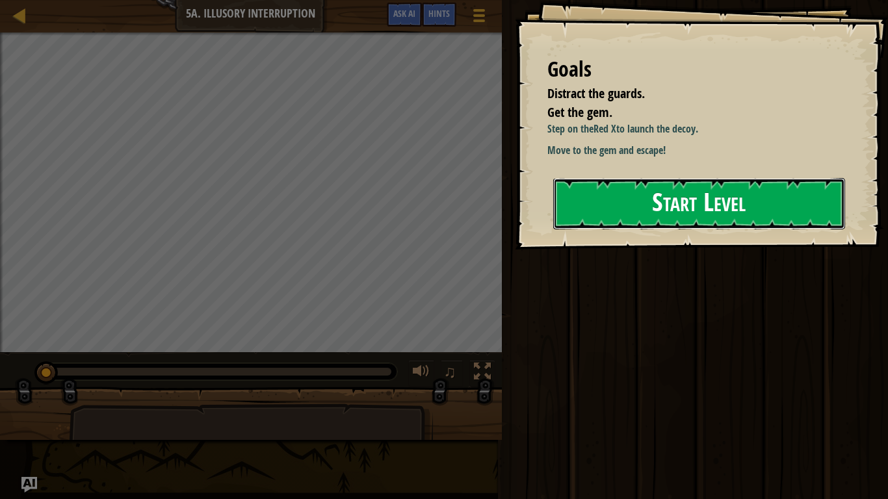
click at [662, 221] on button "Start Level" at bounding box center [699, 203] width 292 height 51
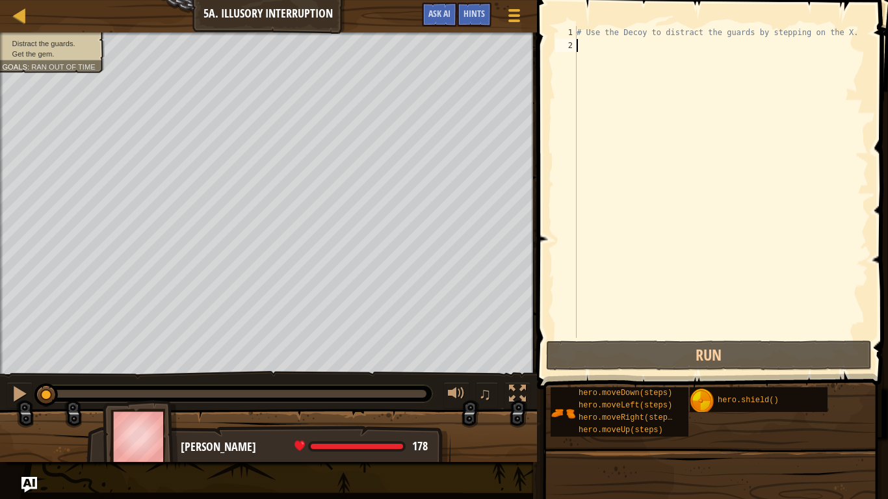
type textarea "h"
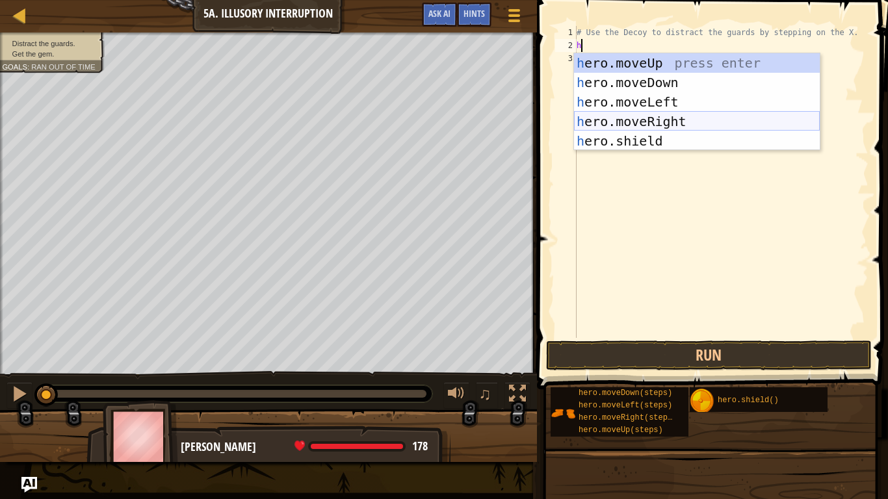
click at [672, 120] on div "h ero.moveUp press enter h ero.moveDown press enter h ero.moveLeft press enter …" at bounding box center [697, 121] width 246 height 137
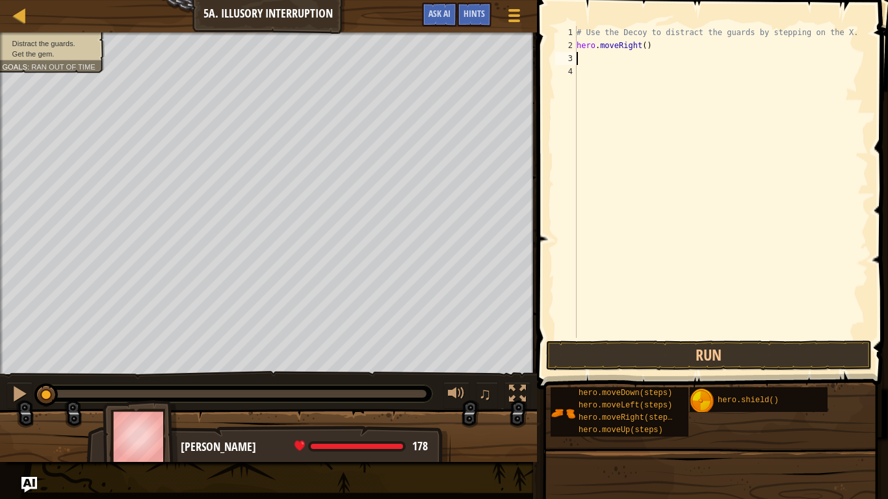
type textarea "h"
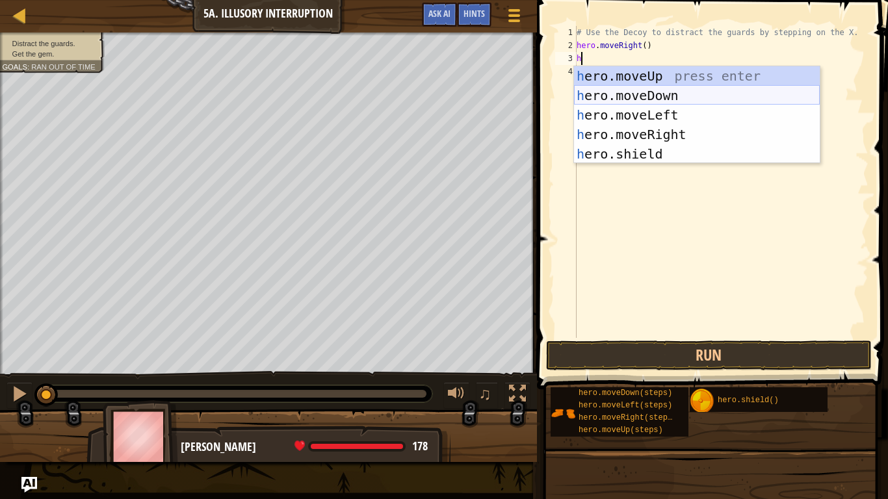
click at [647, 96] on div "h ero.moveUp press enter h ero.moveDown press enter h ero.moveLeft press enter …" at bounding box center [697, 134] width 246 height 137
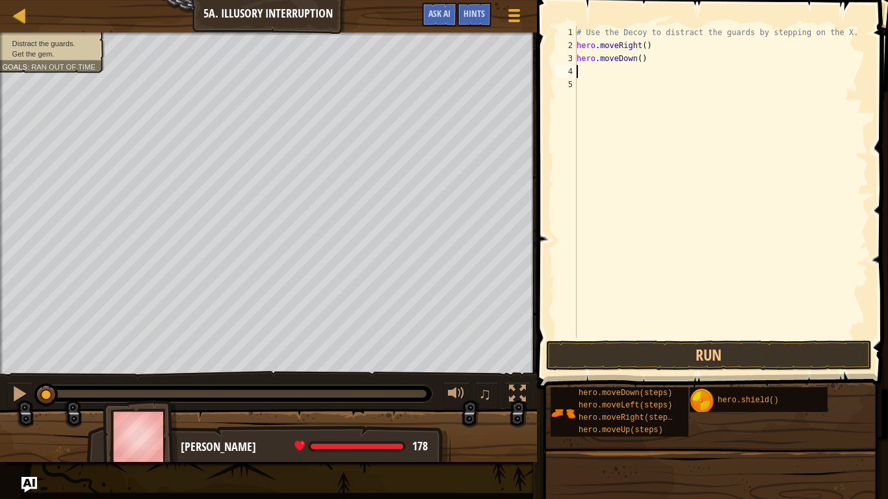
click at [641, 57] on div "# Use the Decoy to distract the guards by stepping on the X. hero . moveRight (…" at bounding box center [721, 195] width 294 height 338
type textarea "hero.moveDown(2)"
click at [620, 72] on div "# Use the Decoy to distract the guards by stepping on the X. hero . moveRight (…" at bounding box center [721, 195] width 294 height 338
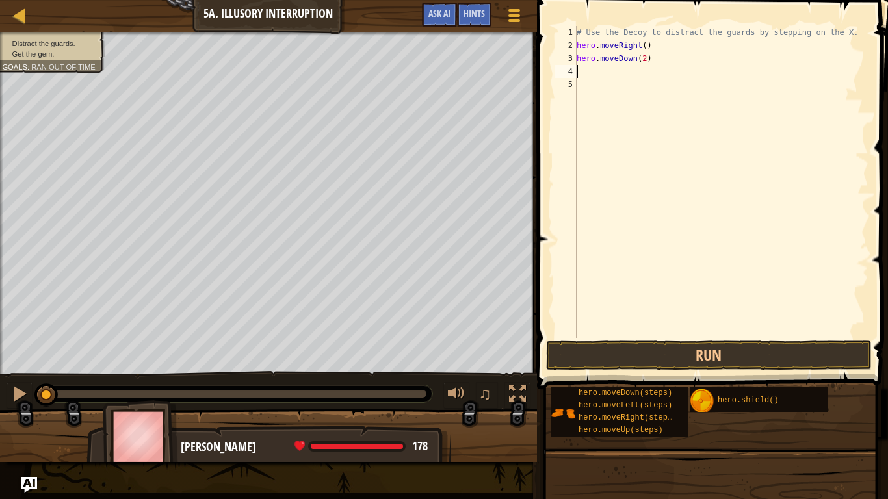
type textarea "h"
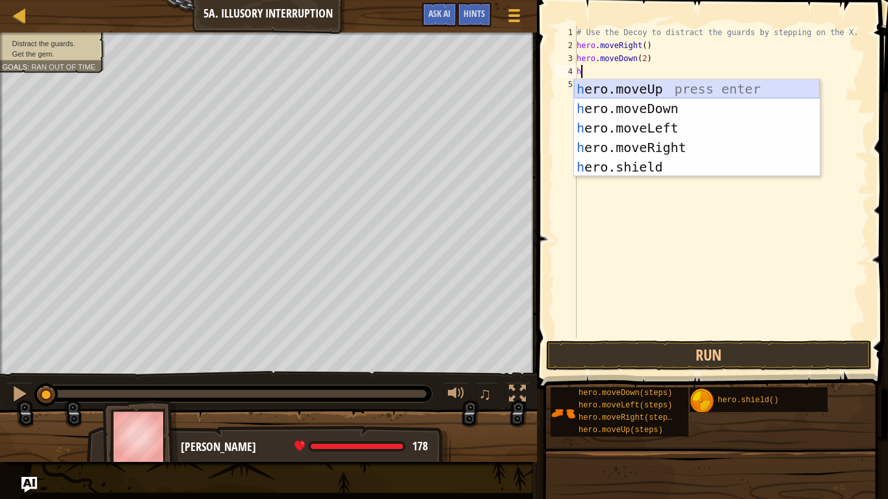
click at [632, 90] on div "h ero.moveUp press enter h ero.moveDown press enter h ero.moveLeft press enter …" at bounding box center [697, 147] width 246 height 137
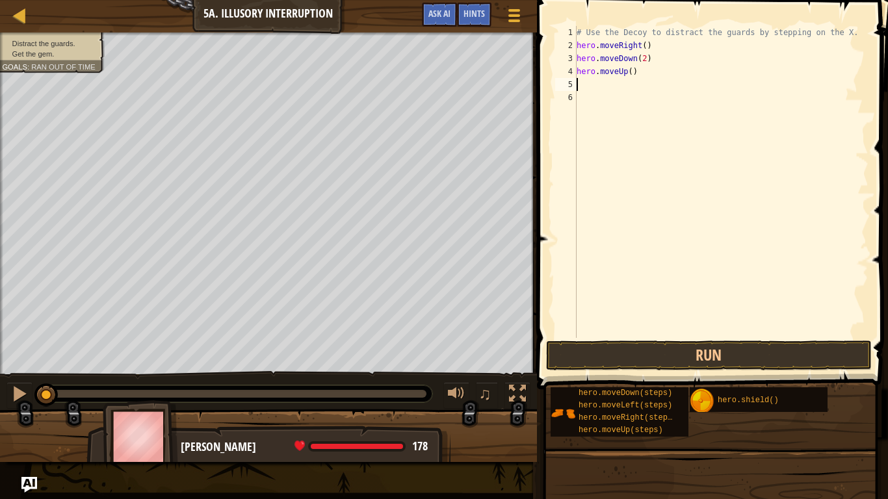
click at [631, 74] on div "# Use the Decoy to distract the guards by stepping on the X. hero . moveRight (…" at bounding box center [721, 195] width 294 height 338
click at [631, 74] on div "# Use the Decoy to distract the guards by stepping on the X. hero . moveRight (…" at bounding box center [721, 182] width 294 height 312
type textarea "hero.moveUp(2)"
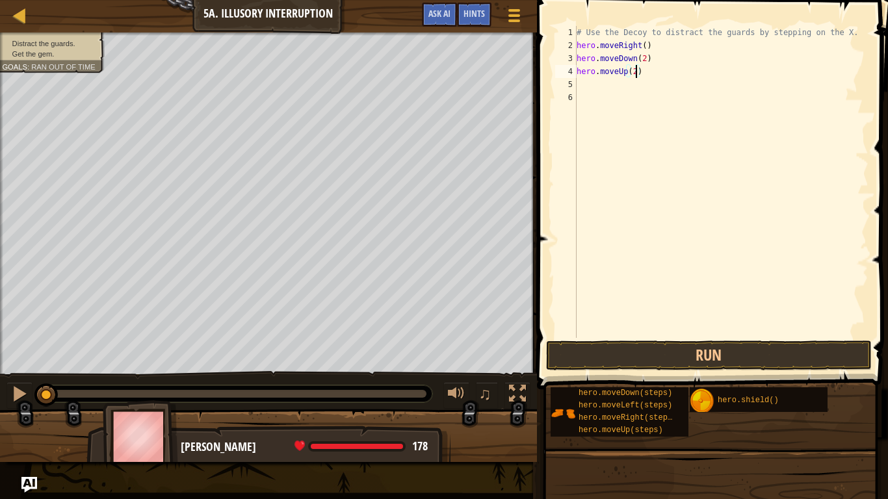
click at [611, 88] on div "# Use the Decoy to distract the guards by stepping on the X. hero . moveRight (…" at bounding box center [721, 195] width 294 height 338
type textarea "h"
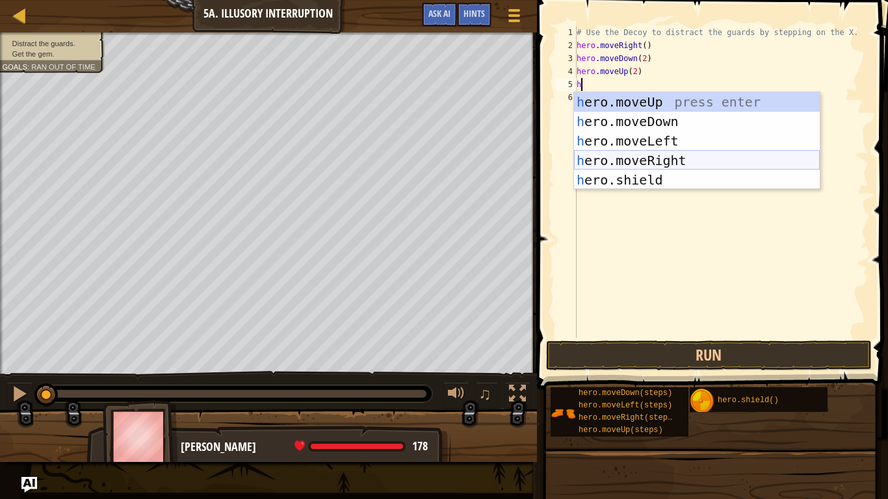
click at [653, 164] on div "h ero.moveUp press enter h ero.moveDown press enter h ero.moveLeft press enter …" at bounding box center [697, 160] width 246 height 137
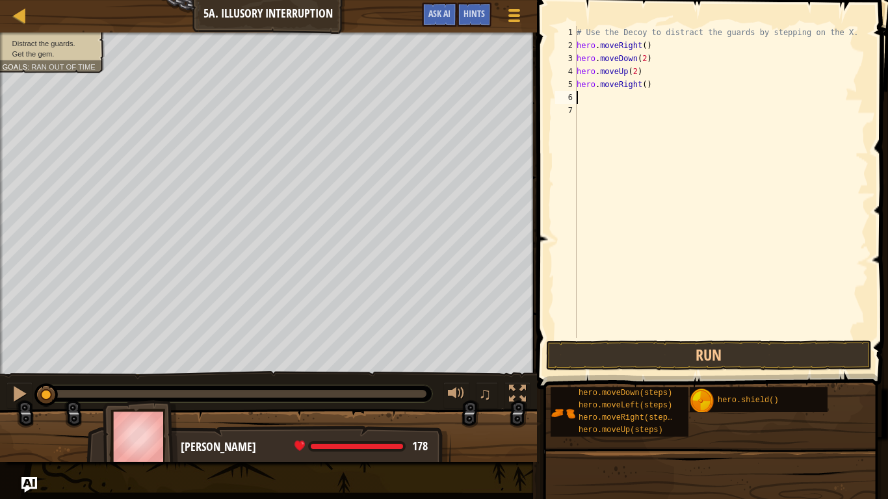
click at [647, 86] on div "# Use the Decoy to distract the guards by stepping on the X. hero . moveRight (…" at bounding box center [721, 195] width 294 height 338
click at [647, 82] on div "# Use the Decoy to distract the guards by stepping on the X. hero . moveRight (…" at bounding box center [721, 195] width 294 height 338
type textarea "hero.moveRight(4)"
click at [778, 351] on button "Run" at bounding box center [709, 356] width 326 height 30
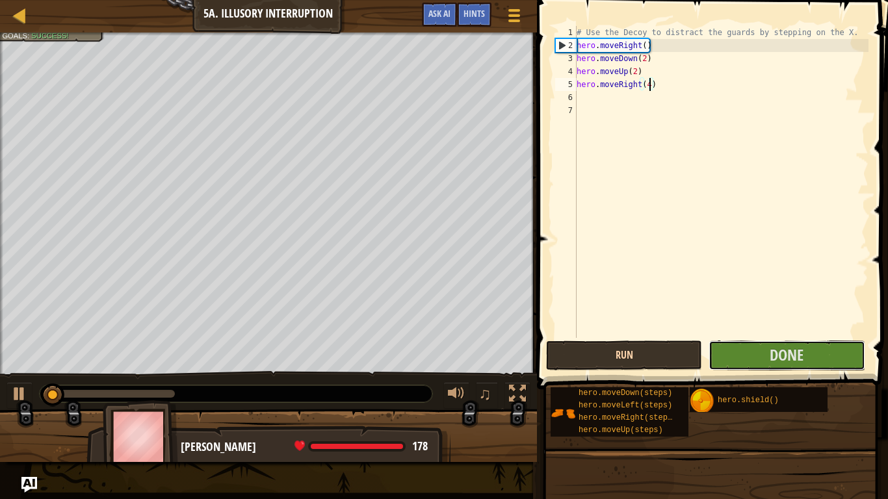
click at [778, 351] on span "Done" at bounding box center [787, 355] width 34 height 21
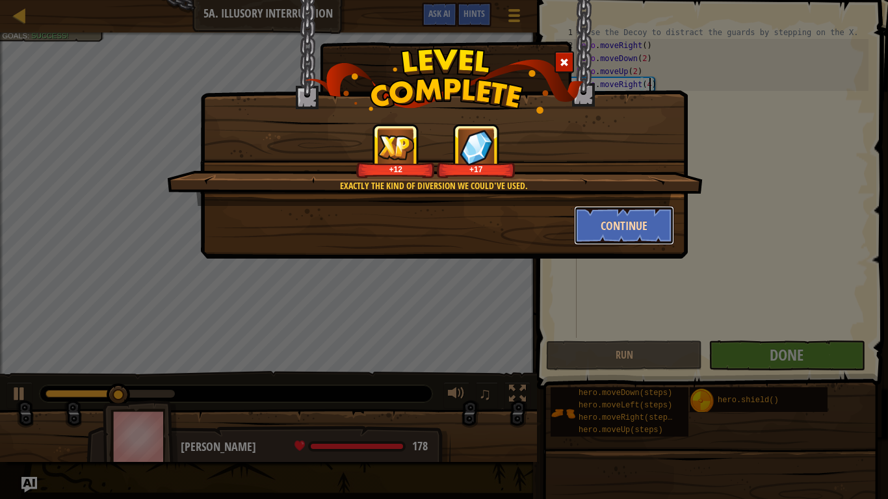
click at [597, 235] on button "Continue" at bounding box center [624, 225] width 101 height 39
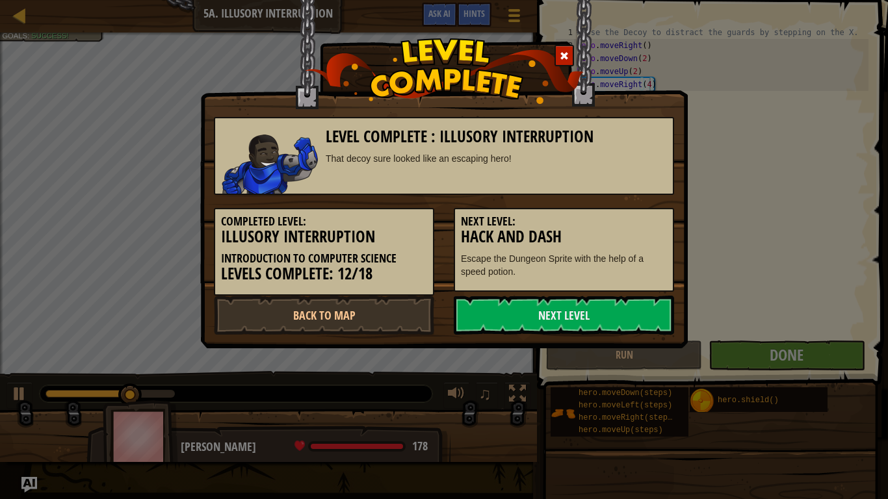
click at [598, 233] on h3 "Hack and Dash" at bounding box center [564, 237] width 206 height 18
click at [527, 324] on link "Next Level" at bounding box center [564, 315] width 220 height 39
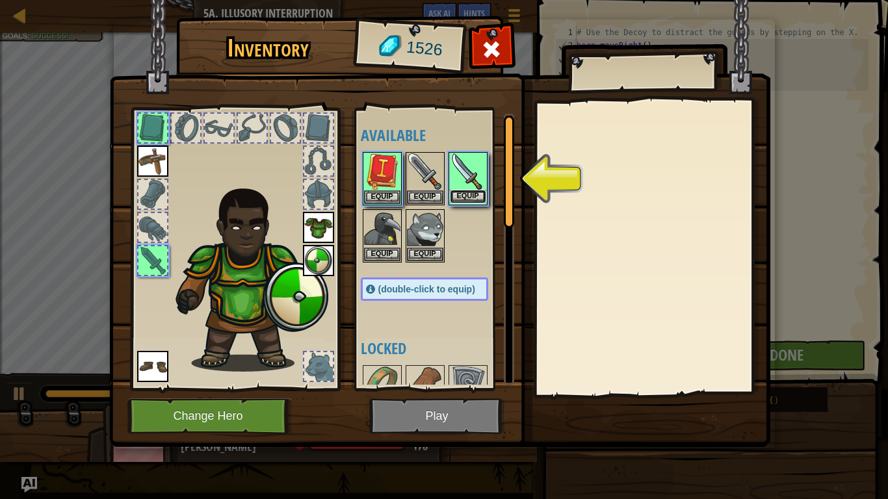
click at [466, 198] on button "Equip" at bounding box center [468, 197] width 36 height 14
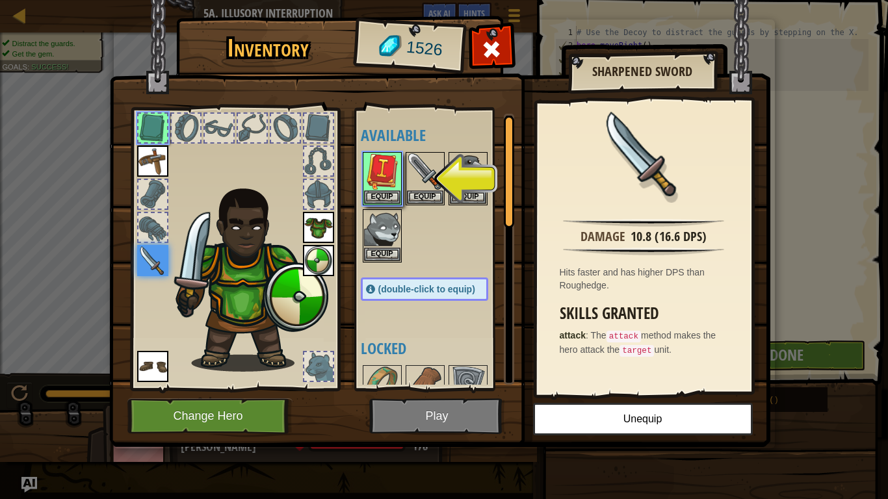
click at [464, 412] on img at bounding box center [439, 211] width 661 height 472
click at [388, 188] on img at bounding box center [382, 171] width 36 height 36
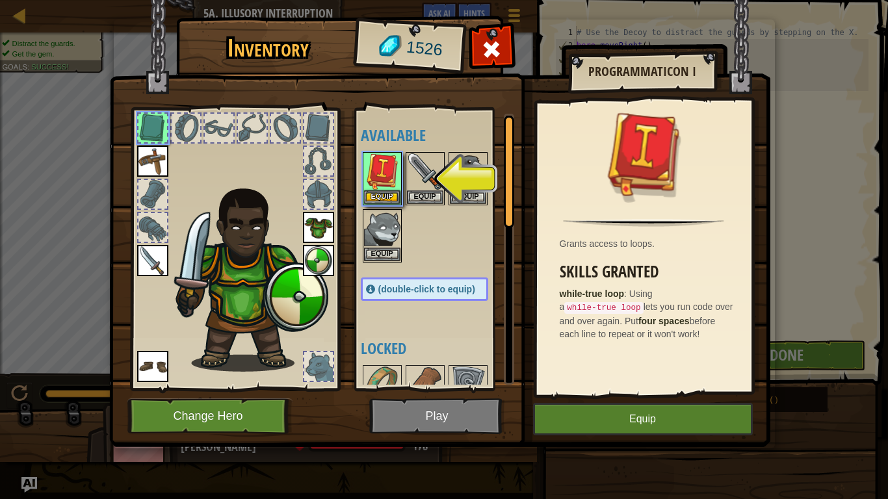
click at [457, 420] on img at bounding box center [439, 211] width 661 height 472
click at [608, 406] on button "Equip" at bounding box center [643, 419] width 220 height 33
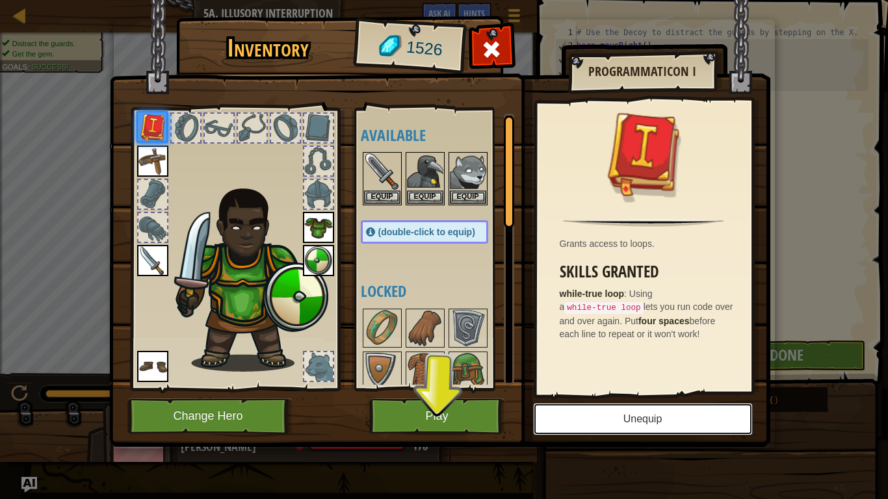
click at [612, 417] on button "Unequip" at bounding box center [643, 419] width 220 height 33
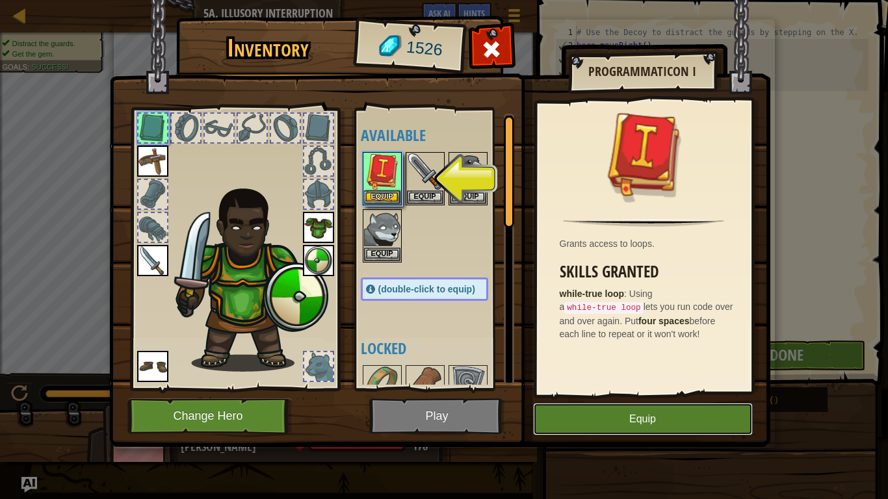
click at [576, 420] on button "Equip" at bounding box center [643, 419] width 220 height 33
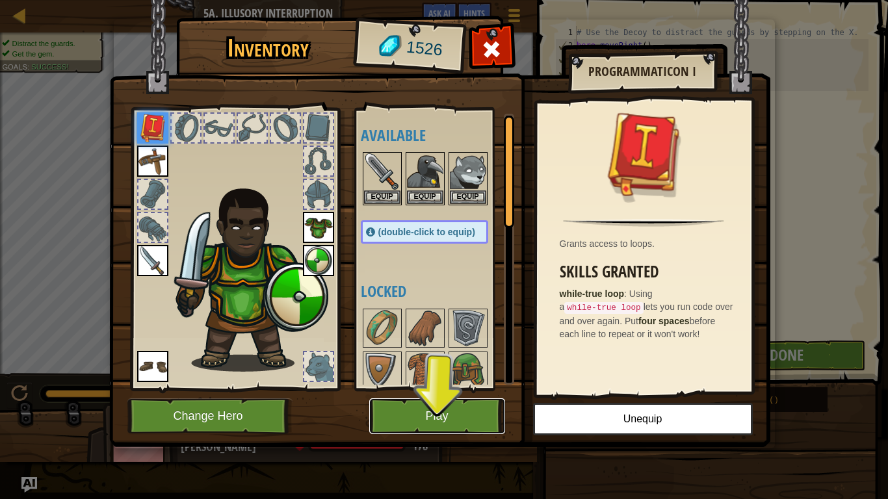
click at [457, 408] on button "Play" at bounding box center [437, 417] width 136 height 36
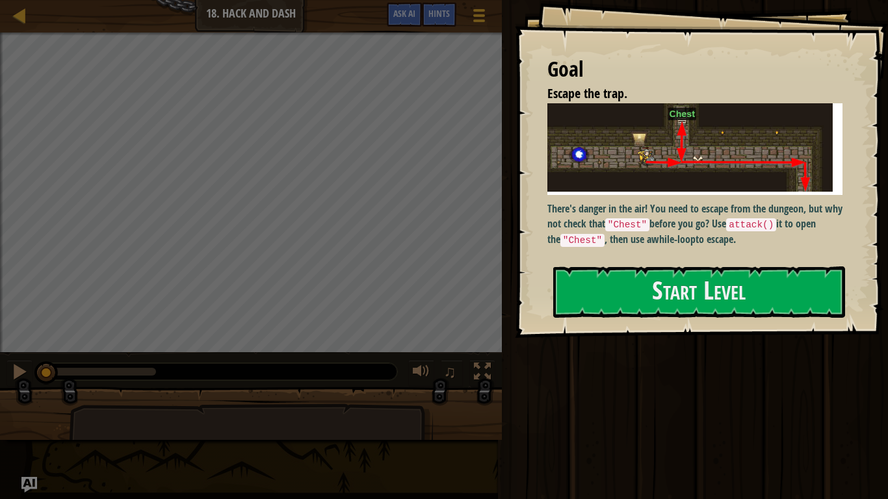
click at [111, 26] on div "Map Introduction to Computer Science 18. Hack and Dash Game Menu Done Hints Ask…" at bounding box center [251, 16] width 502 height 33
click at [29, 12] on link "Map" at bounding box center [29, 16] width 7 height 18
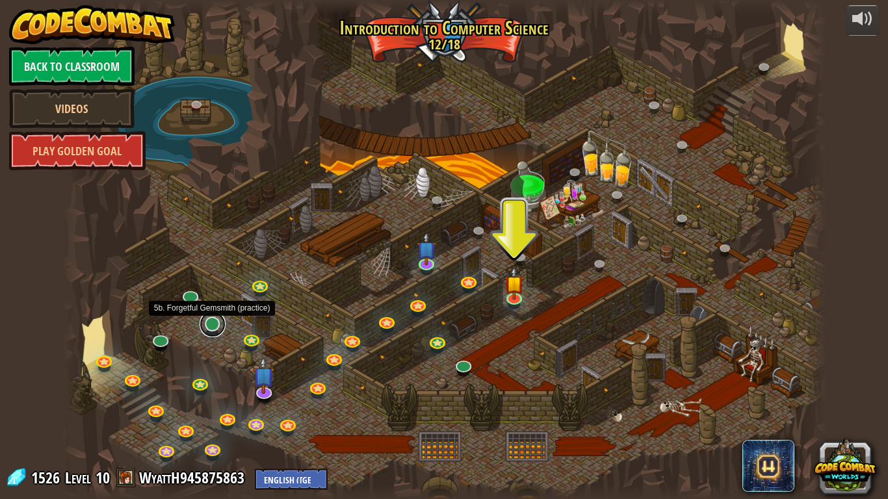
click at [209, 333] on link at bounding box center [213, 324] width 26 height 26
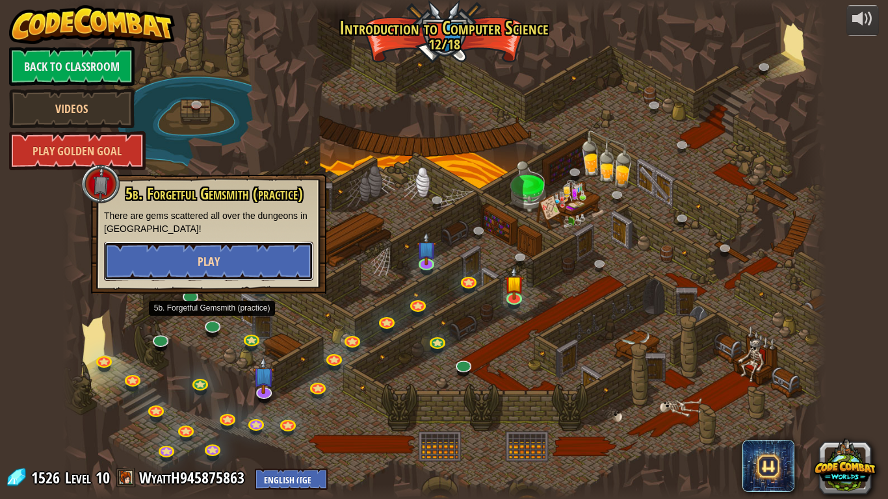
click at [283, 263] on button "Play" at bounding box center [208, 261] width 209 height 39
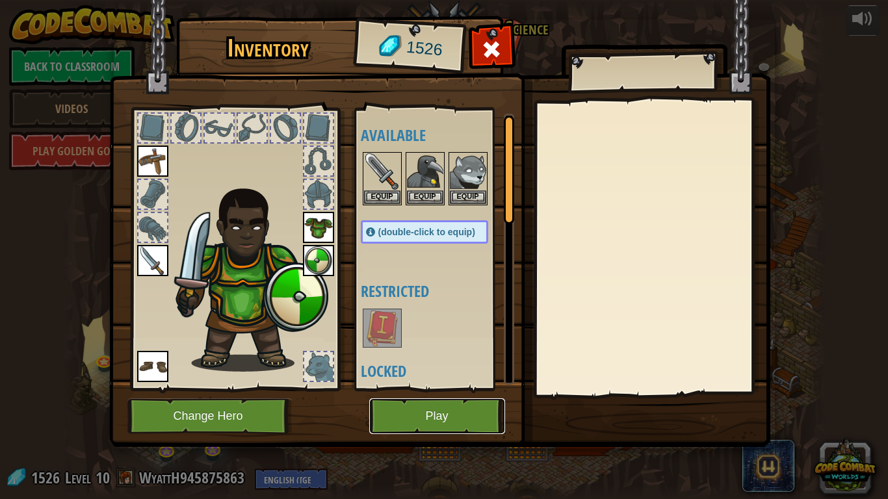
click at [458, 413] on button "Play" at bounding box center [437, 417] width 136 height 36
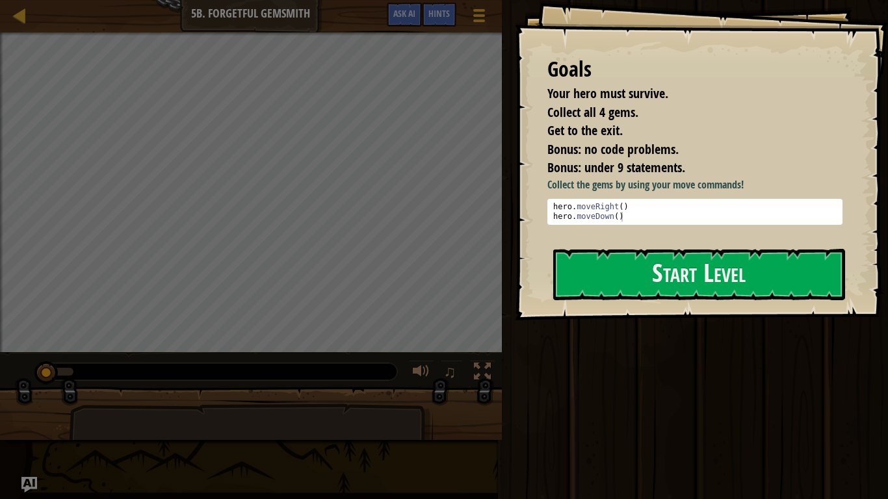
click at [675, 306] on div "Goals Your hero must survive. Collect all 4 gems. Get to the exit. Bonus: no co…" at bounding box center [701, 160] width 373 height 320
click at [677, 293] on button "Start Level" at bounding box center [699, 274] width 292 height 51
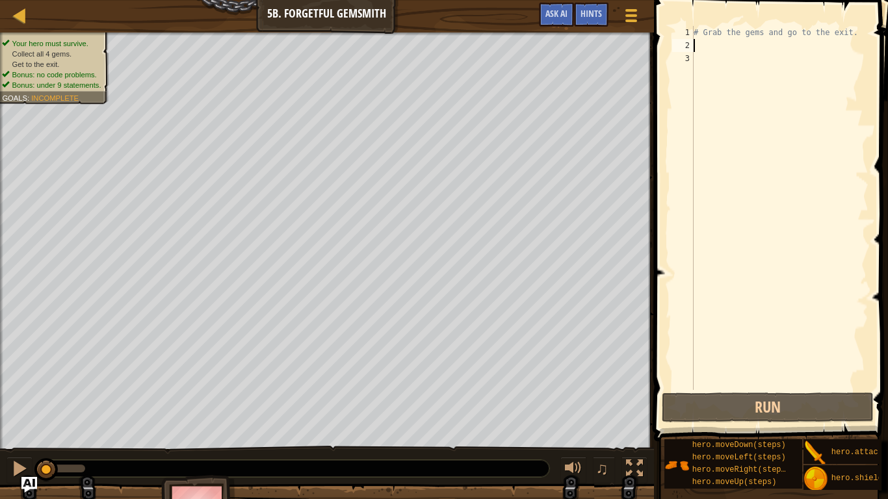
type textarea "# Grab the gems and go to the exit."
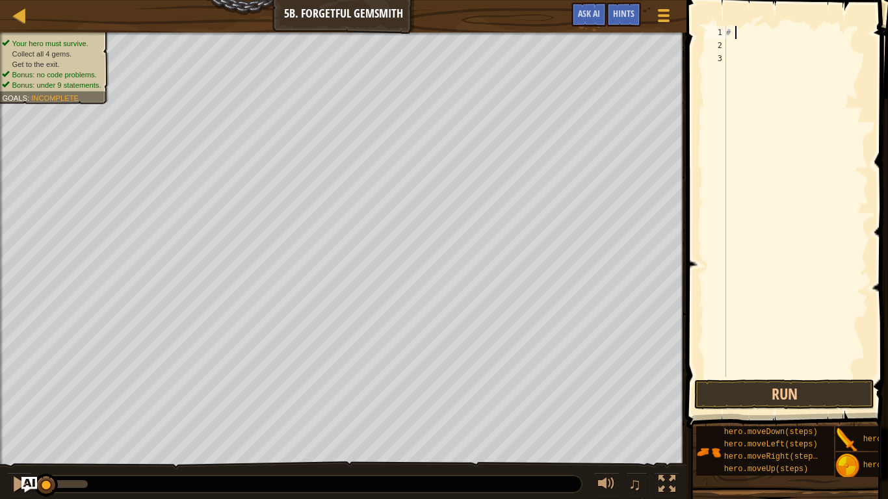
type textarea "#"
type textarea "h"
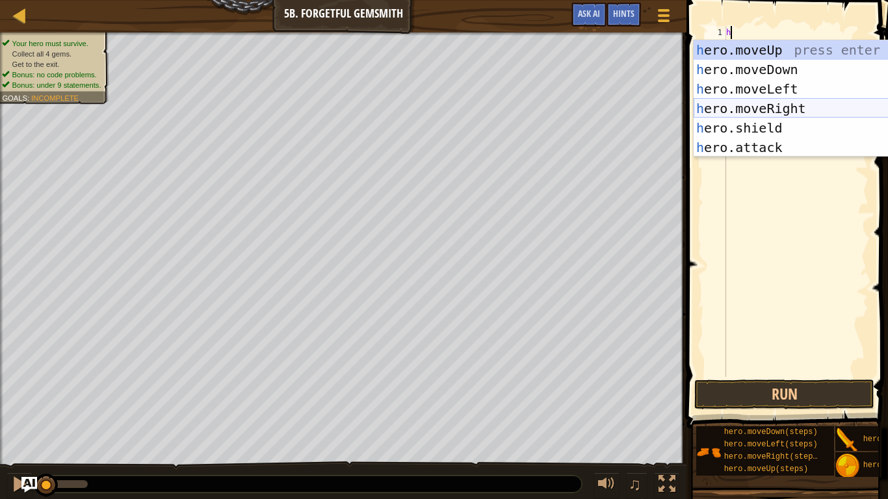
click at [789, 105] on div "h ero.moveUp press enter h ero.moveDown press enter h ero.moveLeft press enter …" at bounding box center [817, 118] width 246 height 156
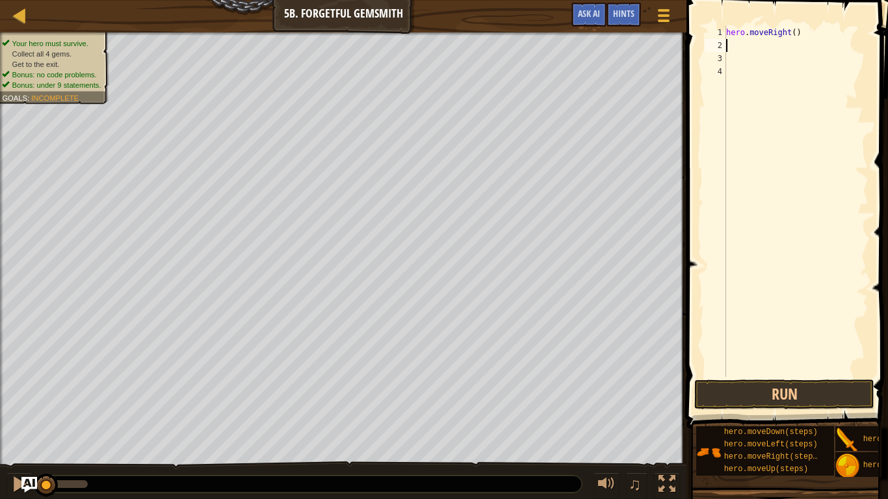
type textarea "h"
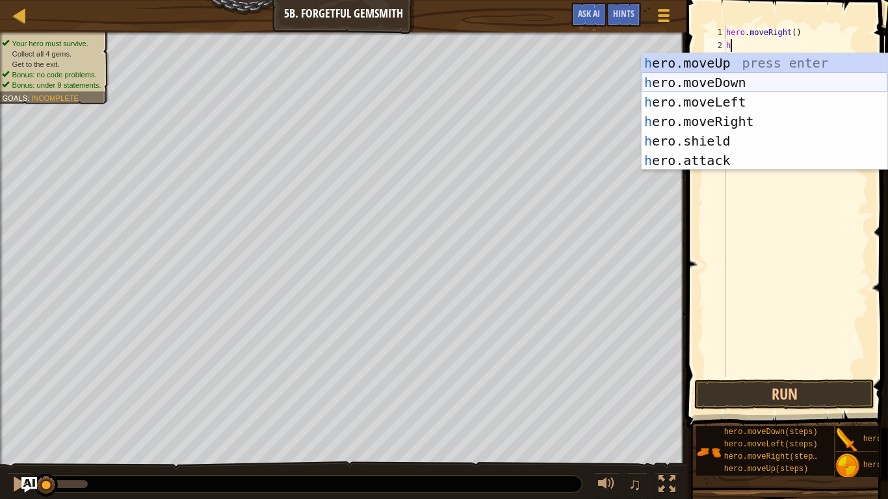
click at [734, 75] on div "h ero.moveUp press enter h ero.moveDown press enter h ero.moveLeft press enter …" at bounding box center [765, 131] width 246 height 156
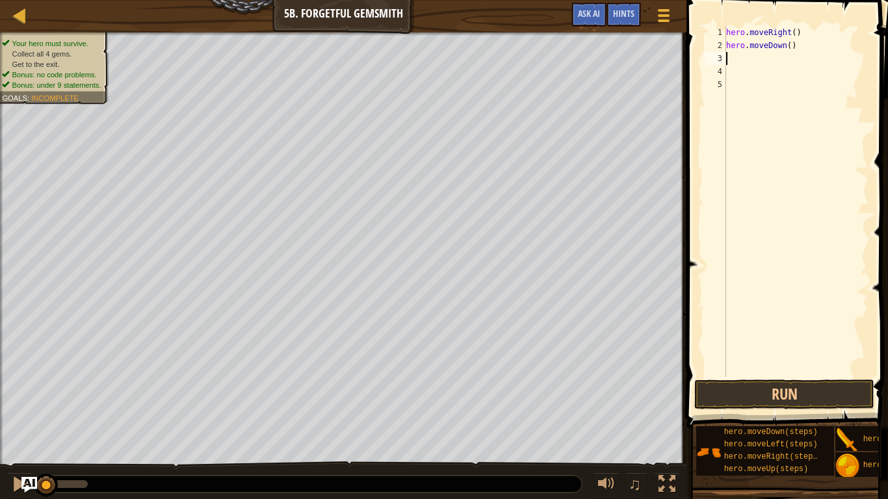
type textarea "h"
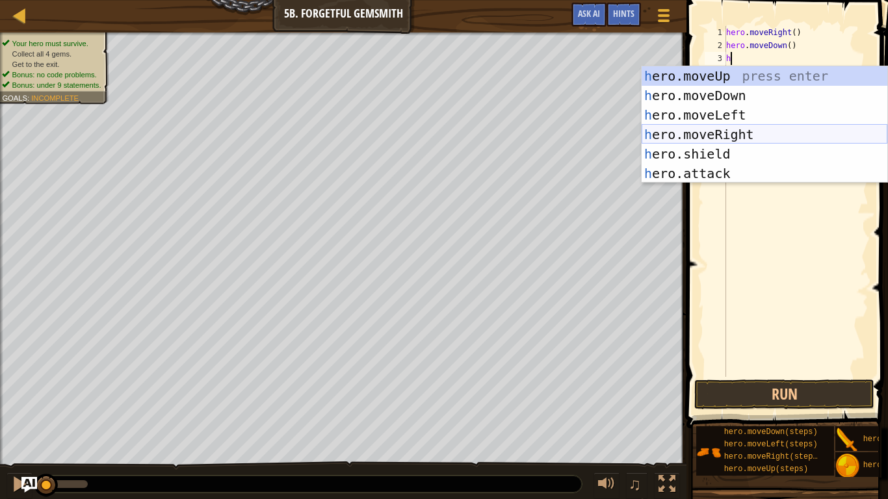
click at [742, 138] on div "h ero.moveUp press enter h ero.moveDown press enter h ero.moveLeft press enter …" at bounding box center [765, 144] width 246 height 156
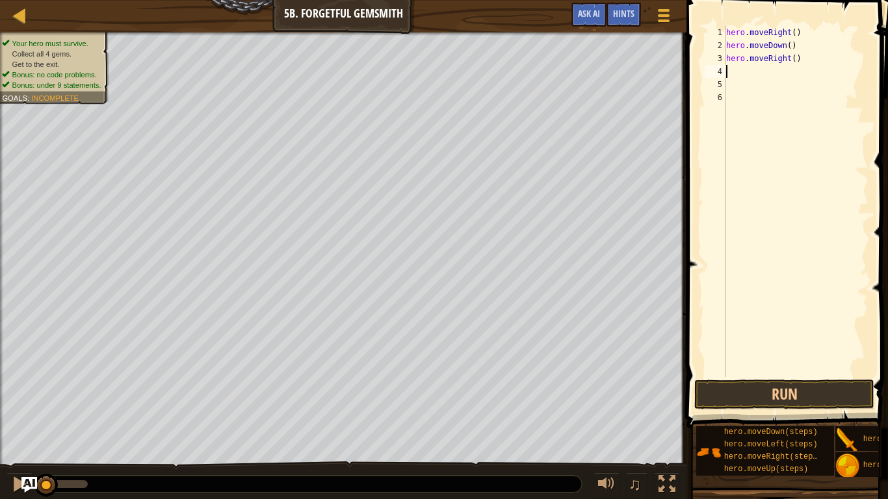
click at [795, 59] on div "hero . moveRight ( ) hero . moveDown ( ) hero . moveRight ( )" at bounding box center [796, 214] width 145 height 377
type textarea "hero.moveRight(2)"
click at [787, 69] on div "hero . moveRight ( ) hero . moveDown ( ) hero . moveRight ( 2 )" at bounding box center [796, 214] width 145 height 377
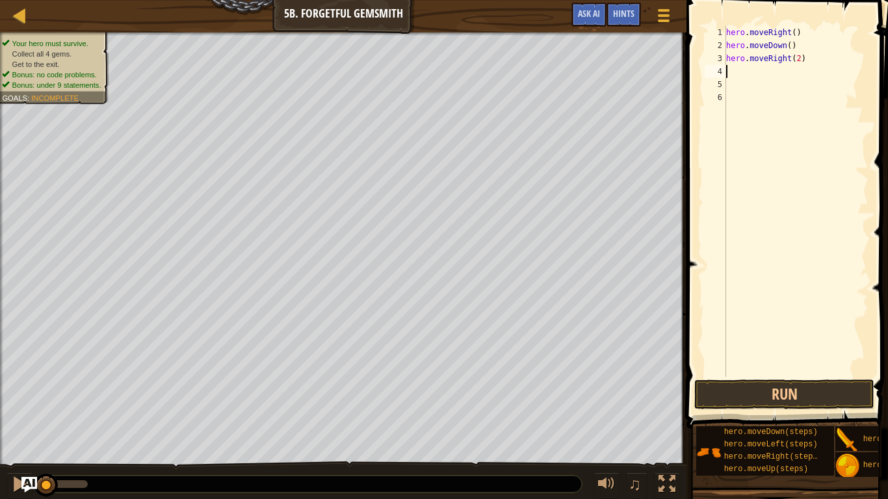
type textarea "h"
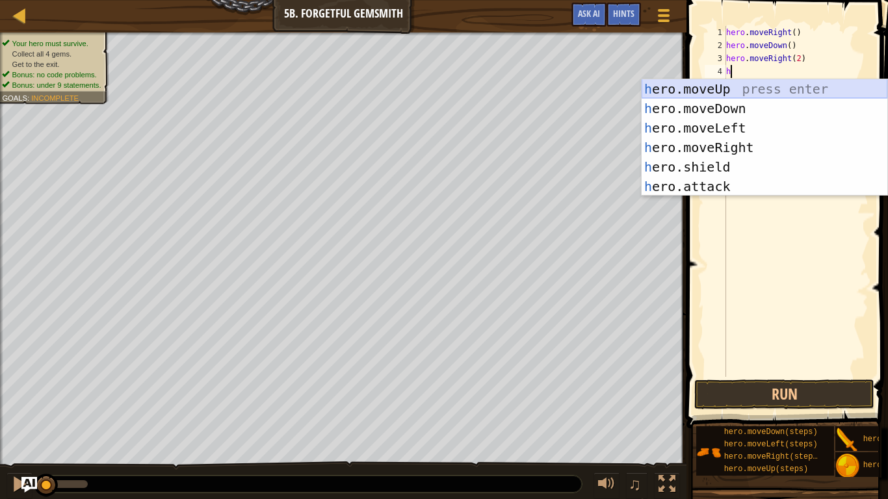
click at [746, 82] on div "h ero.moveUp press enter h ero.moveDown press enter h ero.moveLeft press enter …" at bounding box center [765, 157] width 246 height 156
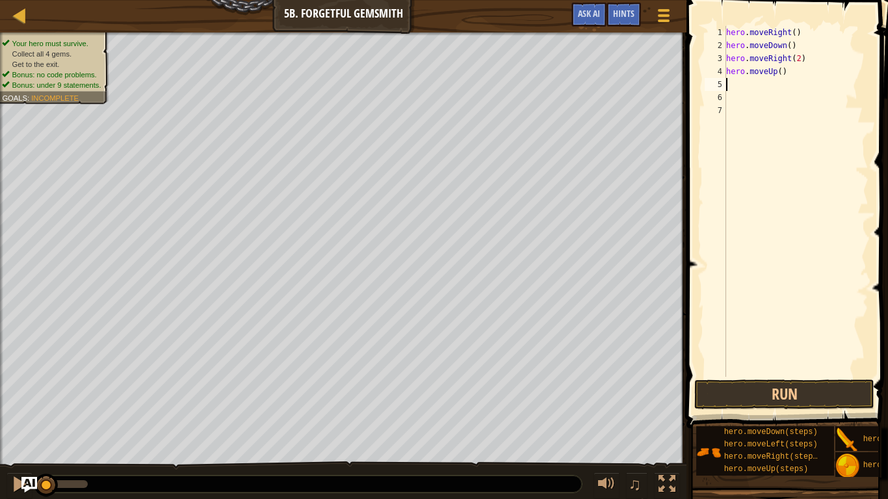
type textarea "h"
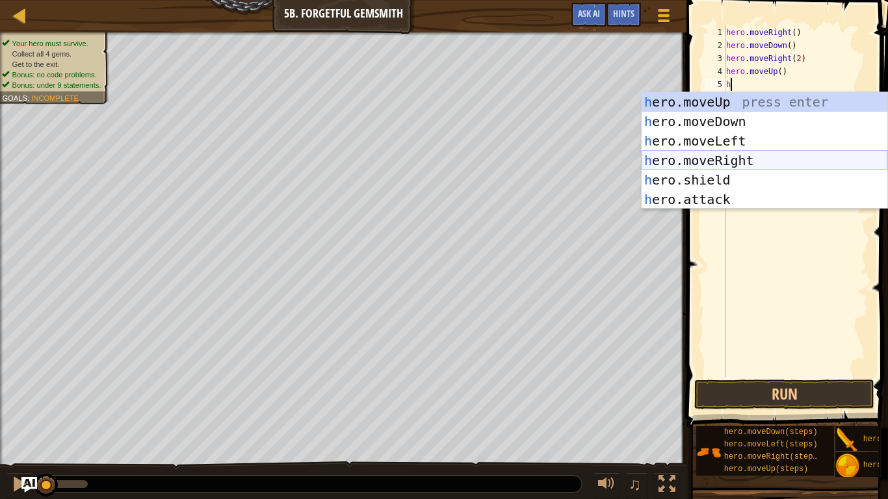
click at [748, 155] on div "h ero.moveUp press enter h ero.moveDown press enter h ero.moveLeft press enter …" at bounding box center [765, 170] width 246 height 156
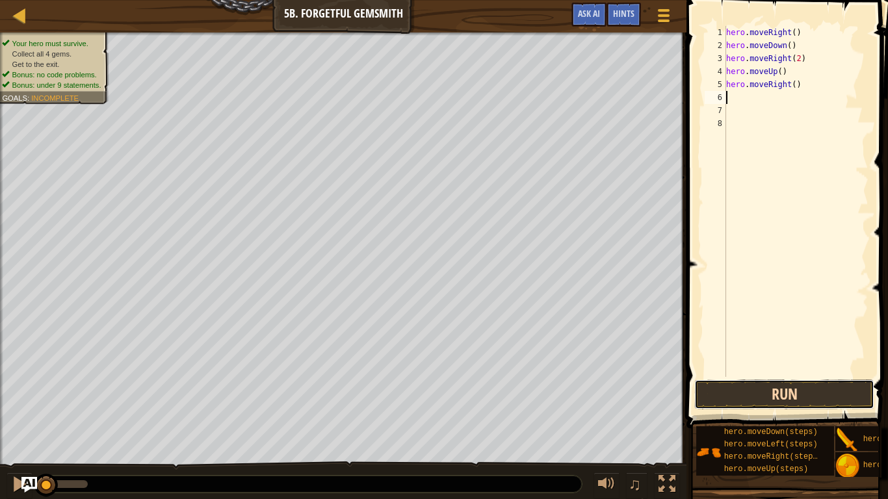
click at [760, 388] on button "Run" at bounding box center [784, 395] width 180 height 30
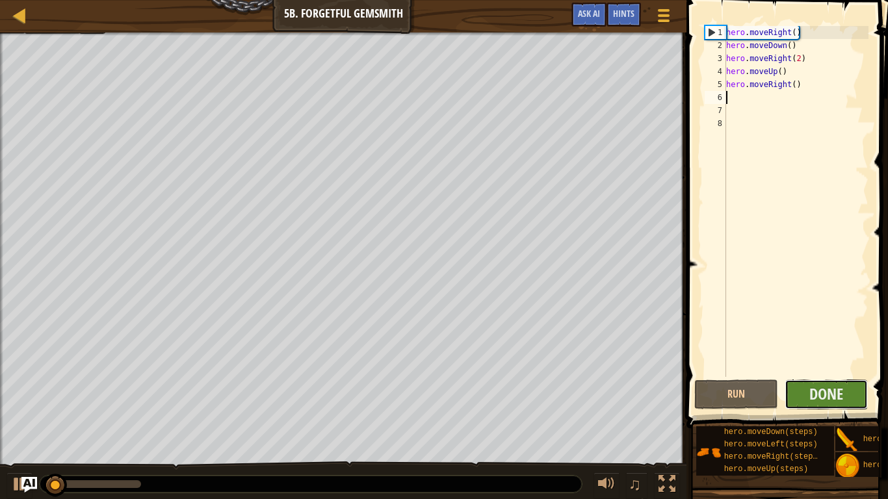
click at [802, 389] on button "Done" at bounding box center [827, 395] width 84 height 30
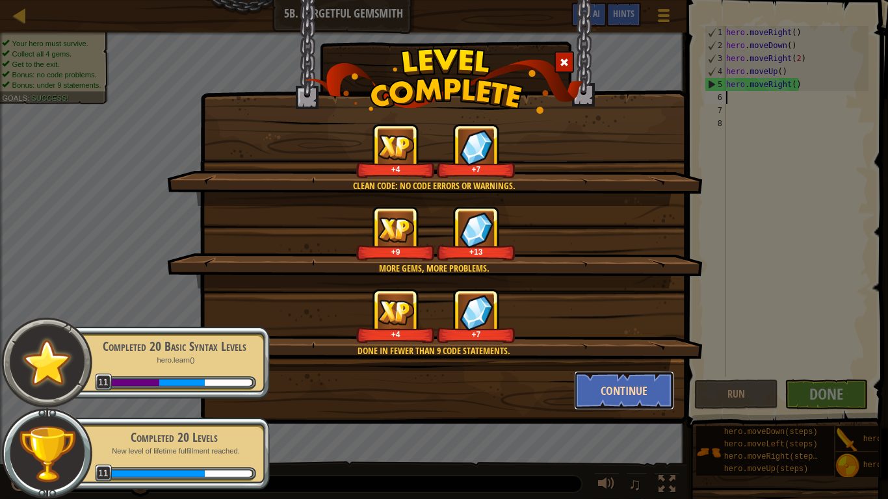
click at [663, 388] on button "Continue" at bounding box center [624, 390] width 101 height 39
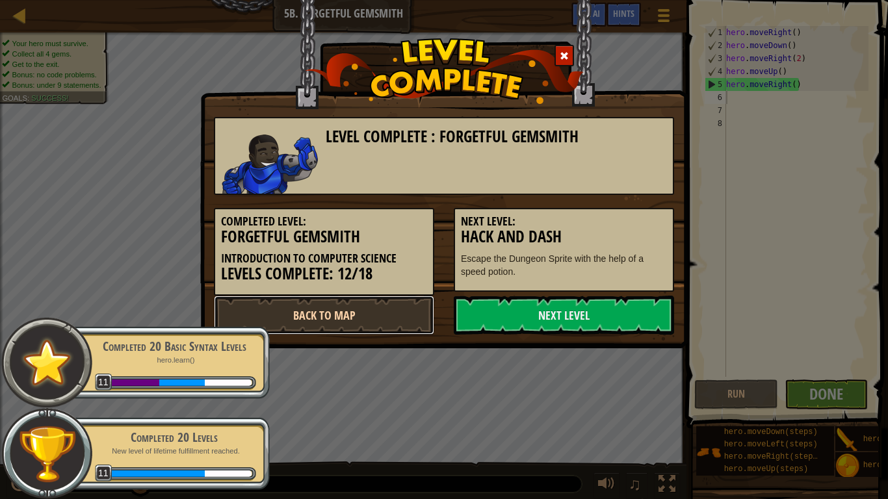
click at [380, 318] on link "Back to Map" at bounding box center [324, 315] width 220 height 39
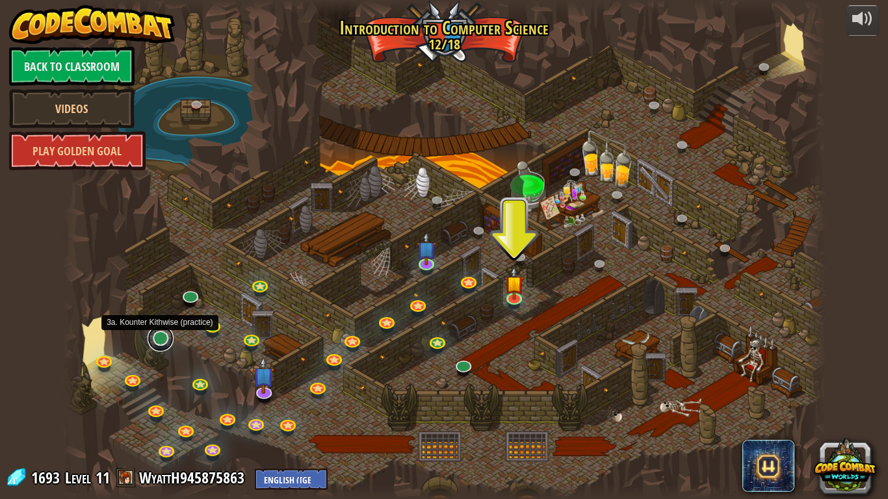
click at [158, 332] on link at bounding box center [161, 339] width 26 height 26
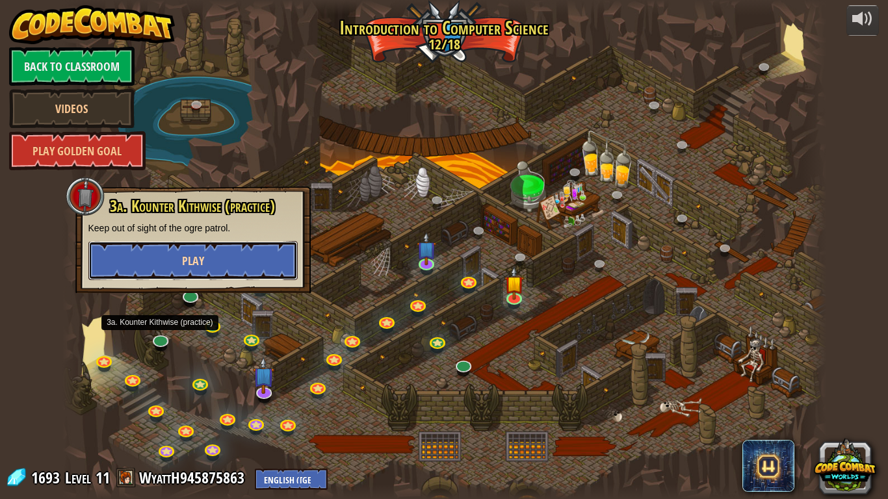
click at [157, 274] on button "Play" at bounding box center [192, 260] width 209 height 39
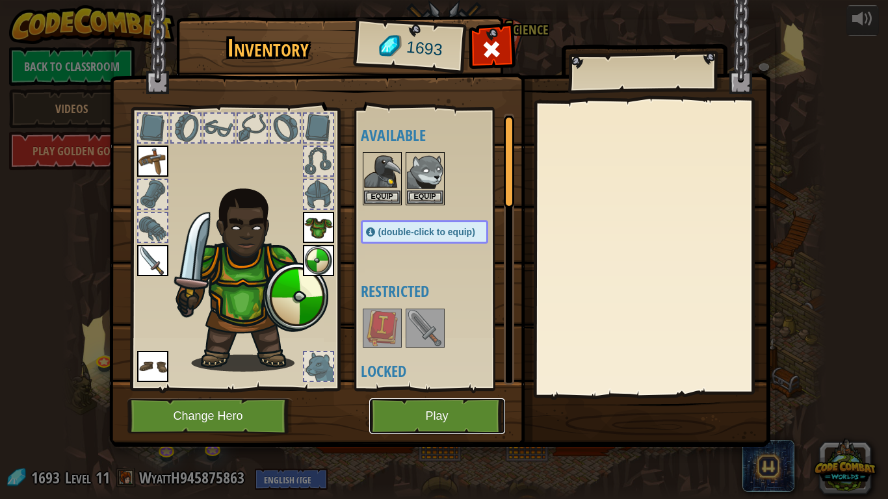
click at [456, 400] on button "Play" at bounding box center [437, 417] width 136 height 36
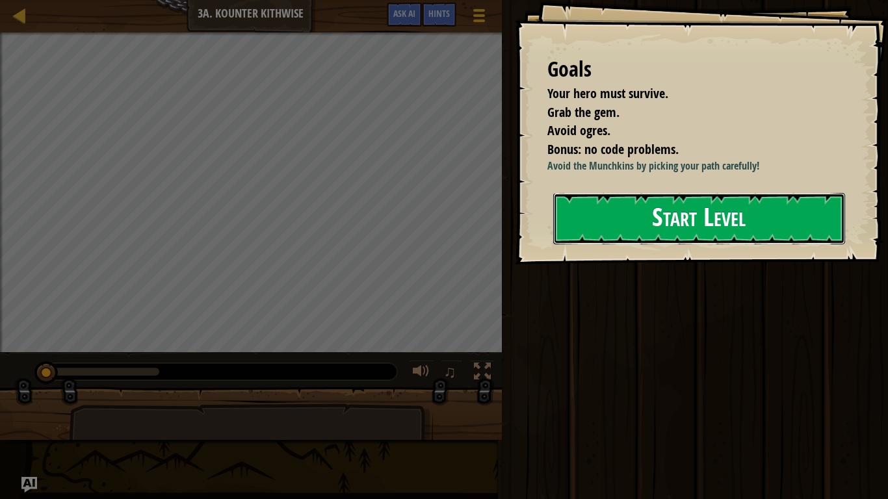
click at [741, 209] on button "Start Level" at bounding box center [699, 218] width 292 height 51
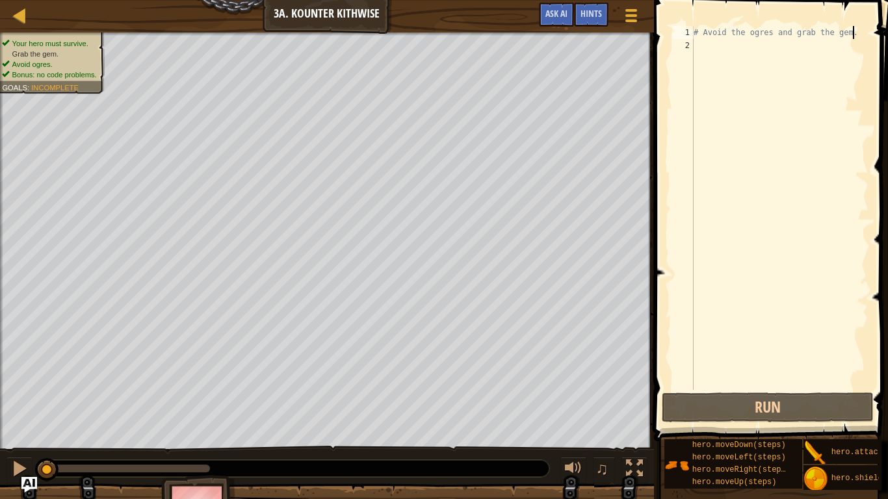
click at [853, 34] on div "# Avoid the ogres and grab the gem." at bounding box center [779, 221] width 177 height 390
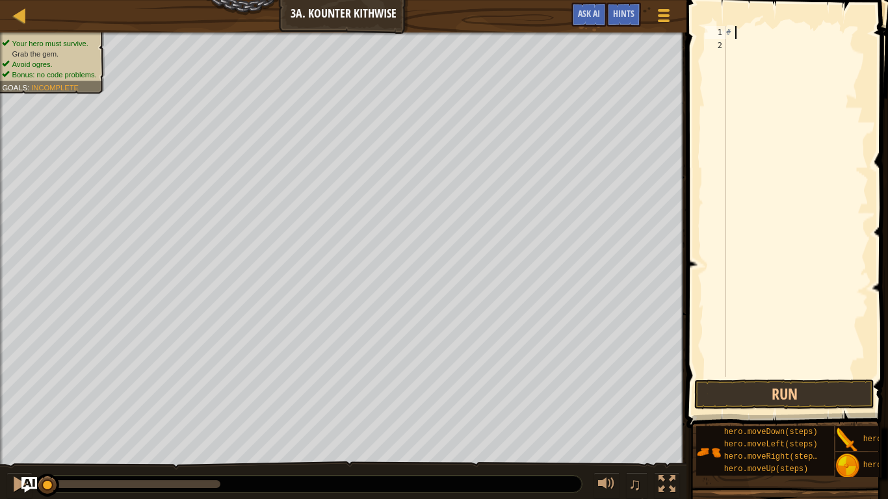
type textarea "#"
type textarea "h"
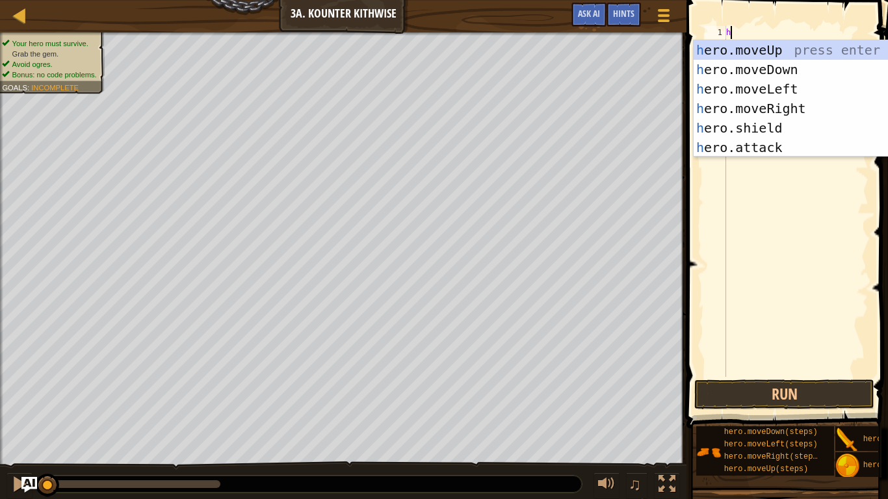
scroll to position [6, 0]
click at [798, 67] on div "h ero.moveUp press enter h ero.moveDown press enter h ero.moveLeft press enter …" at bounding box center [817, 118] width 246 height 156
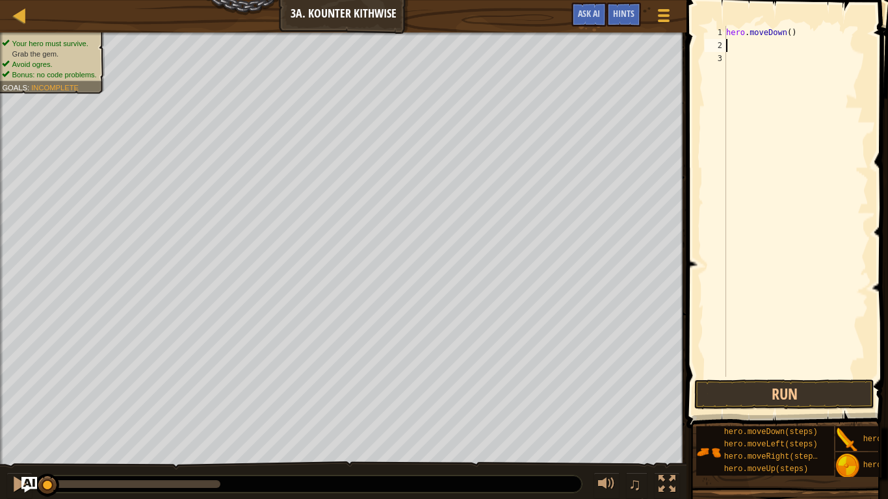
click at [789, 33] on div "hero . moveDown ( )" at bounding box center [796, 214] width 145 height 377
type textarea "hero.moveDown()"
click at [765, 43] on div "hero . moveDown ( )" at bounding box center [796, 214] width 145 height 377
type textarea "h"
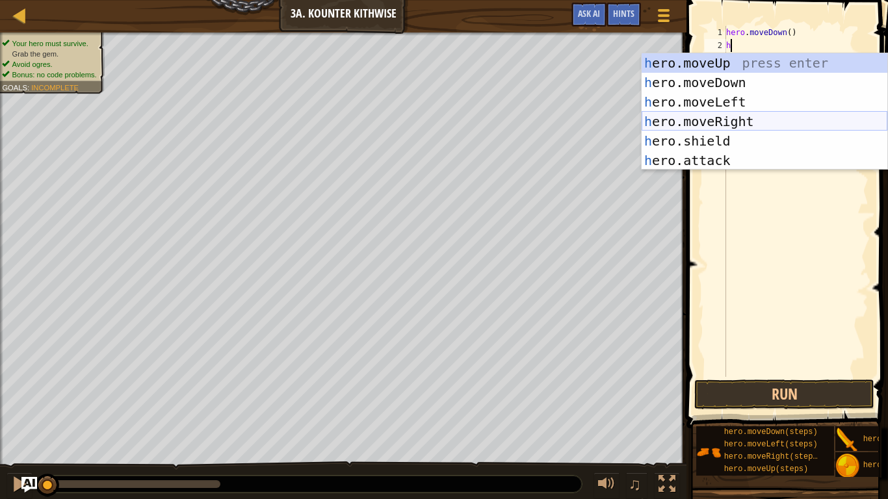
click at [742, 117] on div "h ero.moveUp press enter h ero.moveDown press enter h ero.moveLeft press enter …" at bounding box center [765, 131] width 246 height 156
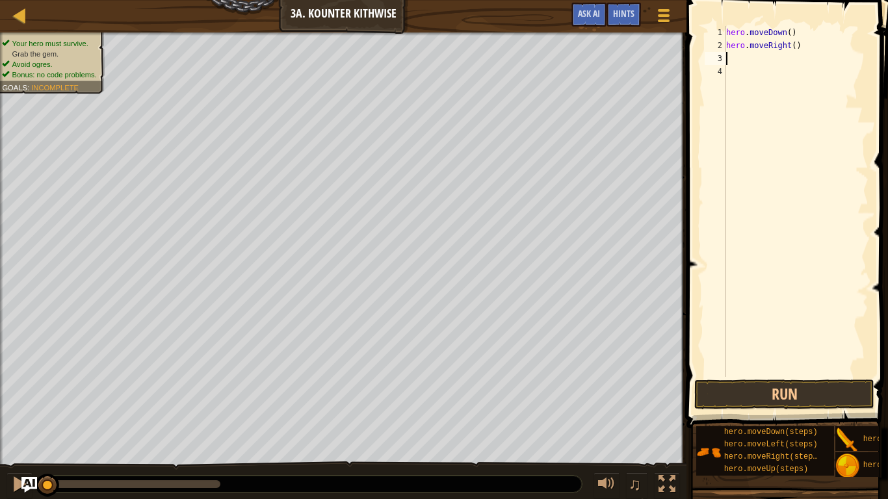
click at [793, 46] on div "hero . moveDown ( ) hero . moveRight ( )" at bounding box center [796, 214] width 145 height 377
click at [853, 393] on button "Run" at bounding box center [784, 395] width 180 height 30
click at [853, 393] on button "Running" at bounding box center [784, 395] width 180 height 30
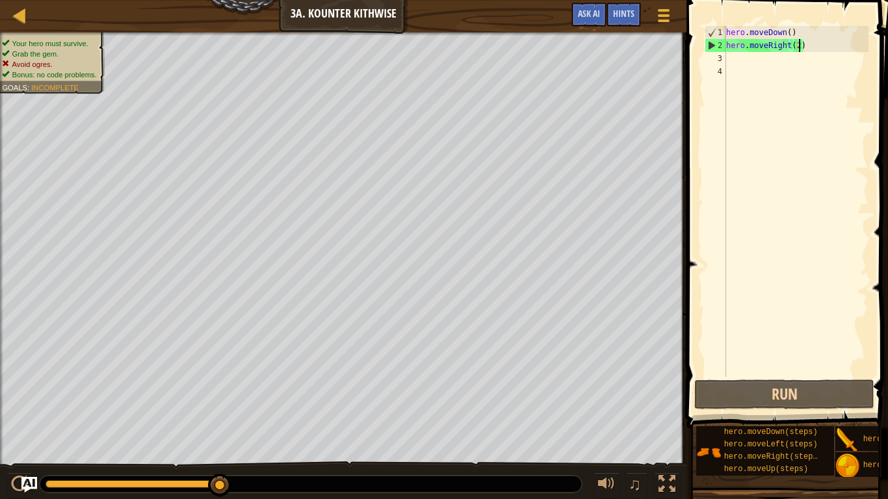
click at [789, 30] on div "hero . moveDown ( ) hero . moveRight ( 2 )" at bounding box center [796, 214] width 145 height 377
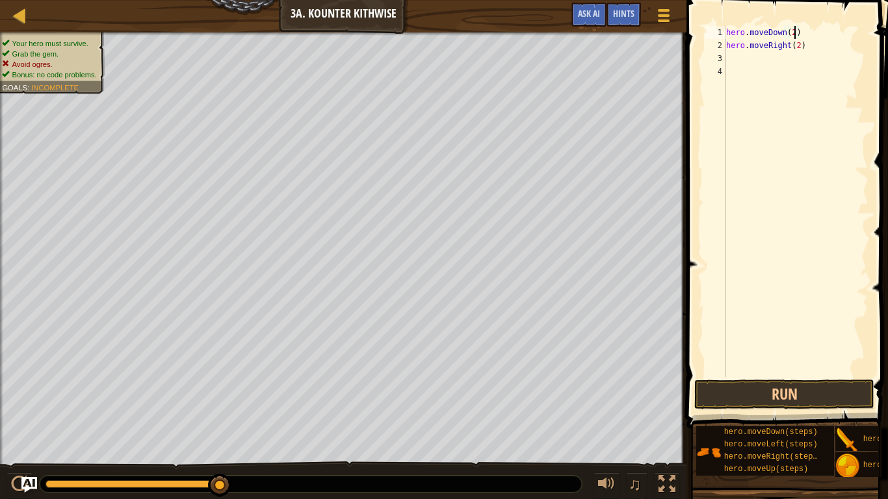
click at [807, 44] on div "hero . moveDown ( 2 ) hero . moveRight ( 2 )" at bounding box center [796, 214] width 145 height 377
type textarea "h"
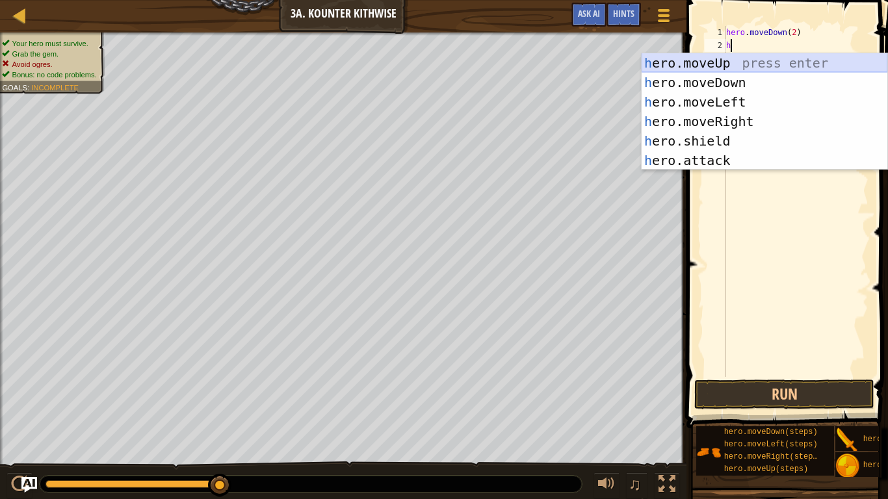
click at [734, 61] on div "h ero.moveUp press enter h ero.moveDown press enter h ero.moveLeft press enter …" at bounding box center [765, 131] width 246 height 156
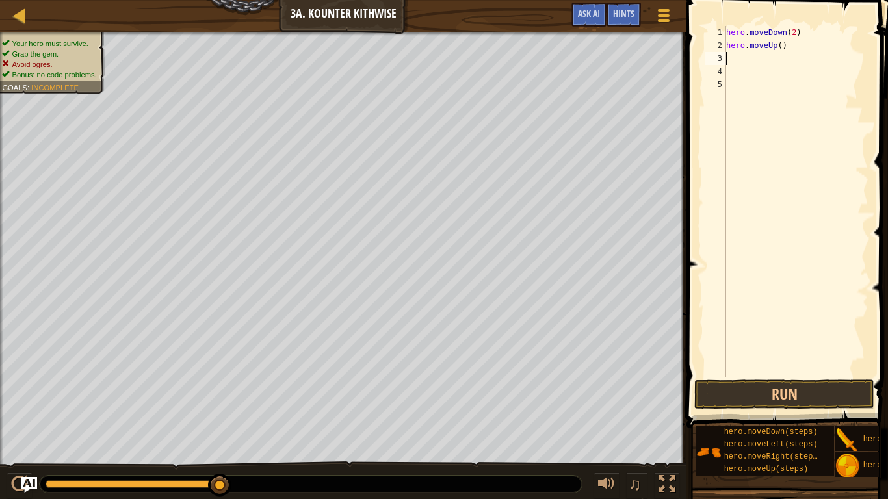
click at [779, 46] on div "hero . moveDown ( 2 ) hero . moveUp ( )" at bounding box center [796, 214] width 145 height 377
type textarea "hero.moveUp()"
click at [759, 57] on div "hero . moveDown ( 2 ) hero . moveUp ( )" at bounding box center [796, 214] width 145 height 377
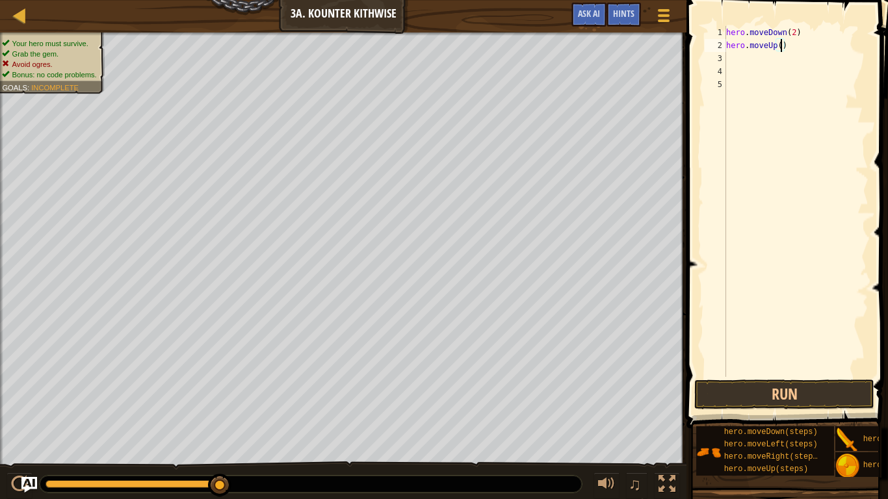
scroll to position [6, 0]
type textarea "h"
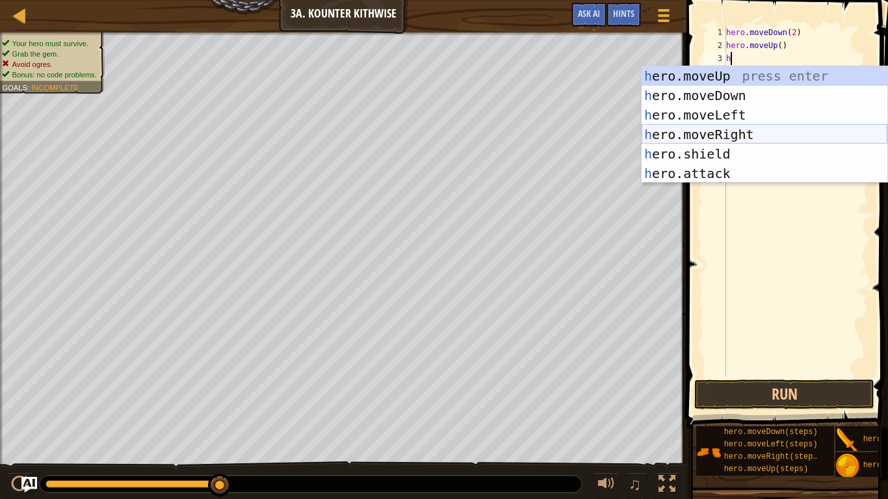
click at [738, 137] on div "h ero.moveUp press enter h ero.moveDown press enter h ero.moveLeft press enter …" at bounding box center [765, 144] width 246 height 156
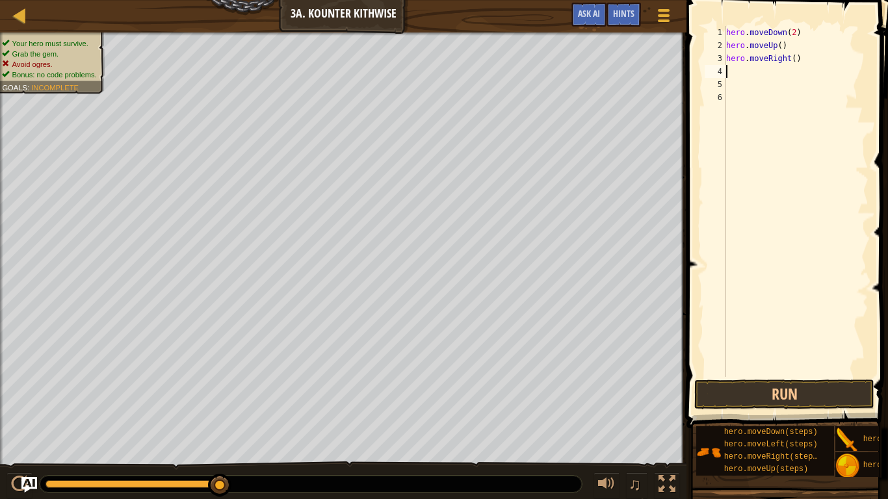
click at [793, 60] on div "hero . moveDown ( 2 ) hero . moveUp ( ) hero . moveRight ( )" at bounding box center [796, 214] width 145 height 377
click at [814, 402] on button "Run" at bounding box center [784, 395] width 180 height 30
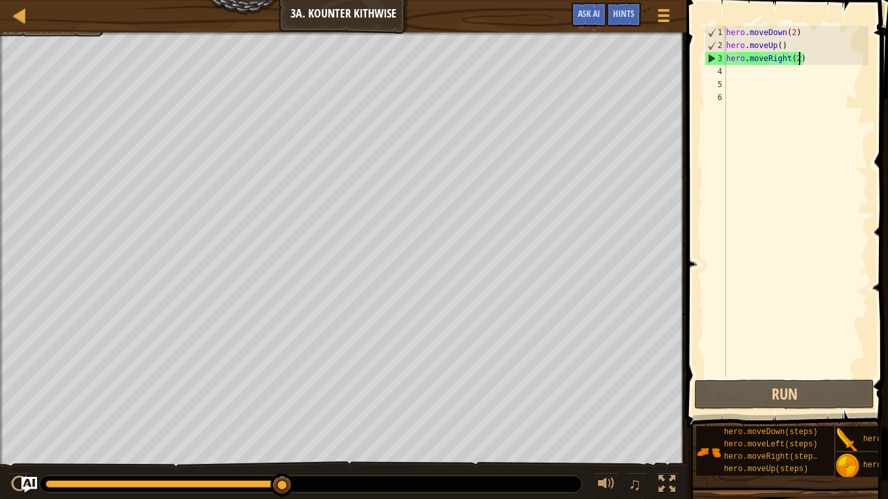
click at [786, 47] on div "hero . moveDown ( 2 ) hero . moveUp ( ) hero . moveRight ( 2 )" at bounding box center [796, 214] width 145 height 377
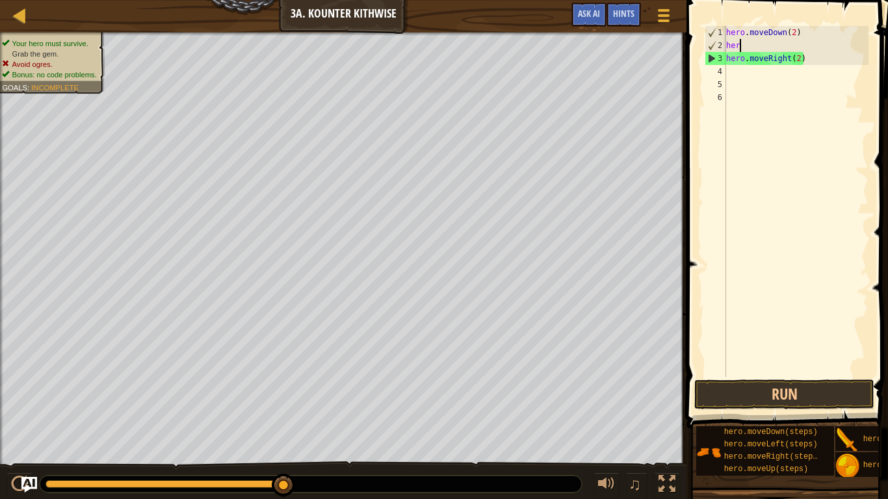
scroll to position [6, 1]
type textarea "h"
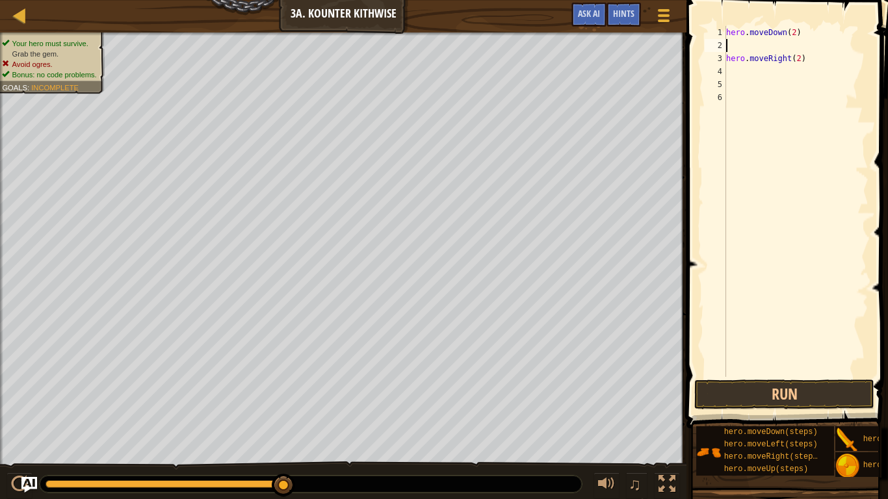
type textarea "h"
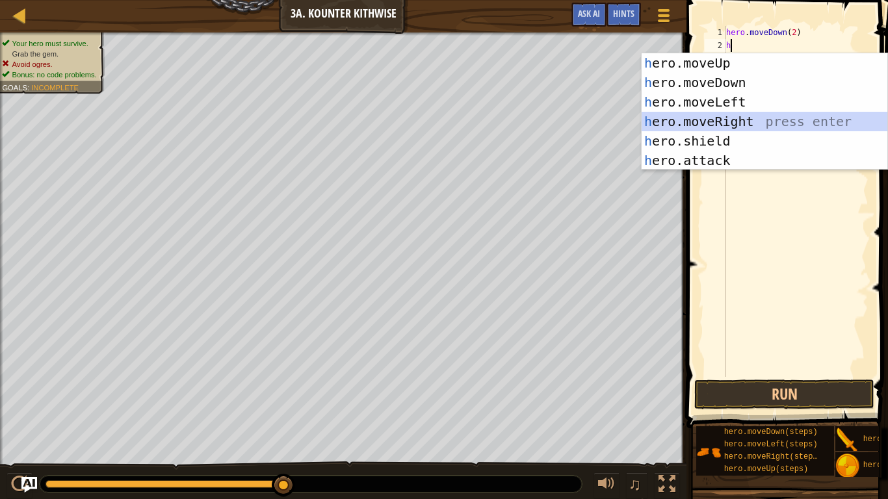
click at [757, 118] on div "h ero.moveUp press enter h ero.moveDown press enter h ero.moveLeft press enter …" at bounding box center [765, 131] width 246 height 156
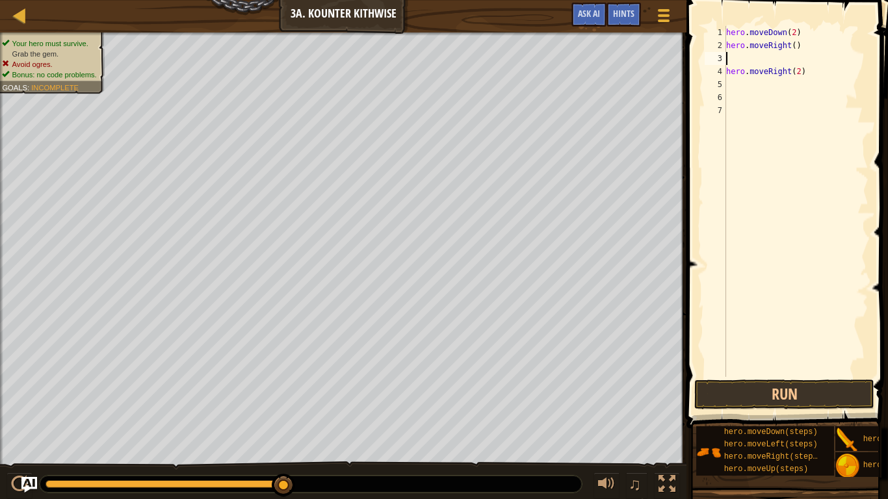
click at [812, 73] on div "hero . moveDown ( 2 ) hero . moveRight ( ) hero . moveRight ( 2 )" at bounding box center [796, 214] width 145 height 377
type textarea "h"
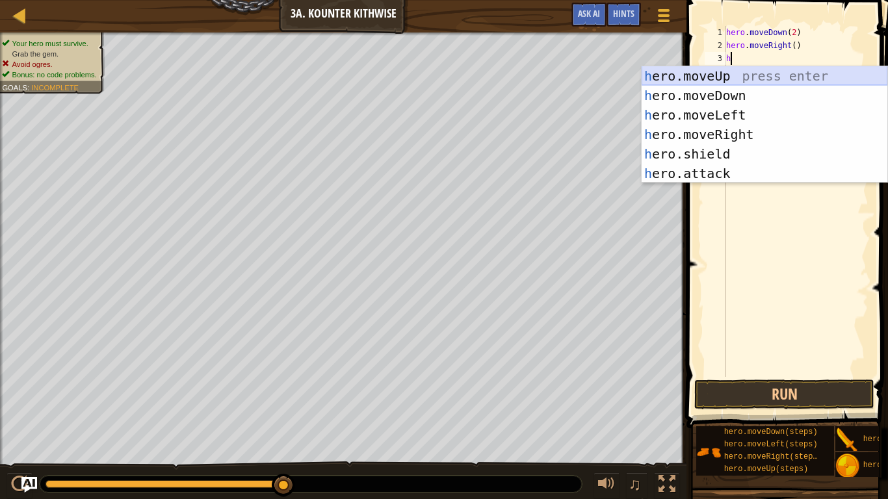
click at [733, 78] on div "h ero.moveUp press enter h ero.moveDown press enter h ero.moveLeft press enter …" at bounding box center [765, 144] width 246 height 156
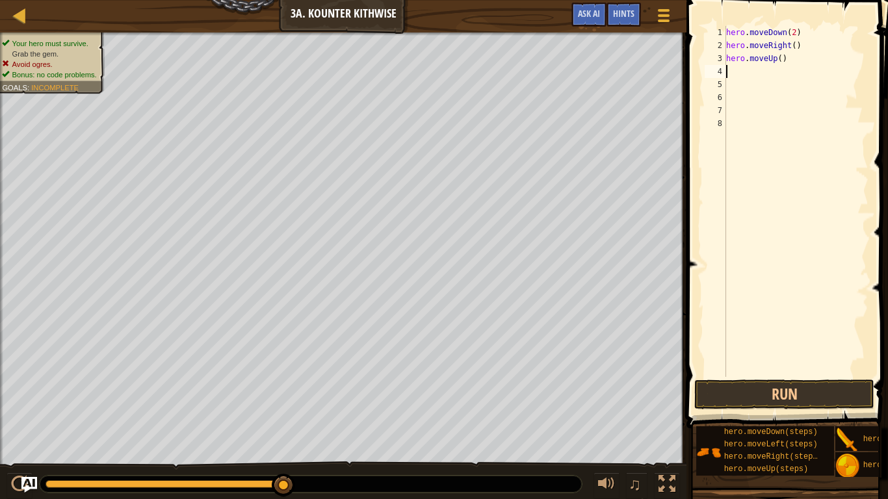
type textarea "h"
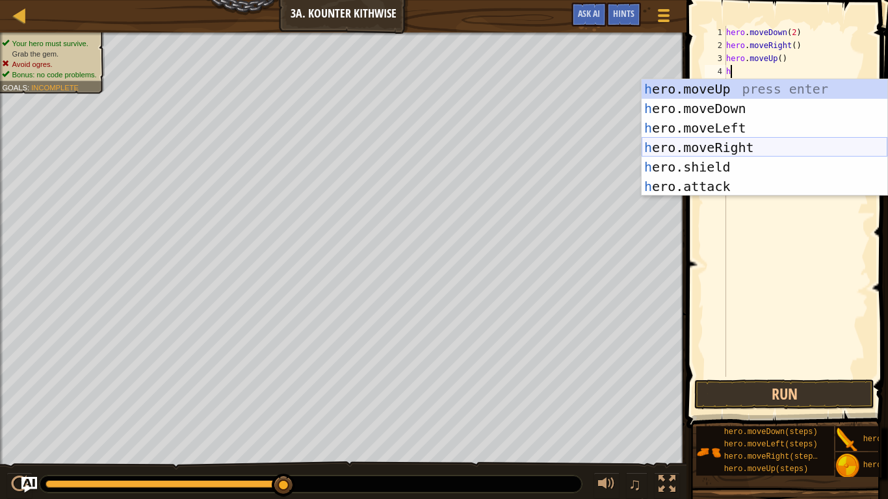
click at [749, 148] on div "h ero.moveUp press enter h ero.moveDown press enter h ero.moveLeft press enter …" at bounding box center [765, 157] width 246 height 156
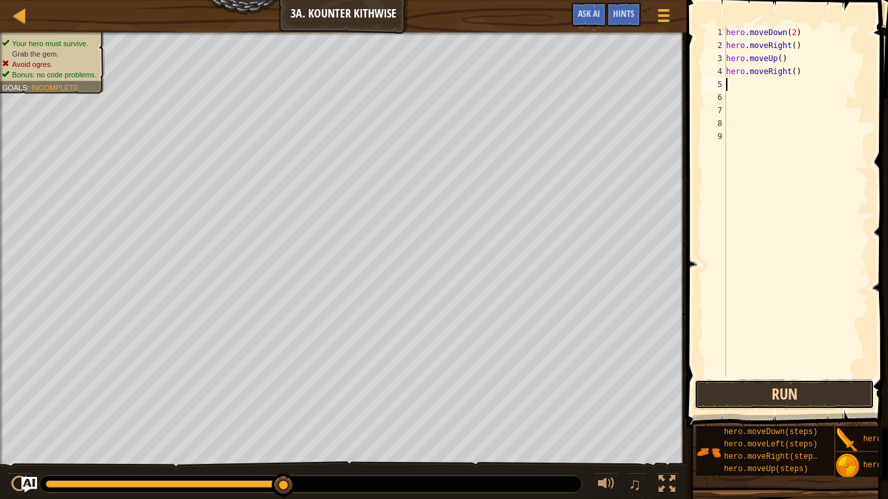
click at [784, 403] on button "Run" at bounding box center [784, 395] width 180 height 30
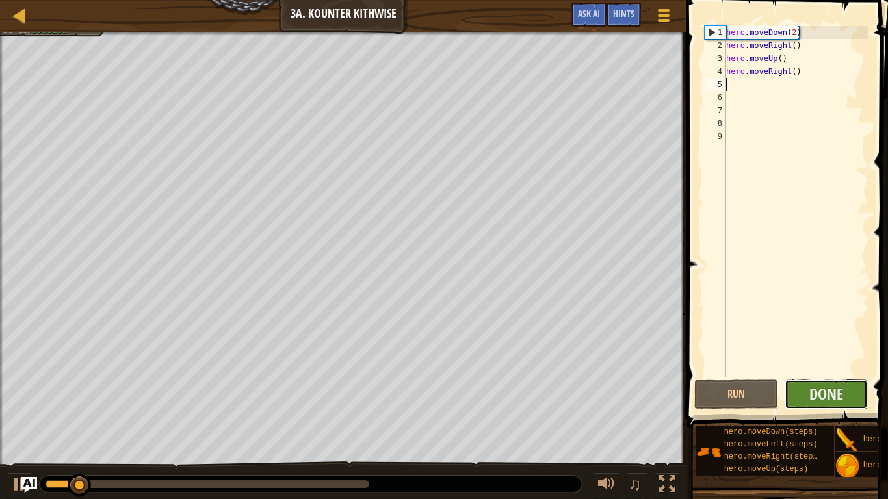
click at [848, 395] on button "Done" at bounding box center [827, 395] width 84 height 30
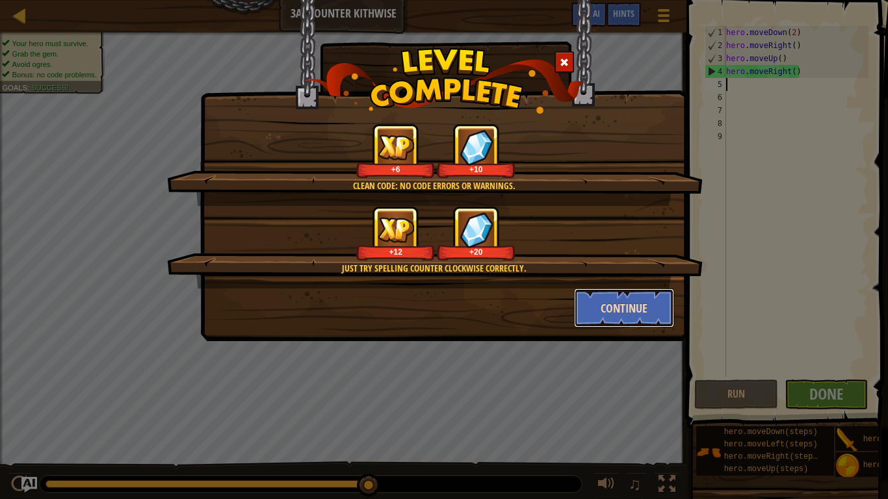
click at [653, 302] on button "Continue" at bounding box center [624, 308] width 101 height 39
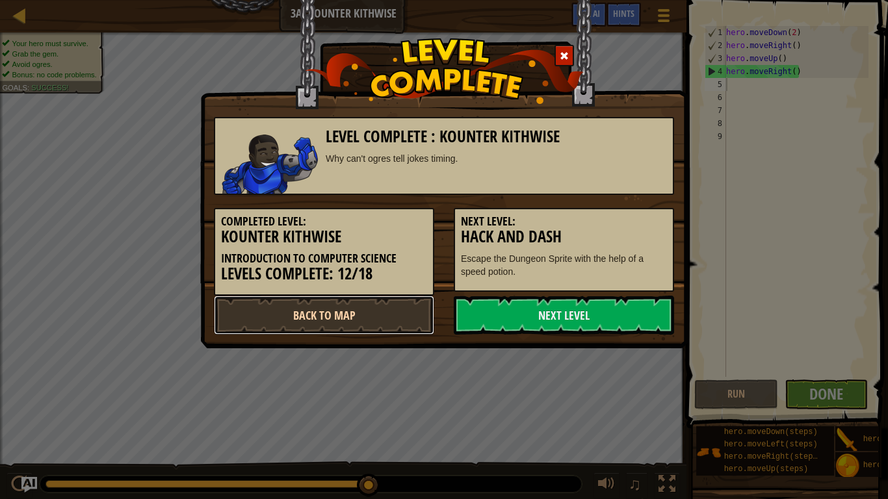
click at [430, 313] on link "Back to Map" at bounding box center [324, 315] width 220 height 39
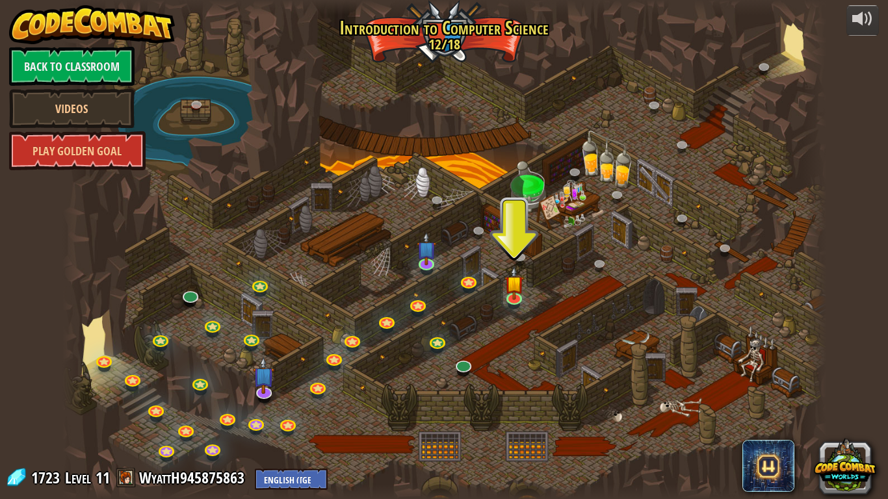
click at [187, 306] on div at bounding box center [190, 302] width 12 height 9
click at [187, 301] on link at bounding box center [190, 294] width 26 height 26
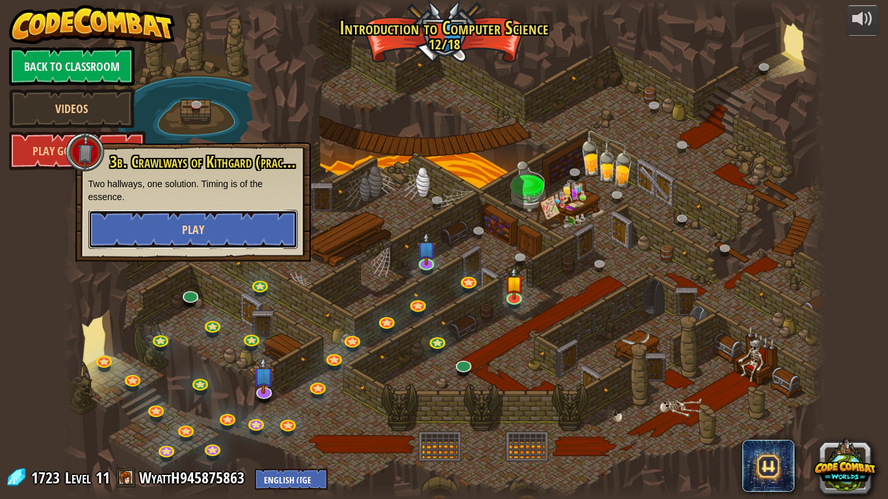
click at [239, 219] on button "Play" at bounding box center [192, 229] width 209 height 39
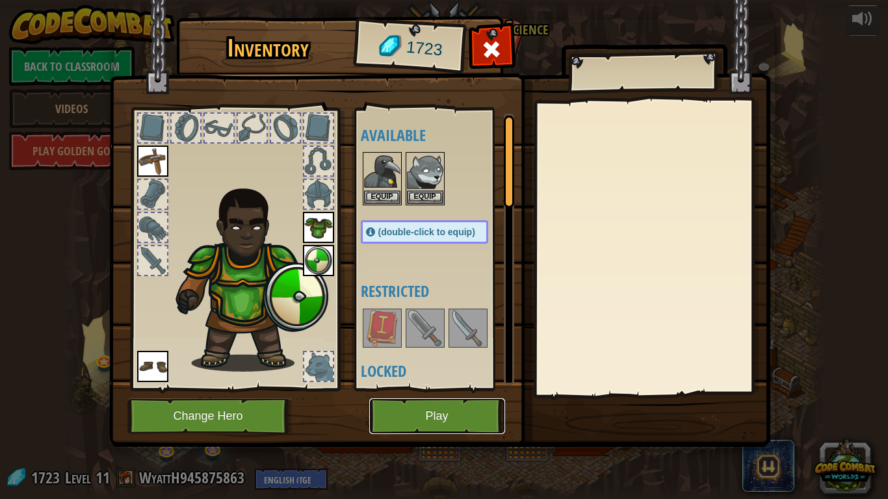
click at [407, 415] on button "Play" at bounding box center [437, 417] width 136 height 36
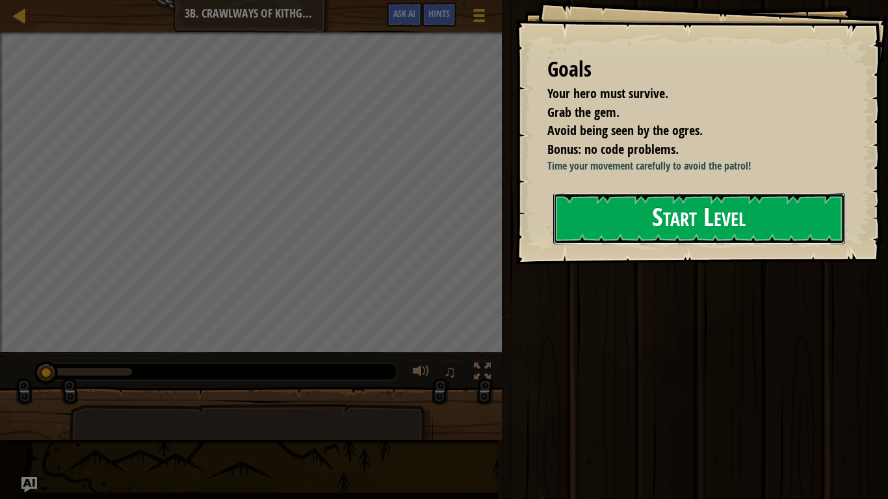
click at [627, 223] on button "Start Level" at bounding box center [699, 218] width 292 height 51
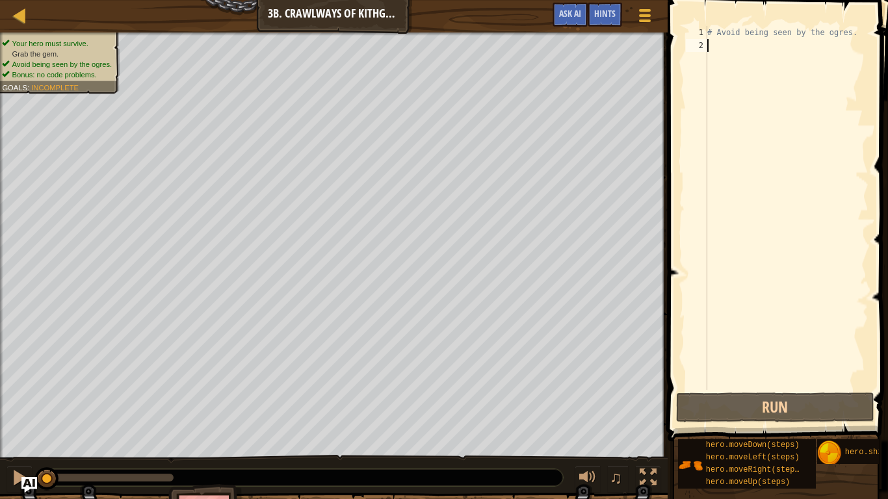
type textarea "h"
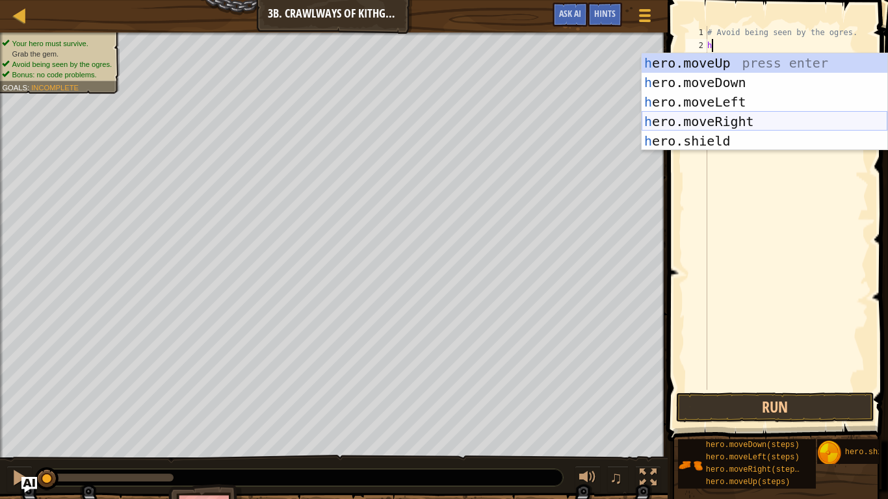
click at [740, 116] on div "h ero.moveUp press enter h ero.moveDown press enter h ero.moveLeft press enter …" at bounding box center [765, 121] width 246 height 137
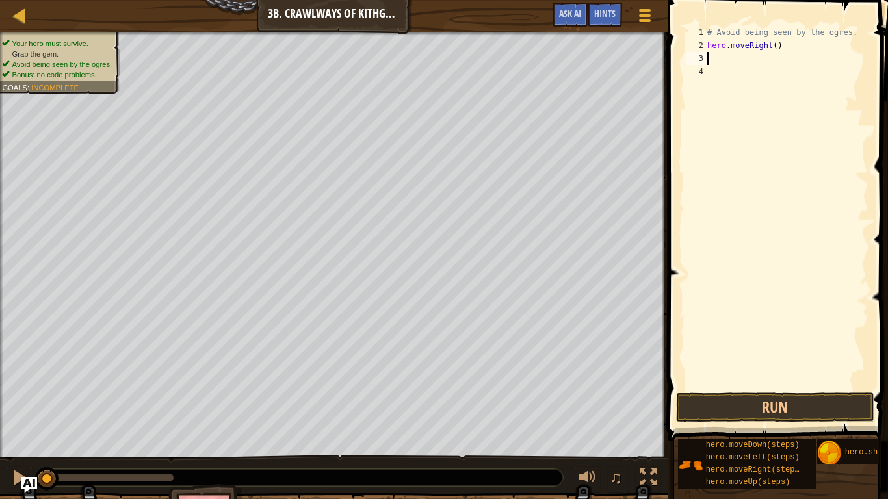
click at [775, 51] on div "# Avoid being seen by the ogres. hero . moveRight ( )" at bounding box center [787, 221] width 164 height 390
type textarea "hero.moveRight(2)"
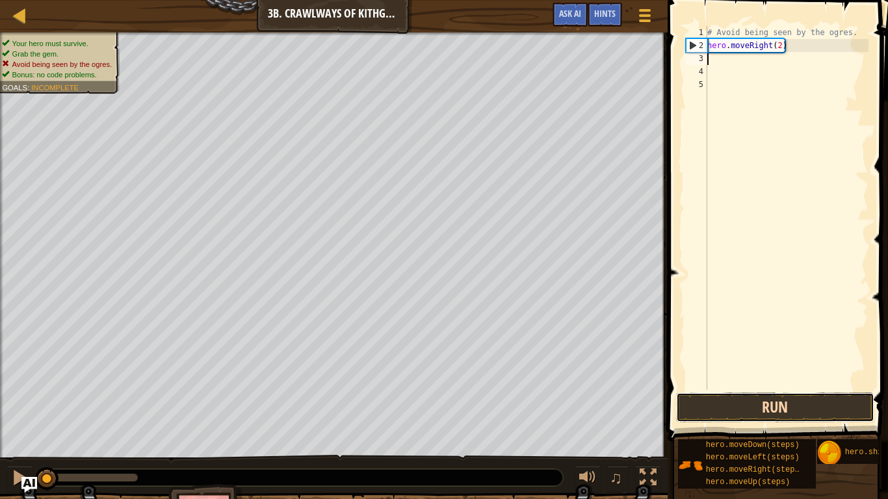
click at [781, 400] on button "Run" at bounding box center [775, 408] width 198 height 30
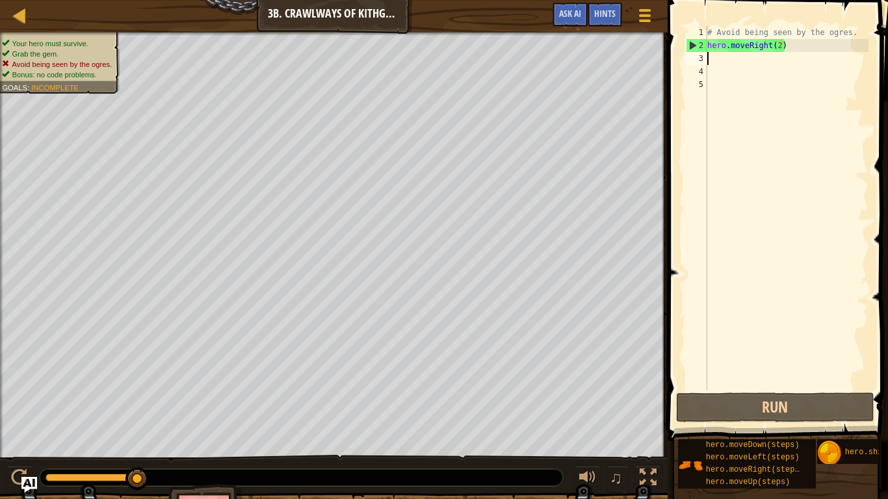
click at [831, 50] on div "# Avoid being seen by the ogres. hero . moveRight ( 2 )" at bounding box center [787, 221] width 164 height 390
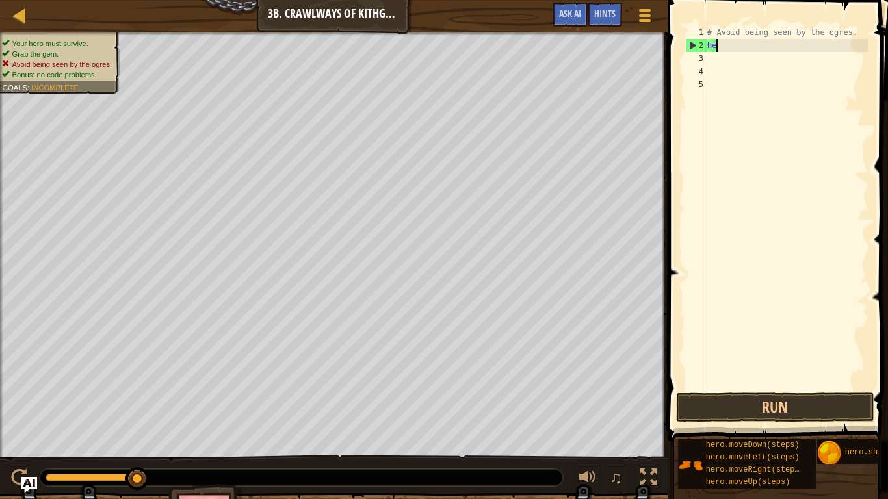
type textarea "h"
click at [18, 9] on div at bounding box center [20, 15] width 16 height 16
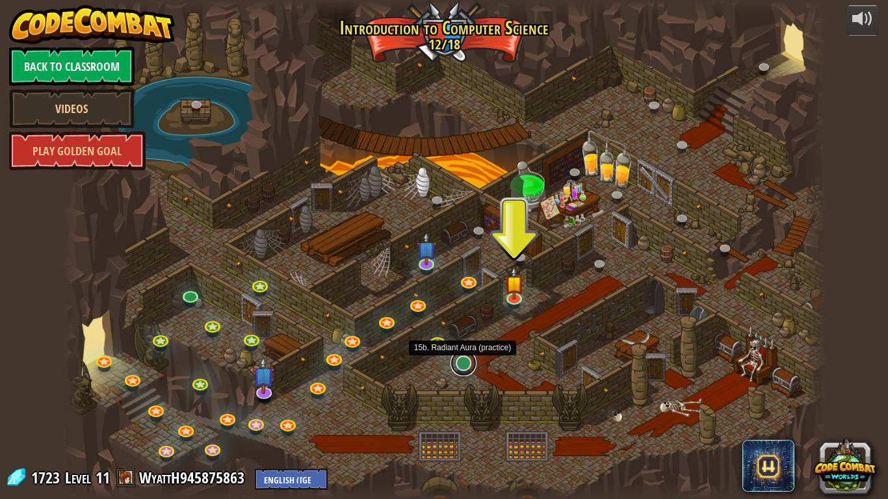
click at [463, 367] on link at bounding box center [464, 363] width 26 height 26
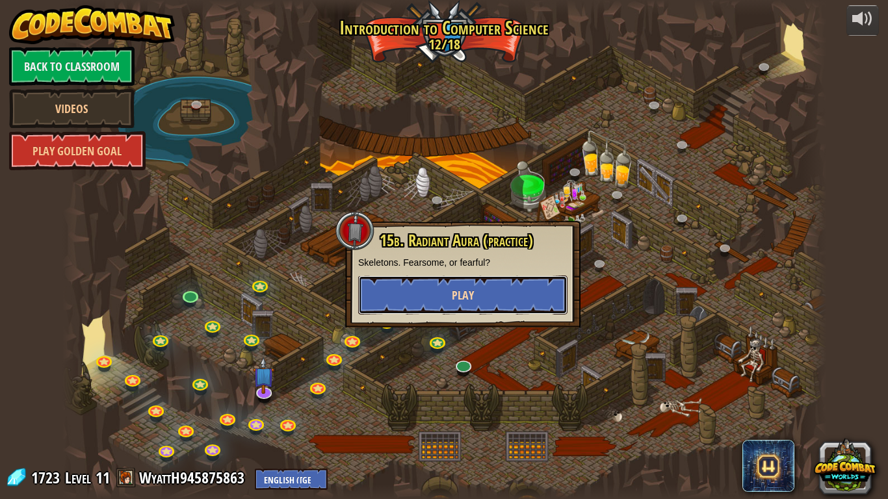
click at [447, 288] on button "Play" at bounding box center [462, 295] width 209 height 39
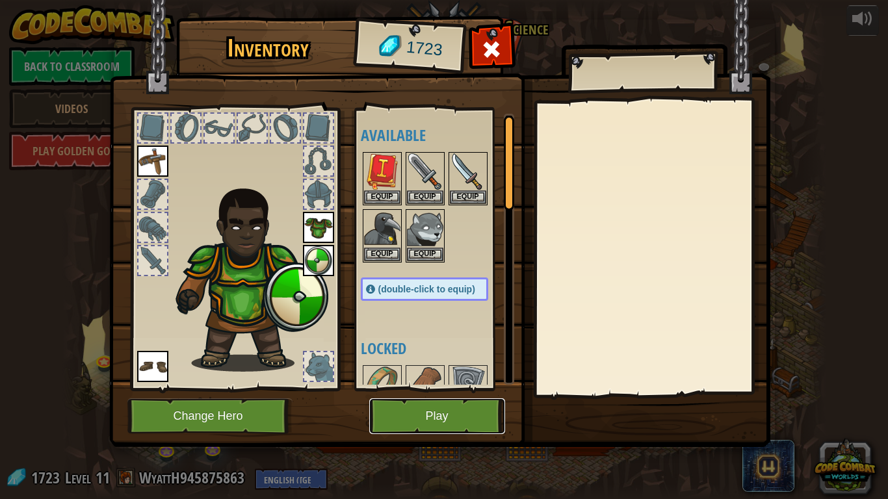
click at [450, 419] on button "Play" at bounding box center [437, 417] width 136 height 36
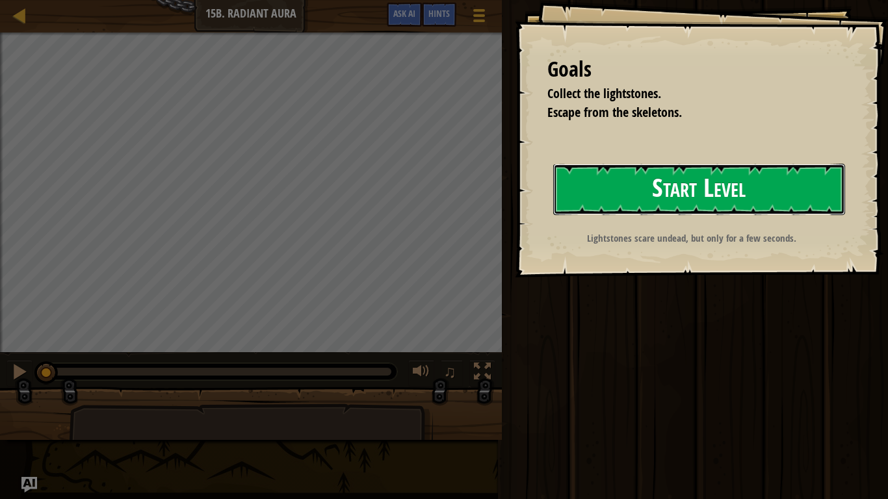
click at [807, 175] on button "Start Level" at bounding box center [699, 189] width 292 height 51
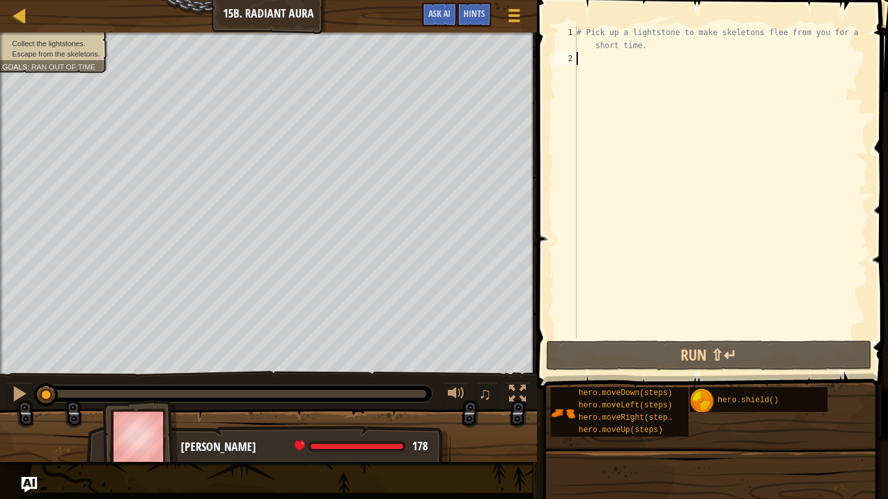
type textarea "h"
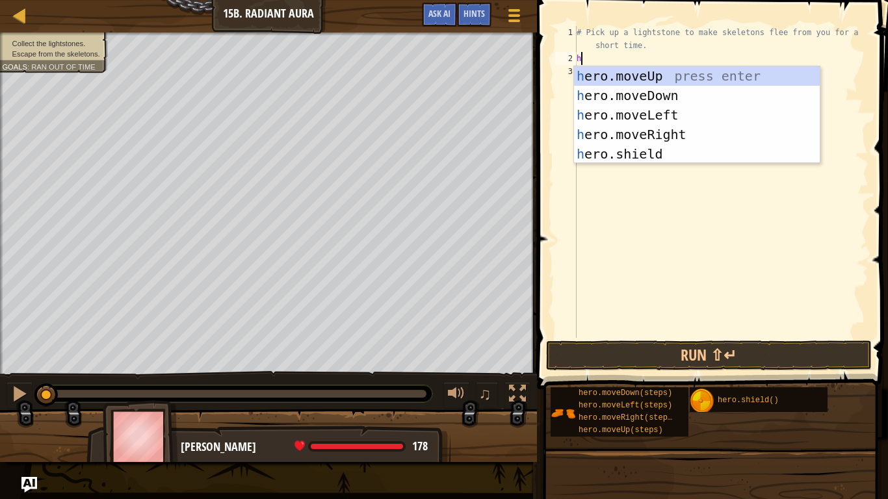
scroll to position [6, 0]
click at [626, 73] on div "h ero.moveUp press enter h ero.moveDown press enter h ero.moveLeft press enter …" at bounding box center [697, 134] width 246 height 137
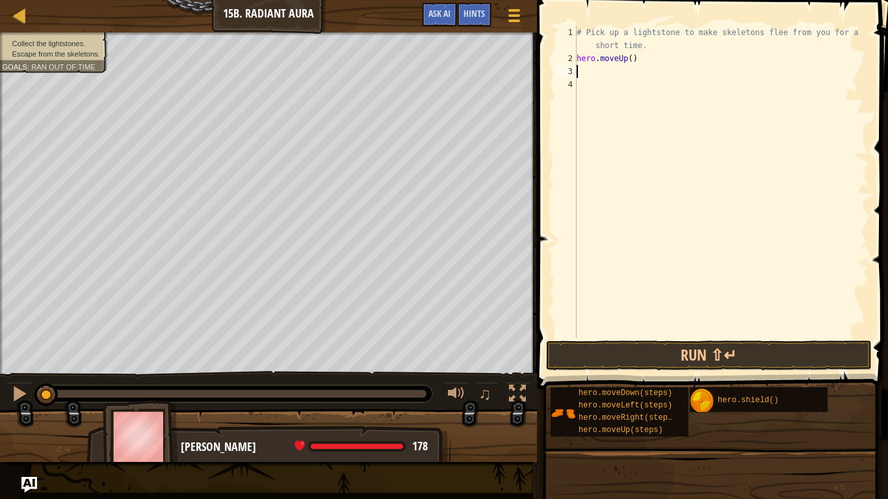
type textarea "h"
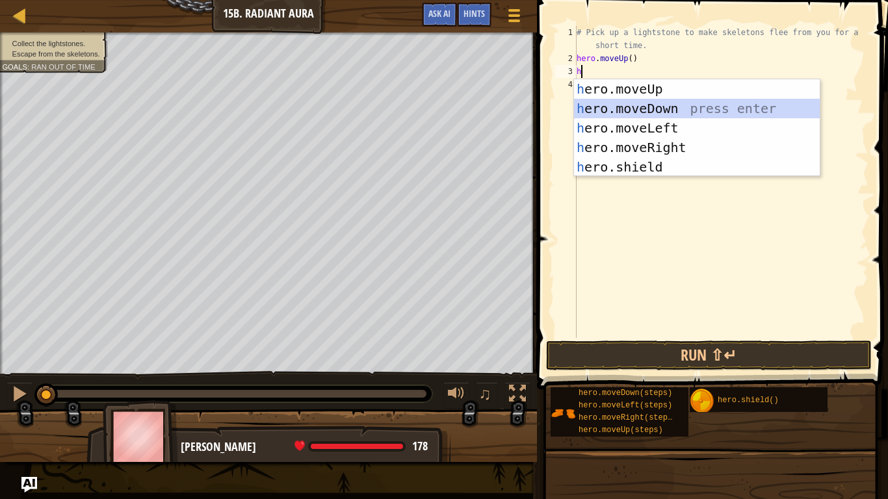
click at [651, 108] on div "h ero.moveUp press enter h ero.moveDown press enter h ero.moveLeft press enter …" at bounding box center [697, 147] width 246 height 137
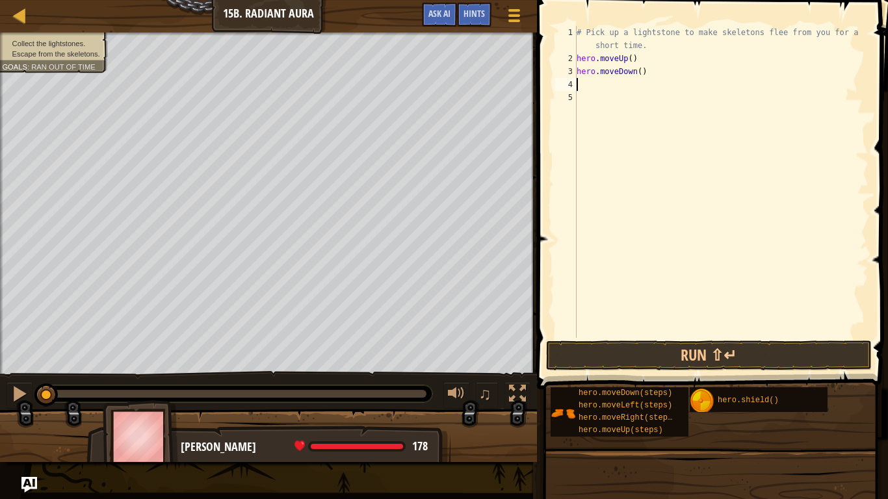
type textarea "h"
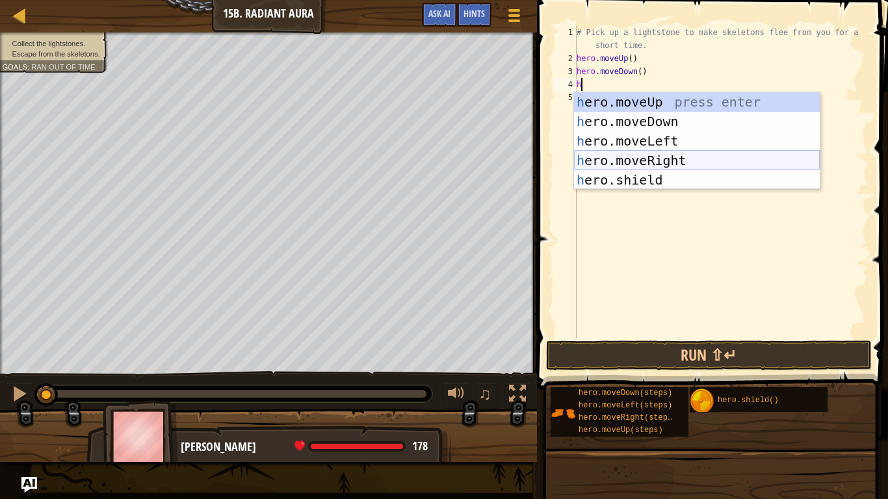
click at [683, 161] on div "h ero.moveUp press enter h ero.moveDown press enter h ero.moveLeft press enter …" at bounding box center [697, 160] width 246 height 137
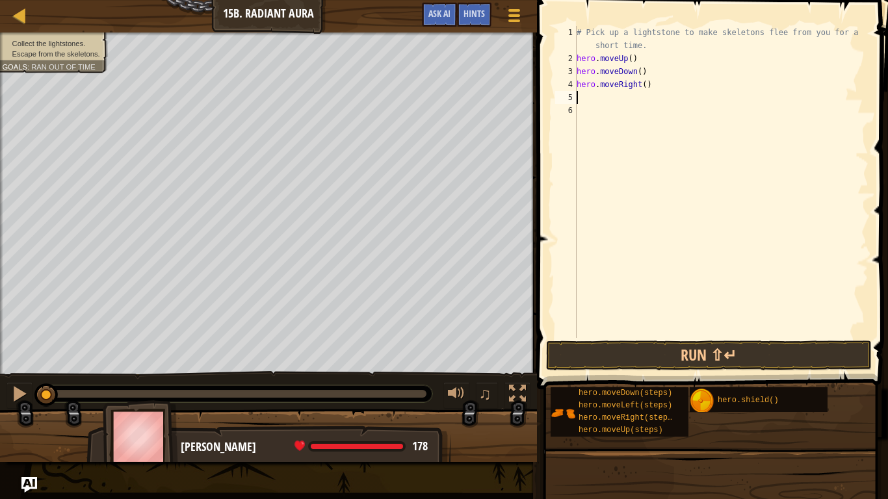
click at [645, 86] on div "# Pick up a lightstone to make skeletons flee from you for a short time. hero .…" at bounding box center [721, 201] width 294 height 351
type textarea "hero.moveRight(2)"
click at [635, 95] on div "# Pick up a lightstone to make skeletons flee from you for a short time. hero .…" at bounding box center [721, 201] width 294 height 351
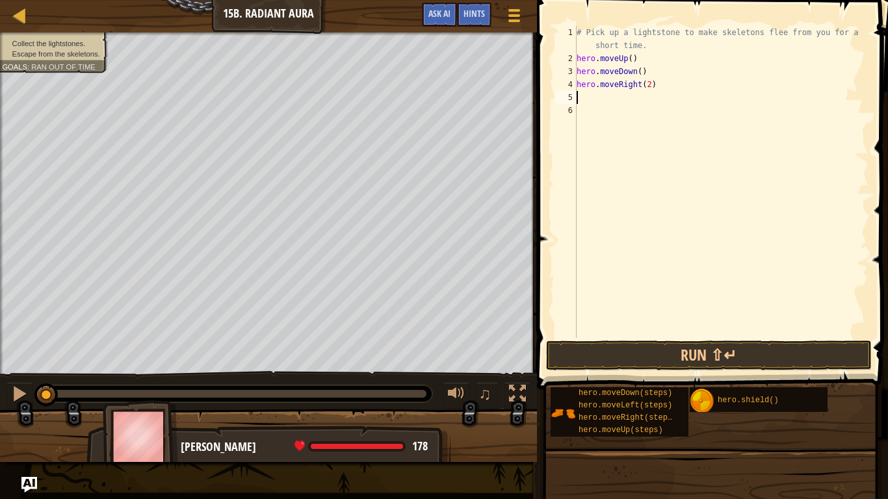
type textarea "h"
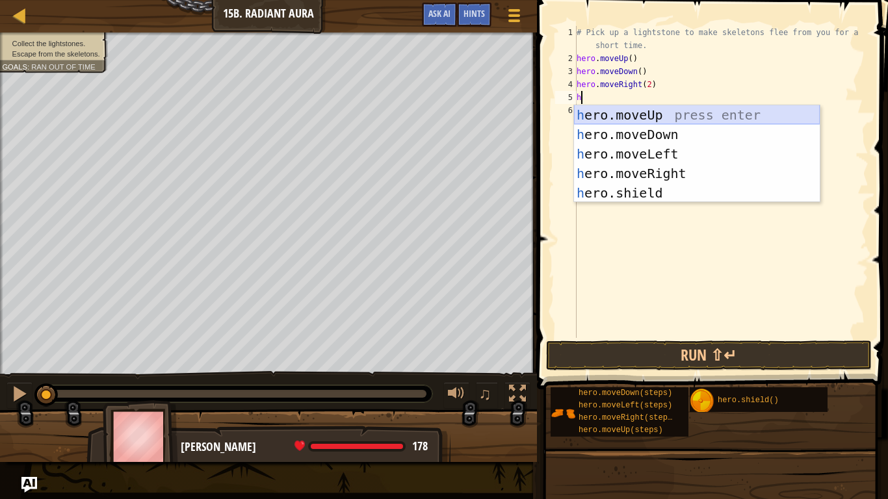
click at [631, 115] on div "h ero.moveUp press enter h ero.moveDown press enter h ero.moveLeft press enter …" at bounding box center [697, 173] width 246 height 137
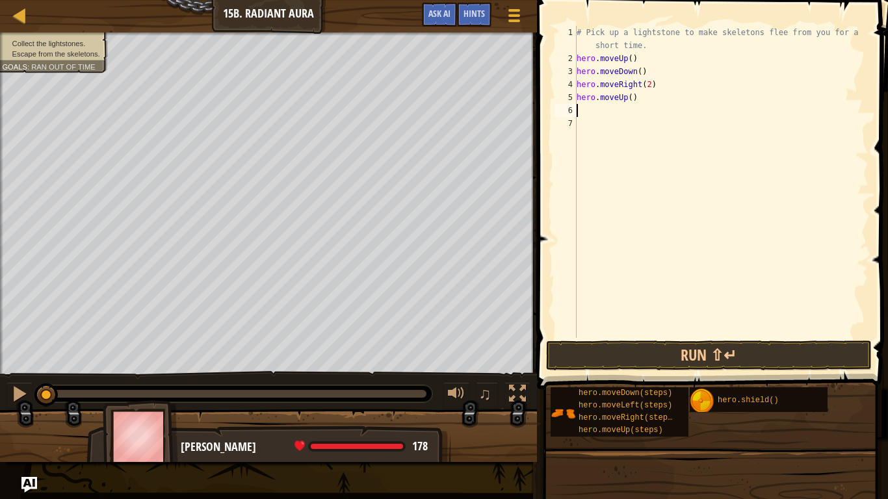
click at [631, 115] on div "# Pick up a lightstone to make skeletons flee from you for a short time. hero .…" at bounding box center [721, 201] width 294 height 351
type textarea "h"
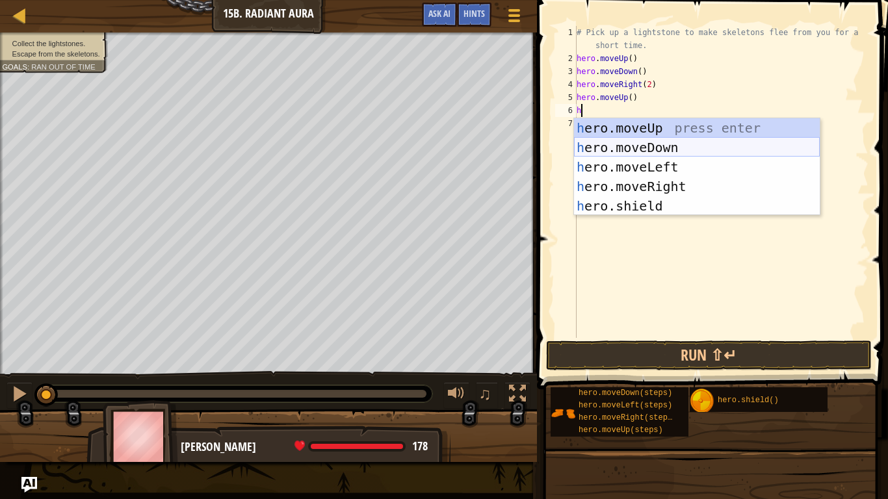
click at [647, 146] on div "h ero.moveUp press enter h ero.moveDown press enter h ero.moveLeft press enter …" at bounding box center [697, 186] width 246 height 137
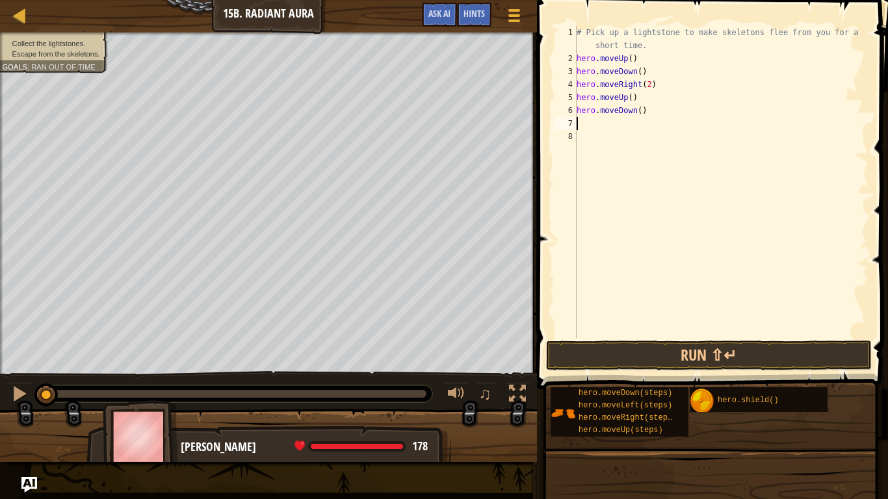
type textarea "h"
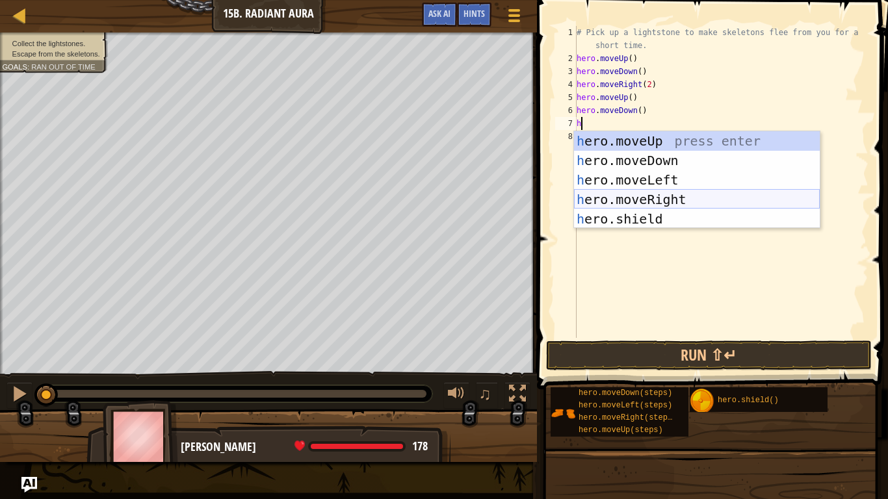
click at [690, 196] on div "h ero.moveUp press enter h ero.moveDown press enter h ero.moveLeft press enter …" at bounding box center [697, 199] width 246 height 137
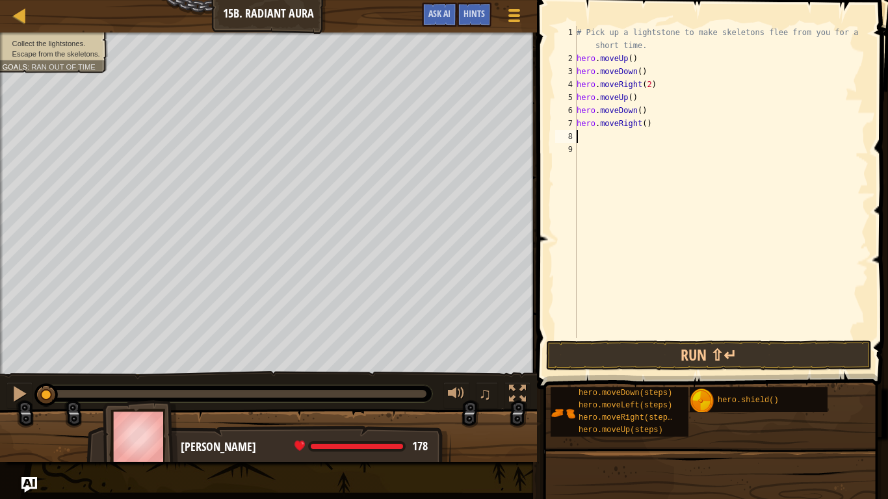
click at [644, 122] on div "# Pick up a lightstone to make skeletons flee from you for a short time. hero .…" at bounding box center [721, 201] width 294 height 351
type textarea "h"
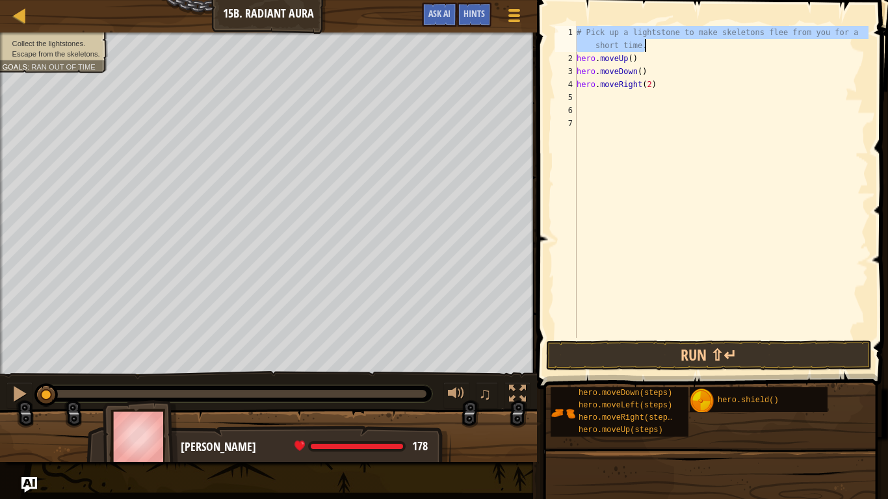
drag, startPoint x: 579, startPoint y: 29, endPoint x: 645, endPoint y: 46, distance: 68.6
click at [645, 46] on div "# Pick up a lightstone to make skeletons flee from you for a short time. hero .…" at bounding box center [721, 201] width 294 height 351
type textarea "# Pick up a lightstone to make skeletons flee from you for a short time."
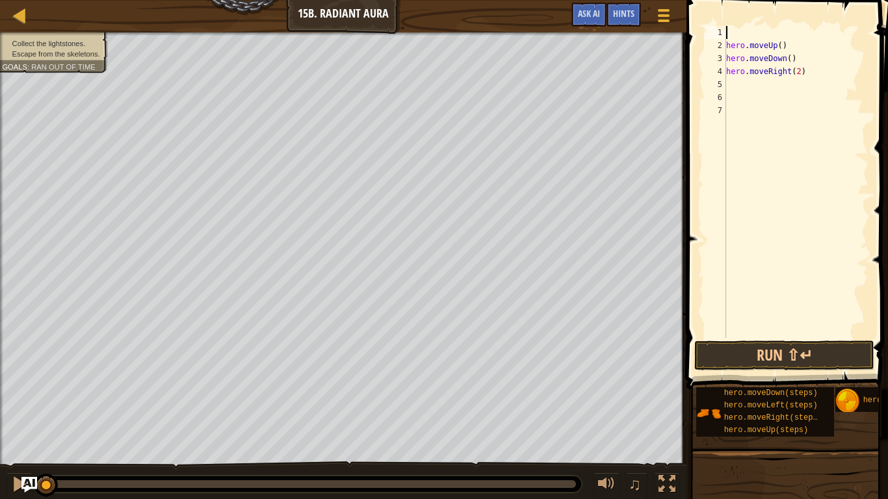
type textarea "h"
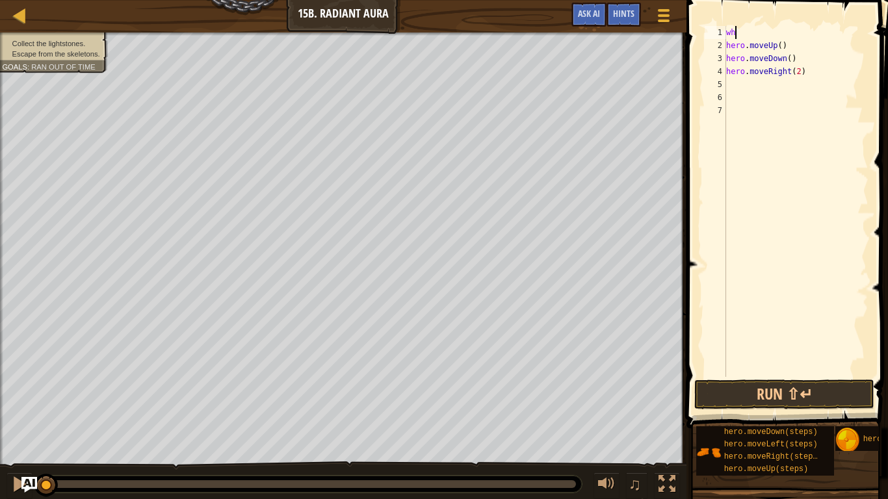
scroll to position [6, 1]
type textarea "w"
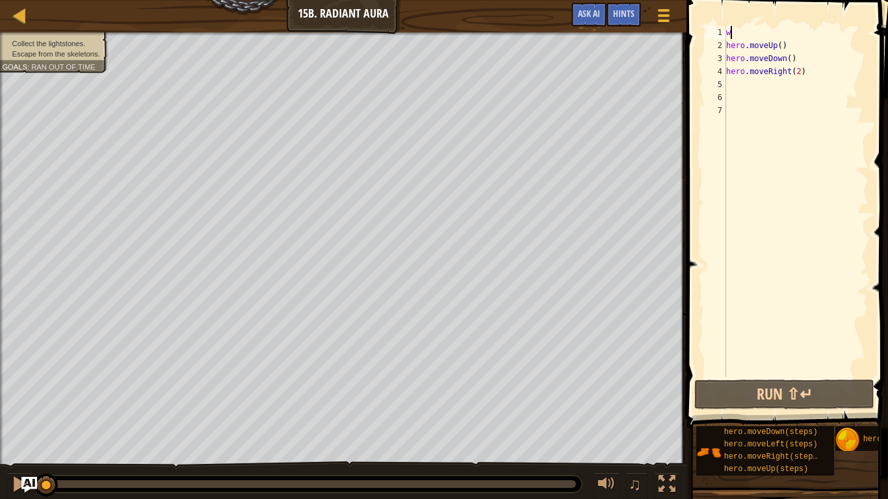
scroll to position [6, 0]
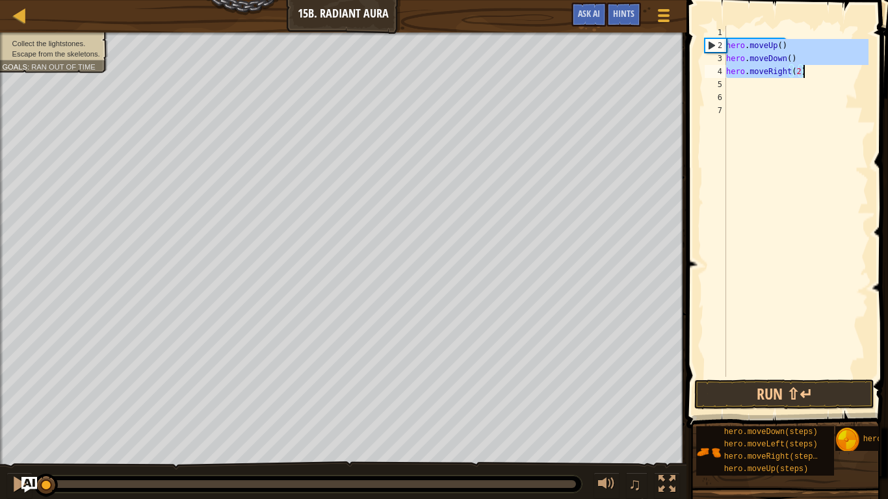
drag, startPoint x: 727, startPoint y: 44, endPoint x: 812, endPoint y: 75, distance: 90.9
click at [812, 75] on div "hero . moveUp ( ) hero . moveDown ( ) hero . moveRight ( 2 )" at bounding box center [796, 214] width 145 height 377
type textarea "hero.moveDown() hero.moveRight(2)"
click at [759, 83] on div "hero . moveUp ( ) hero . moveDown ( ) hero . moveRight ( 2 )" at bounding box center [796, 214] width 145 height 377
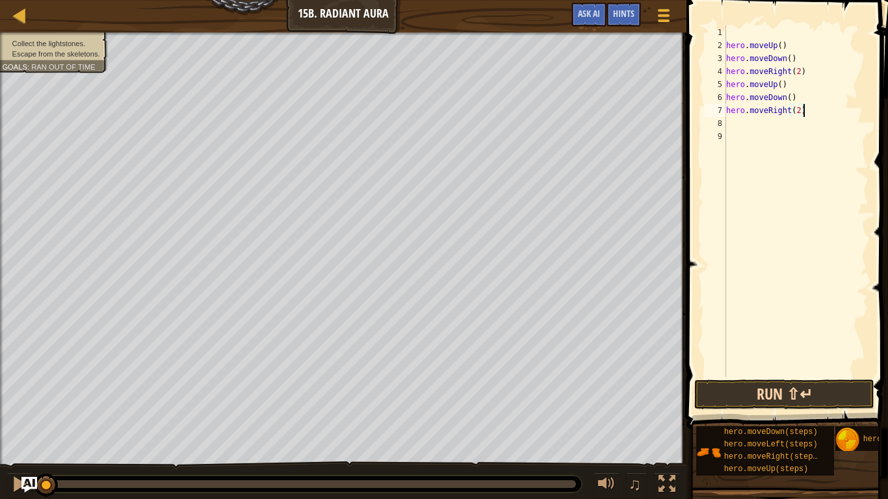
type textarea "hero.moveRight(2)"
click at [822, 386] on button "Run ⇧↵" at bounding box center [784, 395] width 180 height 30
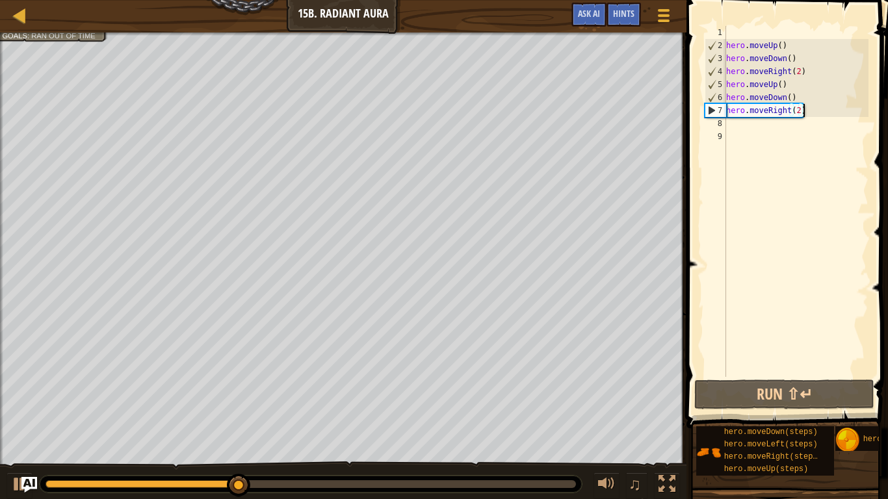
click at [755, 128] on div "hero . moveUp ( ) hero . moveDown ( ) hero . moveRight ( 2 ) hero . moveUp ( ) …" at bounding box center [796, 214] width 145 height 377
paste textarea "hero.moveRight(2)"
type textarea "hero.moveRight(2)"
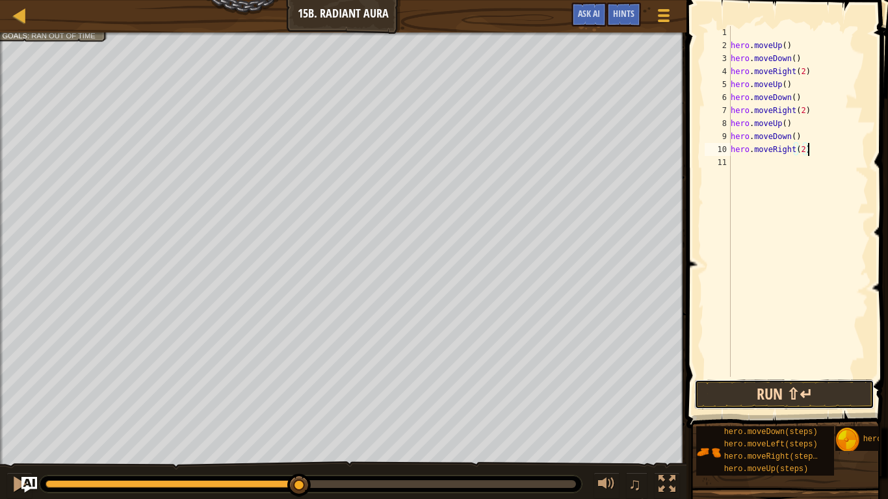
click at [768, 387] on button "Run ⇧↵" at bounding box center [784, 395] width 180 height 30
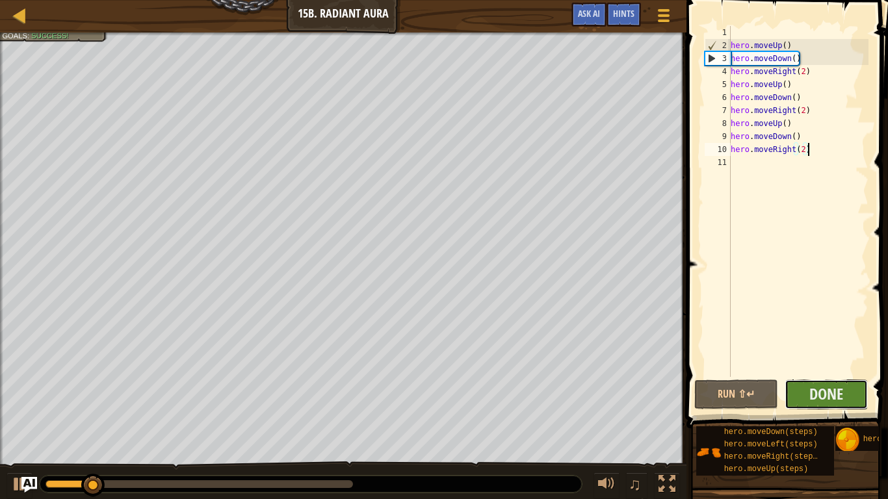
click at [824, 404] on button "Done" at bounding box center [827, 395] width 84 height 30
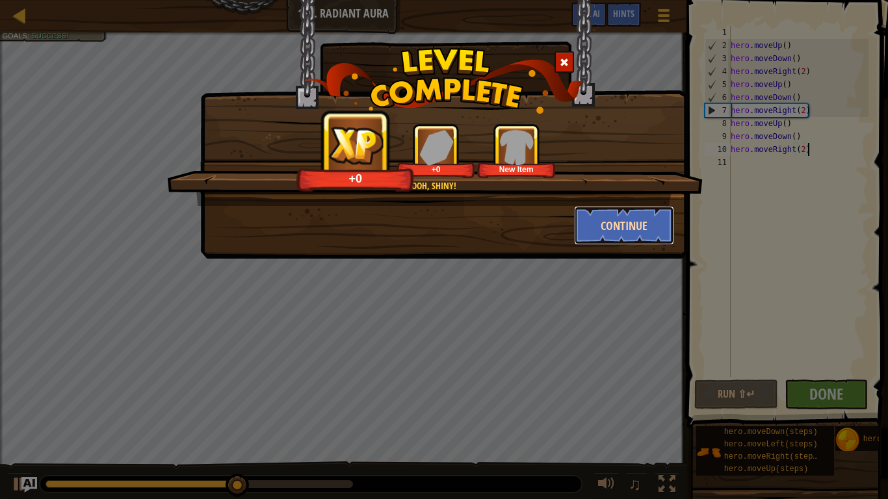
click at [654, 217] on button "Continue" at bounding box center [624, 225] width 101 height 39
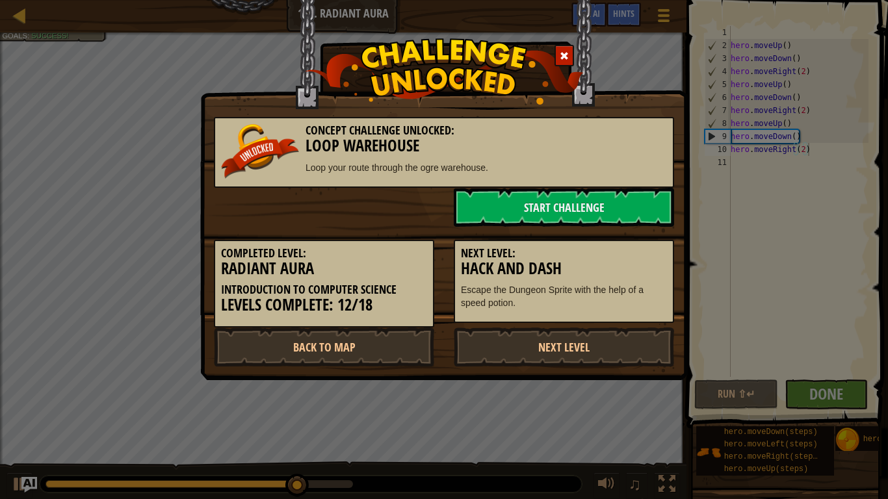
click at [15, 420] on div "Concept Challenge Unlocked: Loop Warehouse Loop your route through the ogre war…" at bounding box center [444, 249] width 888 height 499
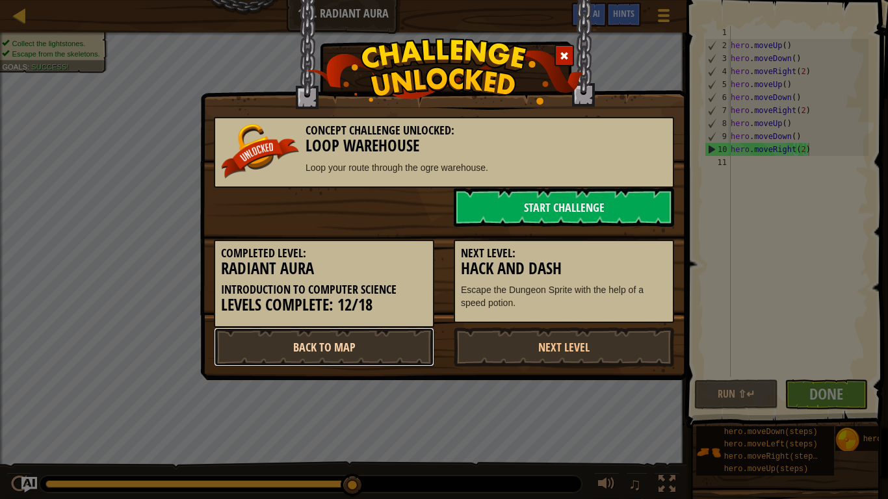
click at [426, 347] on link "Back to Map" at bounding box center [324, 347] width 220 height 39
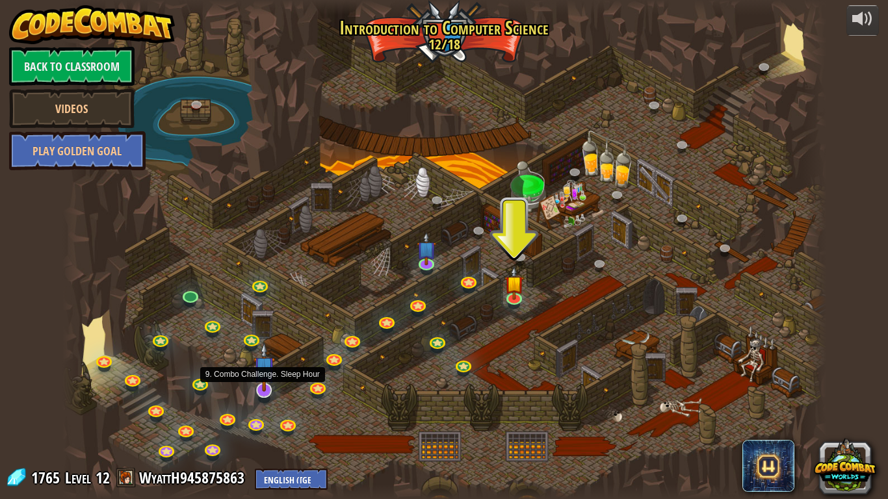
click at [261, 390] on img at bounding box center [264, 367] width 21 height 49
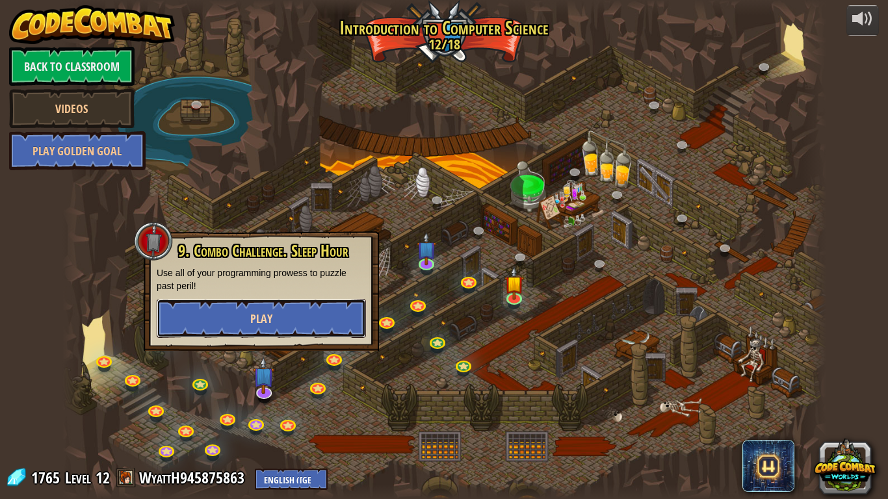
click at [265, 313] on span "Play" at bounding box center [261, 319] width 22 height 16
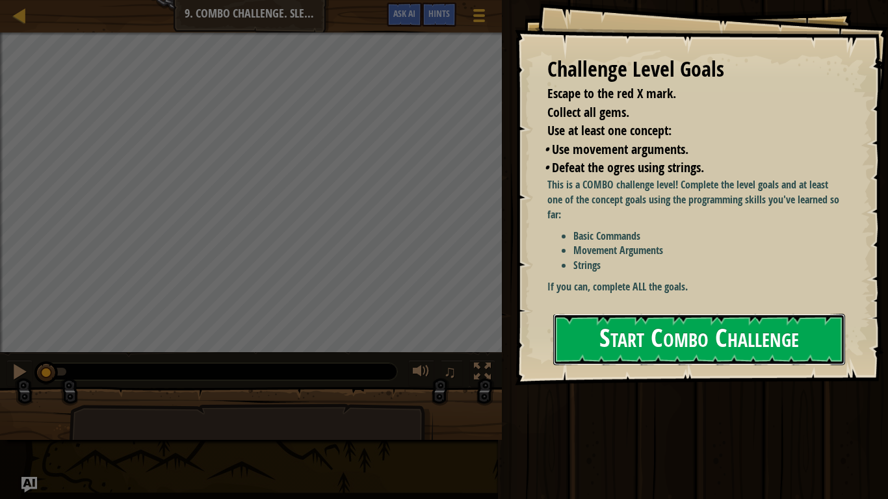
click at [623, 347] on button "Start Combo Challenge" at bounding box center [699, 339] width 292 height 51
click at [623, 347] on div "Challenge Level Goals Escape to the red X mark. Collect all gems. Use at least …" at bounding box center [444, 249] width 888 height 499
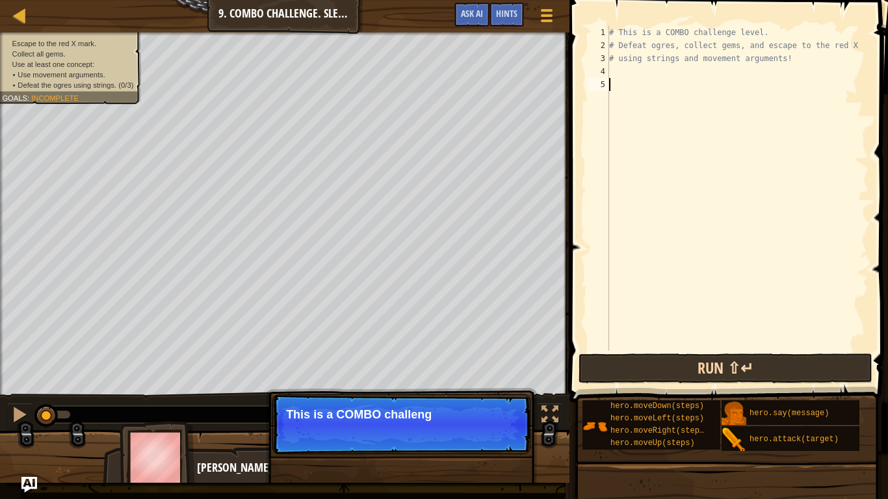
click at [696, 276] on div "# This is a COMBO challenge level. # Defeat [PERSON_NAME], collect gems, and es…" at bounding box center [738, 201] width 262 height 351
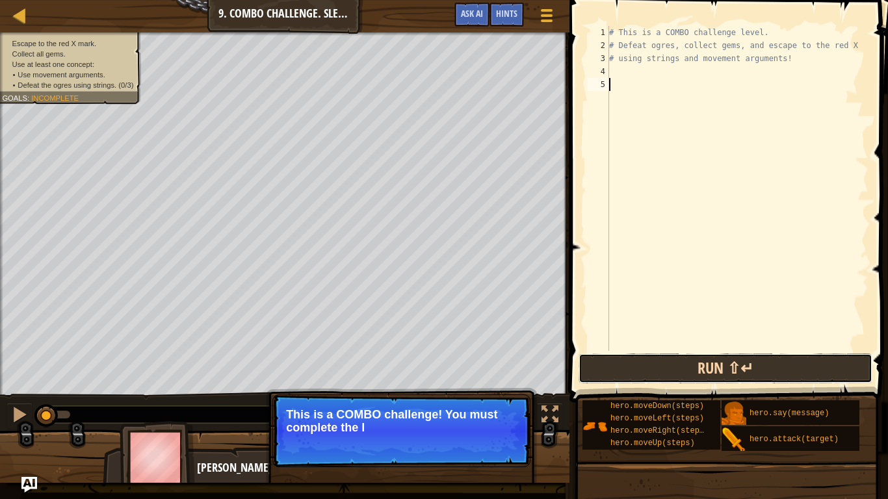
click at [707, 370] on button "Run ⇧↵" at bounding box center [726, 369] width 294 height 30
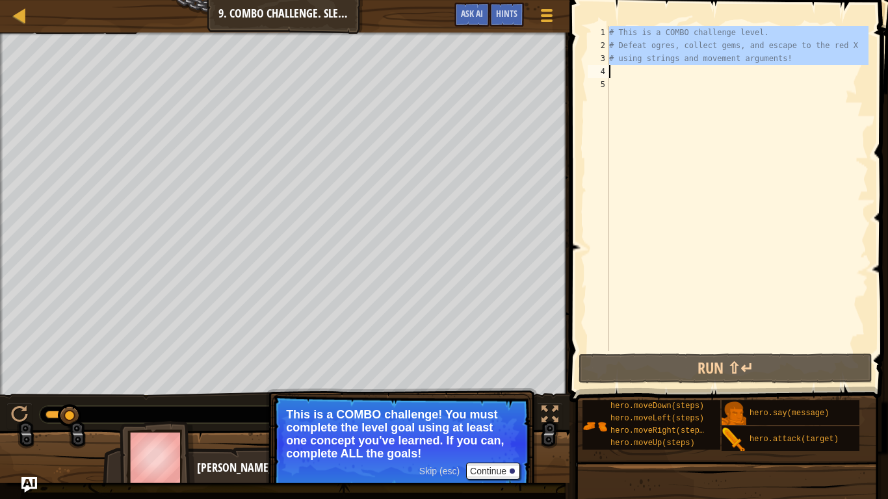
drag, startPoint x: 607, startPoint y: 28, endPoint x: 770, endPoint y: 73, distance: 168.6
click at [770, 73] on div "1 2 3 4 5 # This is a COMBO challenge level. # Defeat [PERSON_NAME], collect ge…" at bounding box center [726, 188] width 283 height 325
type textarea "# using strings and movement arguments!"
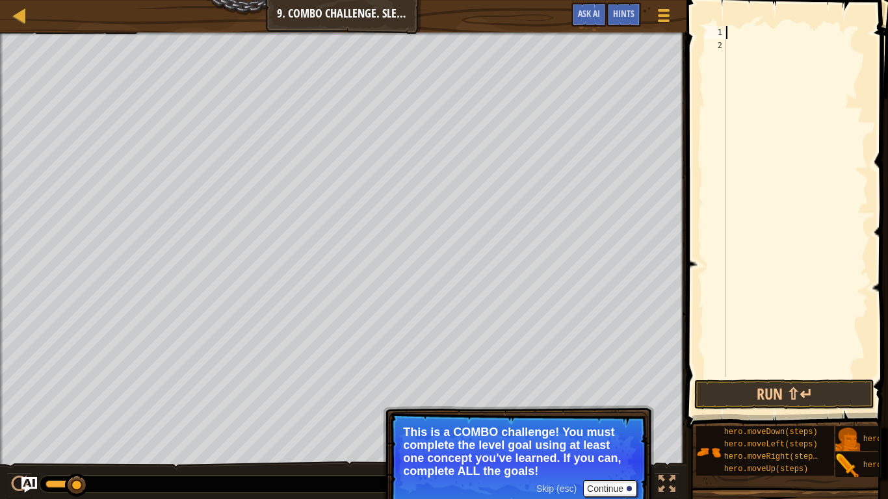
type textarea "h"
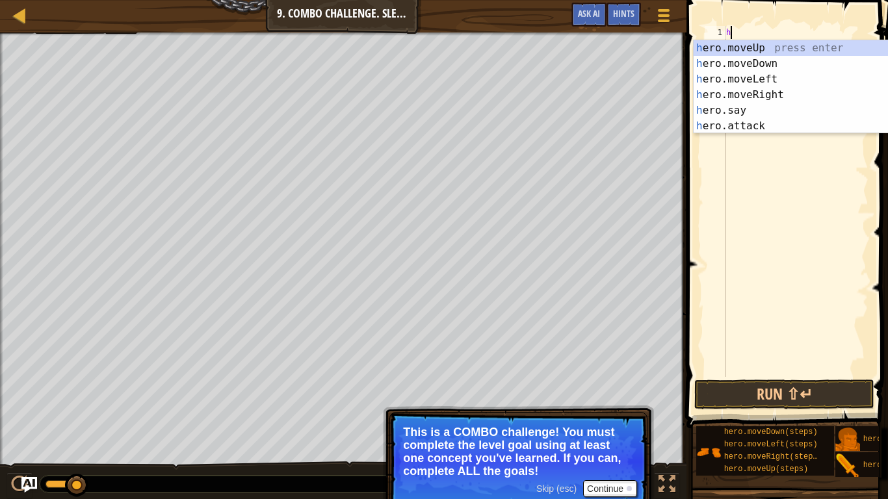
scroll to position [6, 0]
click at [735, 46] on div "h ero.moveUp press enter h ero.moveDown press enter h ero.moveLeft press enter …" at bounding box center [817, 102] width 246 height 125
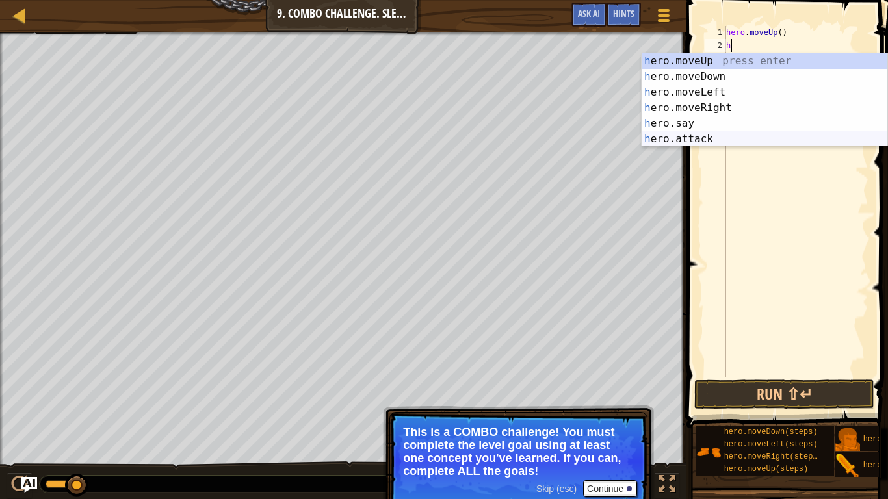
click at [707, 136] on div "h ero.moveUp press enter h ero.moveDown press enter h ero.moveLeft press enter …" at bounding box center [765, 115] width 246 height 125
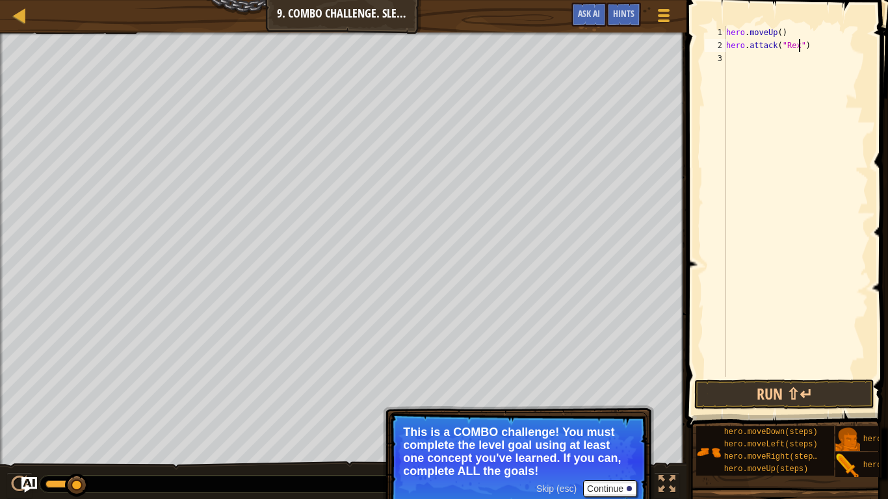
scroll to position [6, 12]
type textarea "hero.attack("Rexxar")"
click at [746, 59] on div "hero . moveUp ( ) hero . attack ( "Rexxar" )" at bounding box center [796, 214] width 145 height 377
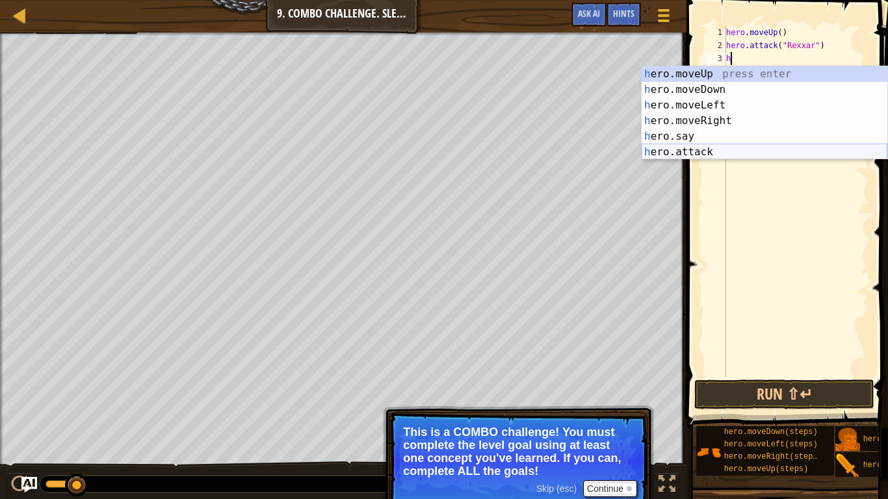
click at [701, 149] on div "h ero.moveUp press enter h ero.moveDown press enter h ero.moveLeft press enter …" at bounding box center [765, 128] width 246 height 125
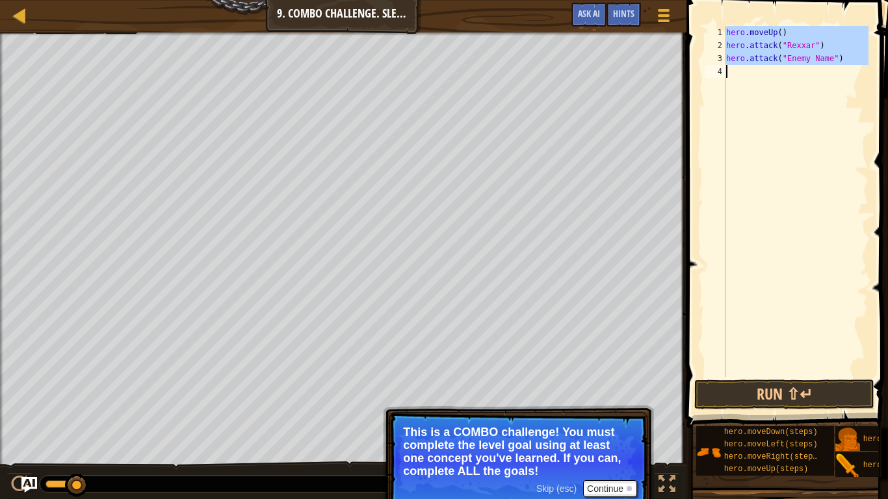
drag, startPoint x: 726, startPoint y: 31, endPoint x: 864, endPoint y: 96, distance: 152.4
click at [864, 96] on div "hero . moveUp ( ) hero . attack ( "Rexxar" ) hero . attack ( "Enemy Name" )" at bounding box center [796, 214] width 145 height 377
type textarea "hero.attack("Enemy Name")"
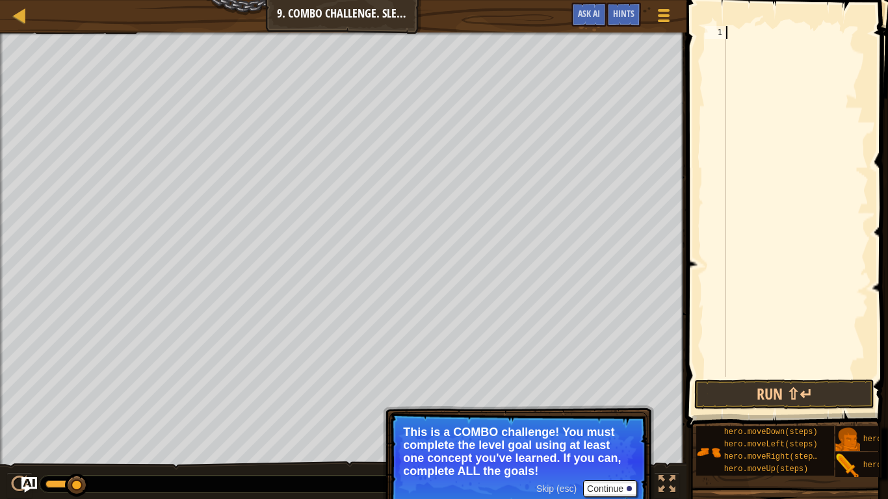
type textarea "h"
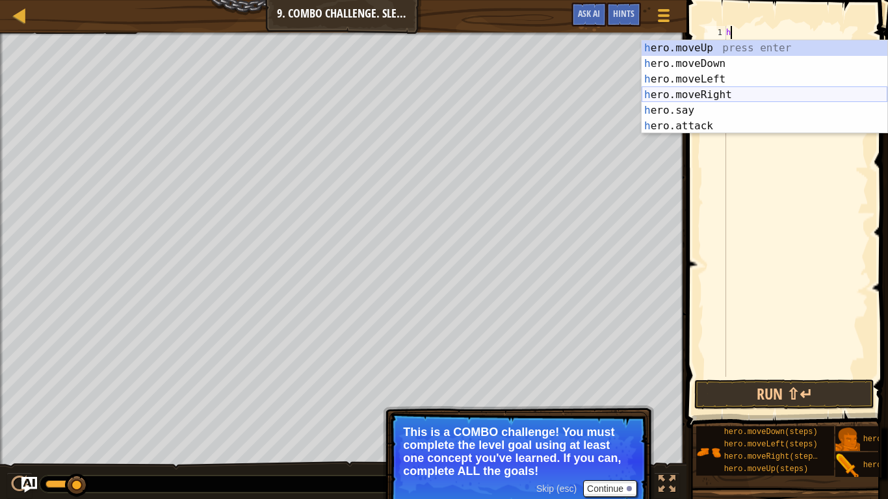
click at [718, 94] on div "h ero.moveUp press enter h ero.moveDown press enter h ero.moveLeft press enter …" at bounding box center [765, 102] width 246 height 125
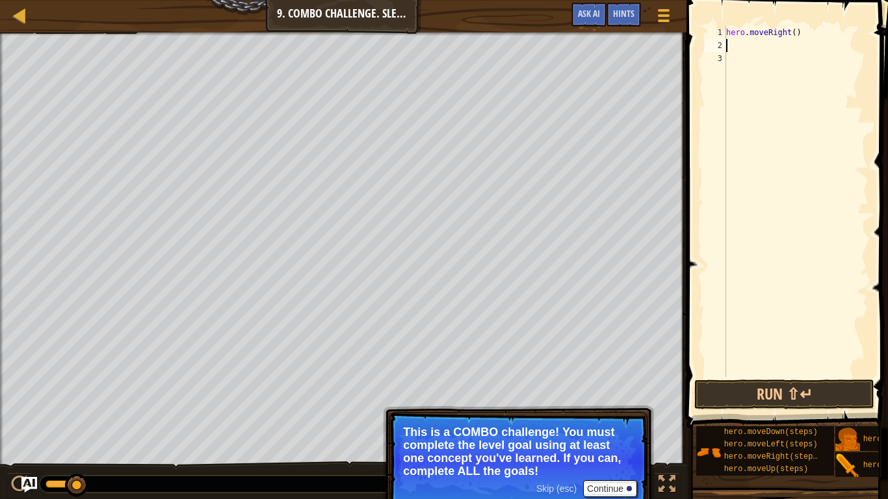
click at [794, 34] on div "hero . moveRight ( )" at bounding box center [796, 214] width 145 height 377
type textarea "hero.moveRight(2)"
click at [751, 45] on div "hero . moveRight ( 2 )" at bounding box center [796, 214] width 145 height 377
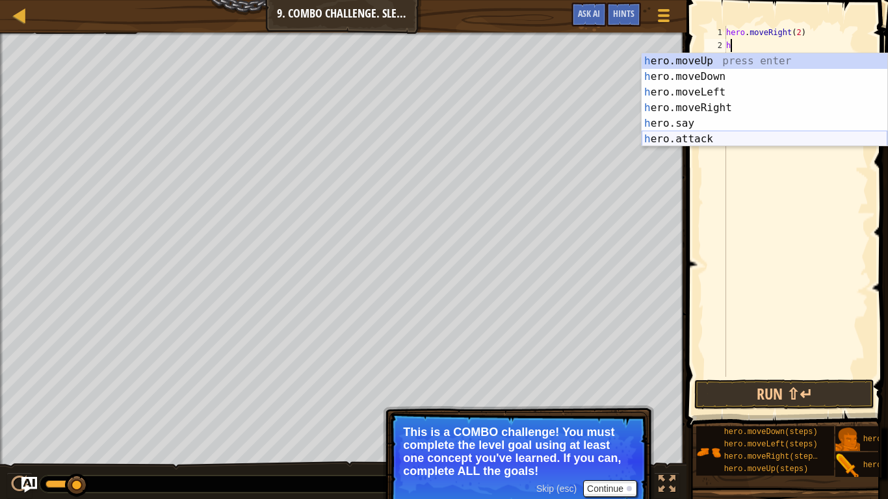
click at [702, 144] on div "h ero.moveUp press enter h ero.moveDown press enter h ero.moveLeft press enter …" at bounding box center [765, 115] width 246 height 125
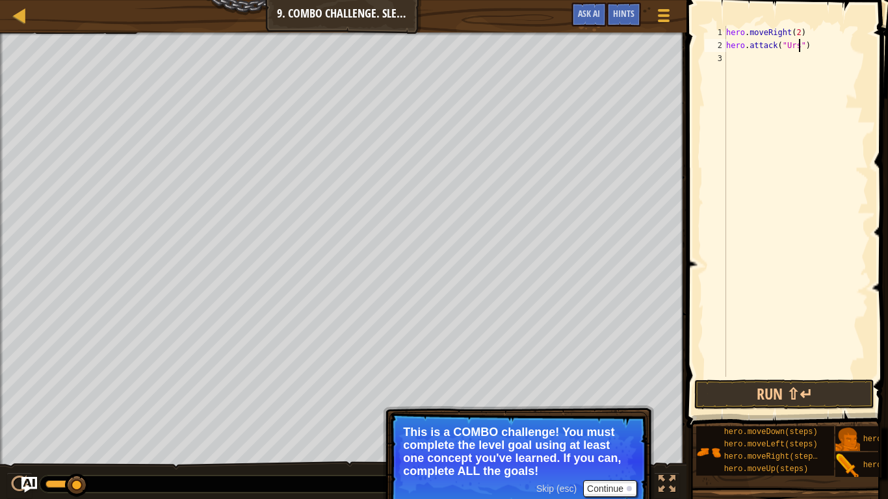
type textarea "hero.attack("Ursa")"
click at [735, 61] on div "hero . moveRight ( 2 ) hero . attack ( "Ursa" )" at bounding box center [796, 214] width 145 height 377
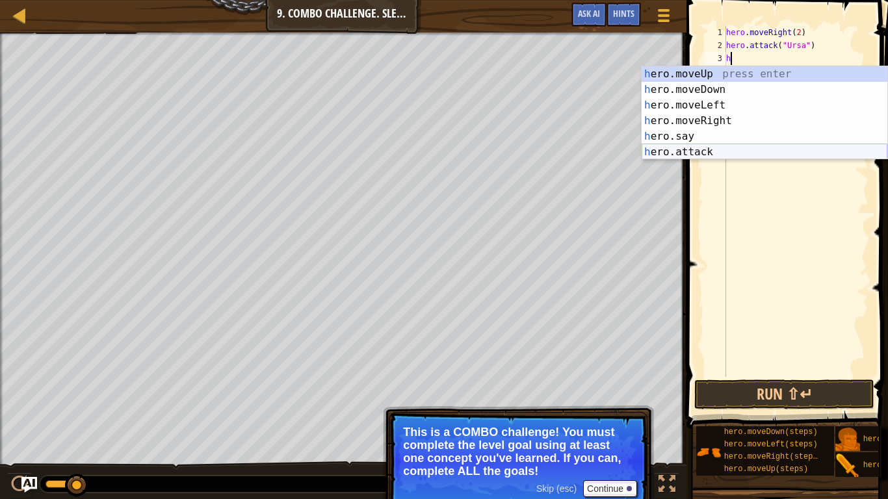
click at [699, 151] on div "h ero.moveUp press enter h ero.moveDown press enter h ero.moveLeft press enter …" at bounding box center [765, 128] width 246 height 125
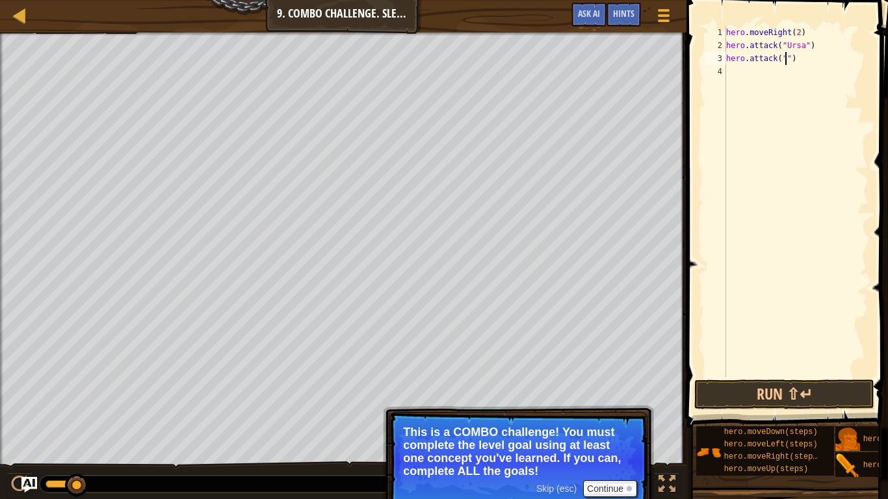
scroll to position [6, 10]
type textarea "hero.attack("Ursa")"
click at [755, 71] on div "hero . moveRight ( 2 ) hero . attack ( "Ursa" ) hero . attack ( "Ursa" )" at bounding box center [796, 214] width 145 height 377
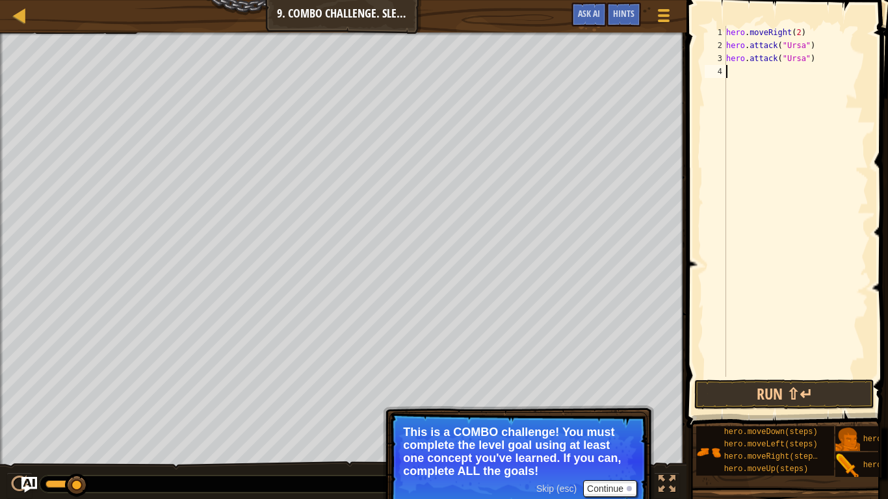
type textarea "h"
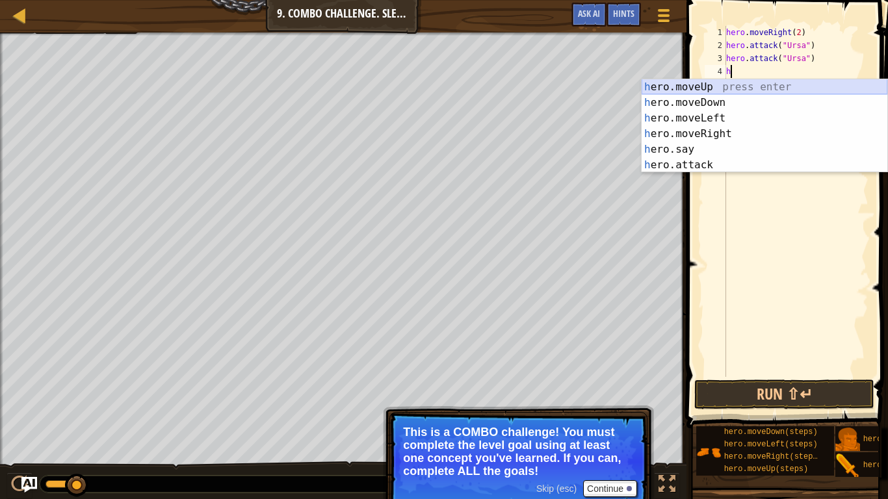
click at [703, 85] on div "h ero.moveUp press enter h ero.moveDown press enter h ero.moveLeft press enter …" at bounding box center [765, 141] width 246 height 125
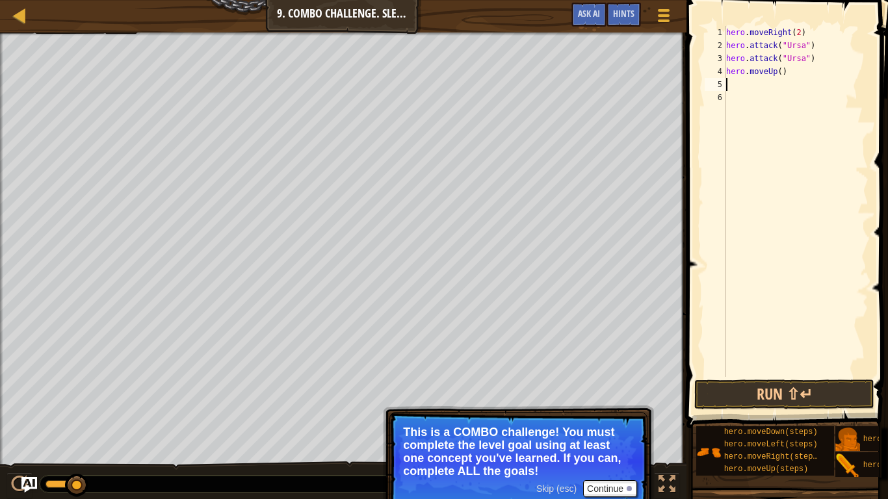
type textarea "h"
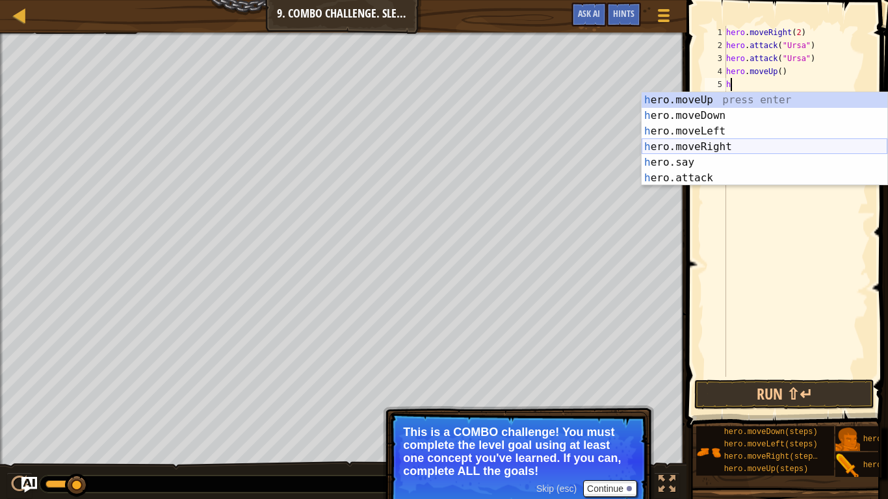
click at [711, 144] on div "h ero.moveUp press enter h ero.moveDown press enter h ero.moveLeft press enter …" at bounding box center [765, 154] width 246 height 125
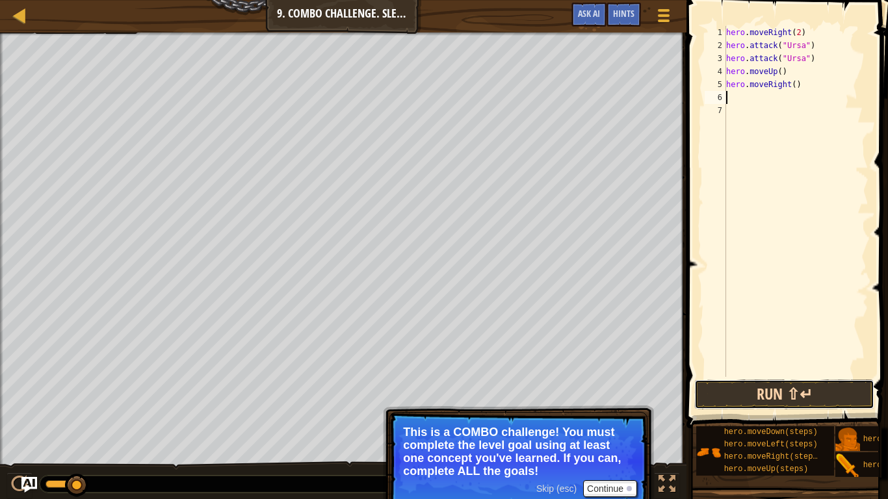
click at [826, 399] on button "Run ⇧↵" at bounding box center [784, 395] width 180 height 30
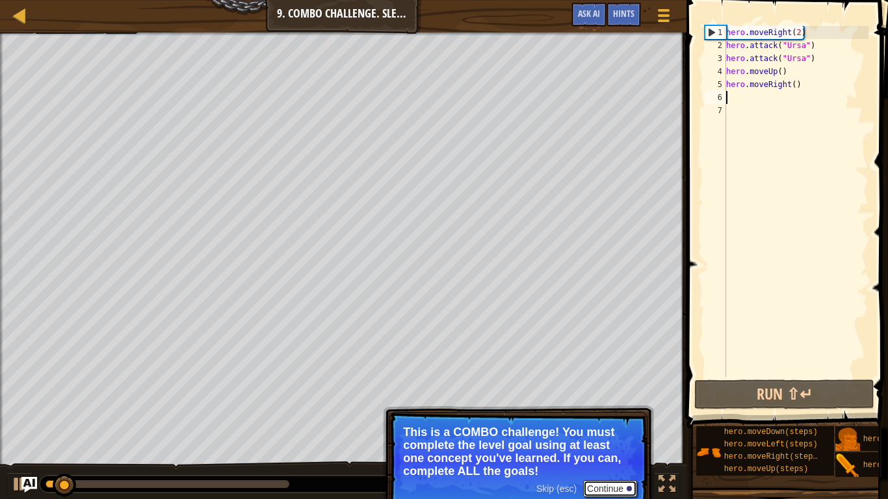
click at [627, 420] on button "Continue" at bounding box center [610, 488] width 54 height 17
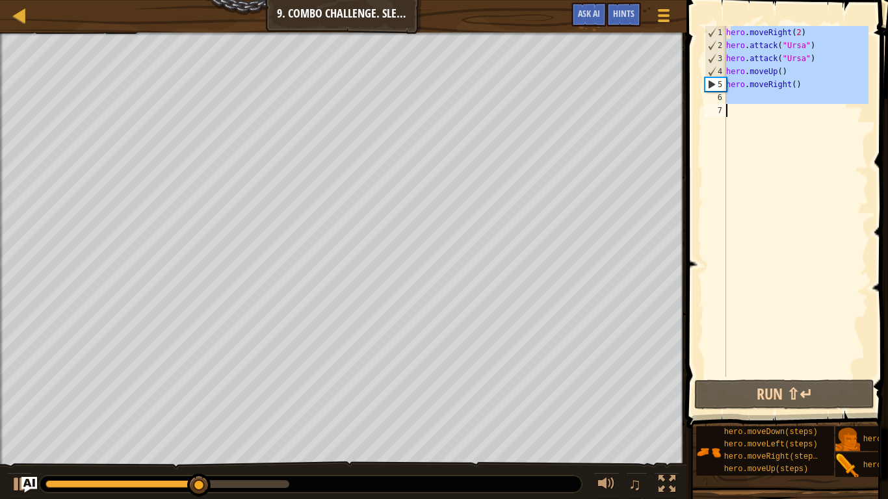
drag, startPoint x: 729, startPoint y: 30, endPoint x: 886, endPoint y: 105, distance: 174.2
click at [886, 105] on div "1 2 3 4 5 6 7 hero . moveRight ( 2 ) hero . attack ( "Ursa" ) hero . attack ( "…" at bounding box center [785, 240] width 205 height 467
type textarea "h"
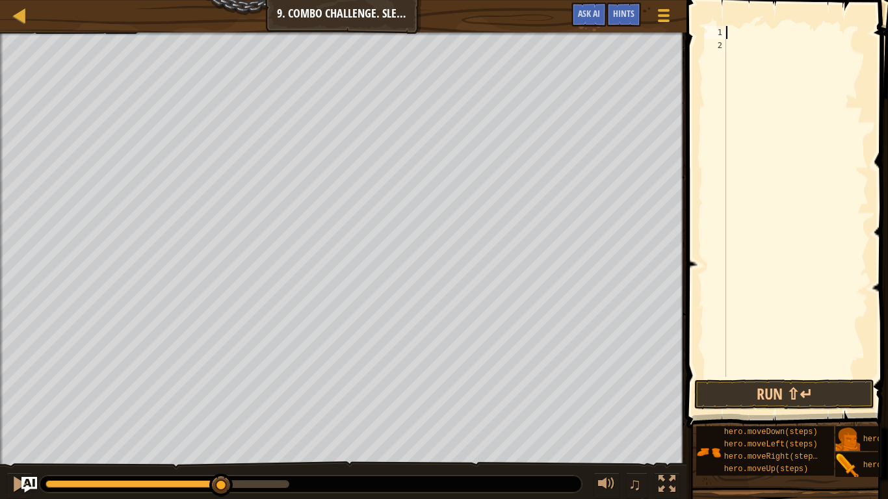
scroll to position [6, 1]
type textarea "j"
type textarea "h"
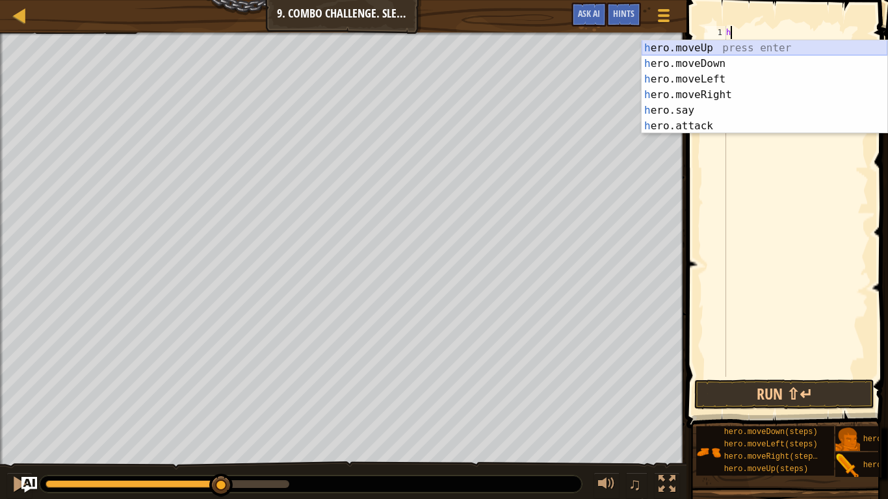
click at [785, 49] on div "h ero.moveUp press enter h ero.moveDown press enter h ero.moveLeft press enter …" at bounding box center [765, 102] width 246 height 125
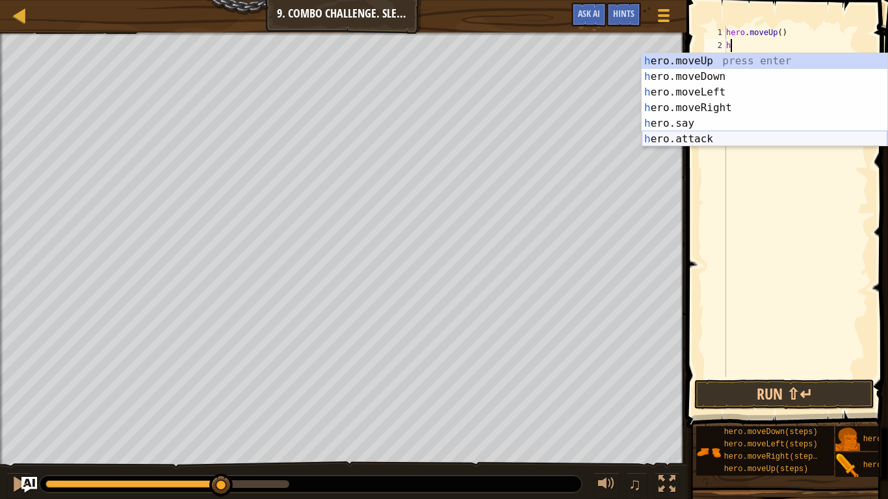
click at [705, 140] on div "h ero.moveUp press enter h ero.moveDown press enter h ero.moveLeft press enter …" at bounding box center [765, 115] width 246 height 125
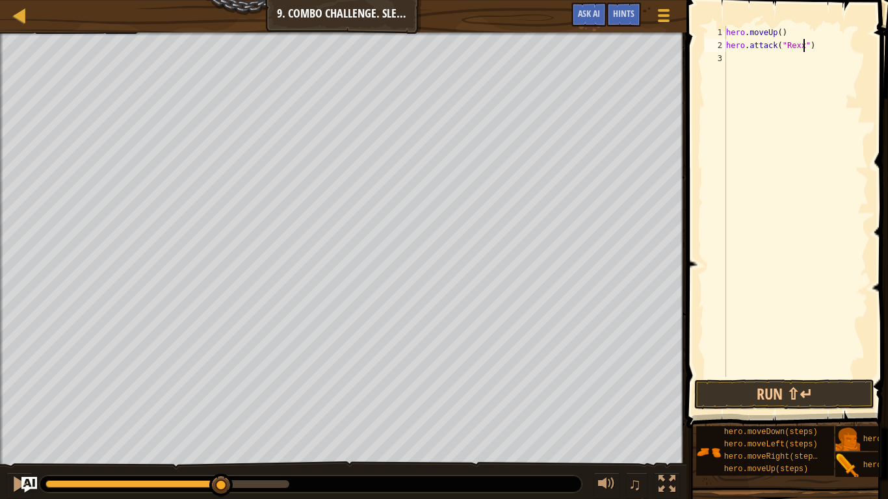
type textarea "hero.attack("Rexxar")"
click at [772, 56] on div "hero . moveUp ( ) hero . attack ( "Rexxar" )" at bounding box center [796, 214] width 145 height 377
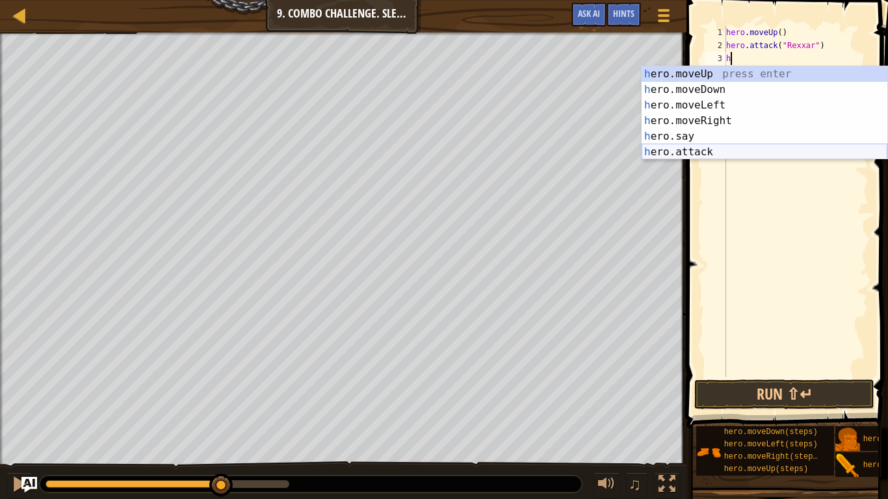
click at [705, 155] on div "h ero.moveUp press enter h ero.moveDown press enter h ero.moveLeft press enter …" at bounding box center [765, 128] width 246 height 125
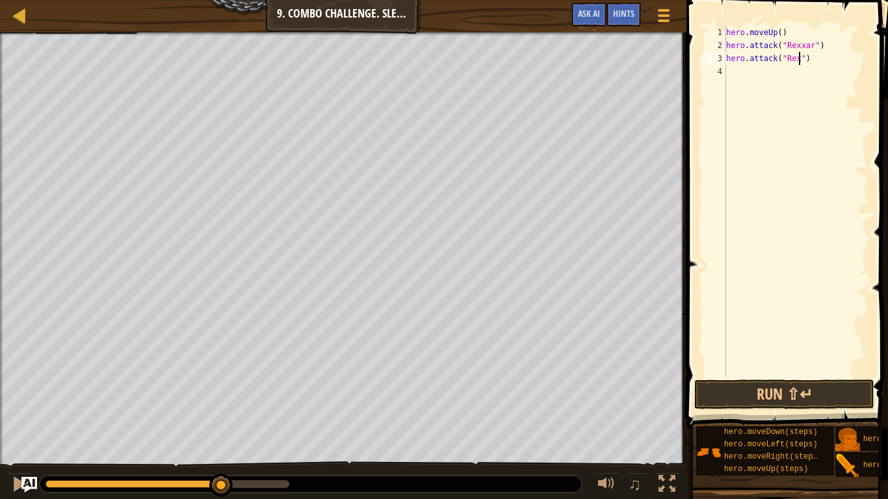
scroll to position [6, 12]
type textarea "hero.attack("Rexxar")"
click at [759, 73] on div "hero . moveUp ( ) hero . attack ( "Rexxar" ) hero . attack ( "Rexxar" )" at bounding box center [796, 214] width 145 height 377
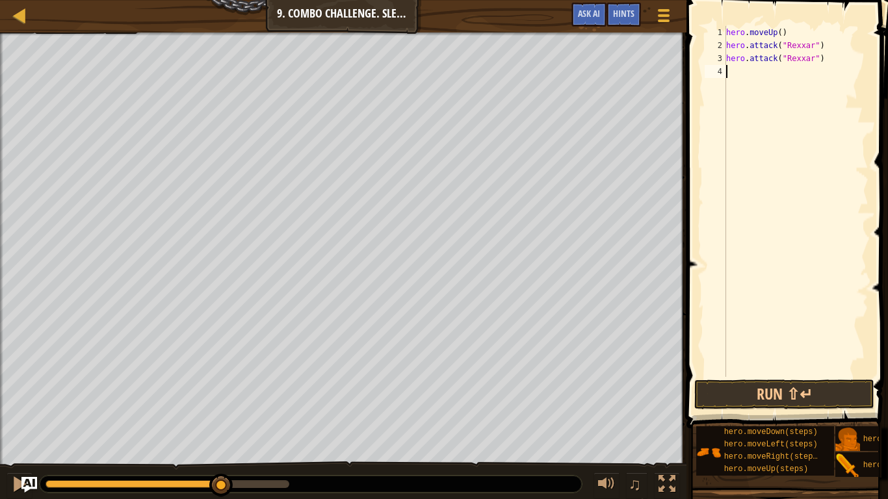
type textarea "h"
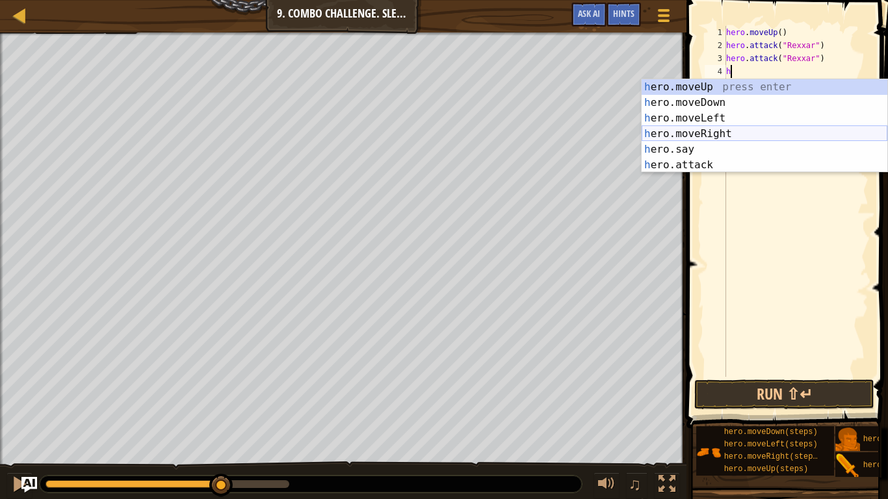
click at [692, 131] on div "h ero.moveUp press enter h ero.moveDown press enter h ero.moveLeft press enter …" at bounding box center [765, 141] width 246 height 125
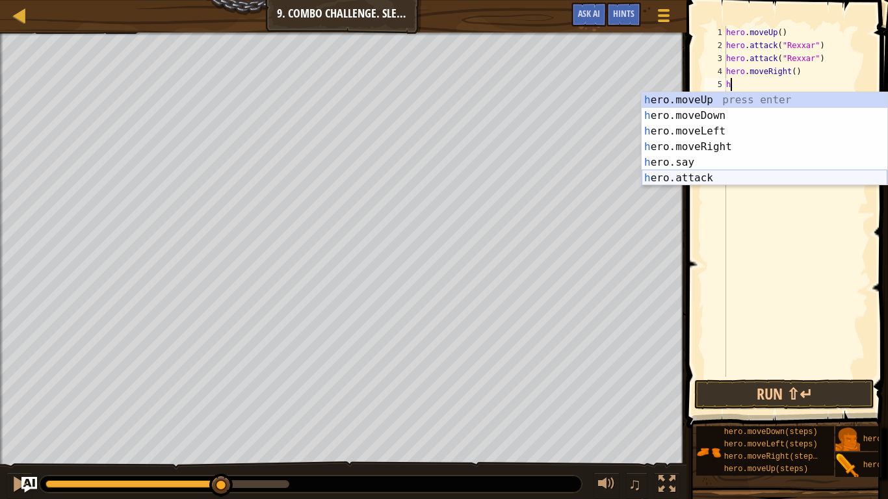
click at [701, 172] on div "h ero.moveUp press enter h ero.moveDown press enter h ero.moveLeft press enter …" at bounding box center [765, 154] width 246 height 125
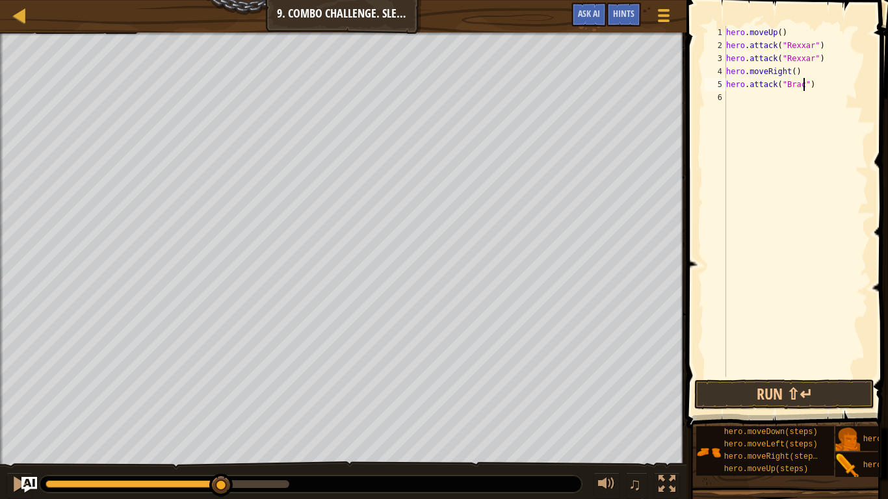
scroll to position [6, 12]
type textarea "hero.attack("Brack")"
click at [734, 98] on div "hero . moveUp ( ) hero . attack ( "Rexxar" ) hero . attack ( "Rexxar" ) hero . …" at bounding box center [796, 214] width 145 height 377
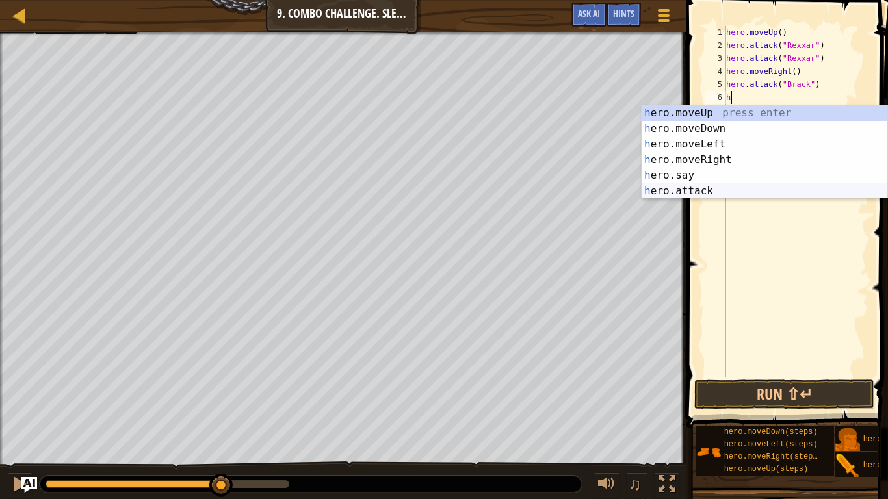
click at [690, 189] on div "h ero.moveUp press enter h ero.moveDown press enter h ero.moveLeft press enter …" at bounding box center [765, 167] width 246 height 125
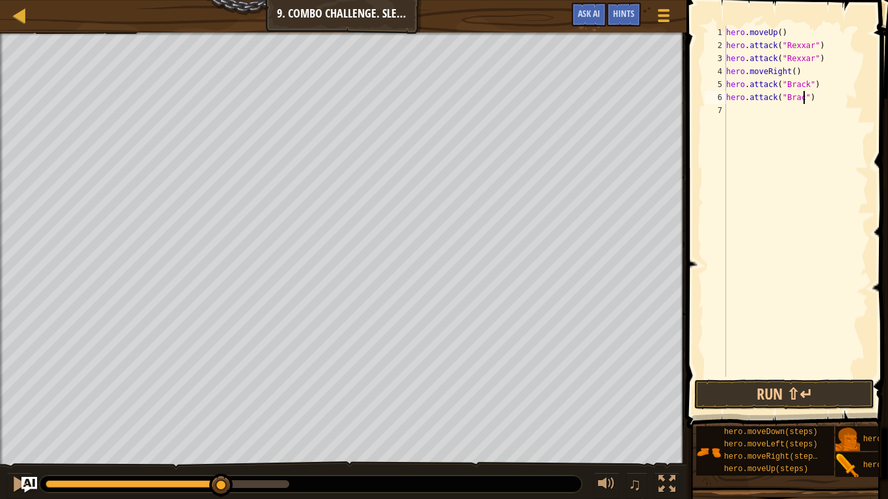
scroll to position [6, 12]
click at [776, 110] on div "hero . moveUp ( ) hero . attack ( "Rexxar" ) hero . attack ( "Rexxar" ) hero . …" at bounding box center [796, 214] width 145 height 377
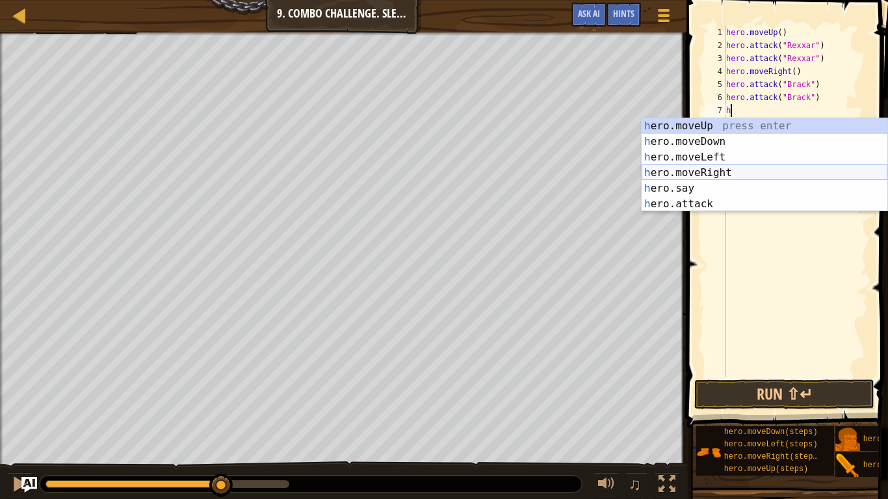
click at [701, 170] on div "h ero.moveUp press enter h ero.moveDown press enter h ero.moveLeft press enter …" at bounding box center [765, 180] width 246 height 125
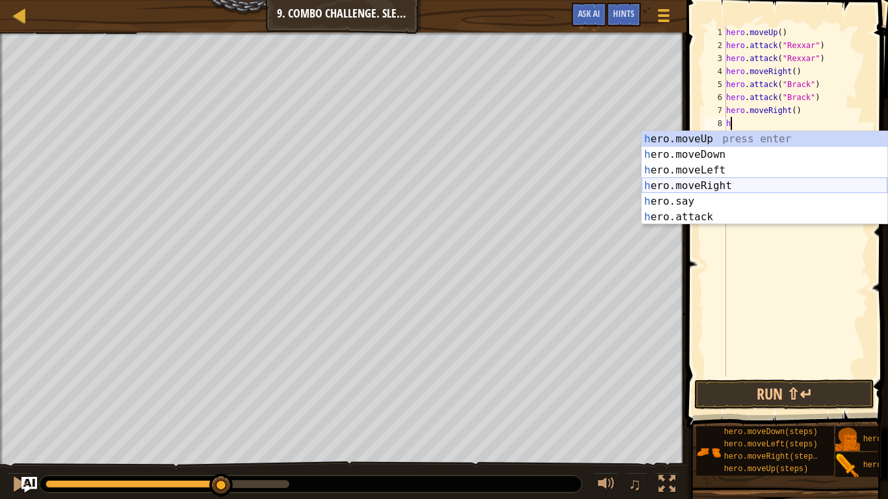
click at [731, 185] on div "h ero.moveUp press enter h ero.moveDown press enter h ero.moveLeft press enter …" at bounding box center [765, 193] width 246 height 125
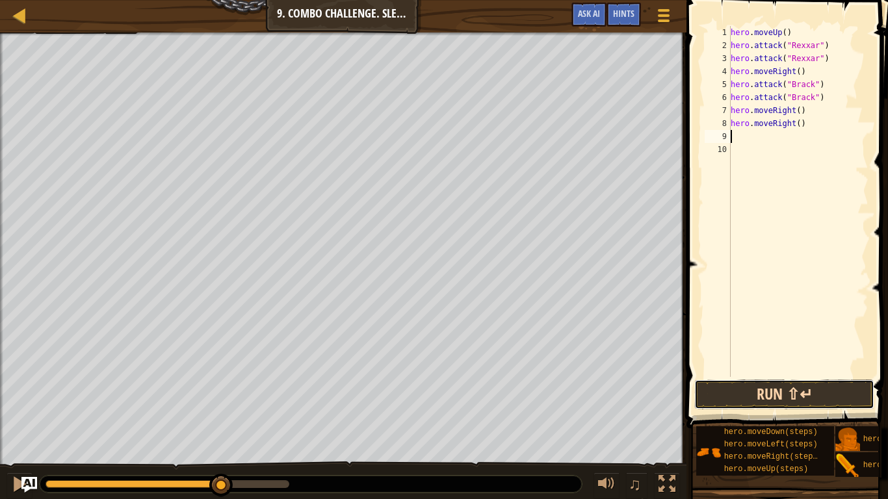
click at [807, 400] on button "Run ⇧↵" at bounding box center [784, 395] width 180 height 30
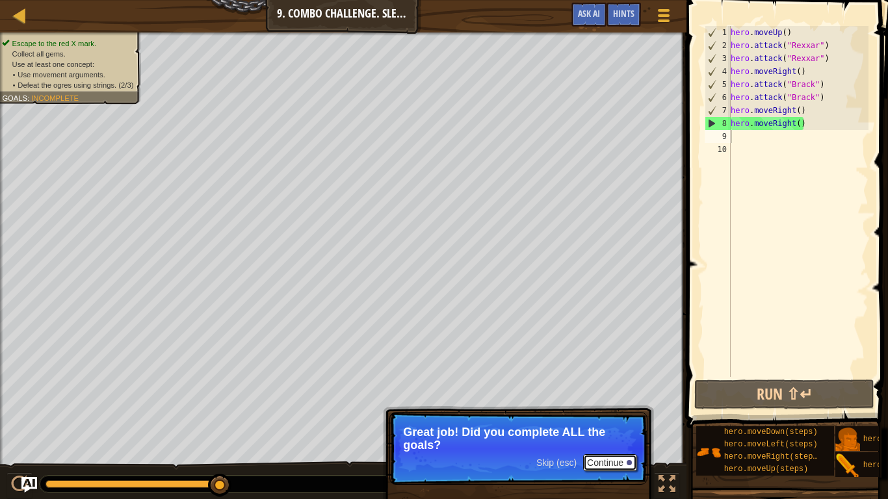
click at [625, 420] on button "Continue" at bounding box center [610, 462] width 54 height 17
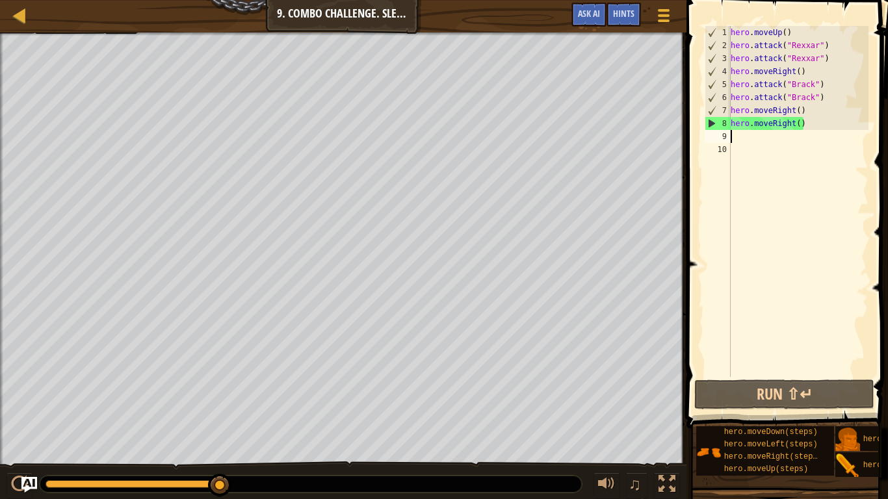
click at [788, 32] on div "hero . moveUp ( ) hero . attack ( "Rexxar" ) hero . attack ( "Rexxar" ) hero . …" at bounding box center [798, 214] width 140 height 377
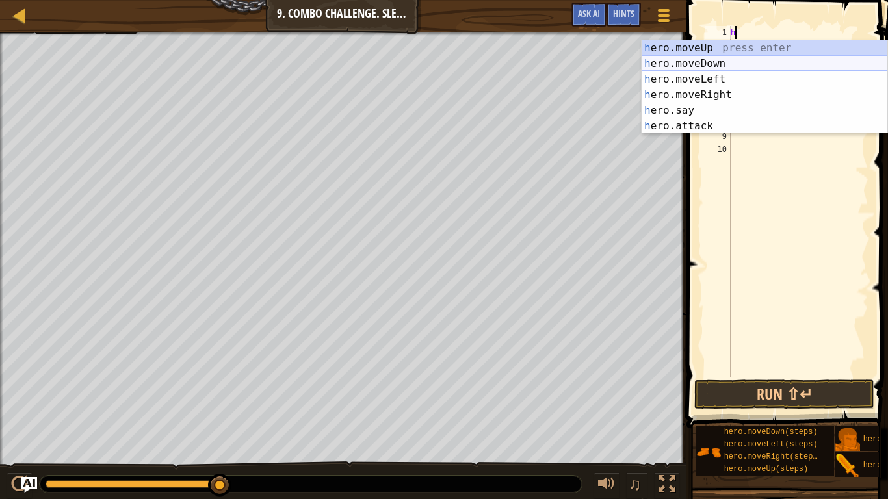
click at [715, 65] on div "h ero.moveUp press enter h ero.moveDown press enter h ero.moveLeft press enter …" at bounding box center [765, 102] width 246 height 125
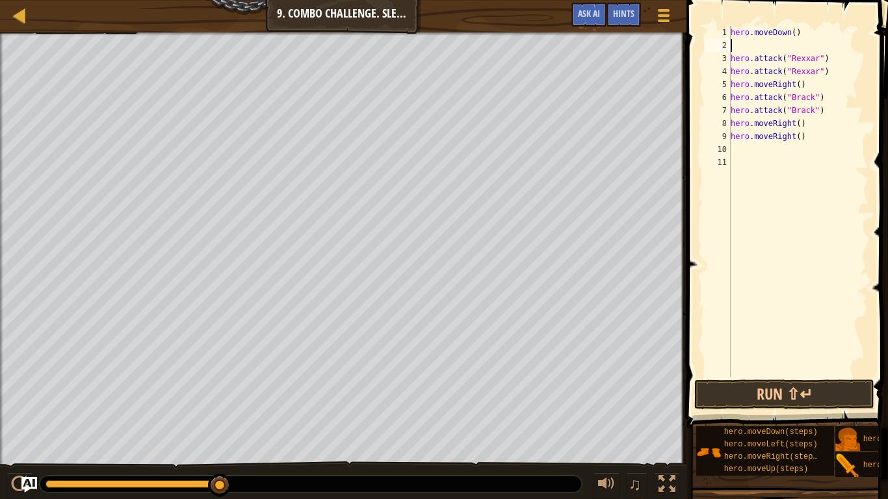
click at [817, 55] on div "hero . moveDown ( ) hero . attack ( "Rexxar" ) hero . attack ( "Rexxar" ) hero …" at bounding box center [798, 214] width 140 height 377
click at [813, 73] on div "hero . moveDown ( ) hero . attack ( "Bubble" ) hero . attack ( "Rexxar" ) hero …" at bounding box center [798, 214] width 140 height 377
click at [804, 83] on div "hero . moveDown ( ) hero . attack ( "Bubble" ) hero . attack ( "Bubble" ) hero …" at bounding box center [798, 214] width 140 height 377
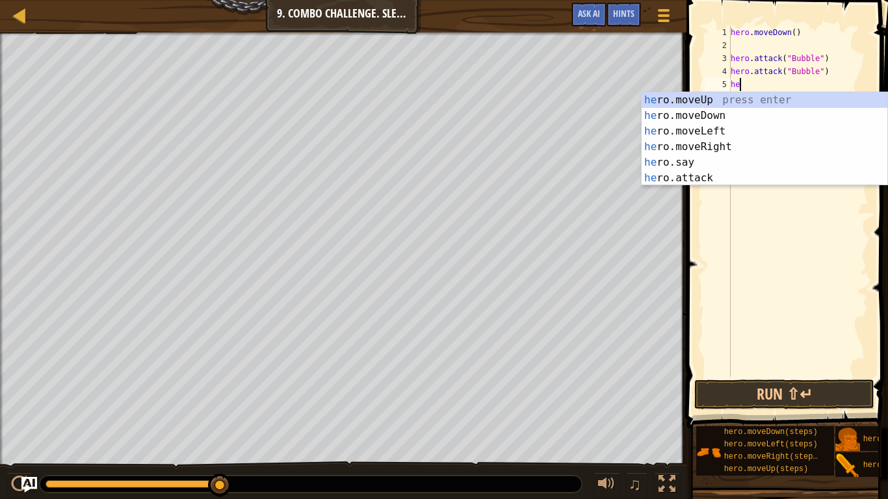
scroll to position [6, 0]
click at [731, 103] on div "h ero.moveUp press enter h ero.moveDown press enter h ero.moveLeft press enter …" at bounding box center [765, 154] width 246 height 125
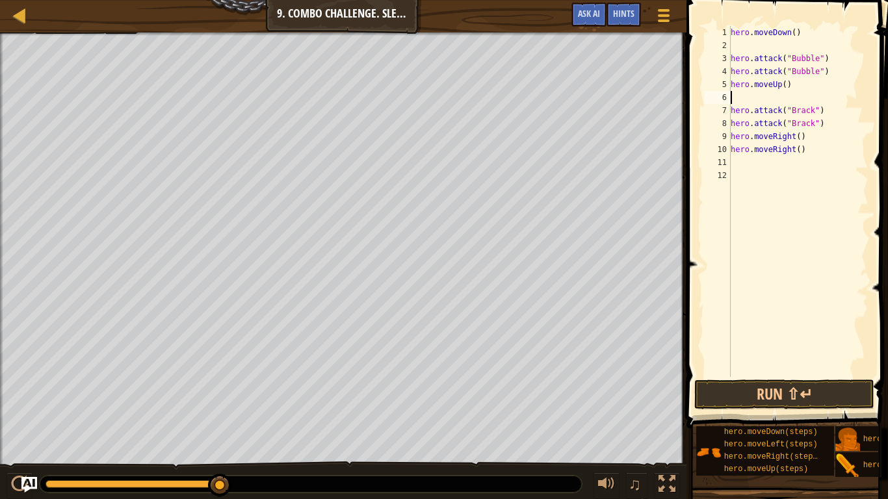
click at [784, 85] on div "hero . moveDown ( ) hero . attack ( "Bubble" ) hero . attack ( "Bubble" ) hero …" at bounding box center [798, 214] width 140 height 377
click at [759, 94] on div "hero . moveDown ( ) hero . attack ( "Bubble" ) hero . attack ( "Bubble" ) hero …" at bounding box center [798, 214] width 140 height 377
click at [798, 81] on div "hero . moveDown ( ) hero . attack ( "Bubble" ) hero . attack ( "Bubble" ) hero …" at bounding box center [798, 214] width 140 height 377
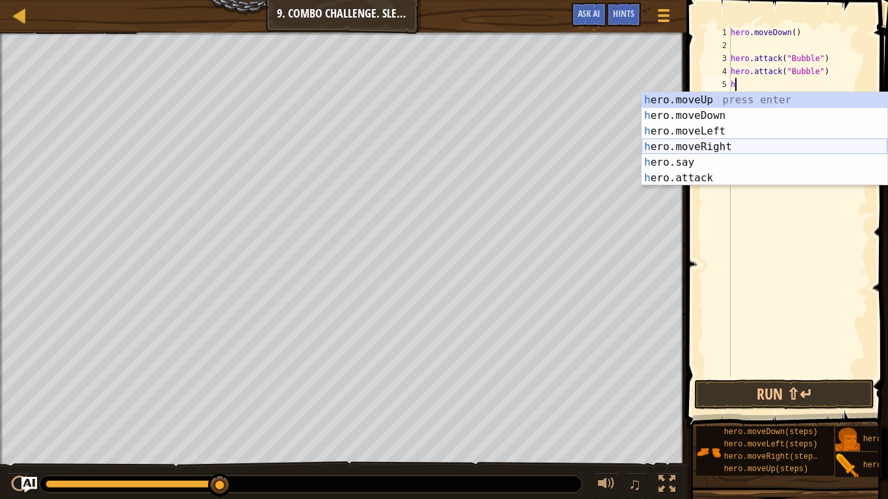
click at [698, 143] on div "h ero.moveUp press enter h ero.moveDown press enter h ero.moveLeft press enter …" at bounding box center [765, 154] width 246 height 125
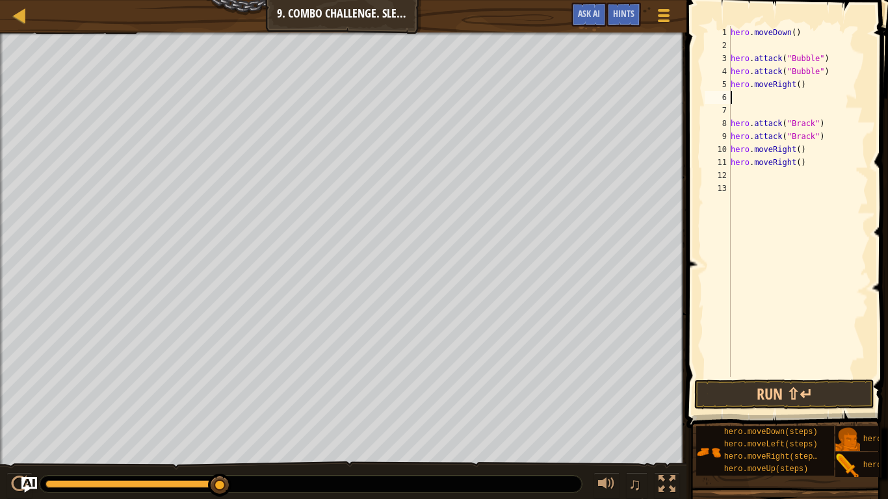
click at [799, 85] on div "hero . moveDown ( ) hero . attack ( "Bubble" ) hero . attack ( "Bubble" ) hero …" at bounding box center [798, 214] width 140 height 377
click at [779, 105] on div "hero . moveDown ( ) hero . attack ( "Bubble" ) hero . attack ( "Bubble" ) hero …" at bounding box center [798, 214] width 140 height 377
click at [772, 95] on div "hero . moveDown ( ) hero . attack ( "Bubble" ) hero . attack ( "Bubble" ) hero …" at bounding box center [798, 214] width 140 height 377
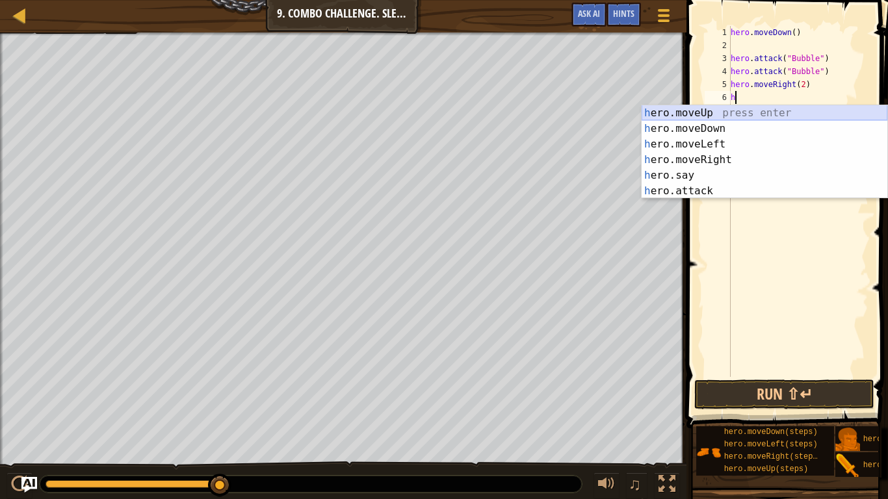
click at [727, 111] on div "h ero.moveUp press enter h ero.moveDown press enter h ero.moveLeft press enter …" at bounding box center [765, 167] width 246 height 125
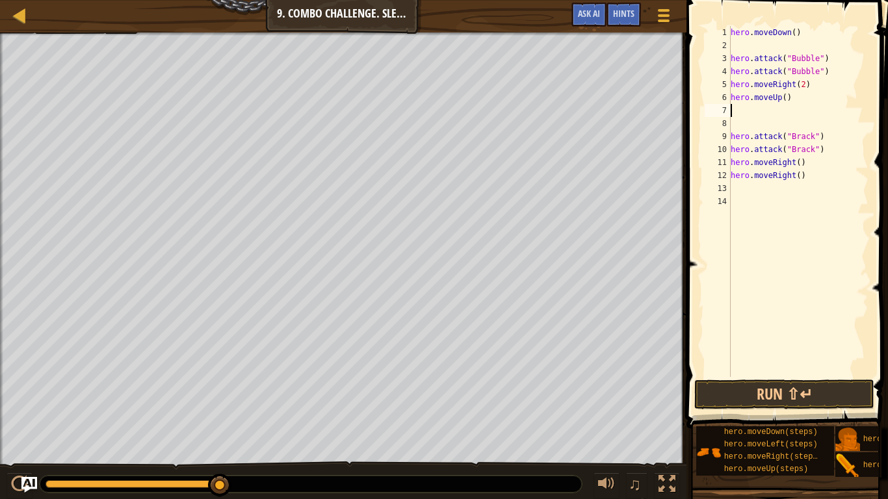
click at [813, 133] on div "hero . moveDown ( ) hero . attack ( "Bubble" ) hero . attack ( "Bubble" ) hero …" at bounding box center [798, 214] width 140 height 377
click at [811, 146] on div "hero . moveDown ( ) hero . attack ( "Bubble" ) hero . attack ( "Bubble" ) hero …" at bounding box center [798, 214] width 140 height 377
click at [802, 162] on div "hero . moveDown ( ) hero . attack ( "Bubble" ) hero . attack ( "Bubble" ) hero …" at bounding box center [798, 214] width 140 height 377
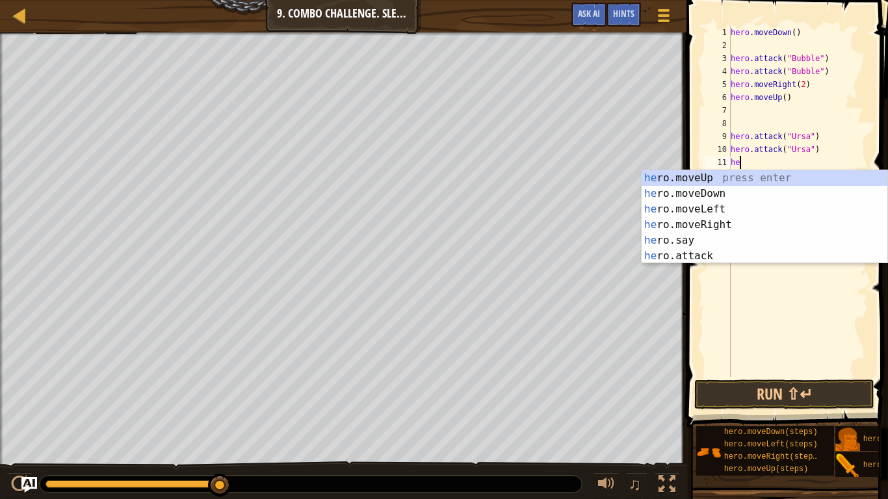
scroll to position [6, 0]
click at [716, 208] on div "h ero.moveUp press enter h ero.moveDown press enter h ero.moveLeft press enter …" at bounding box center [765, 232] width 246 height 125
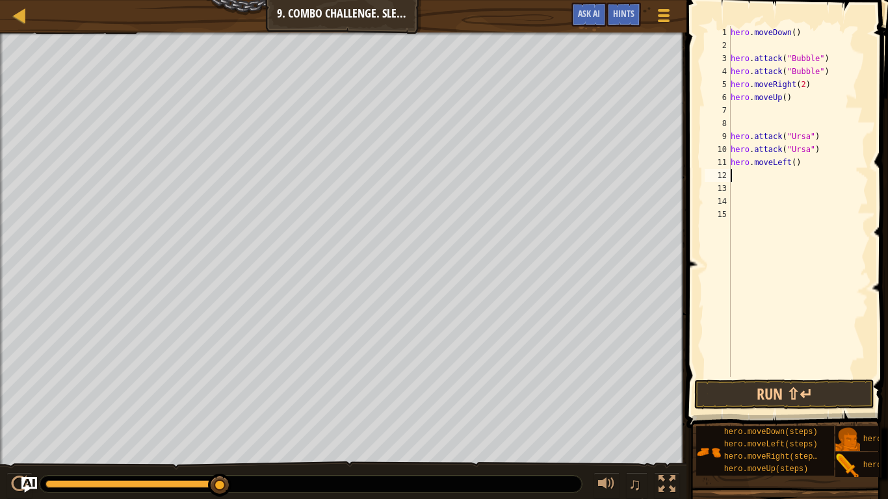
click at [792, 164] on div "hero . moveDown ( ) hero . attack ( "Bubble" ) hero . attack ( "Bubble" ) hero …" at bounding box center [798, 214] width 140 height 377
click at [755, 178] on div "hero . moveDown ( ) hero . attack ( "Bubble" ) hero . attack ( "Bubble" ) hero …" at bounding box center [798, 214] width 140 height 377
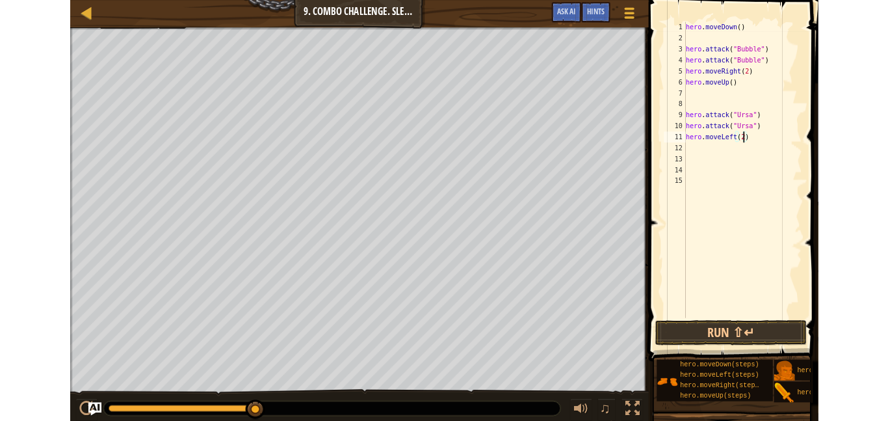
scroll to position [6, 0]
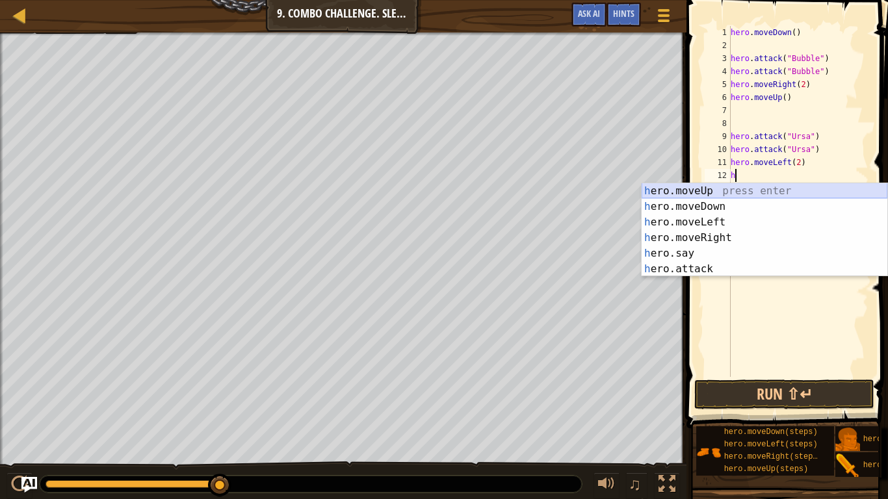
click at [706, 187] on div "h ero.moveUp press enter h ero.moveDown press enter h ero.moveLeft press enter …" at bounding box center [765, 245] width 246 height 125
